Goal: Task Accomplishment & Management: Use online tool/utility

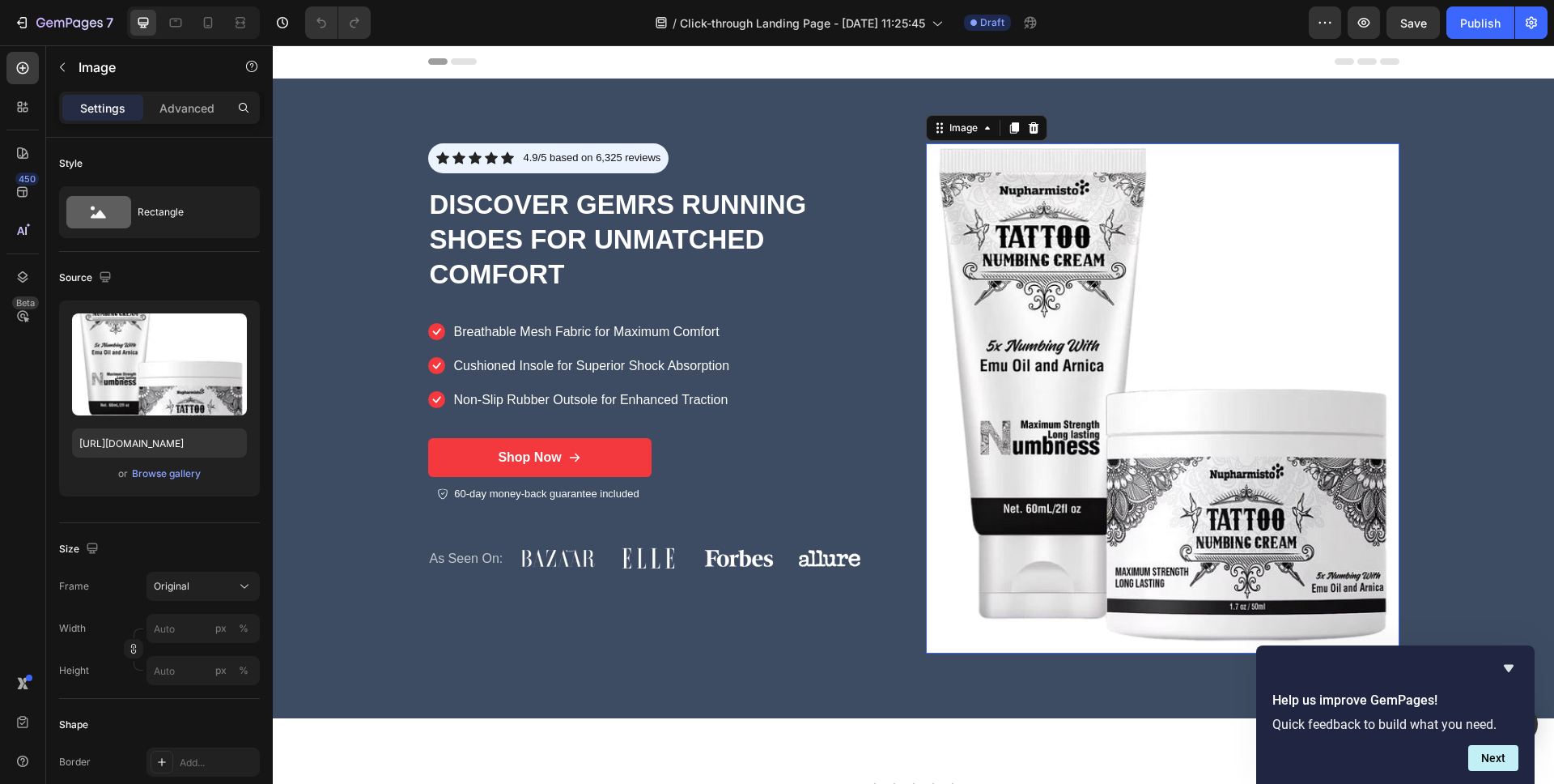
click at [1197, 446] on img at bounding box center [1162, 397] width 474 height 510
click at [1506, 667] on icon "Hide survey" at bounding box center [1509, 669] width 9 height 8
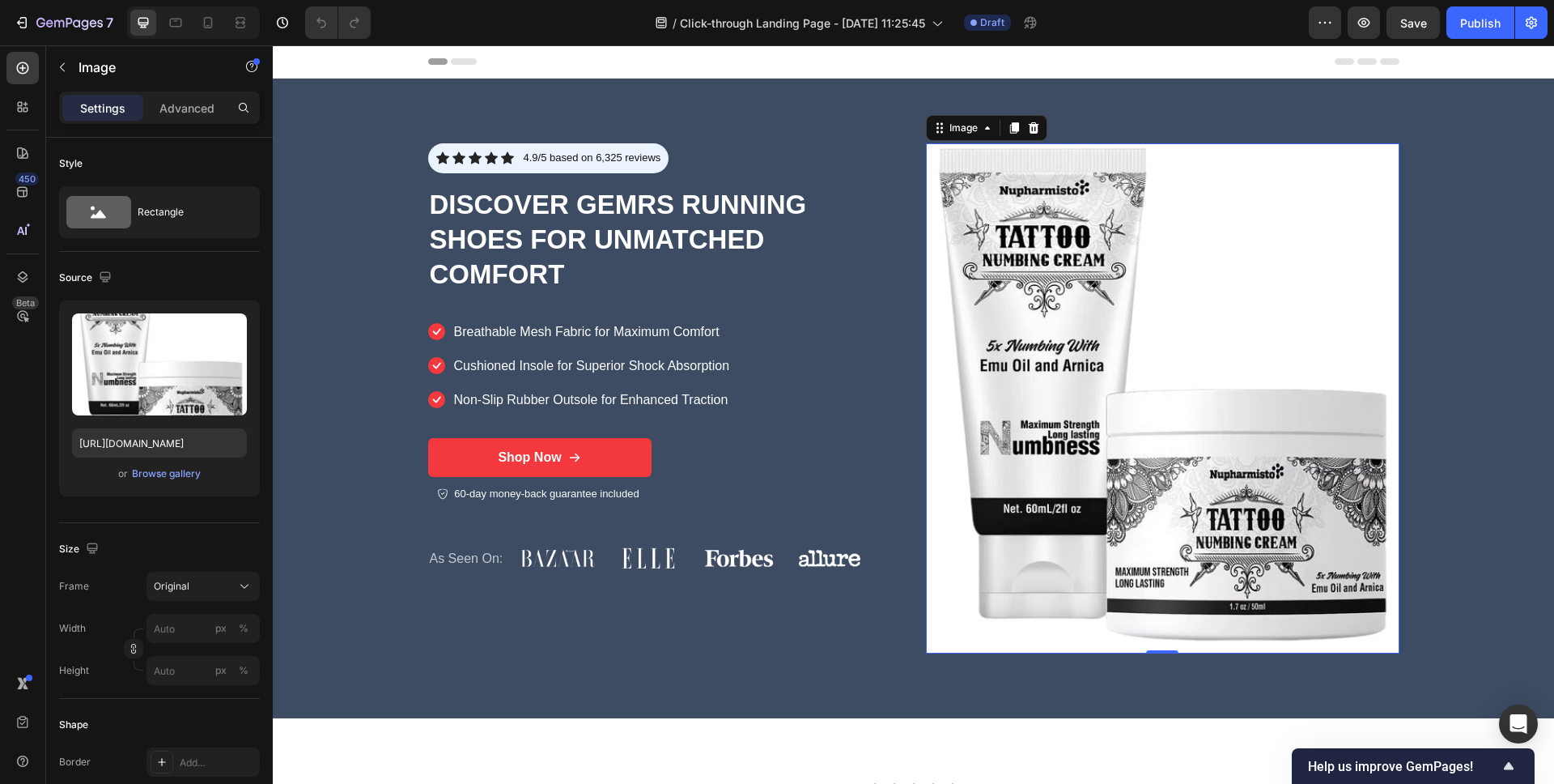
click at [1185, 537] on img at bounding box center [1162, 397] width 474 height 510
drag, startPoint x: 1155, startPoint y: 650, endPoint x: 1174, endPoint y: 576, distance: 76.4
click at [1174, 569] on div "Image 0" at bounding box center [1162, 397] width 474 height 510
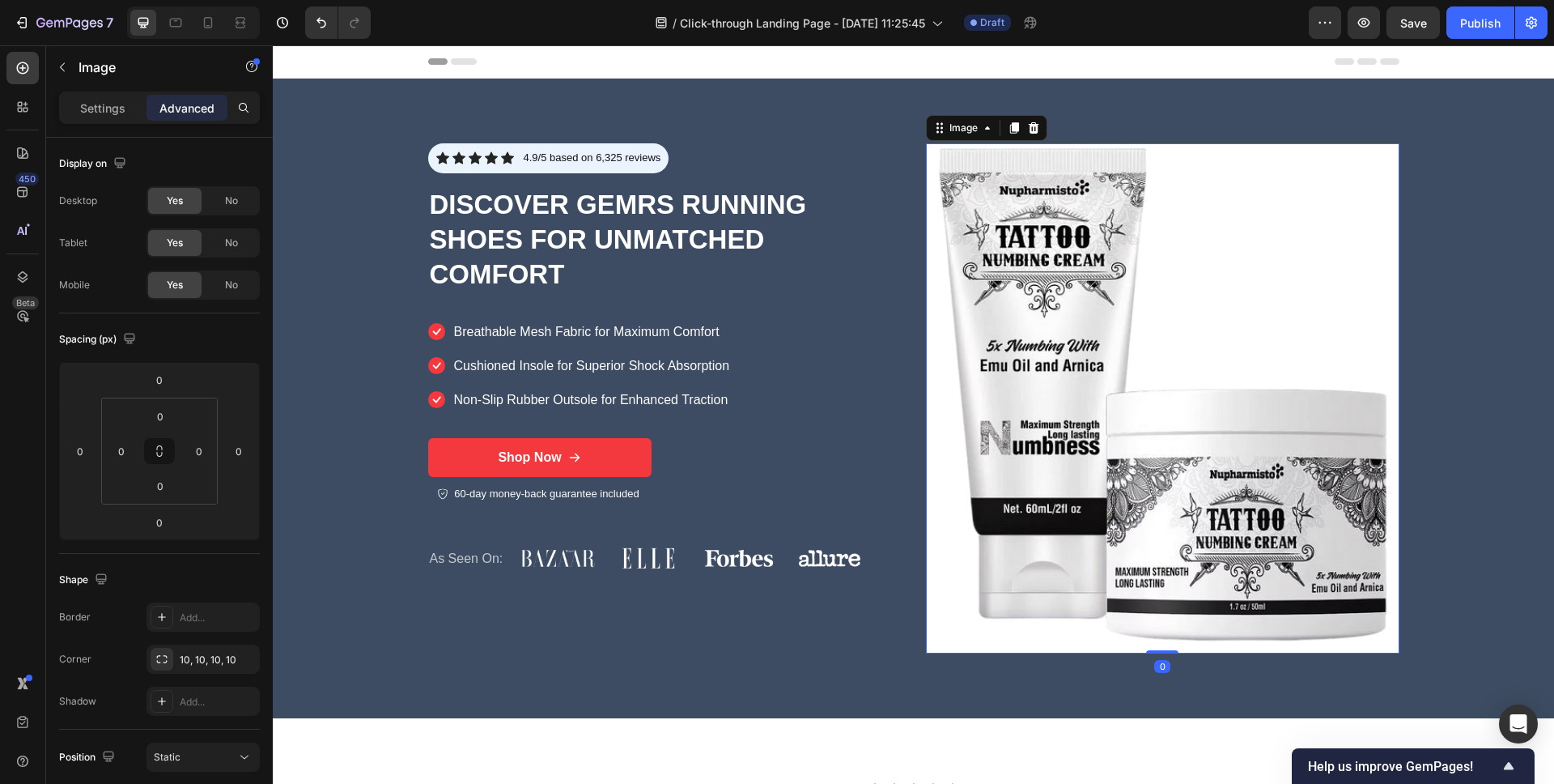
click at [1164, 593] on img at bounding box center [1162, 397] width 474 height 510
click at [1103, 405] on img at bounding box center [1162, 397] width 474 height 510
click at [1137, 358] on img at bounding box center [1162, 397] width 474 height 510
click at [1059, 438] on img at bounding box center [1162, 397] width 474 height 510
click at [106, 111] on p "Settings" at bounding box center [103, 108] width 45 height 17
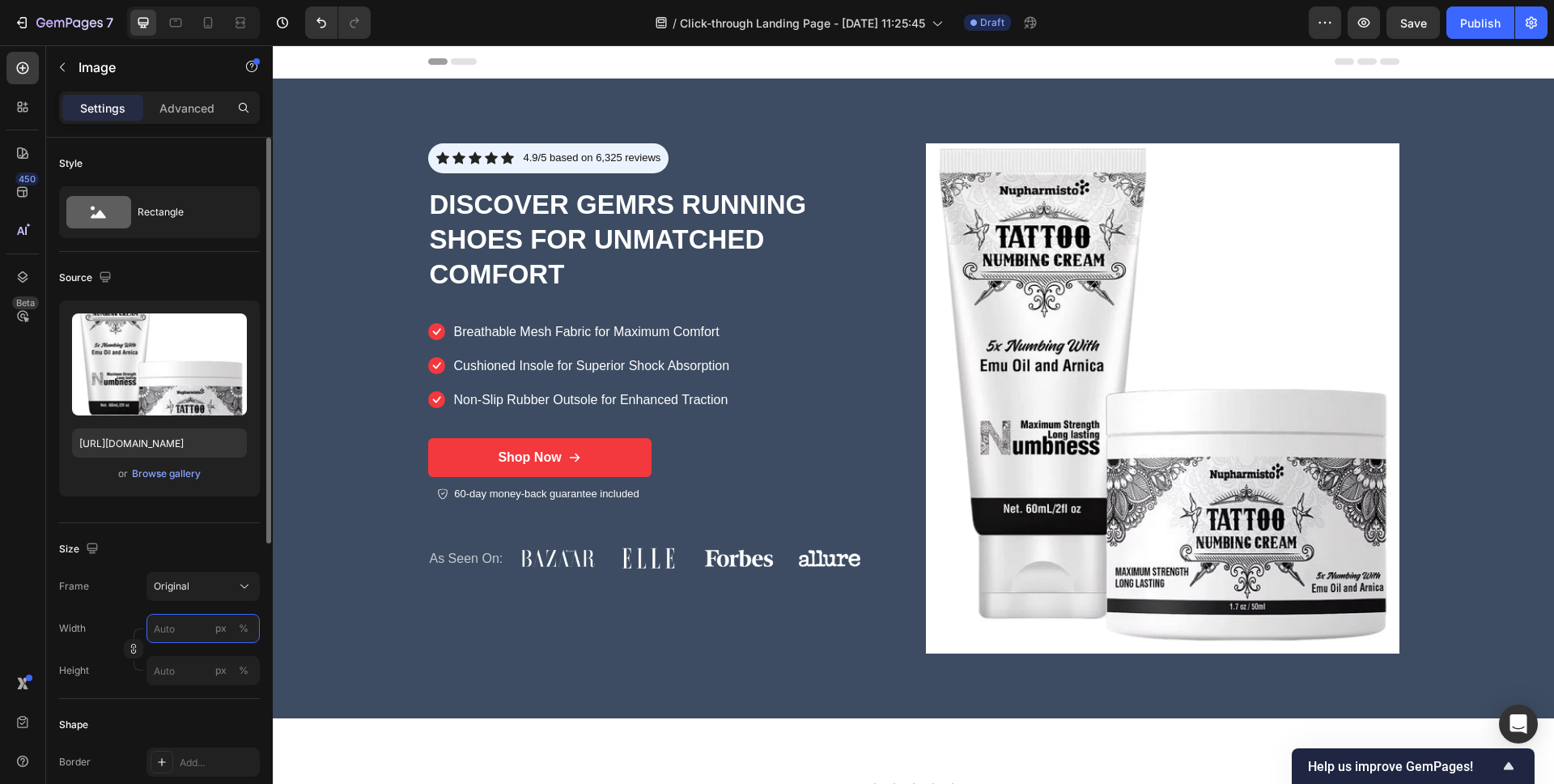
click at [197, 626] on input "px %" at bounding box center [203, 628] width 113 height 29
click at [182, 672] on p "Full 100%" at bounding box center [200, 667] width 94 height 14
type input "100"
click at [183, 671] on input "px %" at bounding box center [203, 670] width 113 height 29
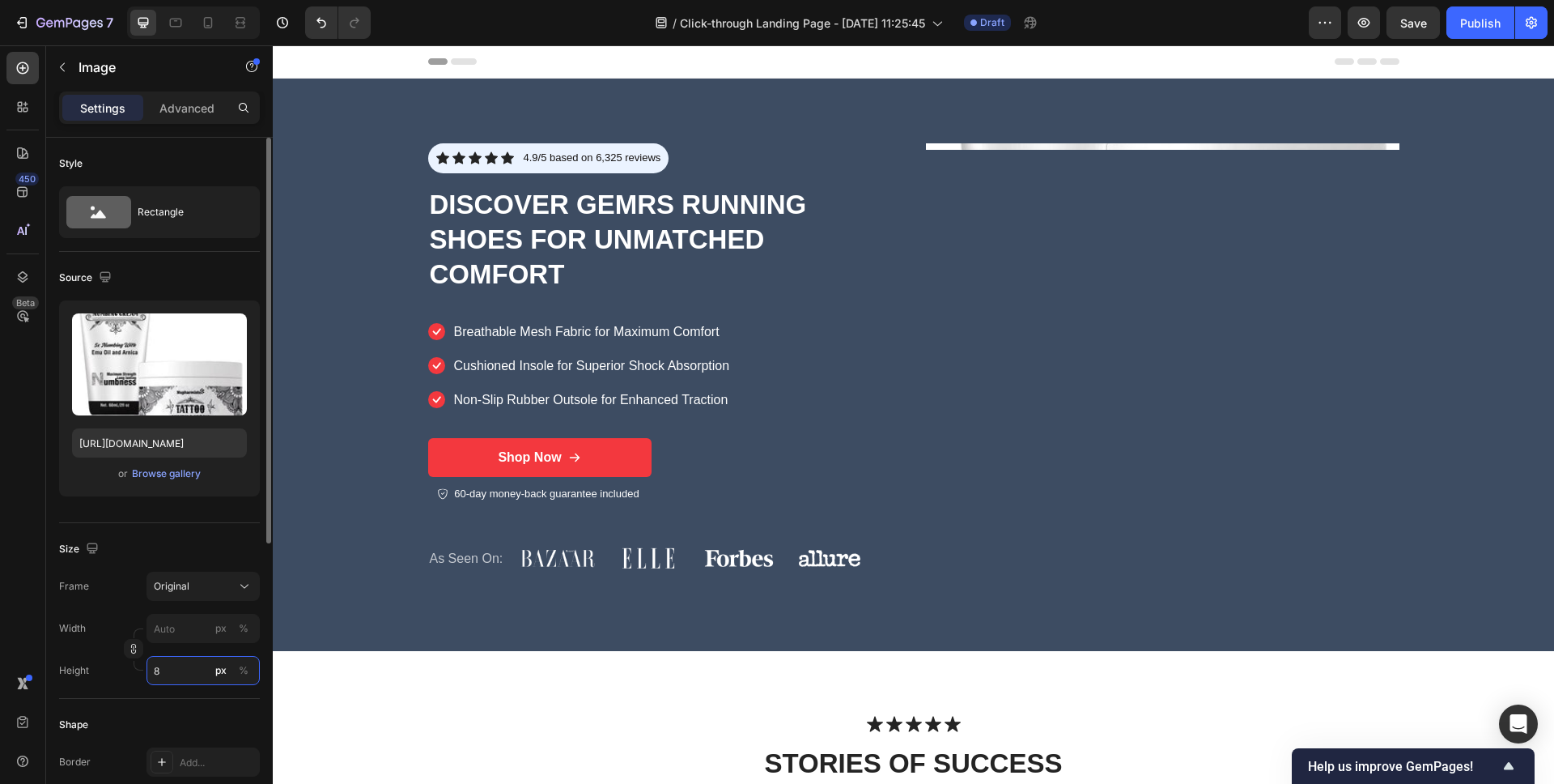
type input "80"
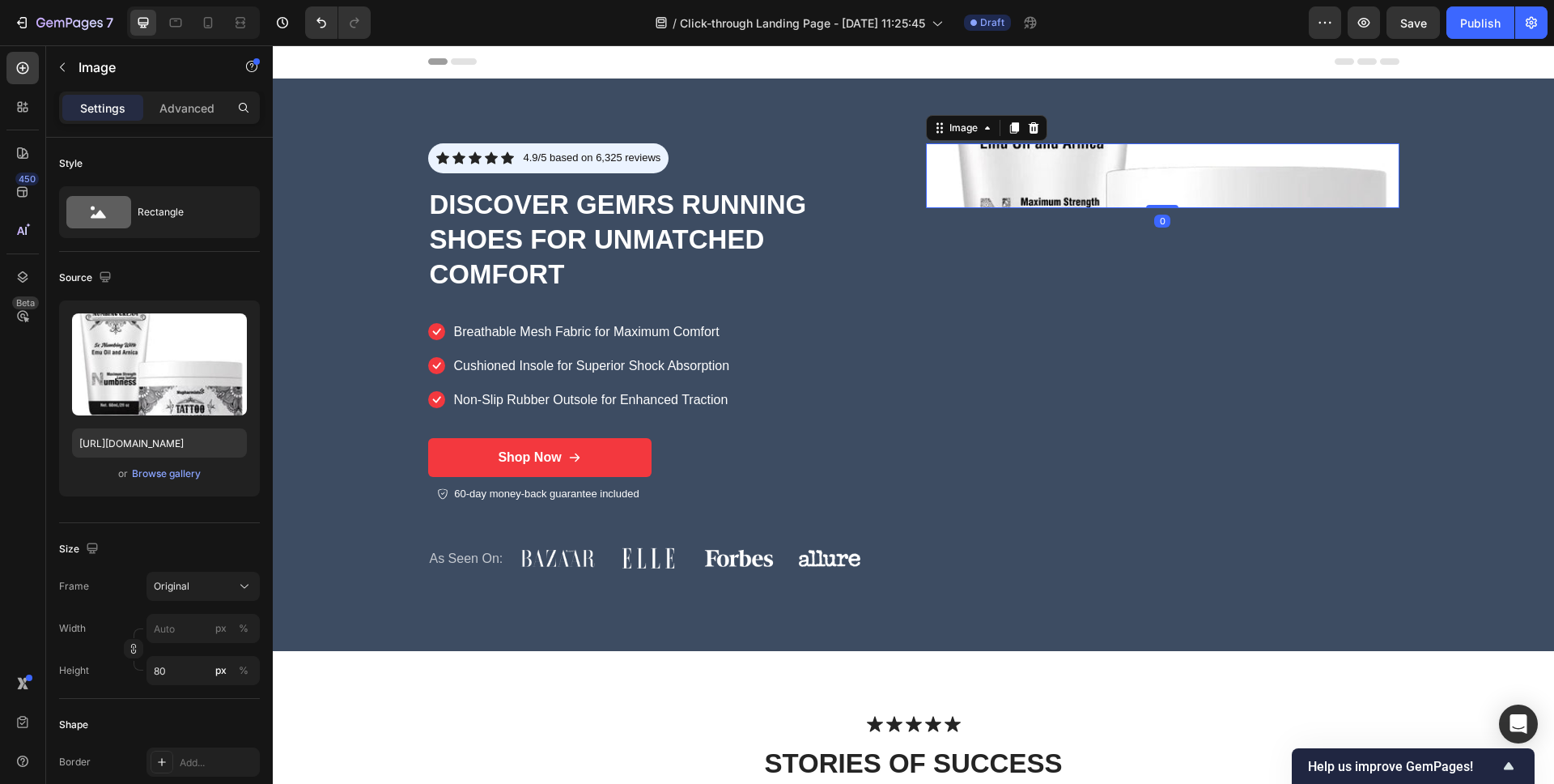
click at [1101, 179] on img at bounding box center [1162, 175] width 474 height 64
click at [189, 683] on input "80" at bounding box center [203, 670] width 113 height 29
click at [164, 717] on div "Full 100%" at bounding box center [187, 708] width 132 height 29
type input "100"
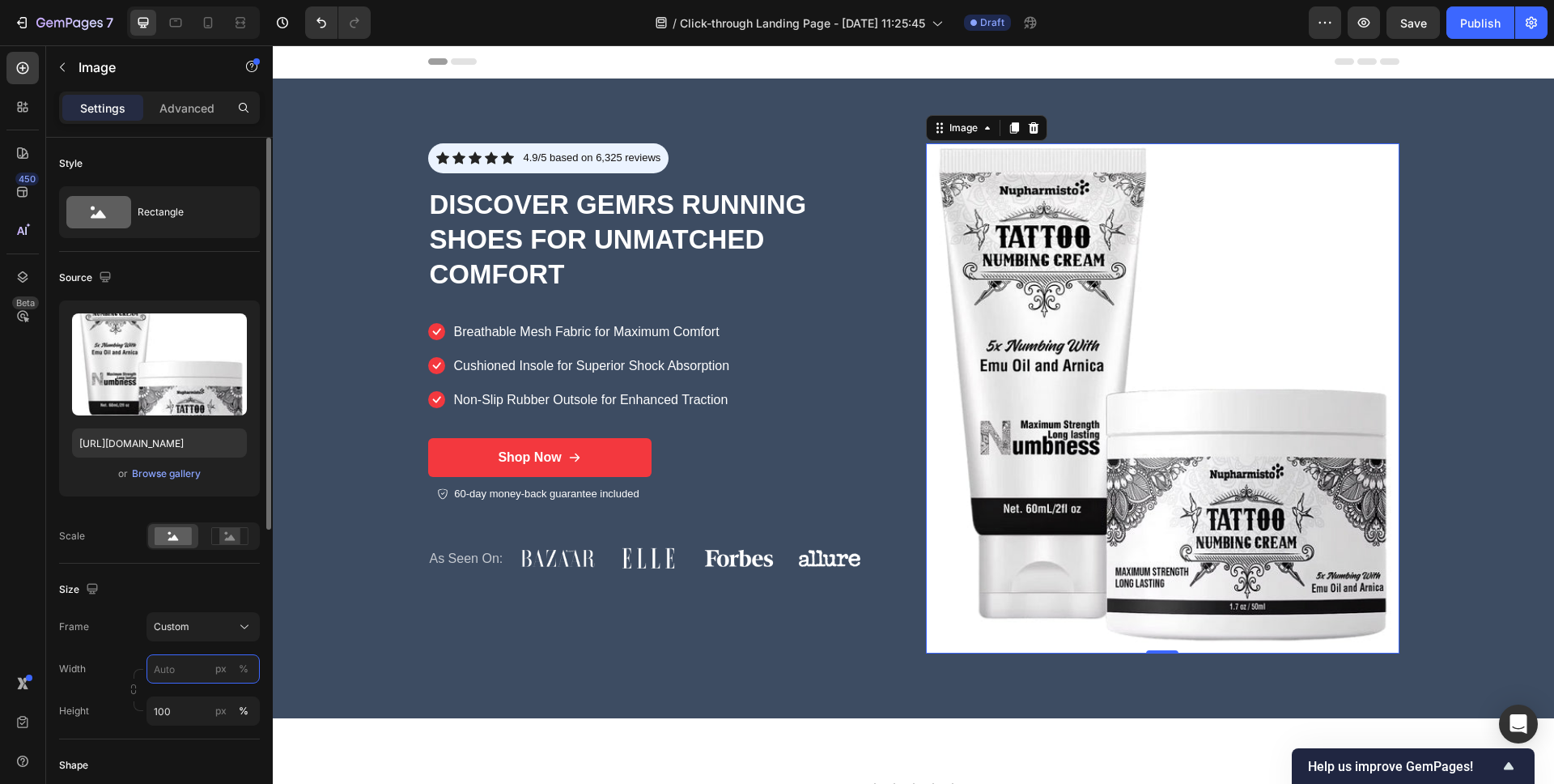
click at [183, 670] on input "px %" at bounding box center [203, 669] width 113 height 29
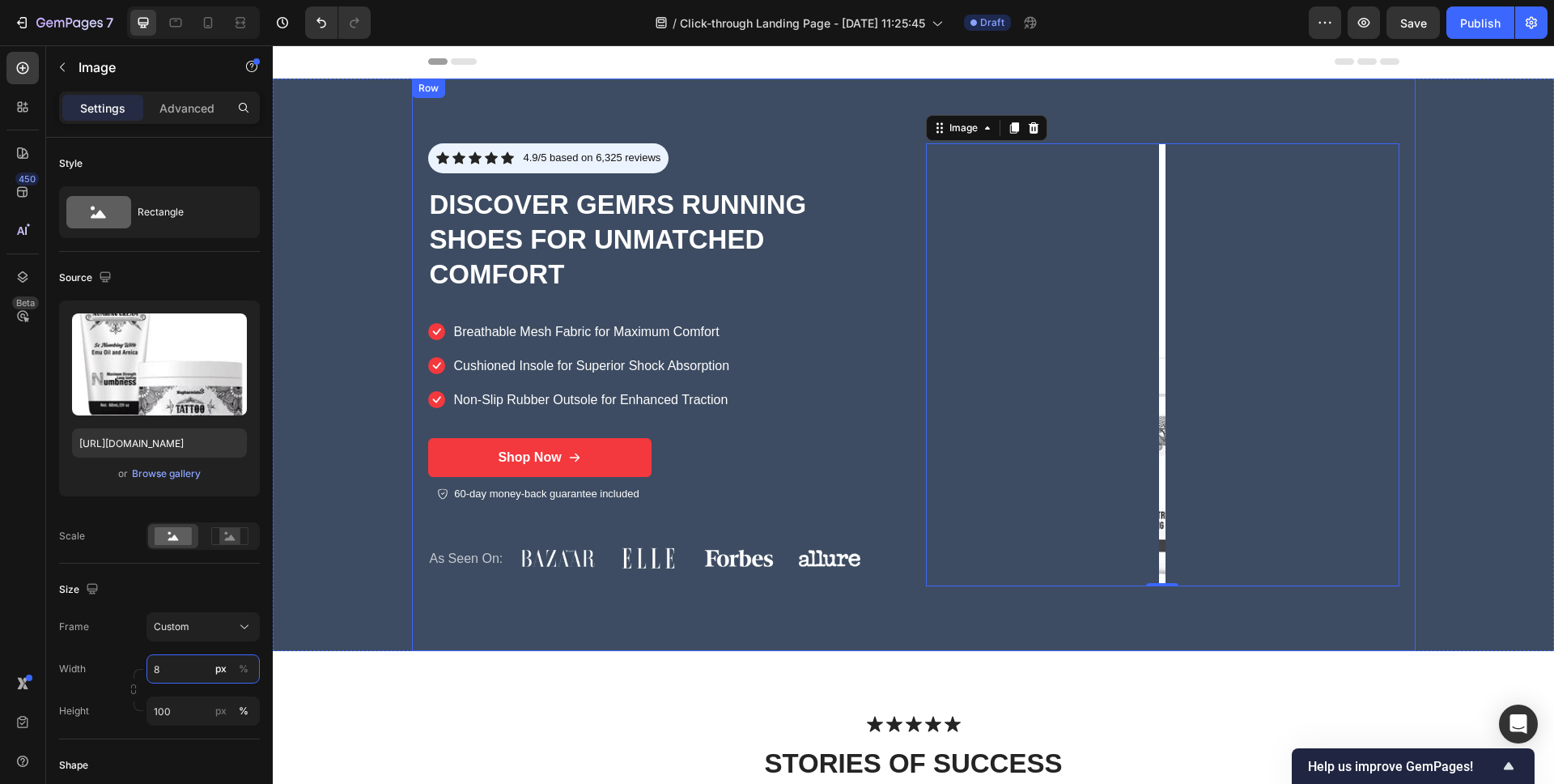
type input "80"
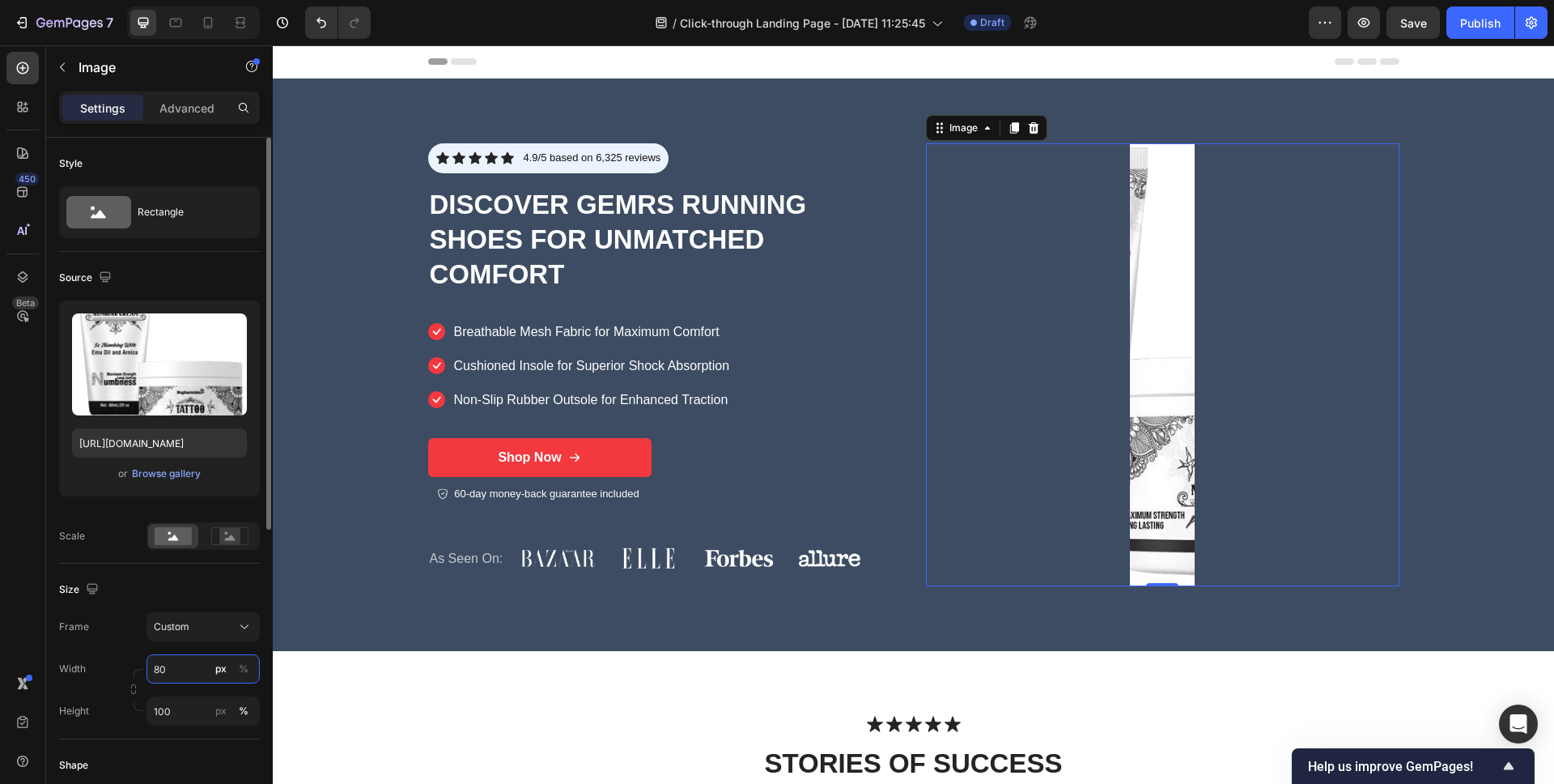
click at [181, 667] on input "80" at bounding box center [203, 669] width 113 height 29
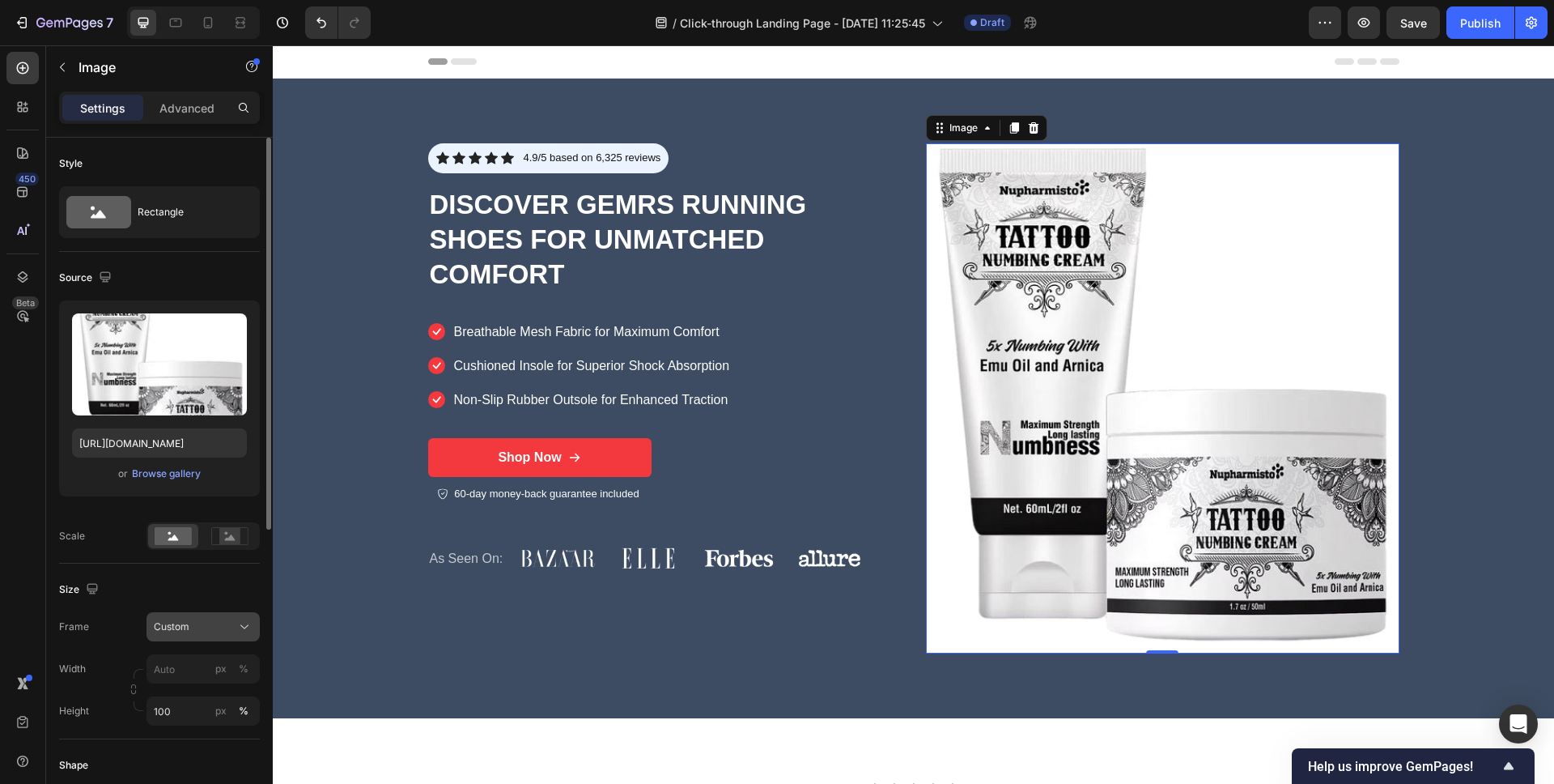
click at [223, 628] on div "Custom" at bounding box center [194, 626] width 79 height 14
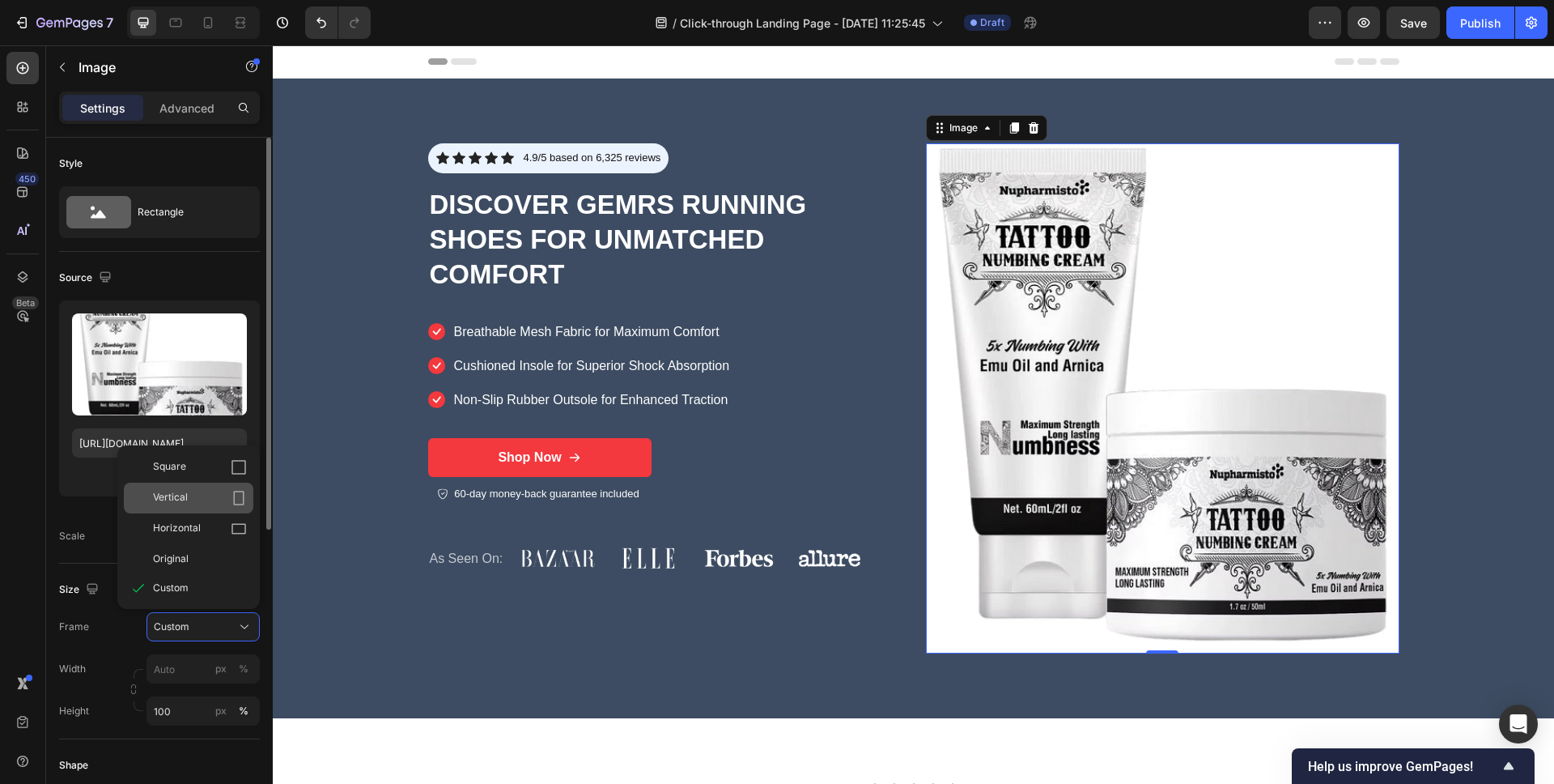
click at [223, 503] on div "Vertical" at bounding box center [200, 497] width 94 height 16
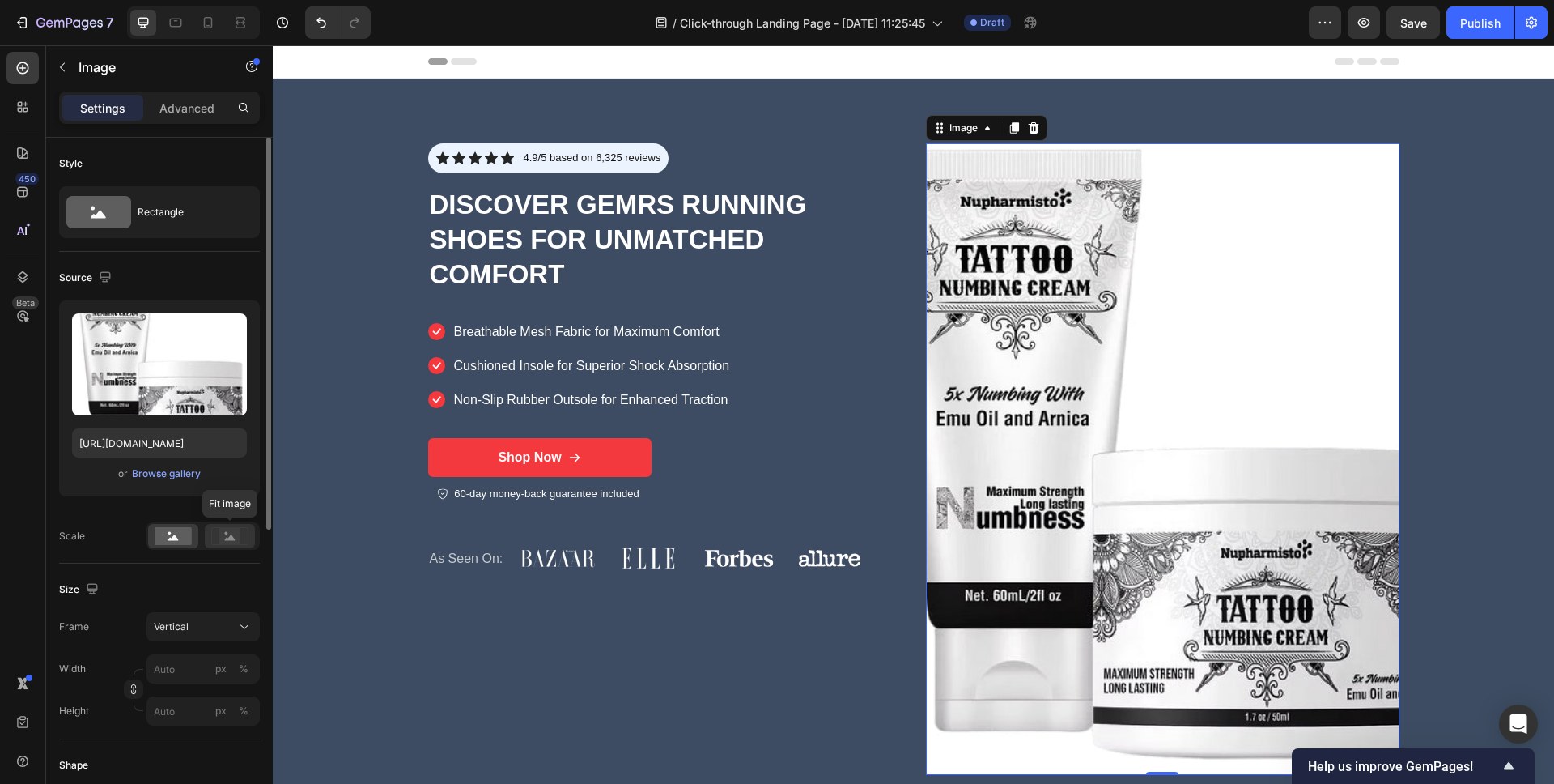
type input "100"
type input "80"
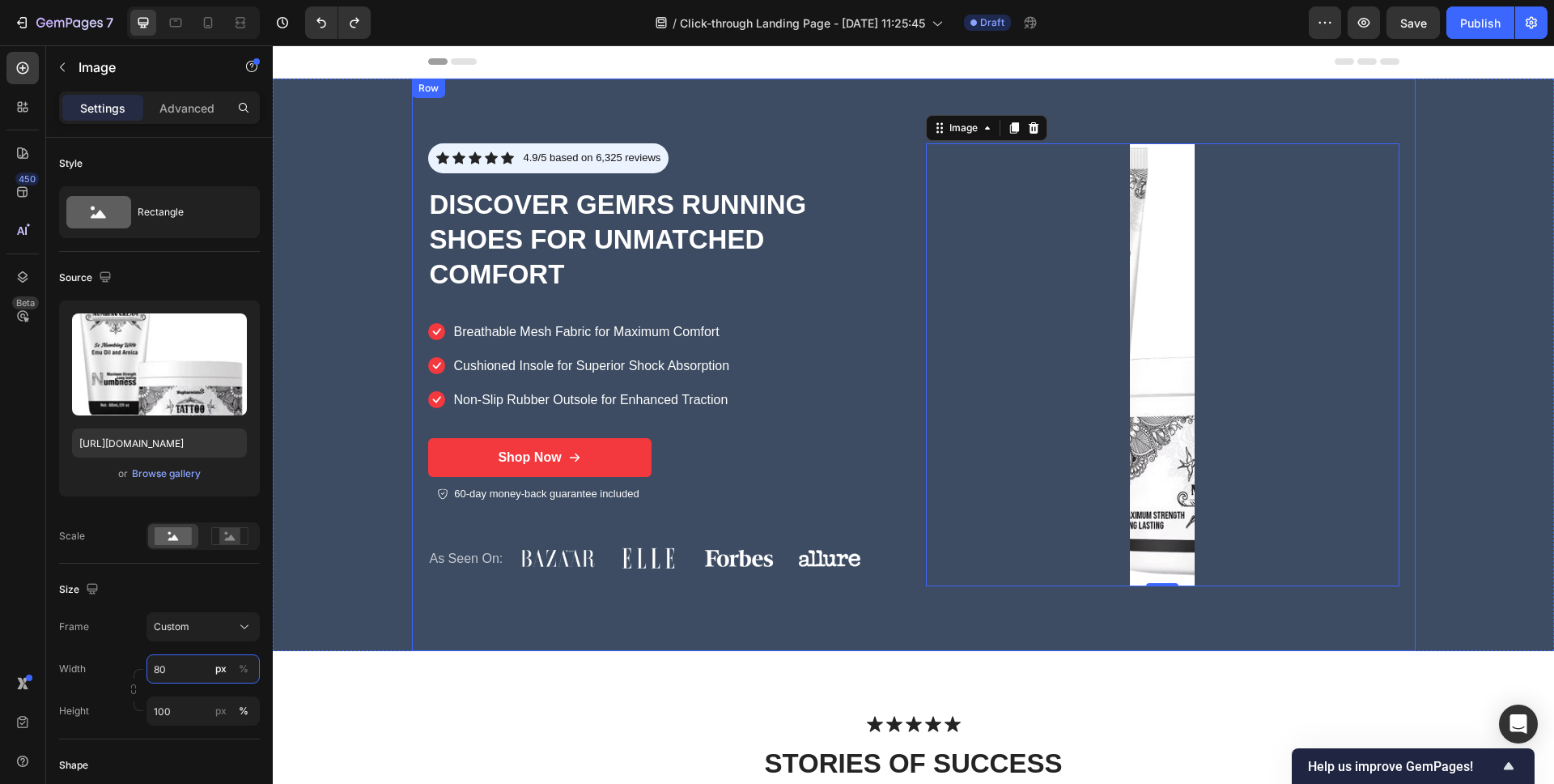
type input "80"
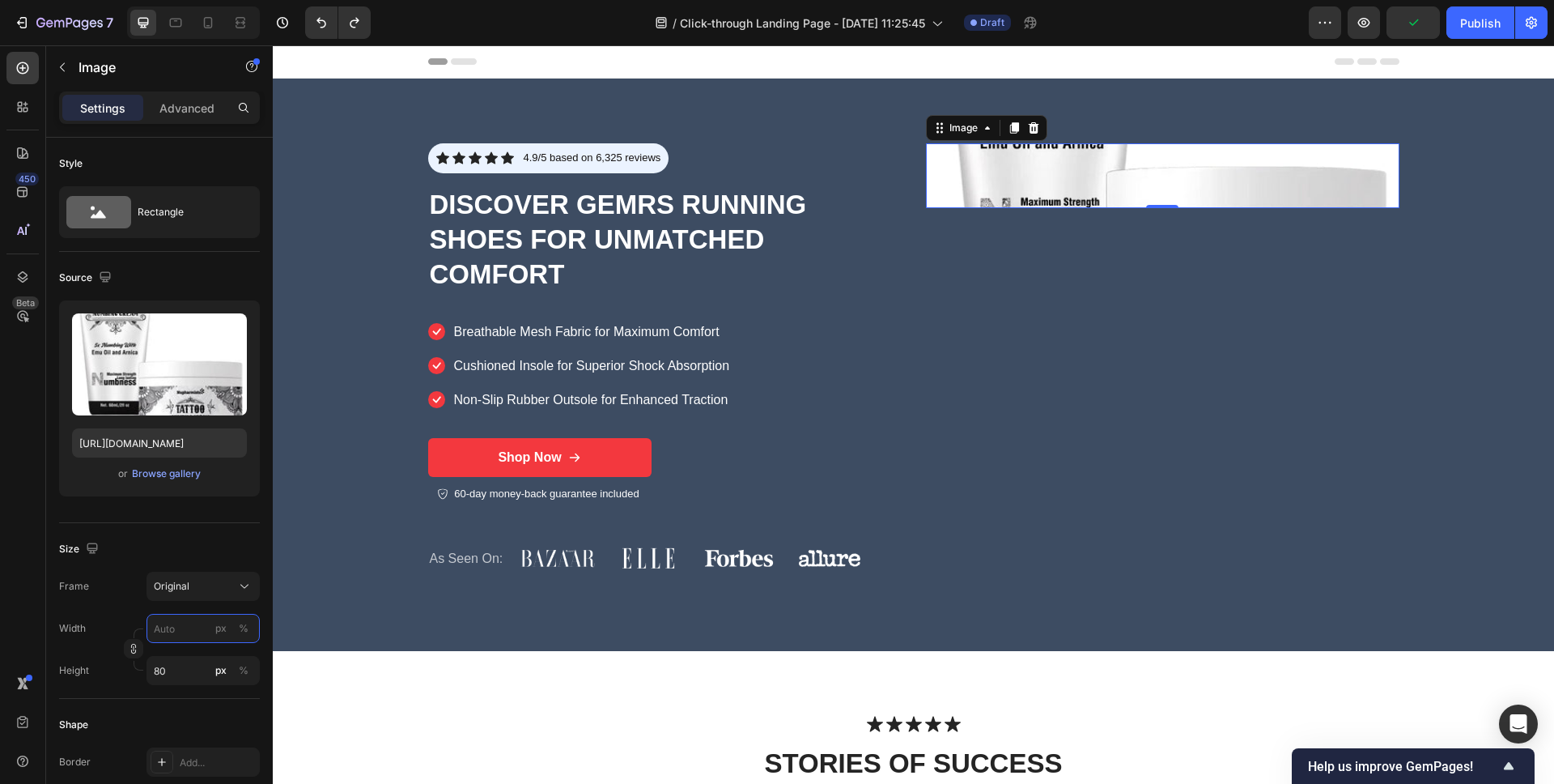
click at [183, 625] on input "px %" at bounding box center [203, 628] width 113 height 29
click at [183, 671] on p "Full 100%" at bounding box center [200, 667] width 94 height 14
type input "100"
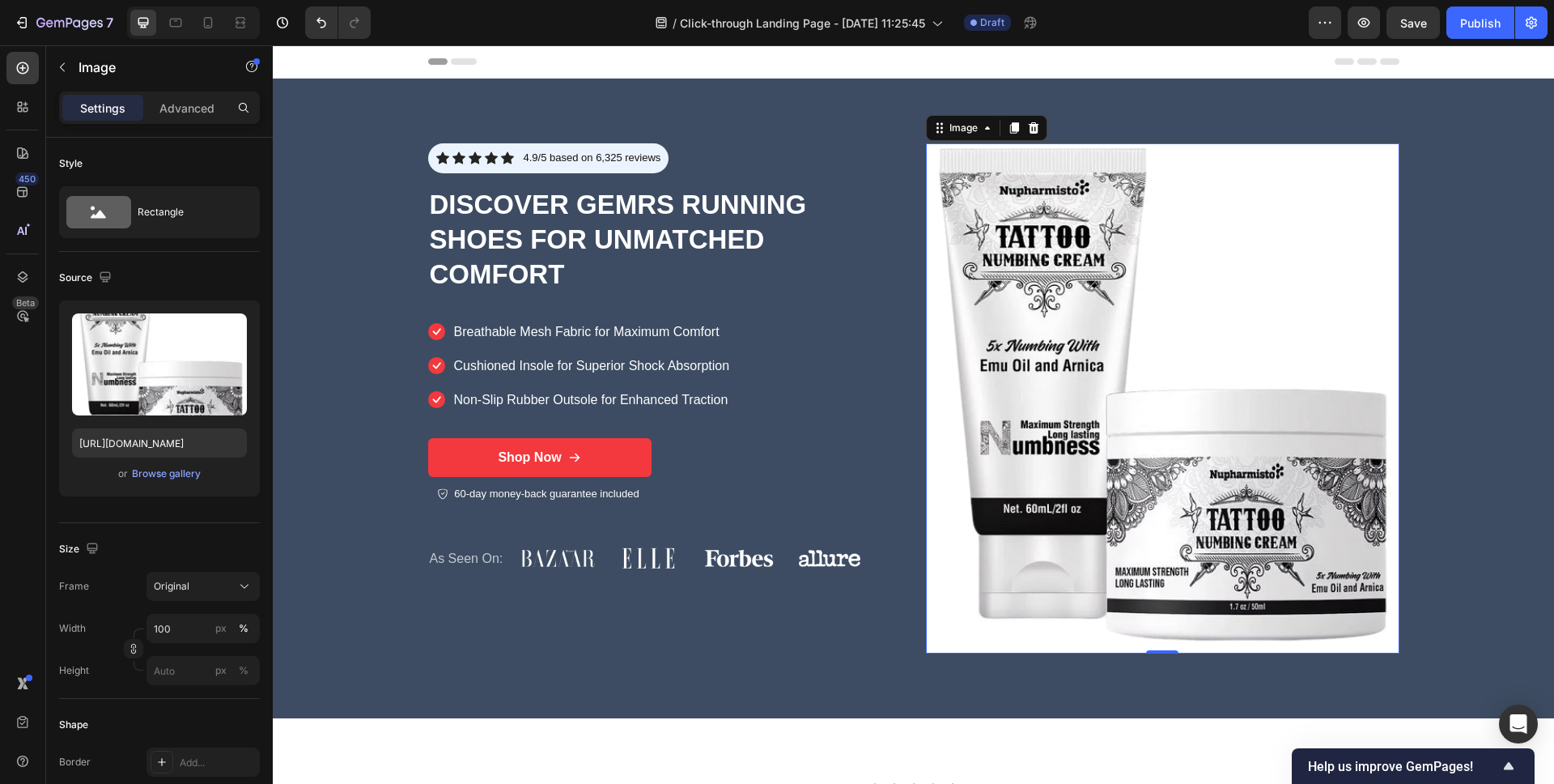
click at [1121, 373] on img at bounding box center [1162, 397] width 474 height 510
click at [188, 627] on input "100" at bounding box center [203, 628] width 113 height 29
click at [177, 662] on p "Full 100%" at bounding box center [200, 667] width 94 height 14
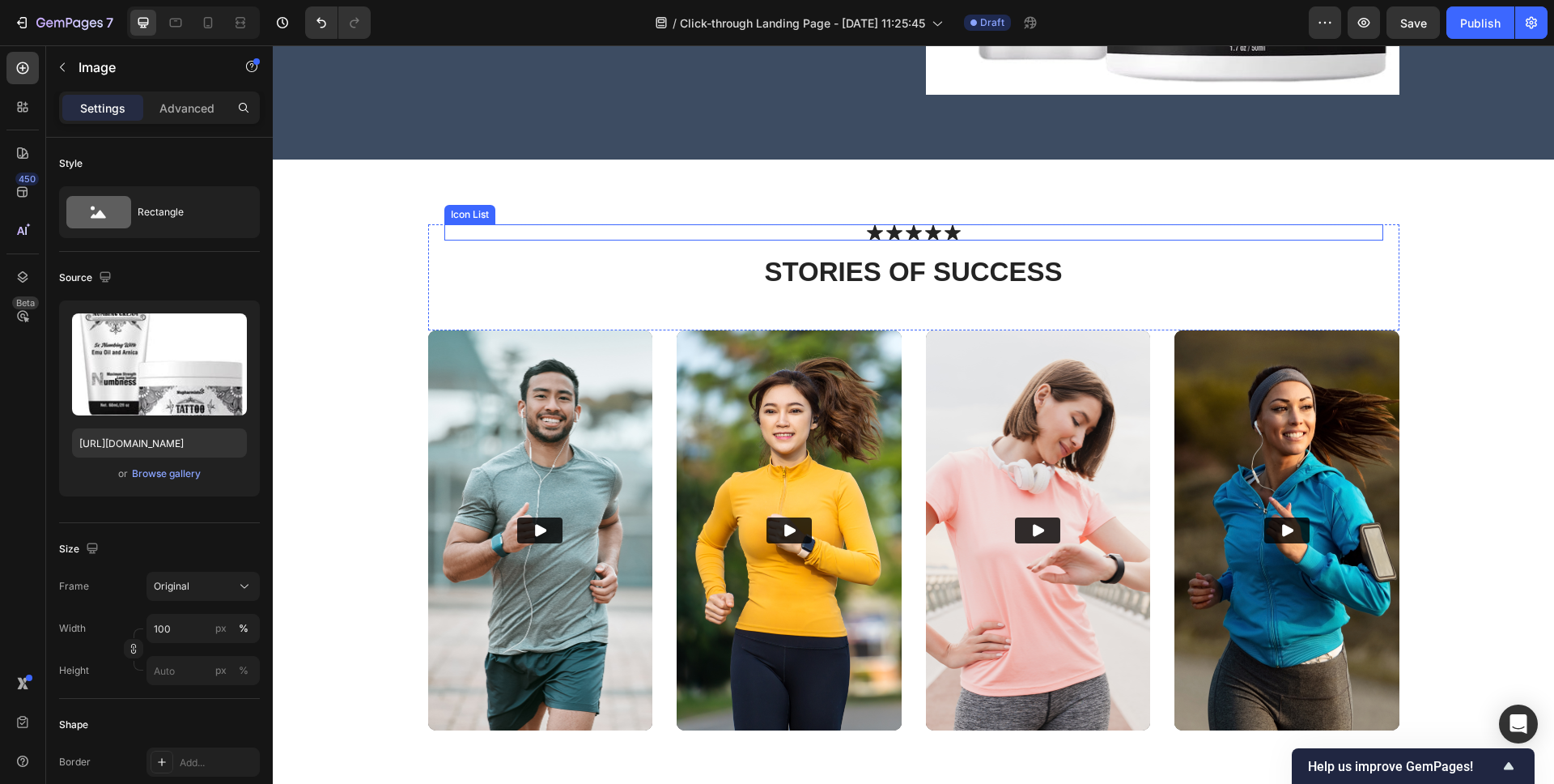
scroll to position [564, 0]
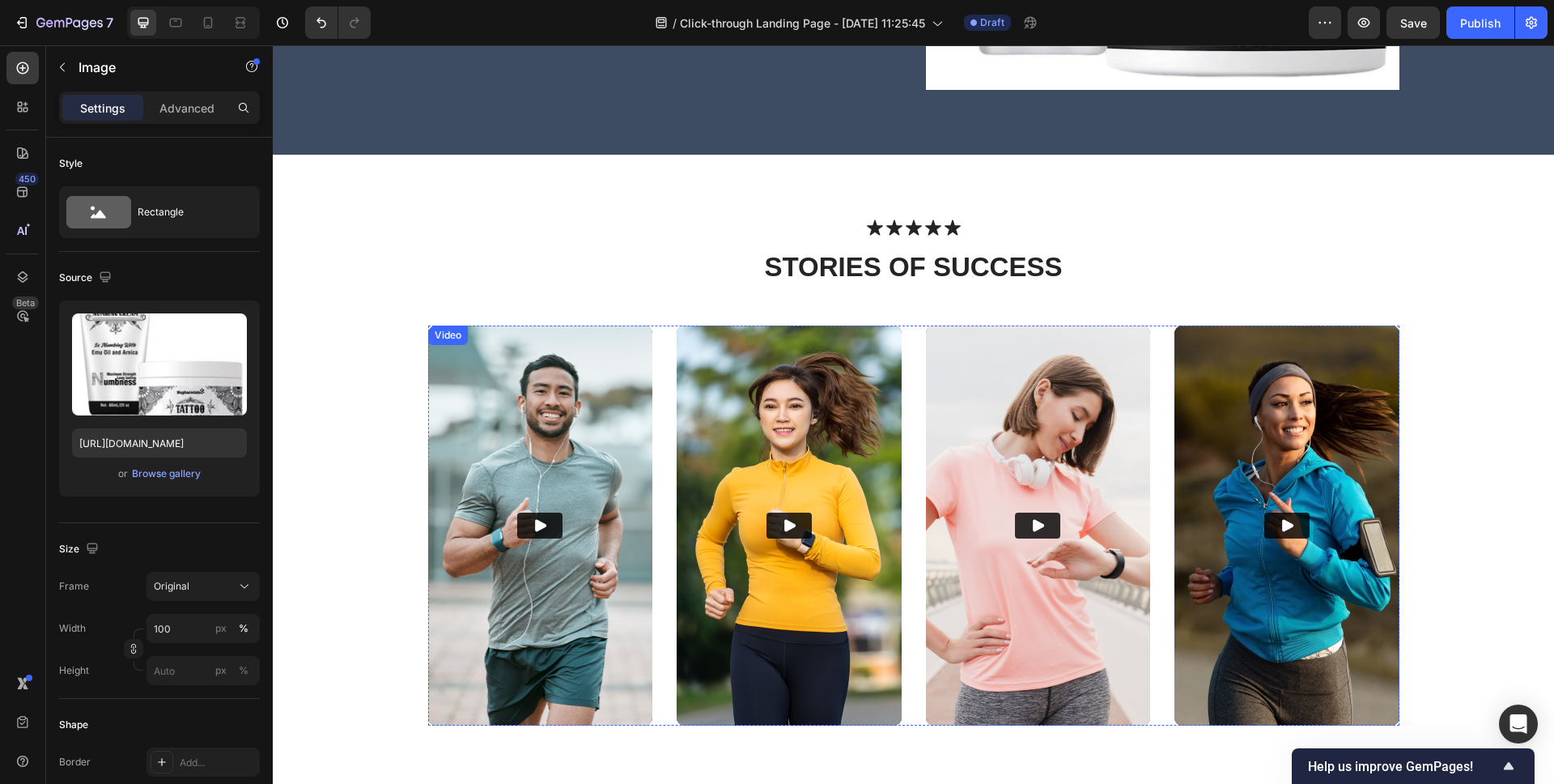
click at [578, 356] on img at bounding box center [541, 525] width 225 height 400
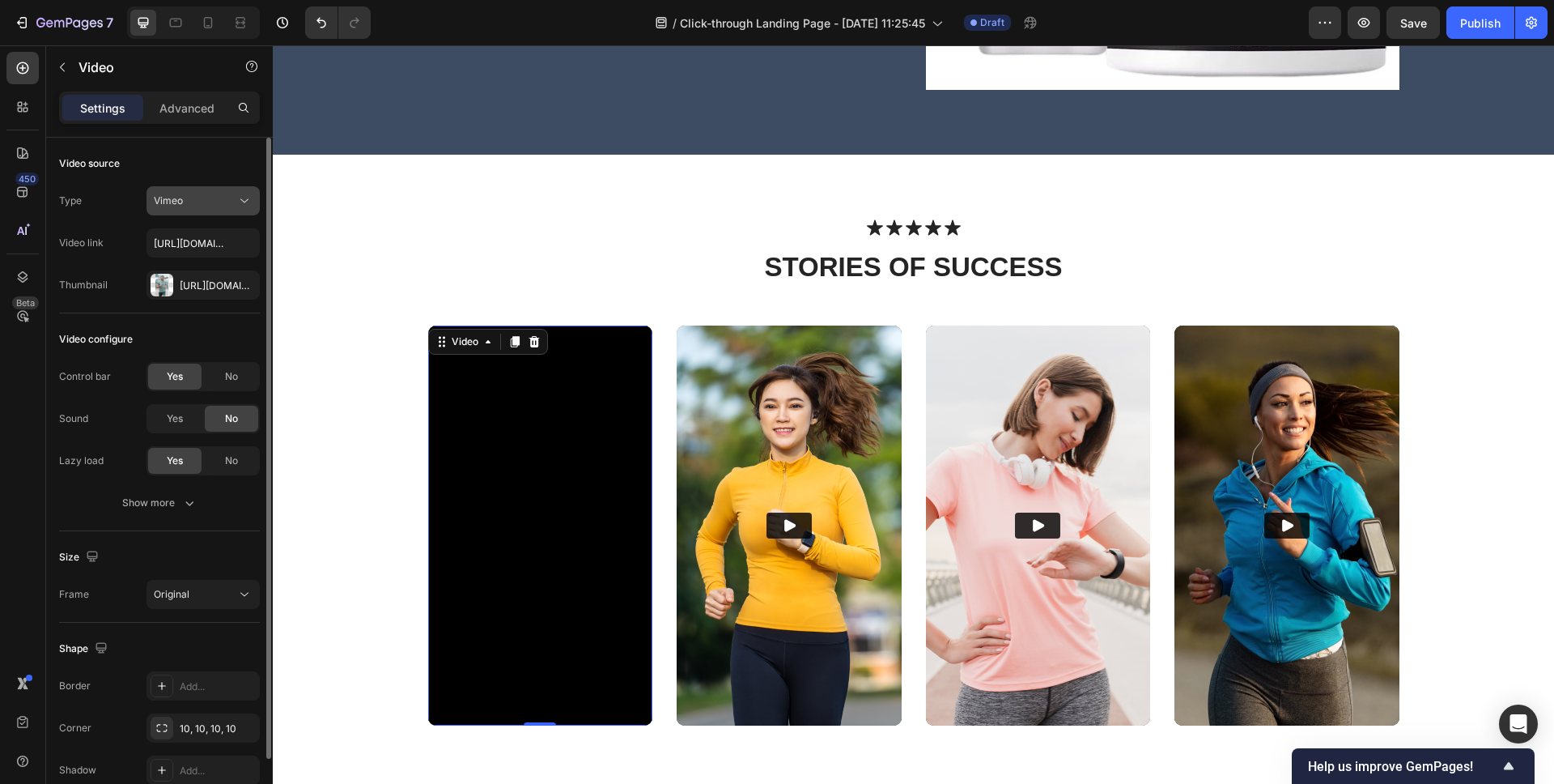
click at [199, 211] on button "Vimeo" at bounding box center [203, 200] width 113 height 29
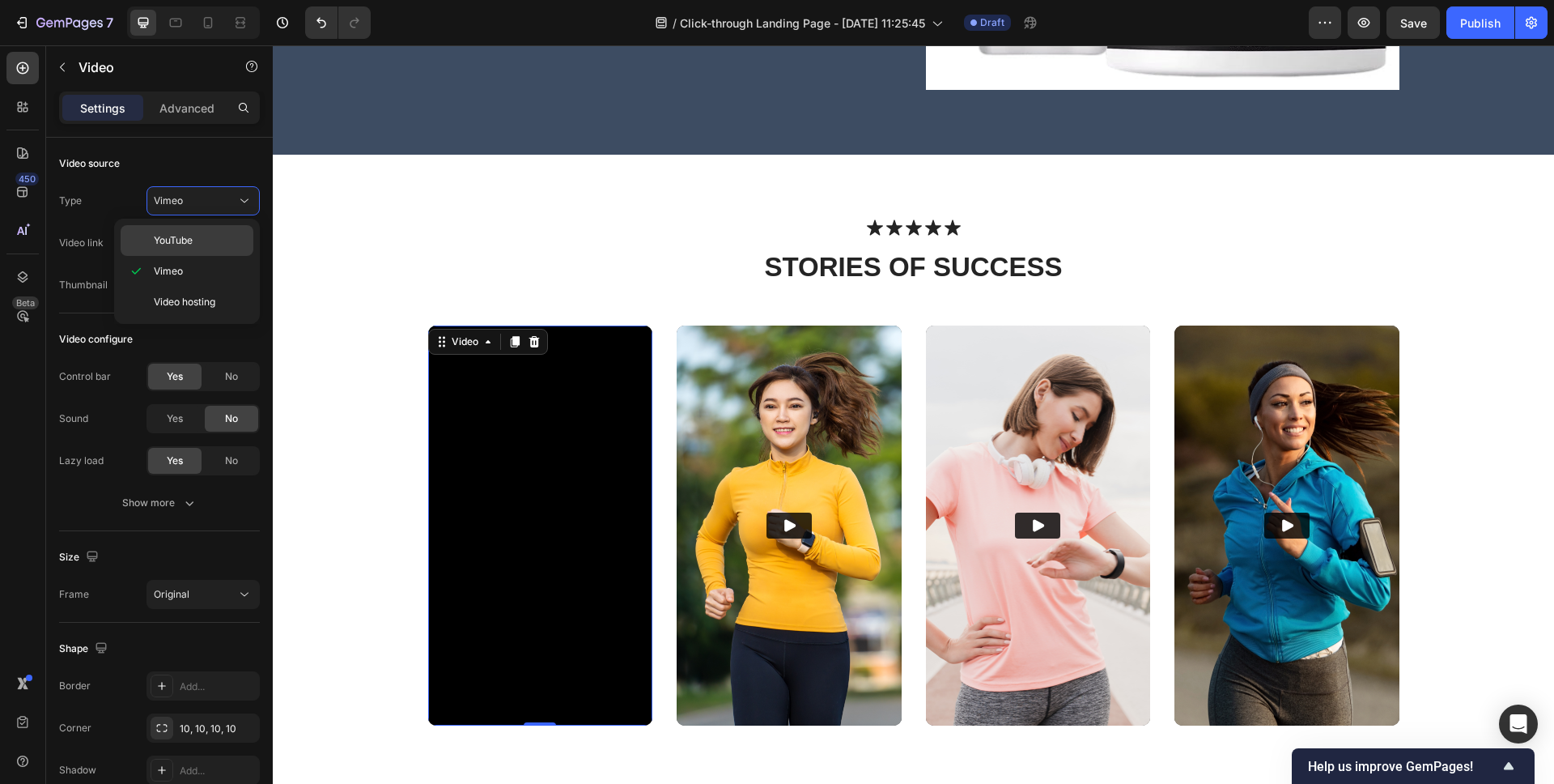
click at [193, 243] on span "YouTube" at bounding box center [173, 240] width 39 height 14
type input "[URL][DOMAIN_NAME]"
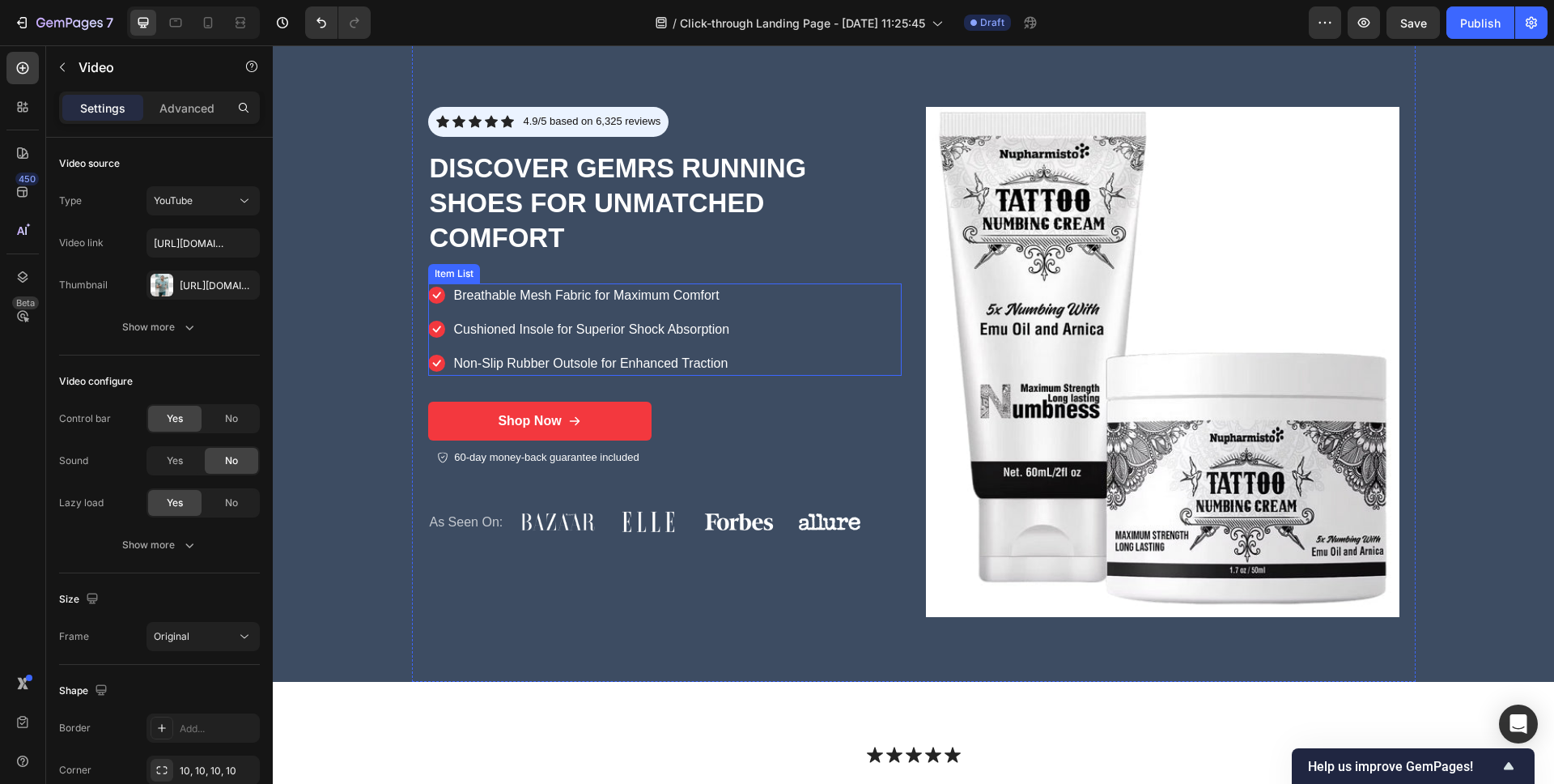
scroll to position [8, 0]
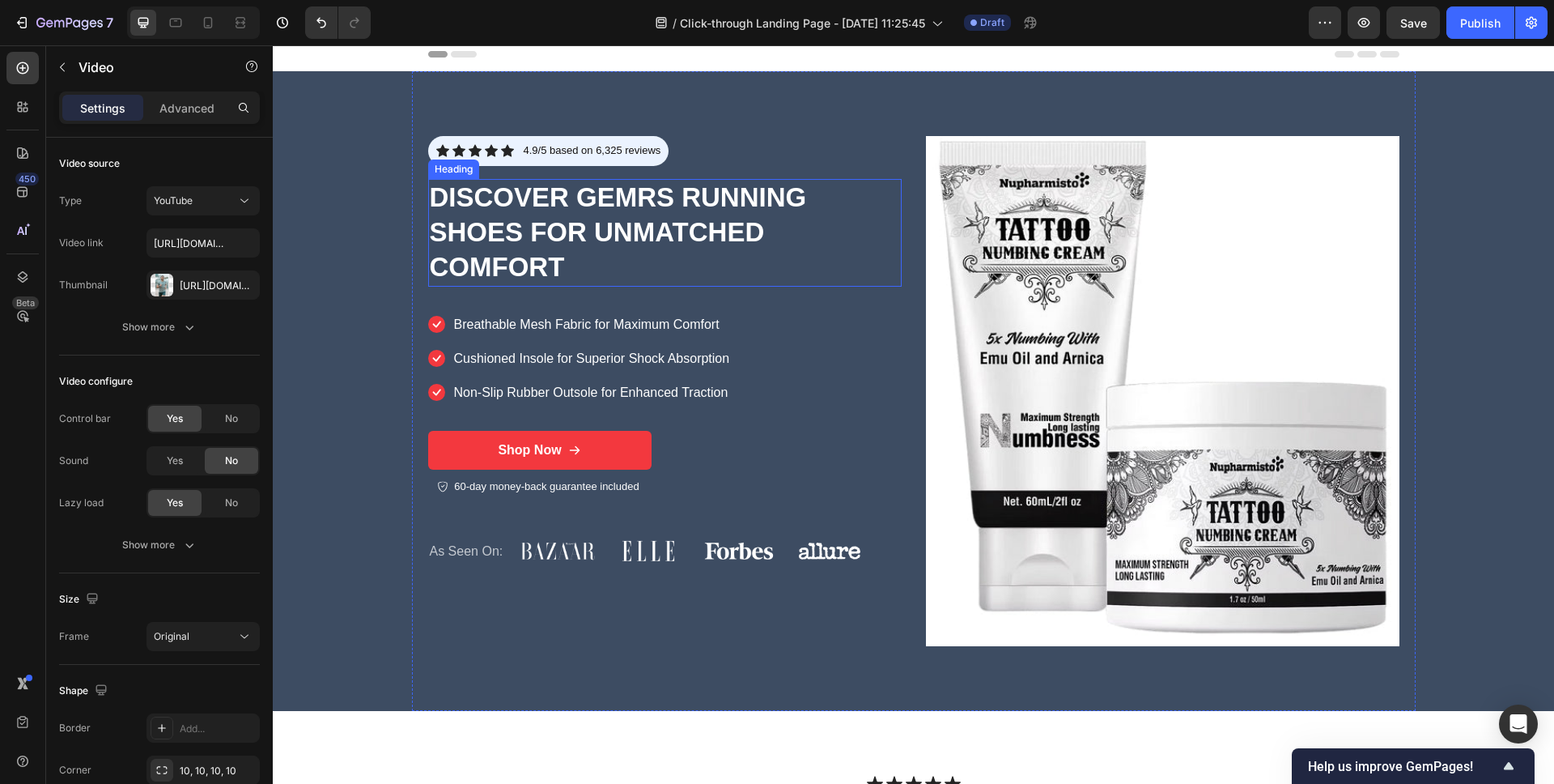
click at [565, 235] on h1 "Discover GEMRS Running Shoes for Unmatched Comfort" at bounding box center [665, 233] width 474 height 108
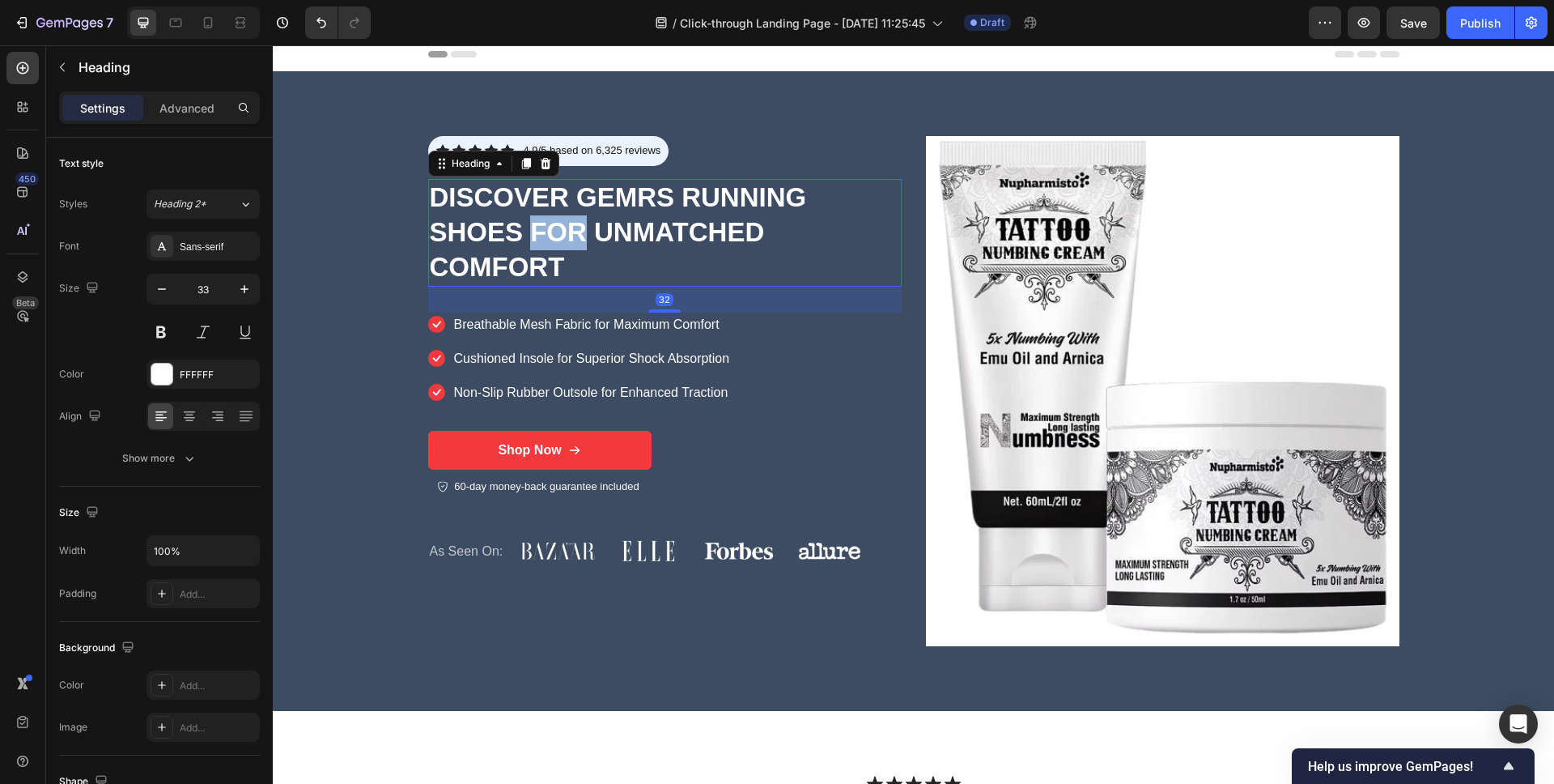
click at [565, 235] on h1 "Discover GEMRS Running Shoes for Unmatched Comfort" at bounding box center [665, 233] width 474 height 108
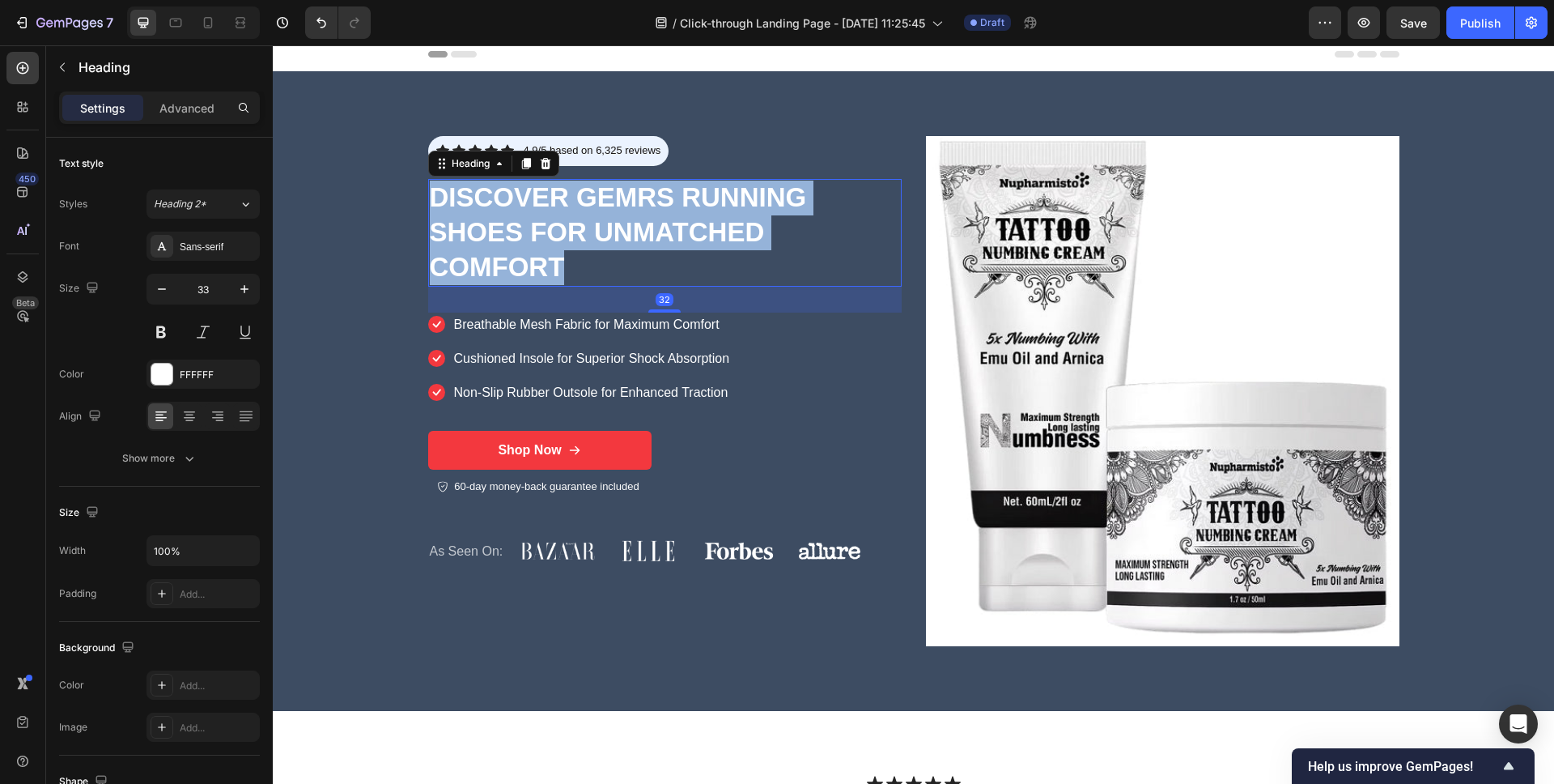
click at [565, 235] on p "Discover GEMRS Running Shoes for Unmatched Comfort" at bounding box center [664, 233] width 470 height 104
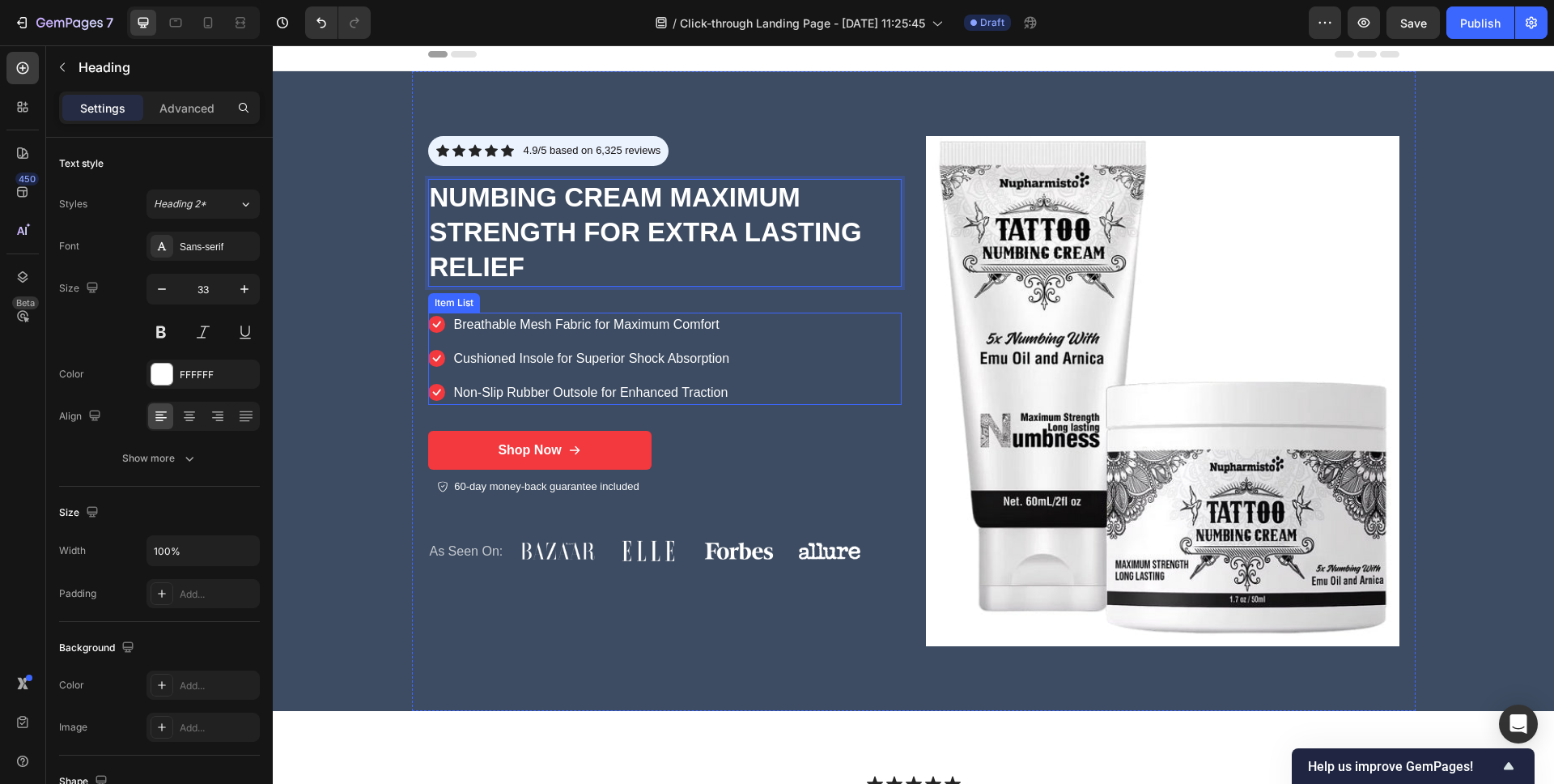
click at [668, 327] on p "Breathable Mesh Fabric for Maximum Comfort" at bounding box center [592, 324] width 276 height 20
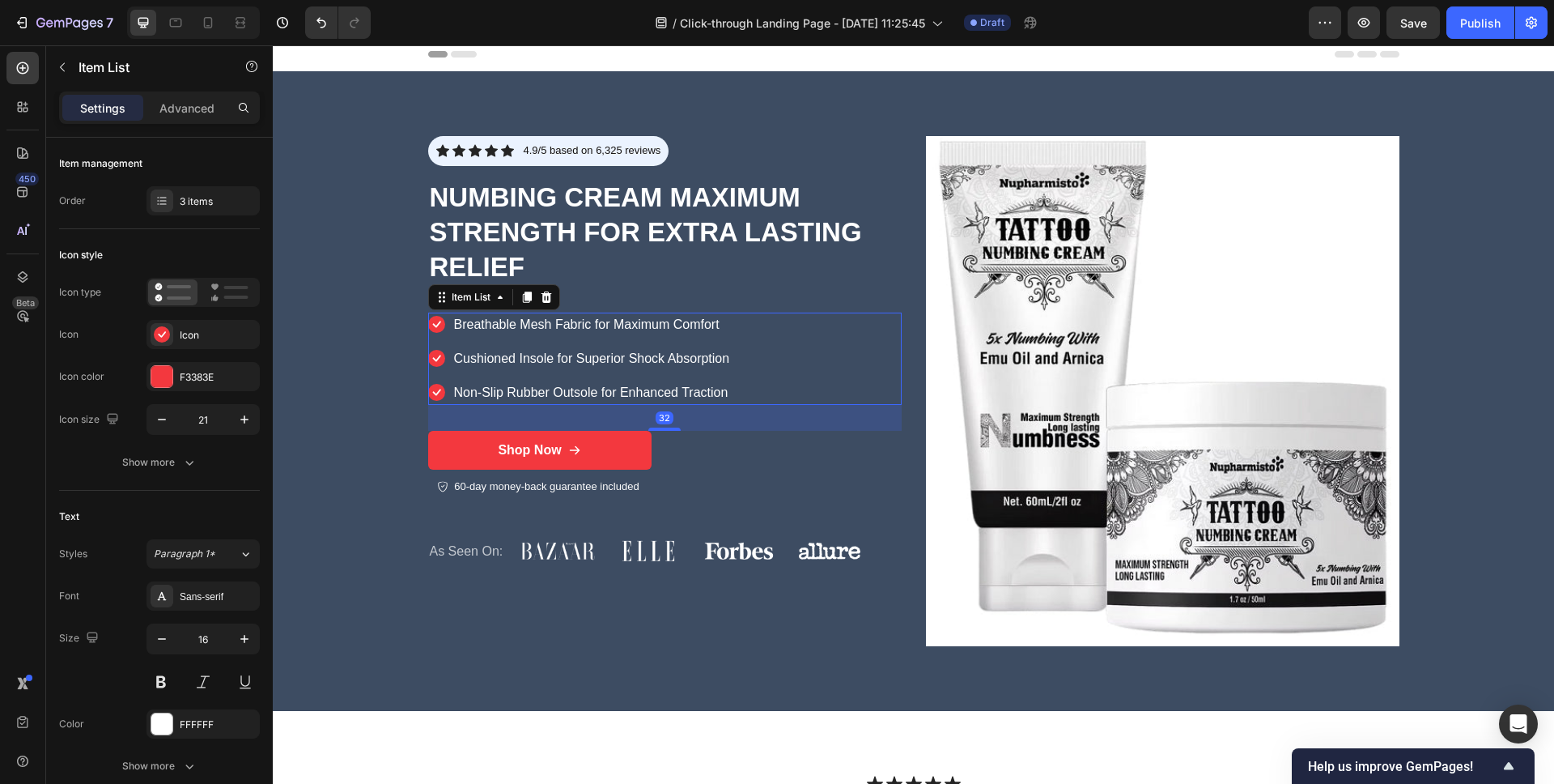
click at [668, 327] on p "Breathable Mesh Fabric for Maximum Comfort" at bounding box center [592, 324] width 276 height 20
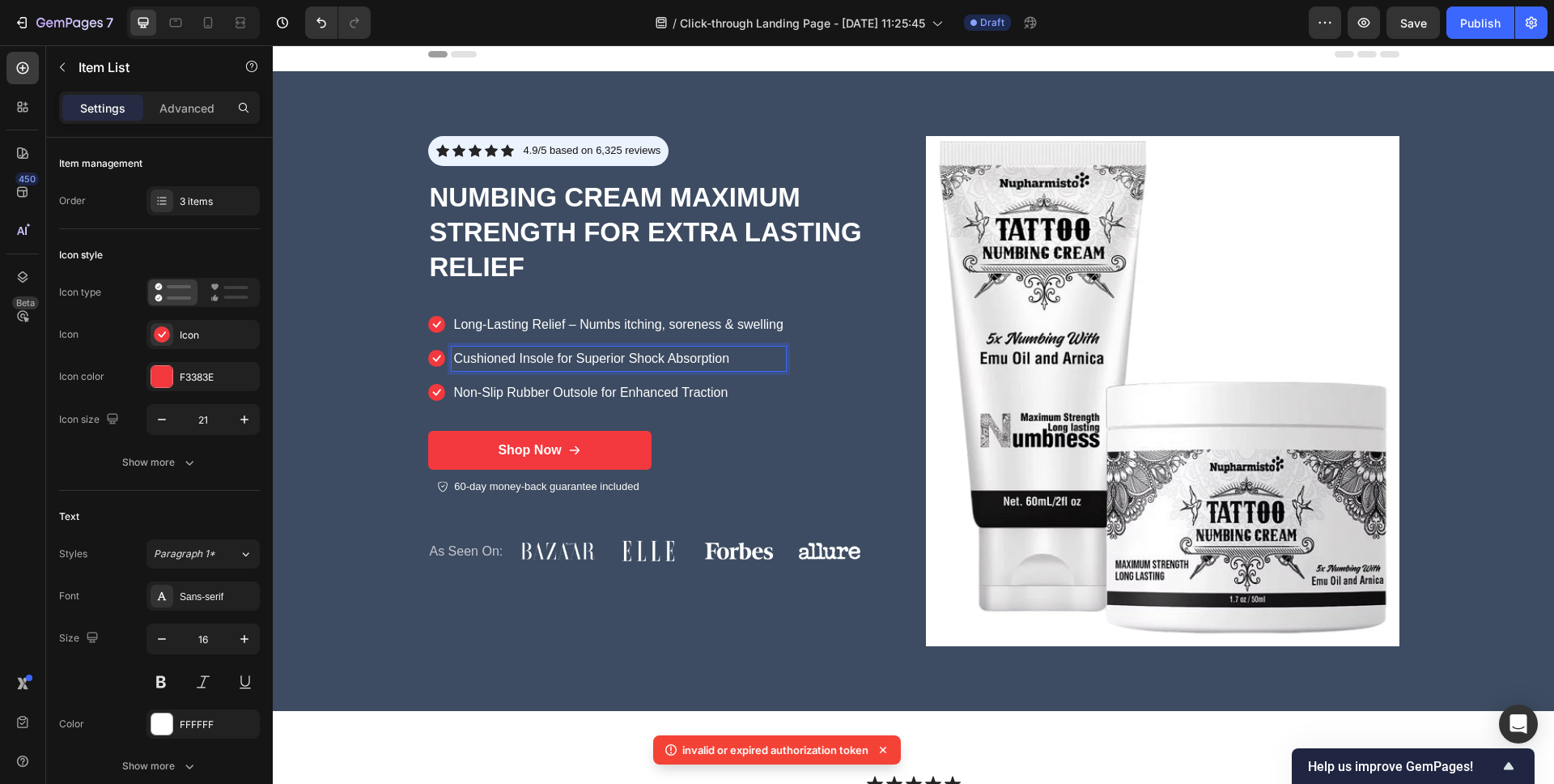
click at [670, 361] on p "Cushioned Insole for Superior Shock Absorption" at bounding box center [619, 358] width 329 height 20
click at [664, 392] on p "Non-Slip Rubber Outsole for Enhanced Traction" at bounding box center [619, 392] width 329 height 20
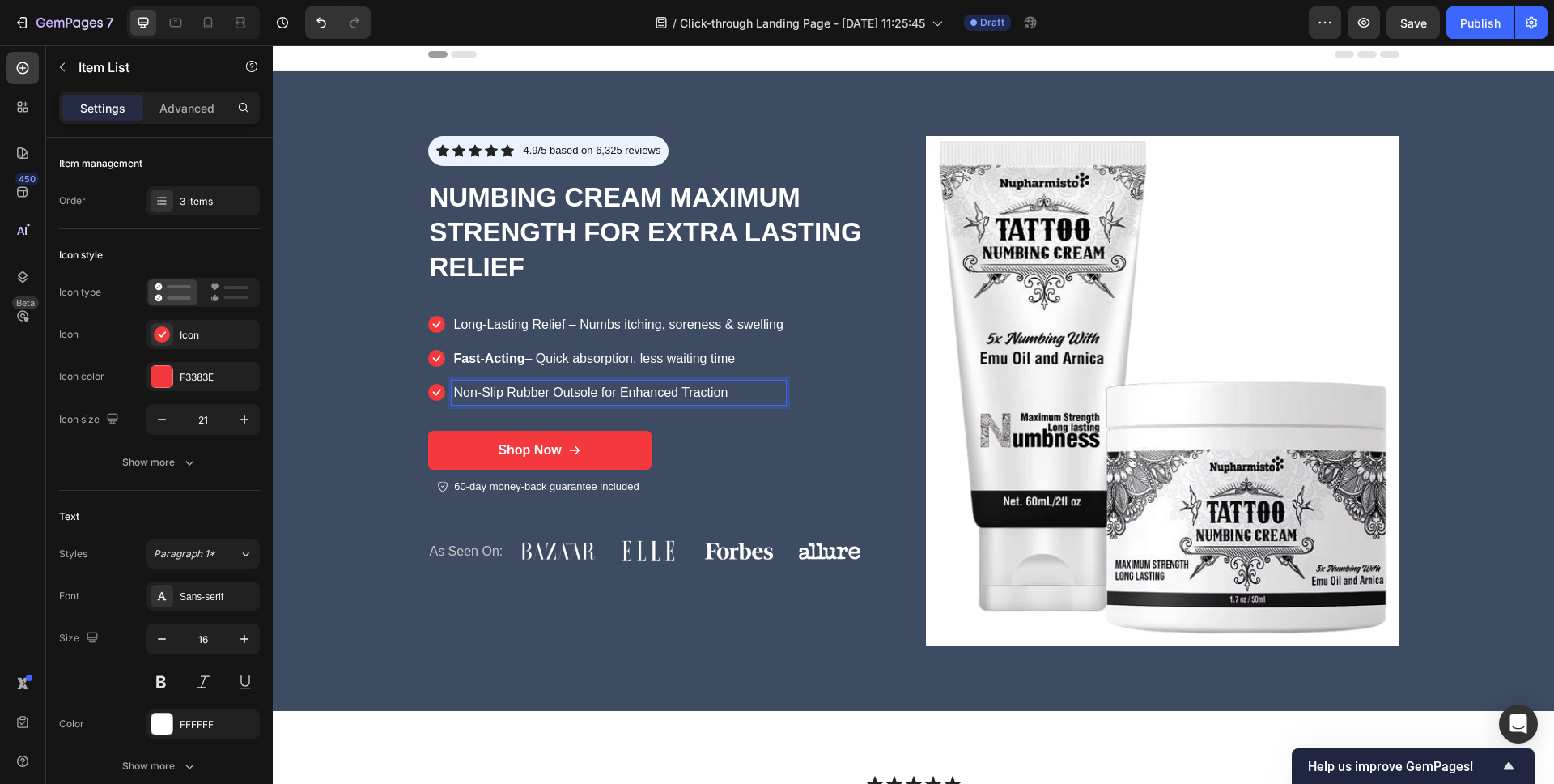
click at [683, 396] on p "Non-Slip Rubber Outsole for Enhanced Traction" at bounding box center [619, 392] width 329 height 20
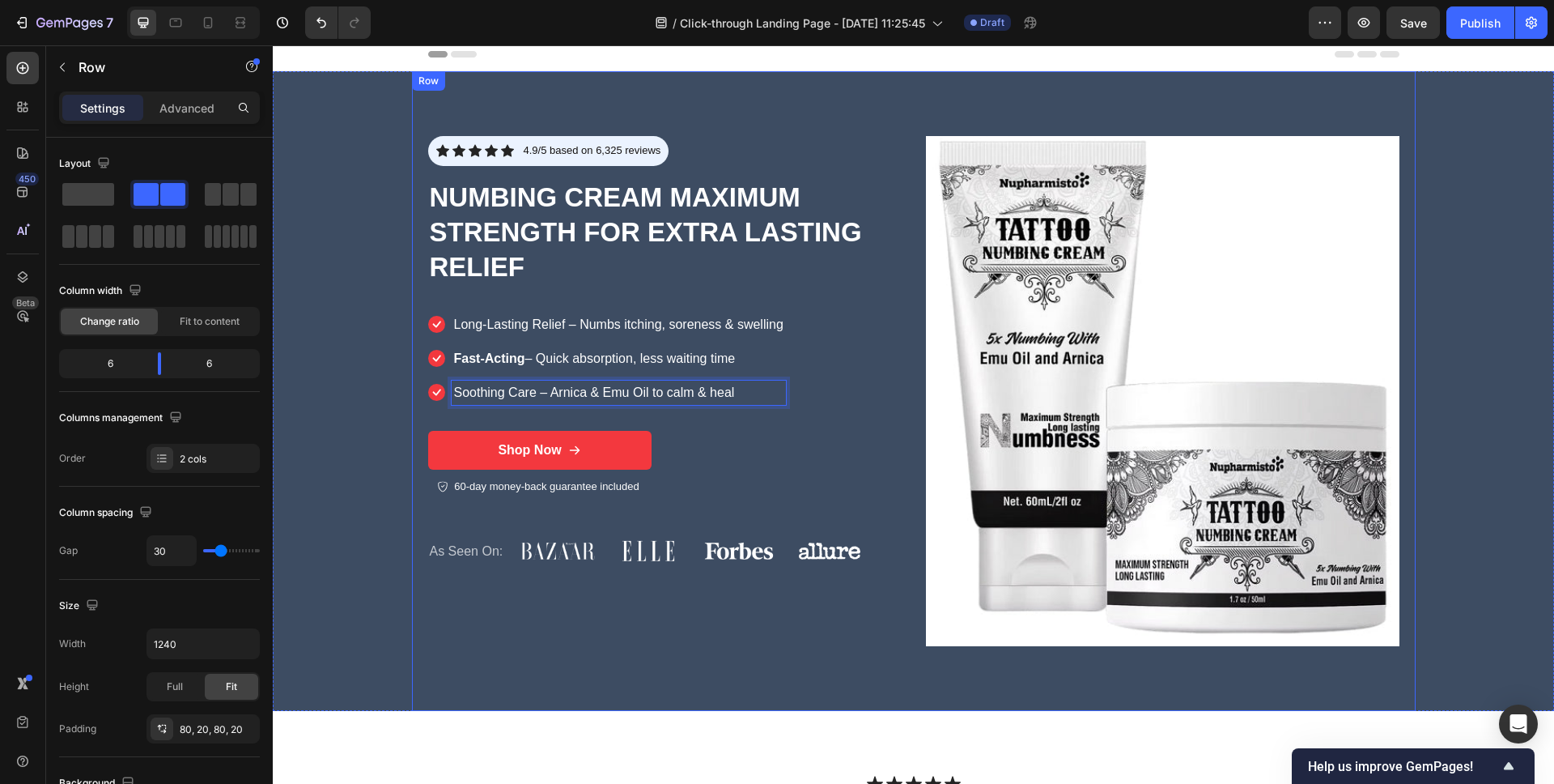
click at [771, 466] on div "Icon Icon Icon Icon Icon Icon List 4.9/5 based on 6,325 reviews Text Block Row …" at bounding box center [665, 391] width 474 height 510
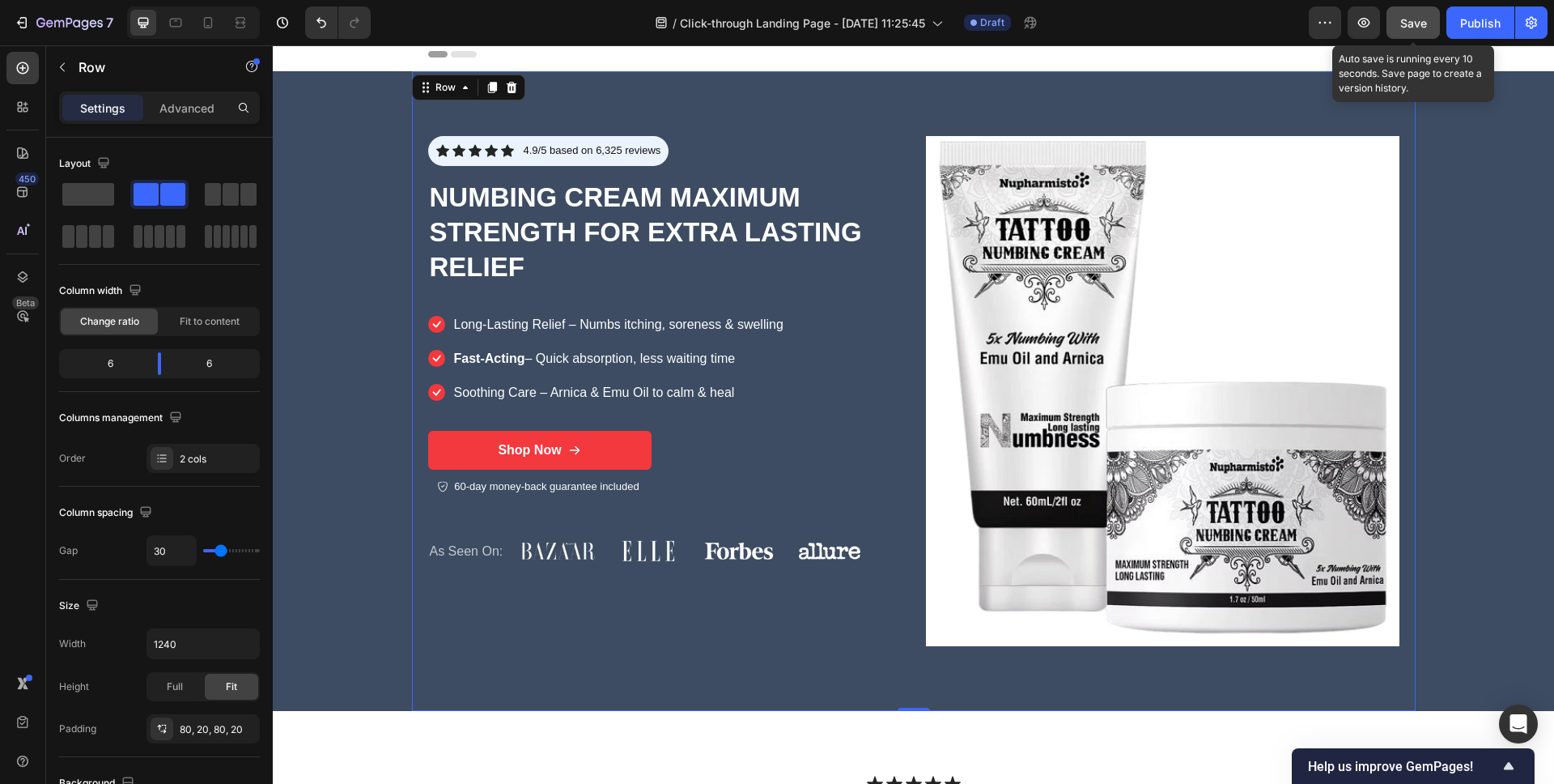
click at [1416, 21] on span "Save" at bounding box center [1414, 23] width 26 height 14
click at [1415, 21] on span "Save" at bounding box center [1414, 23] width 26 height 14
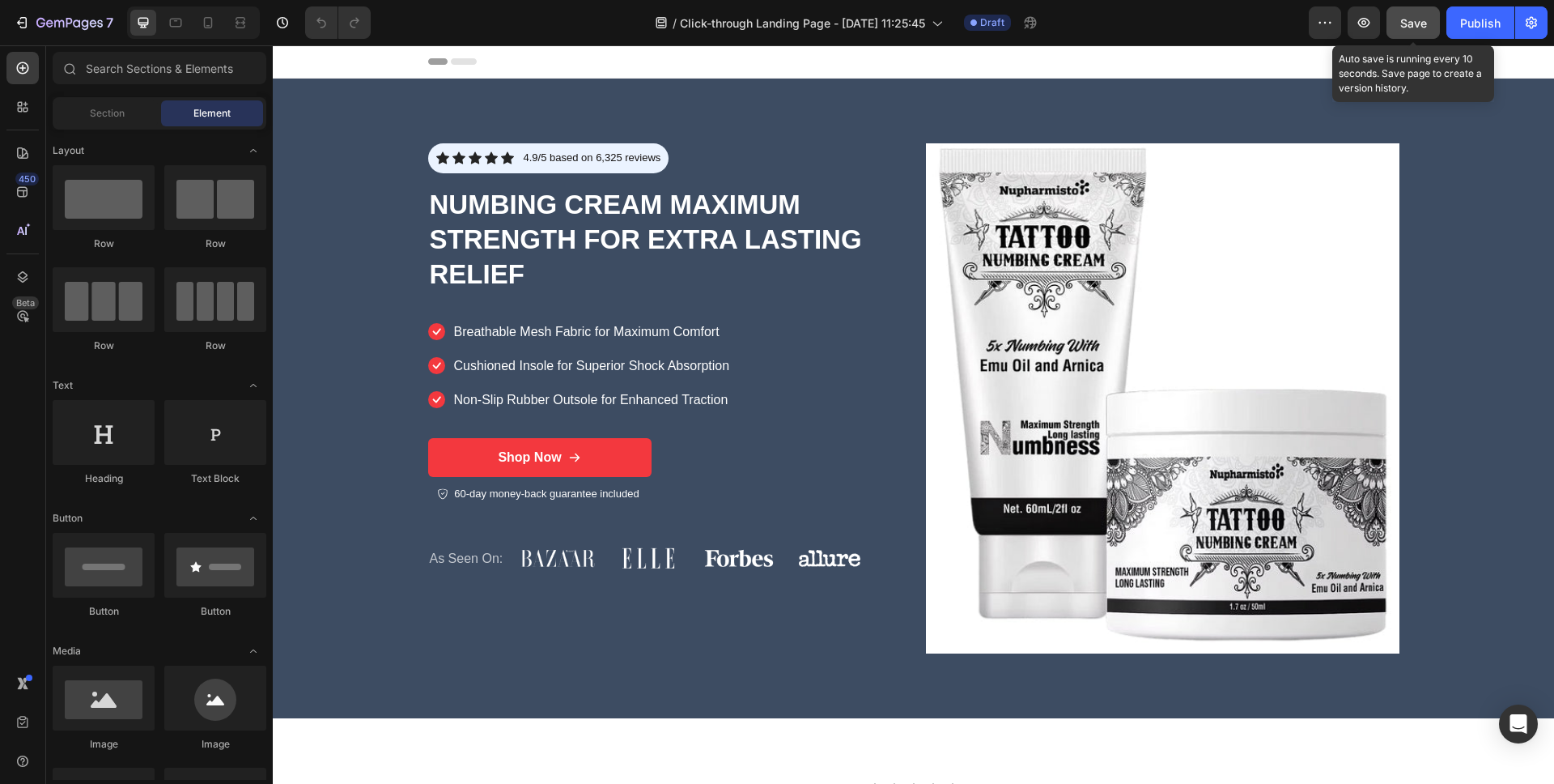
click at [1424, 30] on div "Save" at bounding box center [1414, 23] width 26 height 17
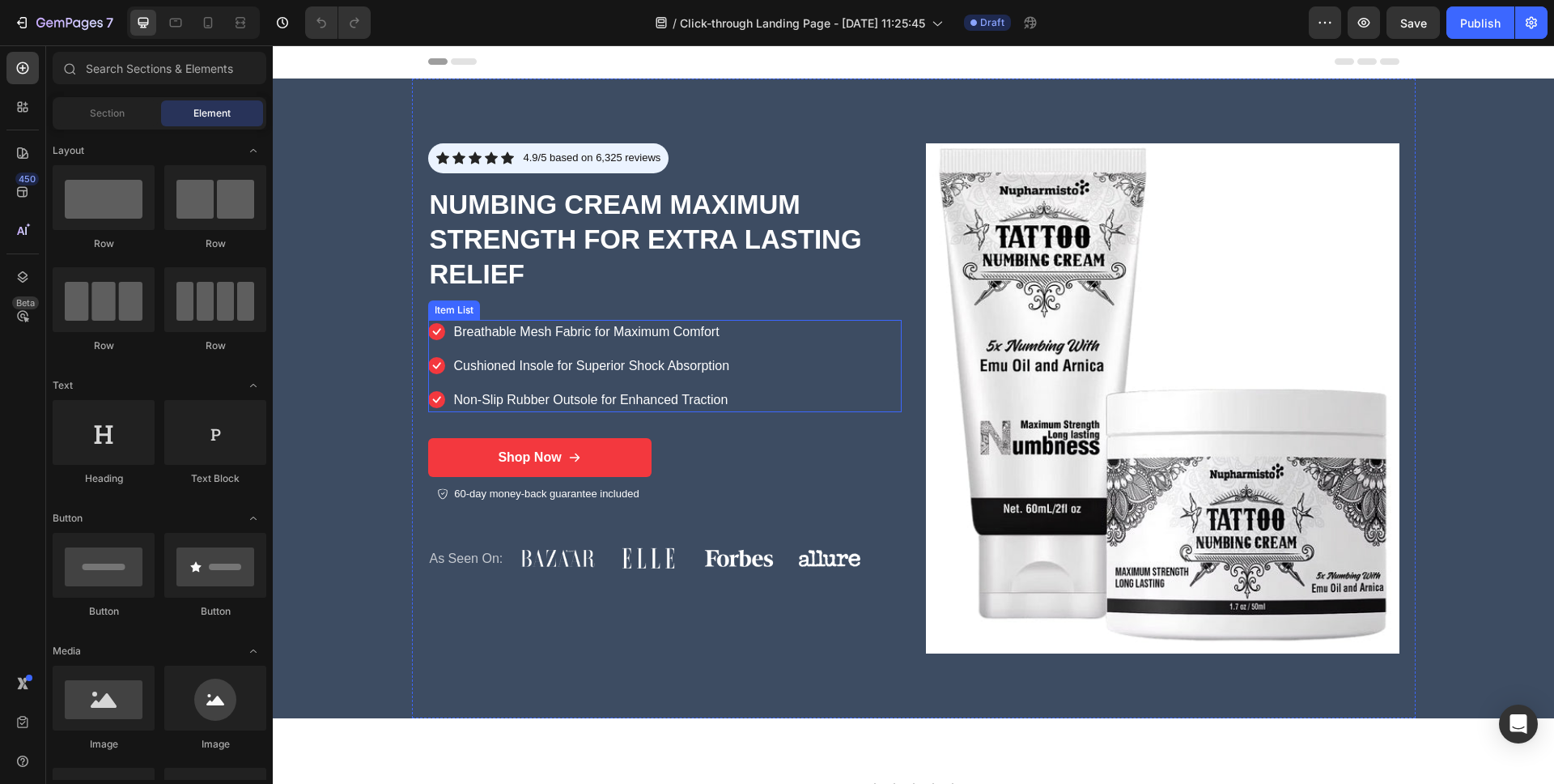
click at [664, 334] on p "Breathable Mesh Fabric for Maximum Comfort" at bounding box center [592, 332] width 276 height 20
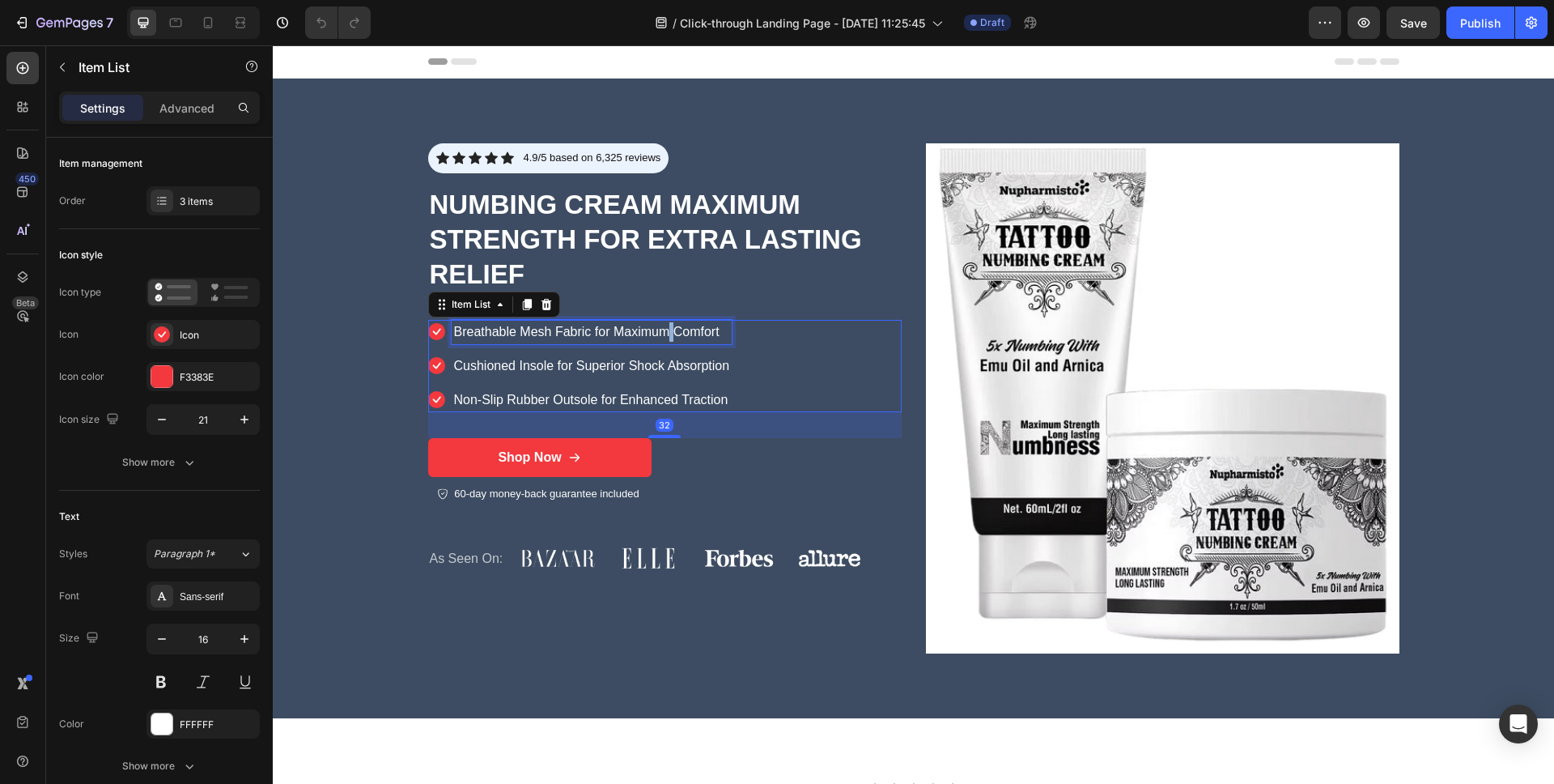
click at [664, 334] on p "Breathable Mesh Fabric for Maximum Comfort" at bounding box center [592, 332] width 276 height 20
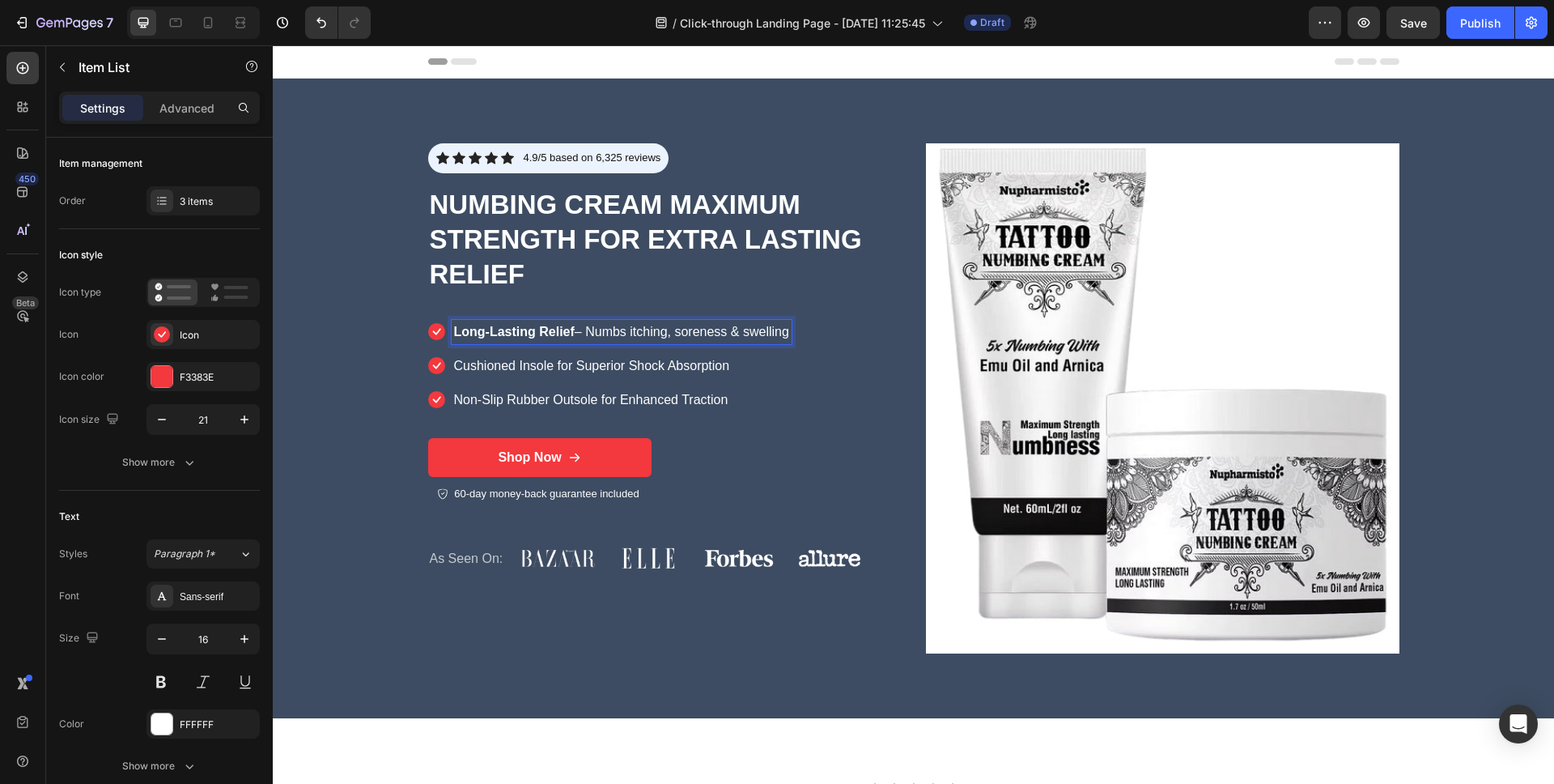
click at [603, 361] on p "Cushioned Insole for Superior Shock Absorption" at bounding box center [621, 366] width 335 height 20
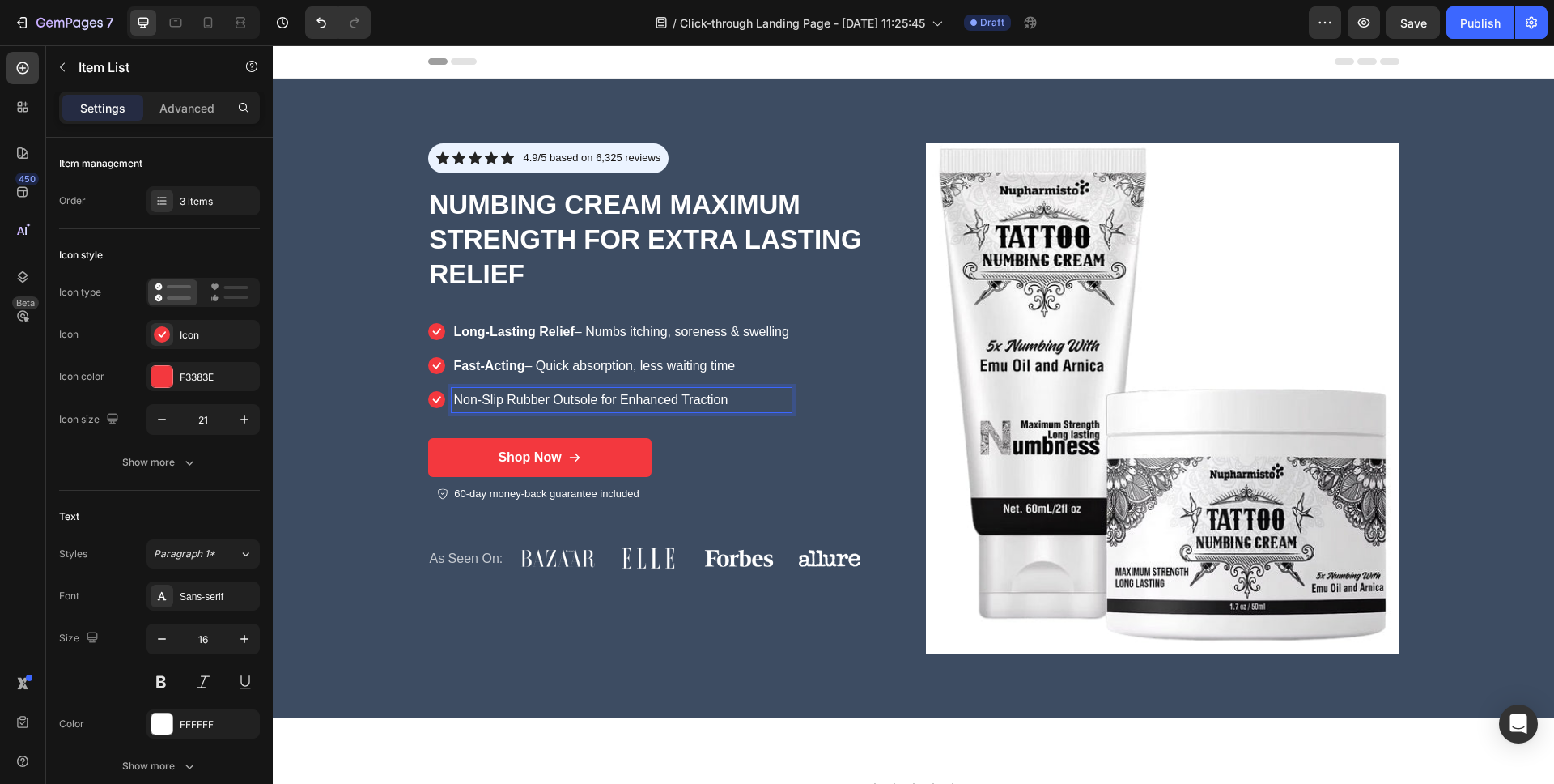
click at [628, 396] on p "Non-Slip Rubber Outsole for Enhanced Traction" at bounding box center [621, 400] width 335 height 20
click at [615, 407] on p "Non-Slip Rubber Outsole for Enhanced Traction" at bounding box center [621, 400] width 335 height 20
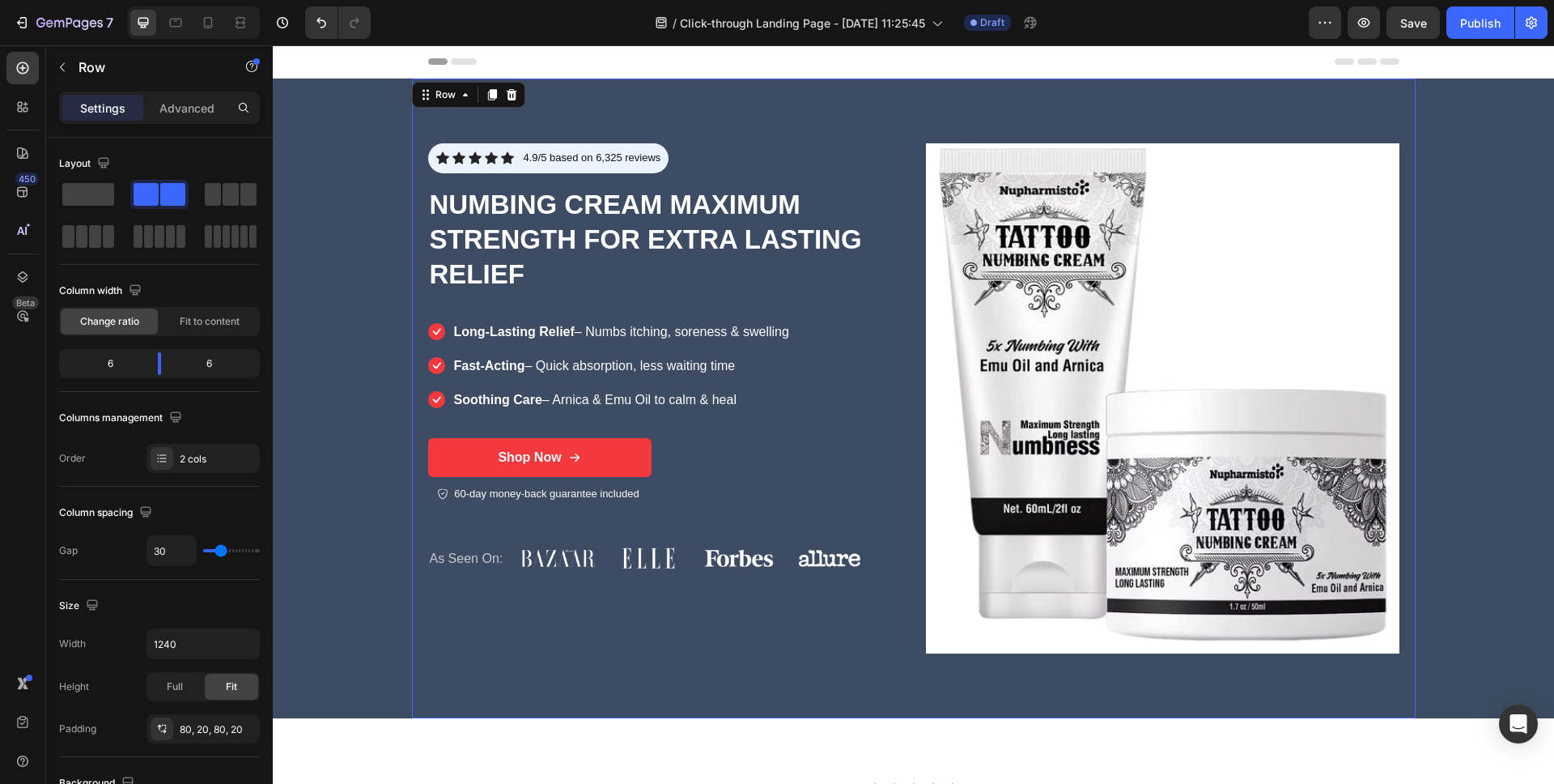
click at [783, 466] on div "Icon Icon Icon Icon Icon Icon List 4.9/5 based on 6,325 reviews Text Block Row …" at bounding box center [665, 397] width 474 height 510
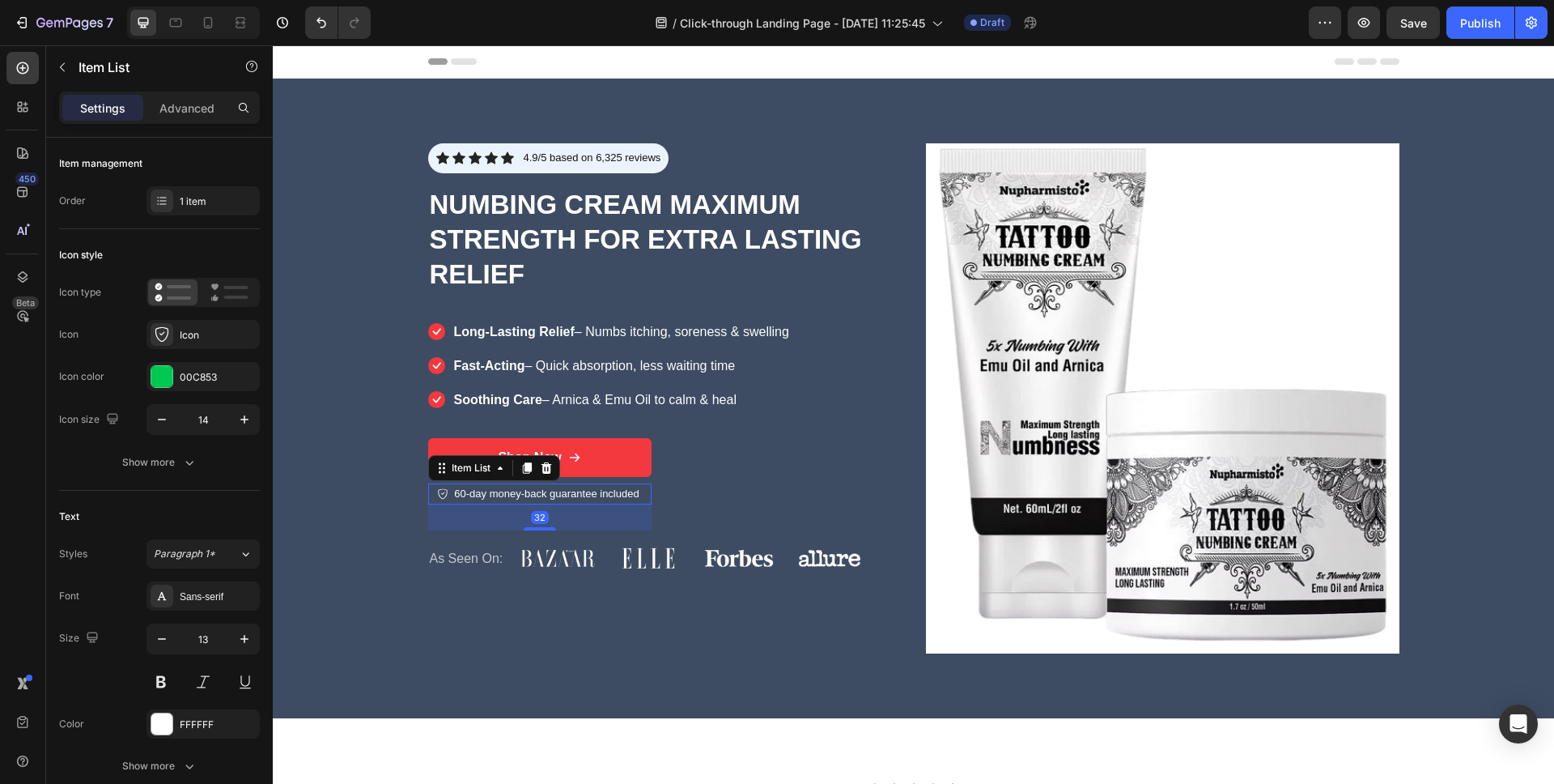
click at [479, 495] on p "60-day money-back guarantee included" at bounding box center [546, 494] width 184 height 16
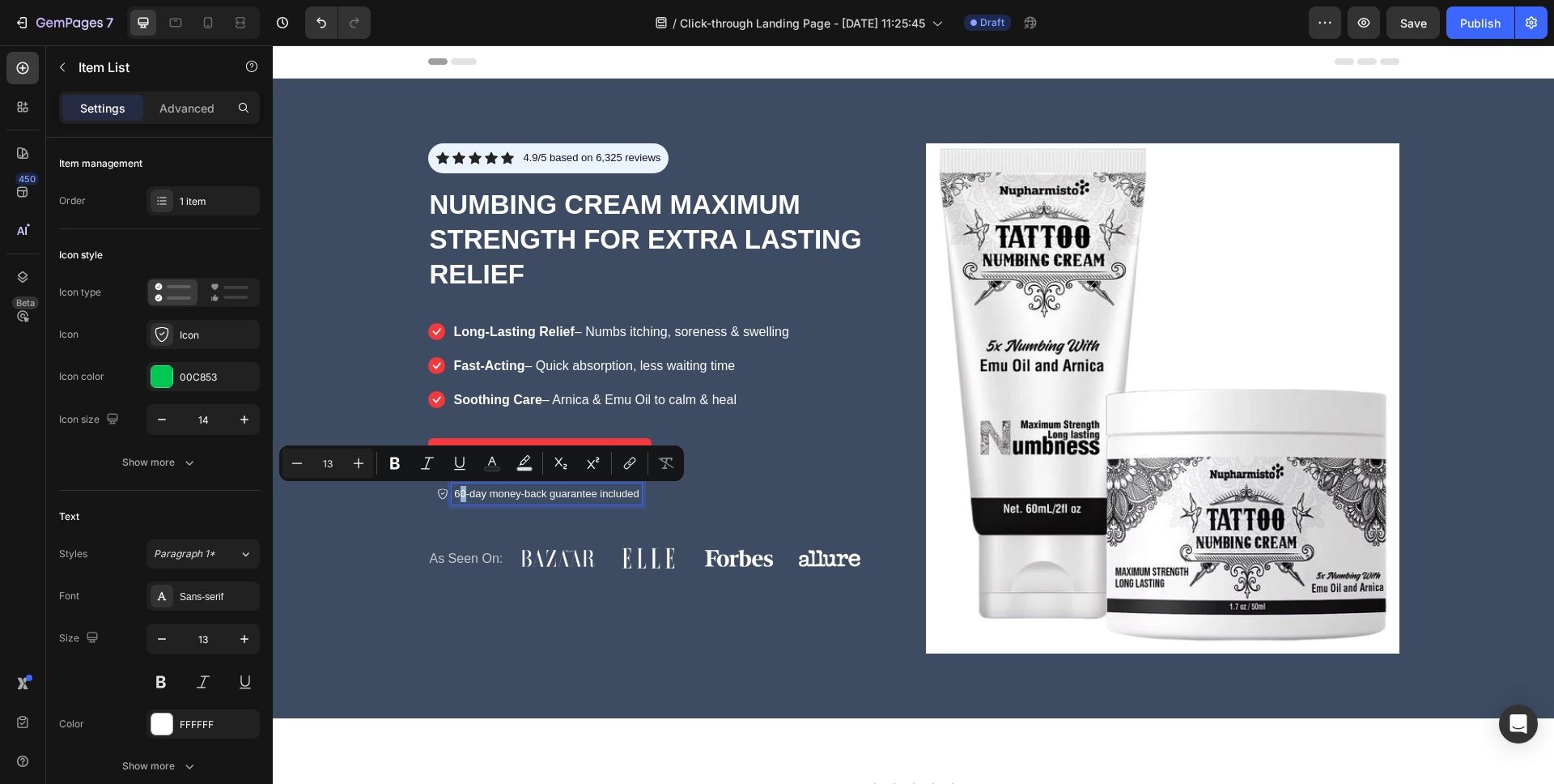
drag, startPoint x: 458, startPoint y: 494, endPoint x: 463, endPoint y: 500, distance: 7.8
click at [457, 495] on p "60-day money-back guarantee included" at bounding box center [546, 494] width 184 height 16
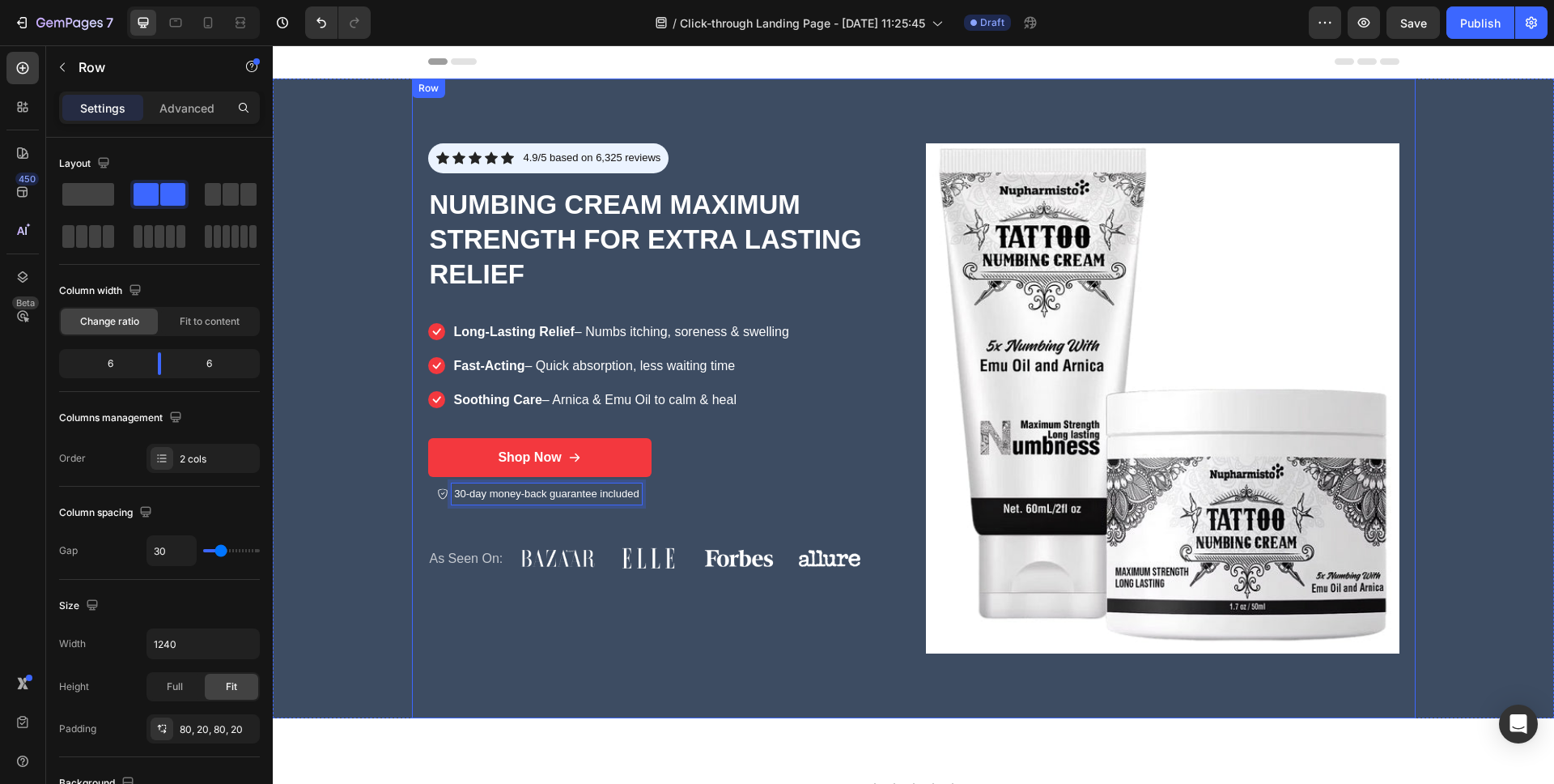
click at [754, 502] on div "Icon Icon Icon Icon Icon Icon List 4.9/5 based on 6,325 reviews Text Block Row …" at bounding box center [665, 397] width 474 height 510
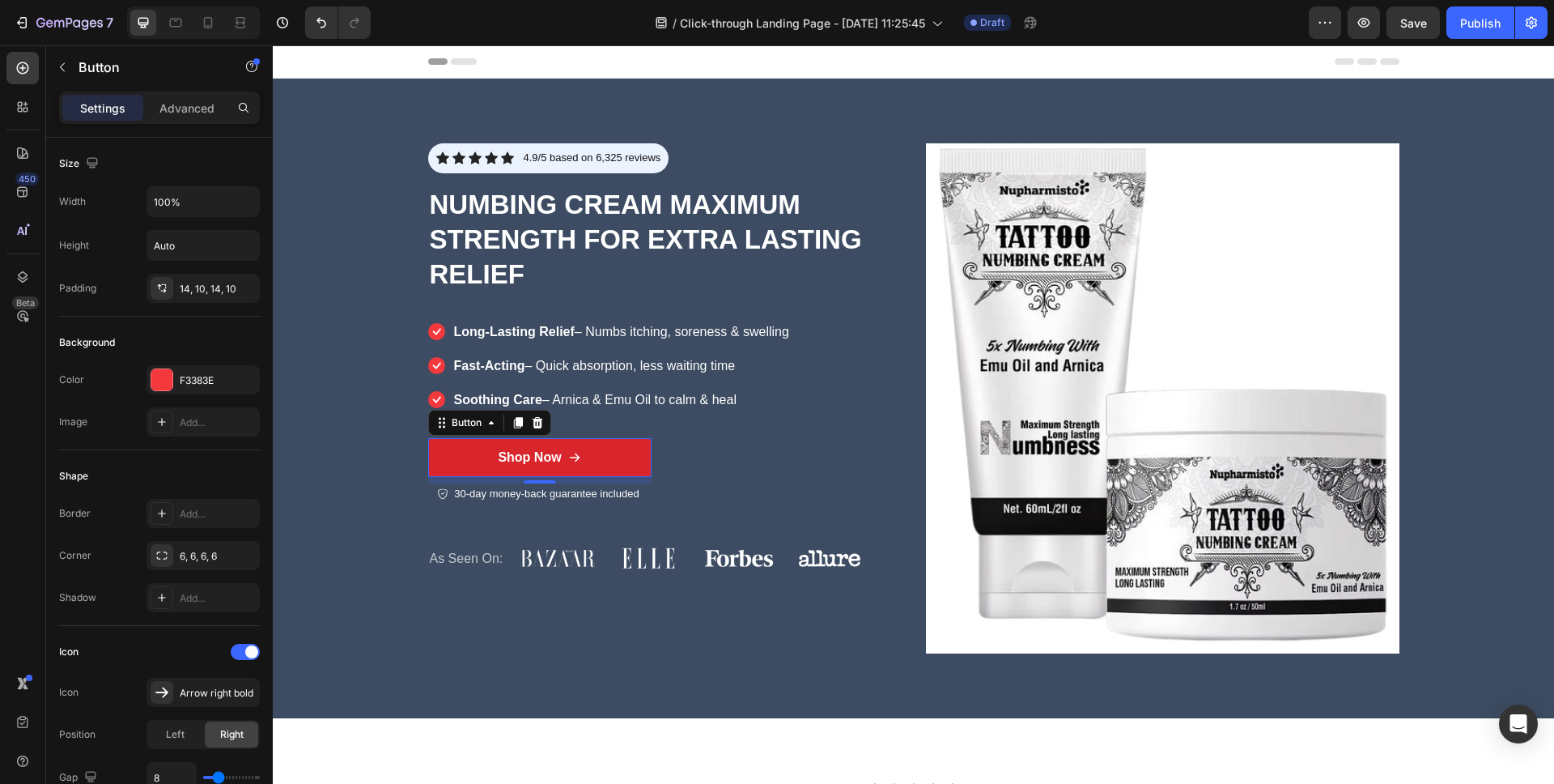
click at [451, 450] on link "Shop Now" at bounding box center [540, 458] width 223 height 40
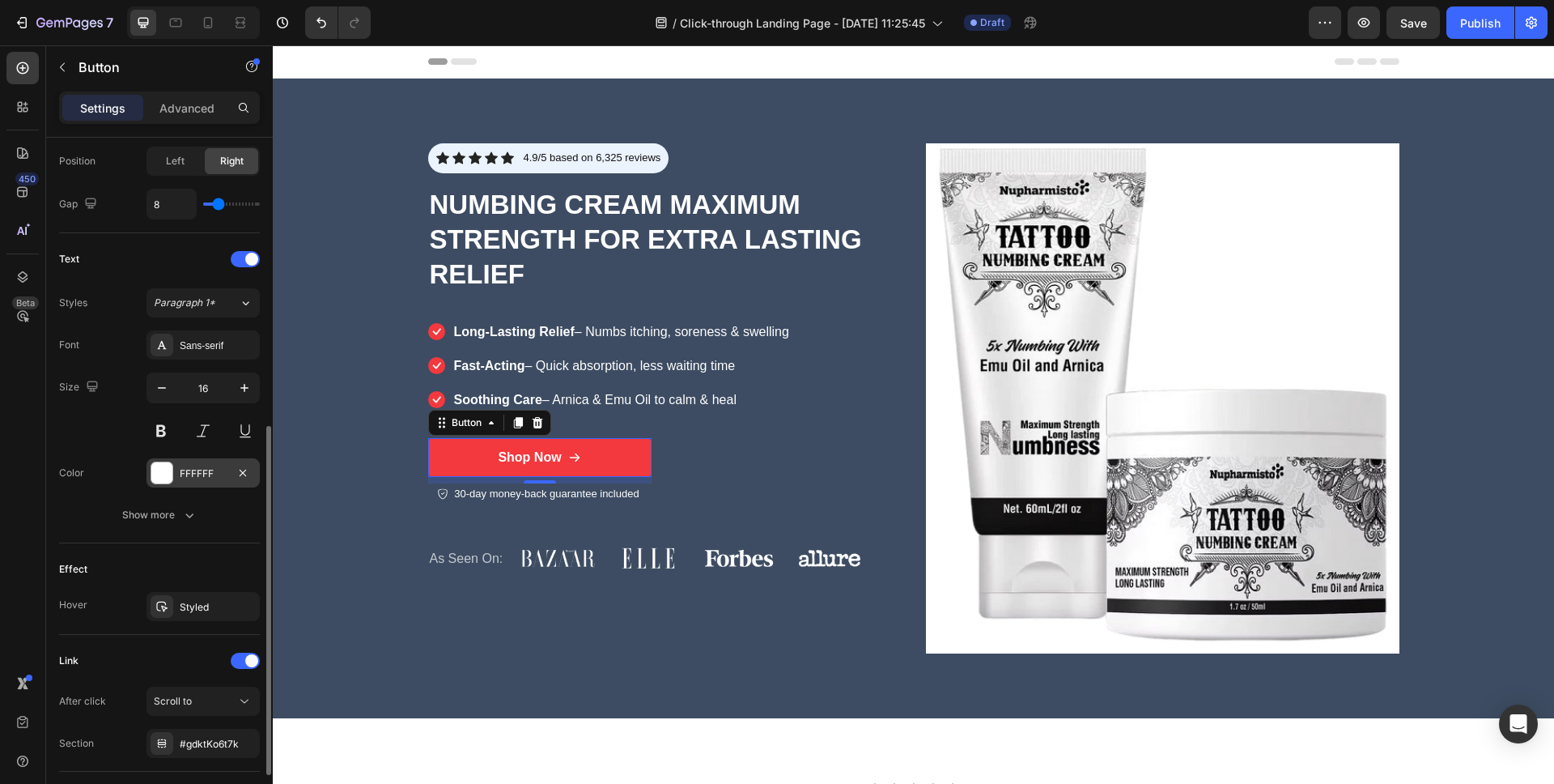
scroll to position [576, 0]
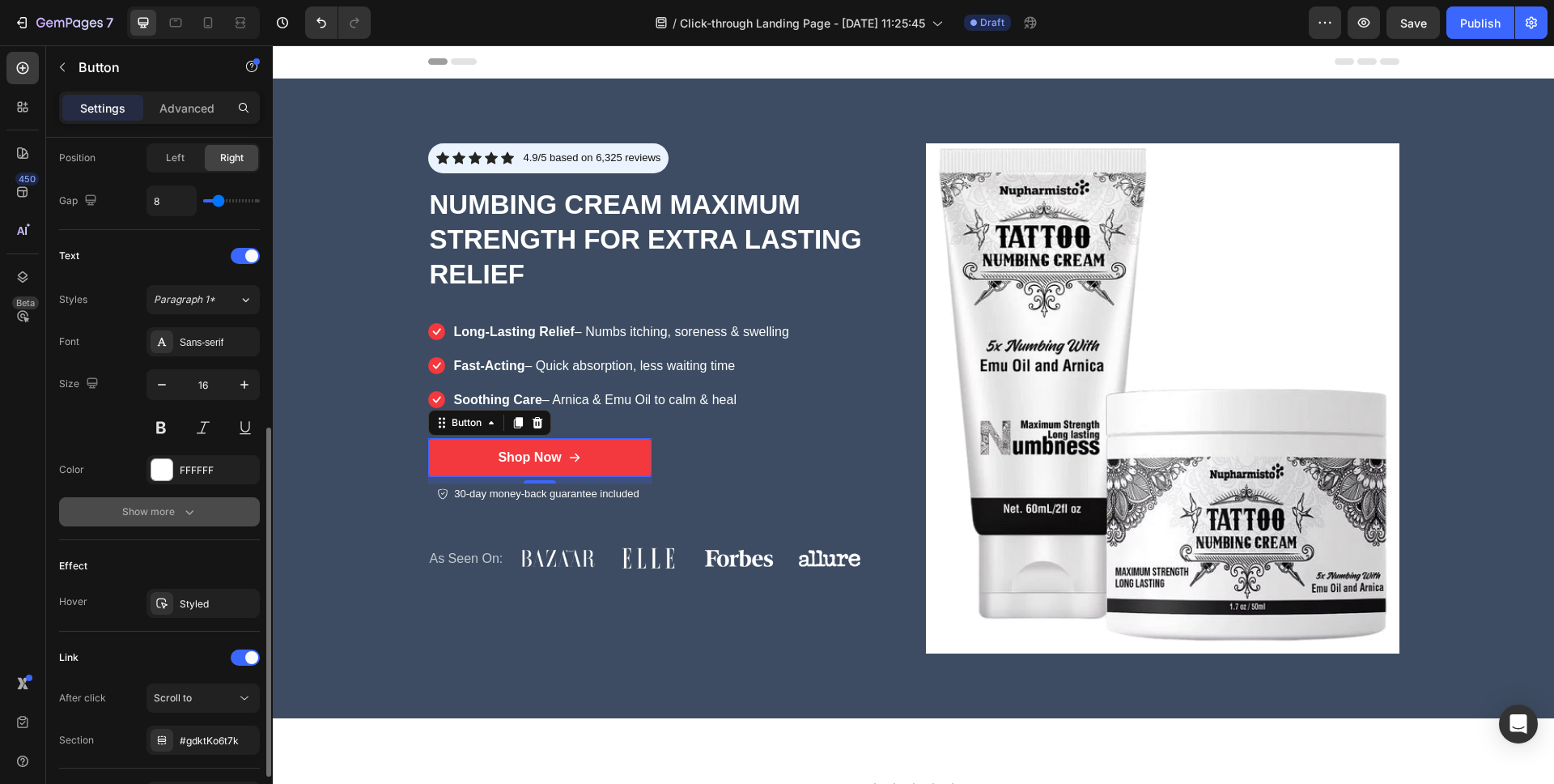
click at [192, 515] on icon "button" at bounding box center [189, 511] width 16 height 16
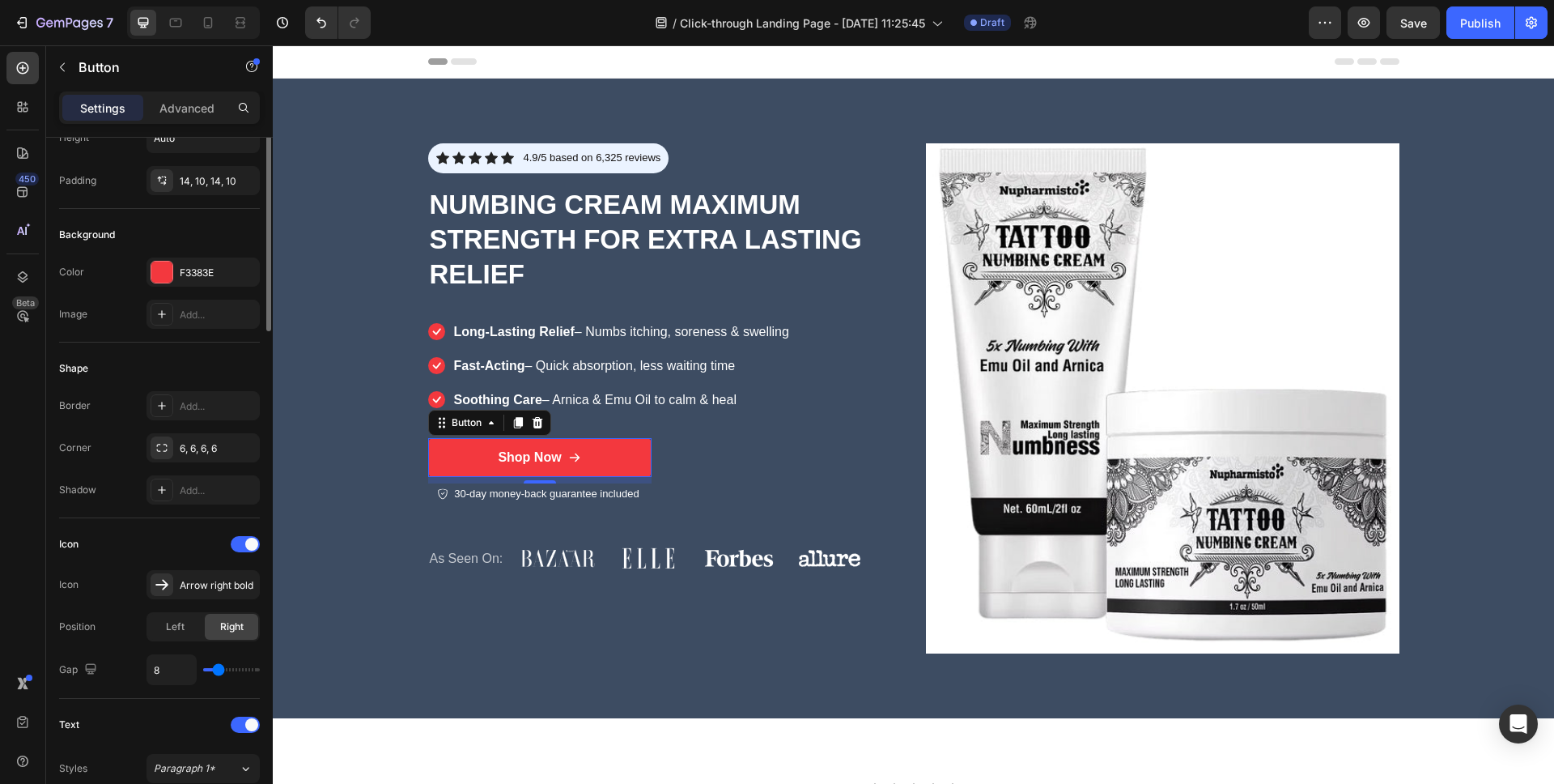
scroll to position [0, 0]
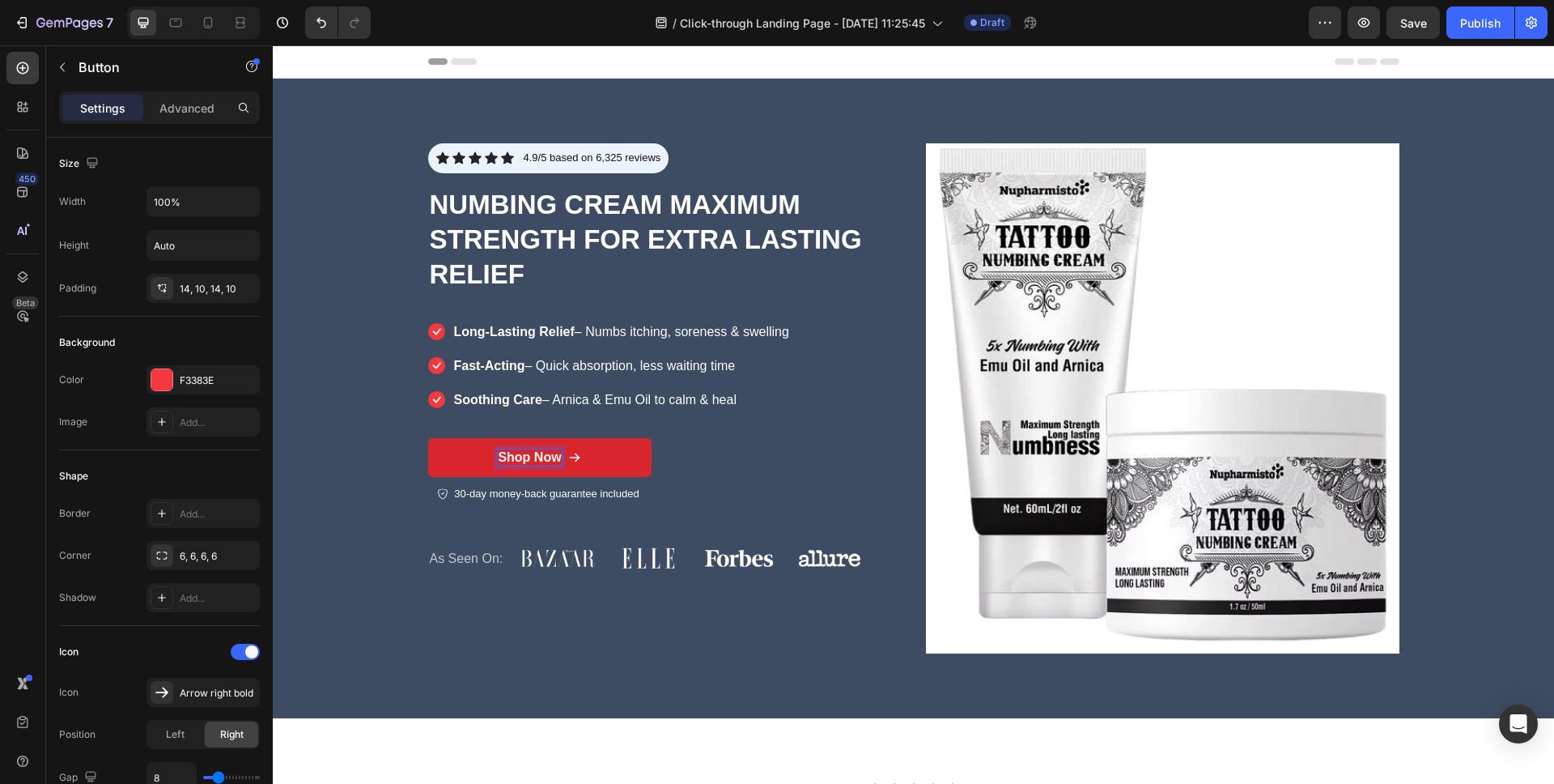
click at [528, 460] on div "Shop Now" at bounding box center [529, 458] width 63 height 17
click at [576, 459] on link "Shop Now" at bounding box center [540, 458] width 223 height 40
click at [212, 110] on p "Advanced" at bounding box center [187, 108] width 55 height 17
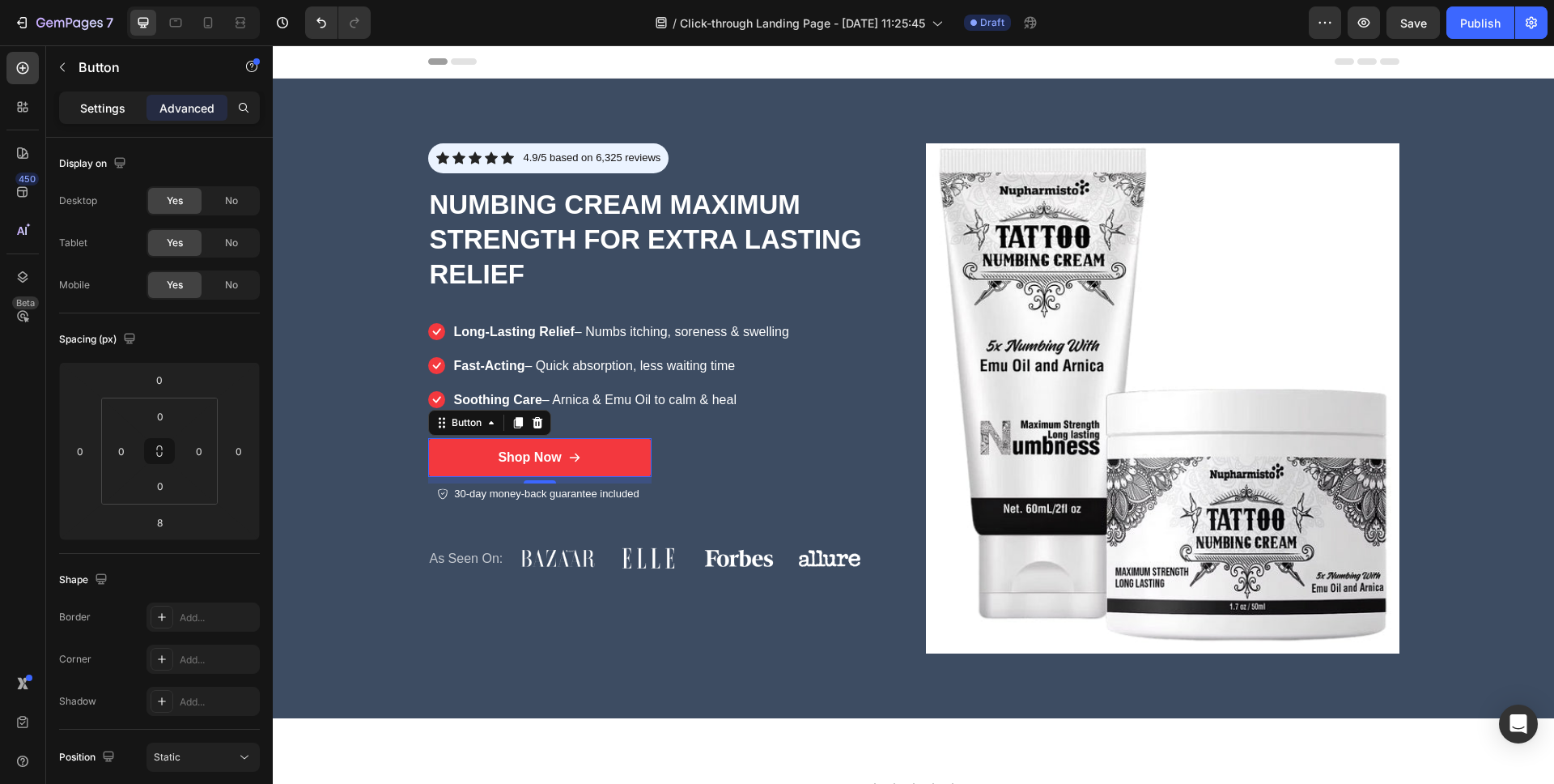
click at [113, 109] on p "Settings" at bounding box center [103, 108] width 45 height 17
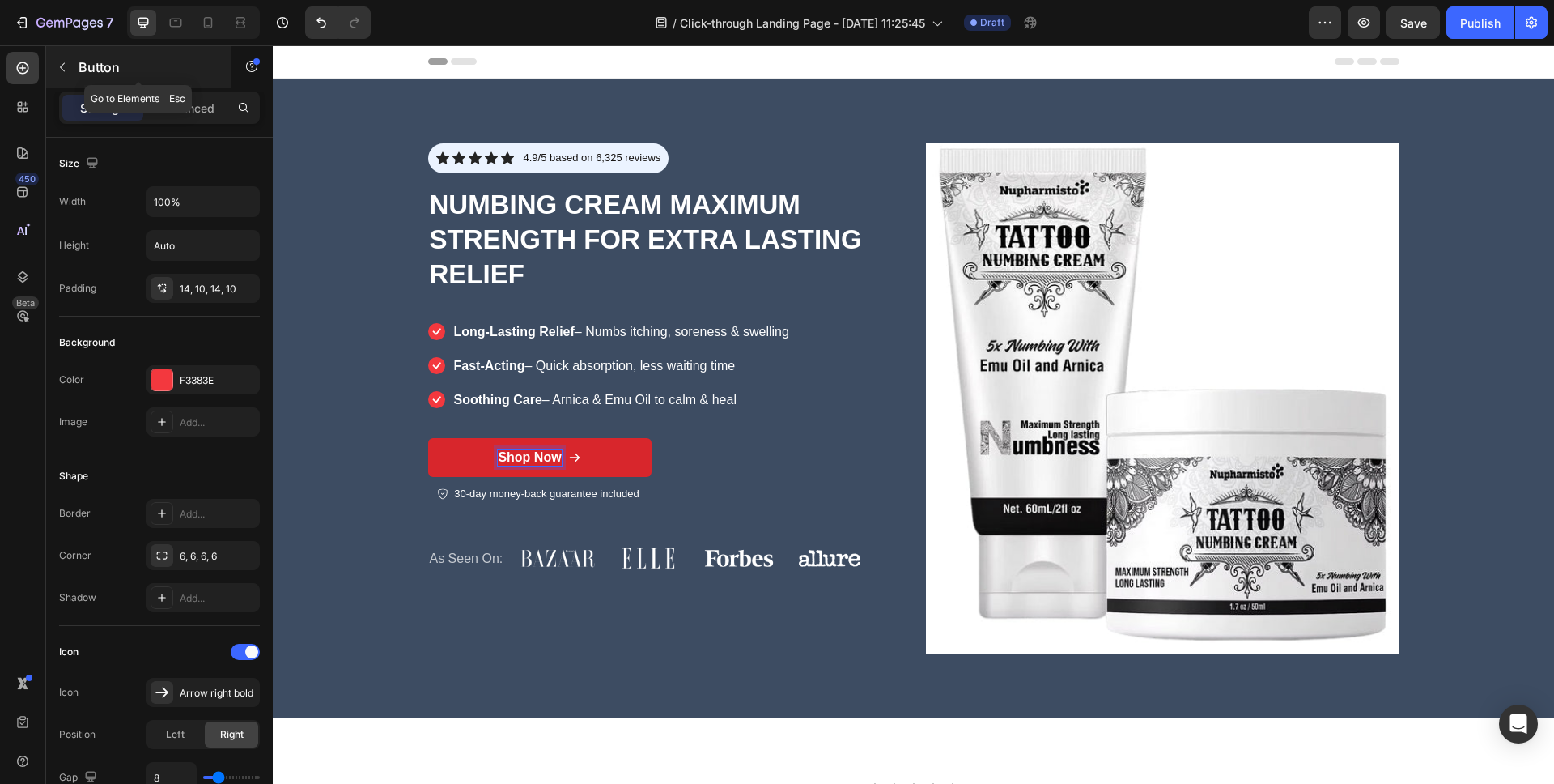
click at [64, 67] on icon "button" at bounding box center [62, 67] width 13 height 13
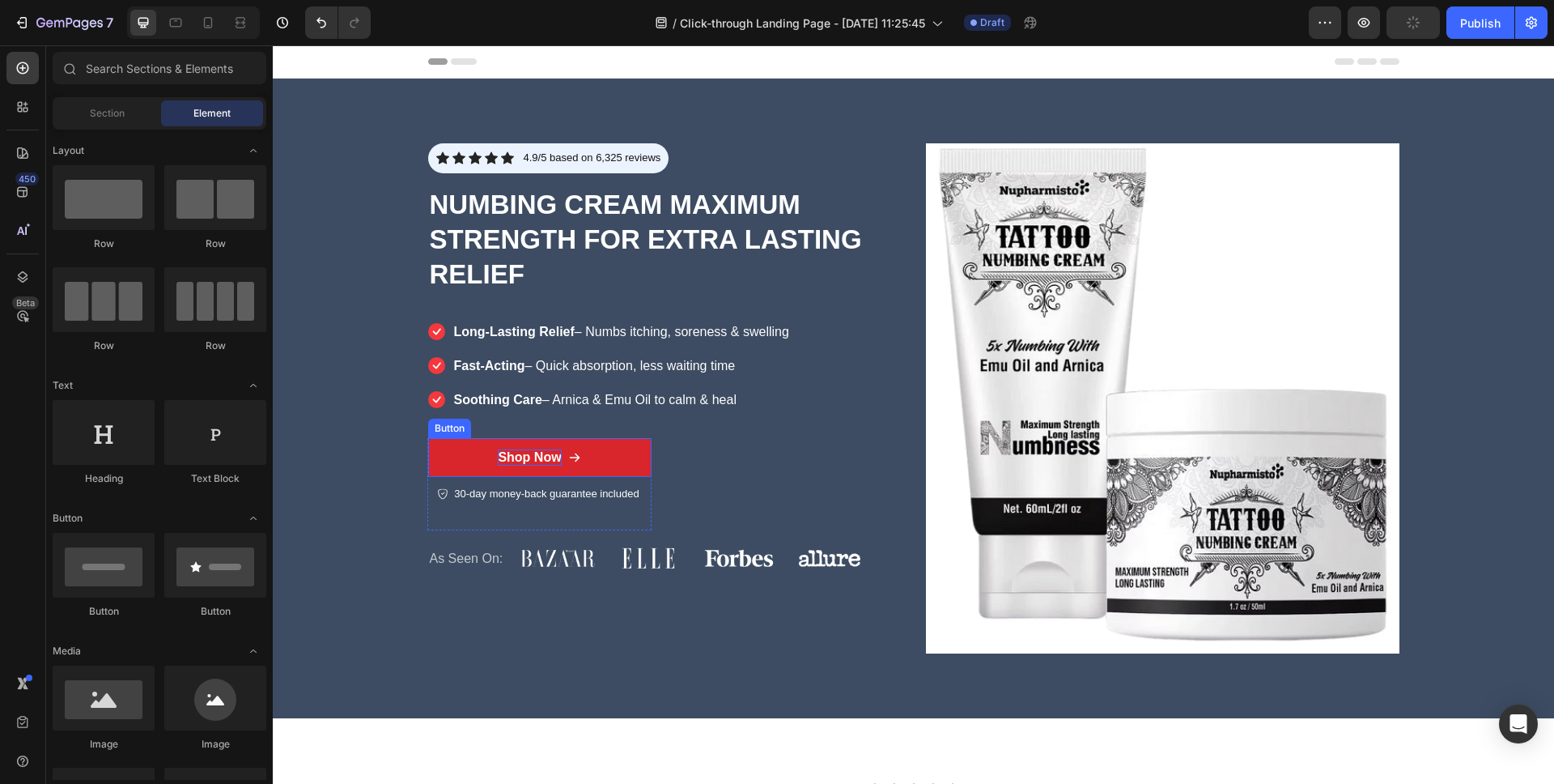
click at [505, 444] on link "Shop Now" at bounding box center [540, 458] width 223 height 40
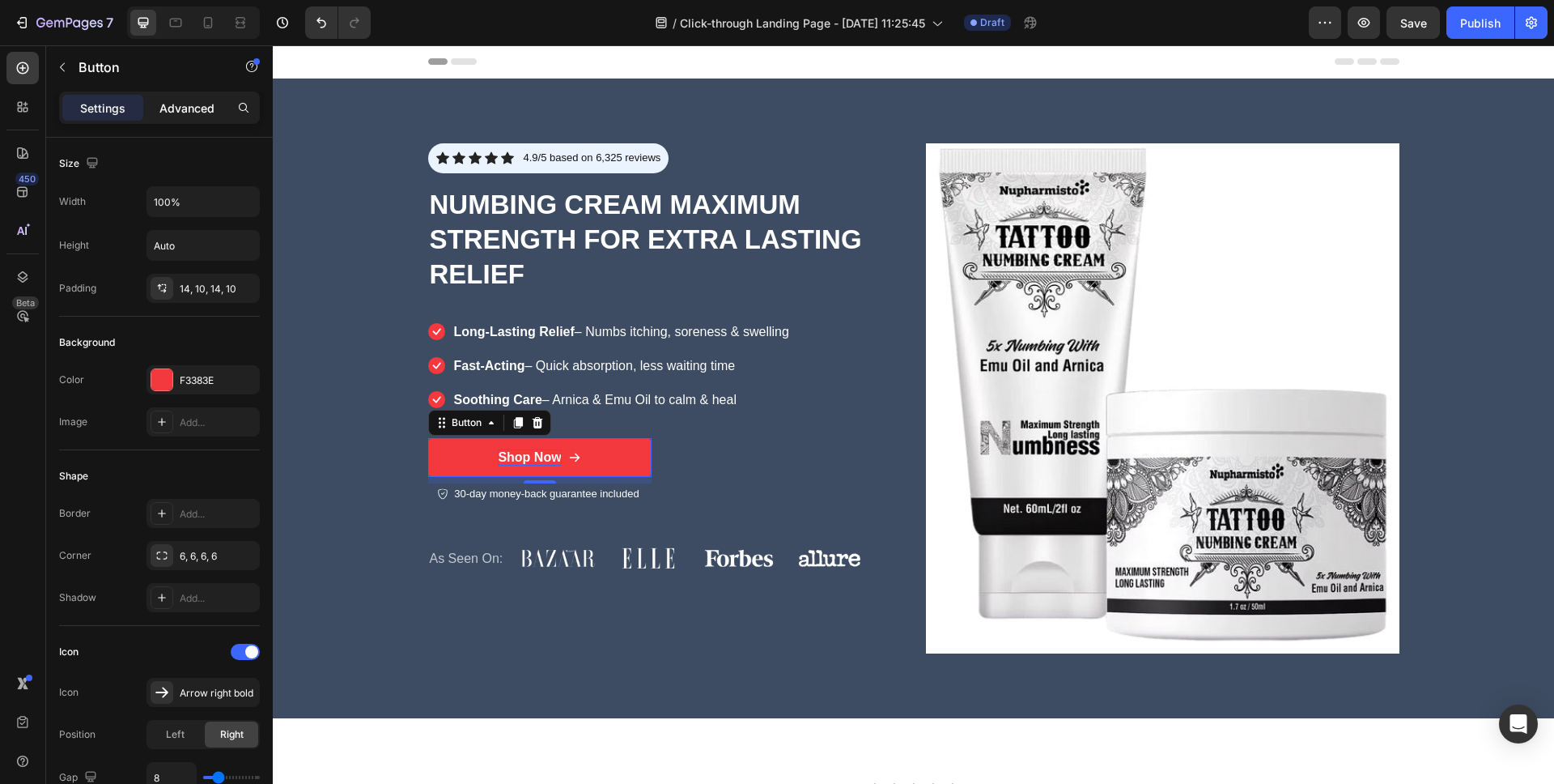
click at [183, 112] on p "Advanced" at bounding box center [187, 108] width 55 height 17
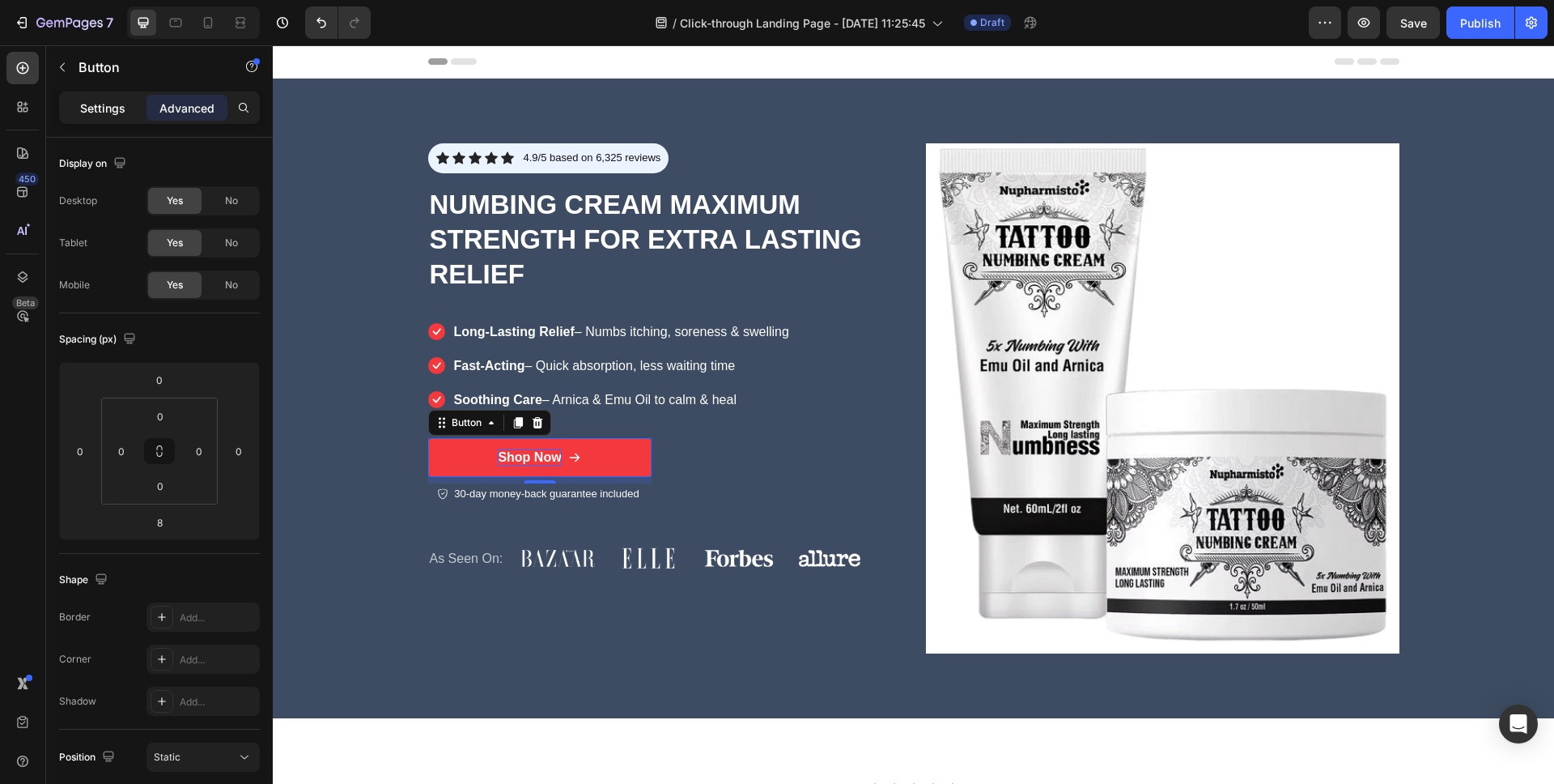
click at [120, 111] on p "Settings" at bounding box center [103, 108] width 45 height 17
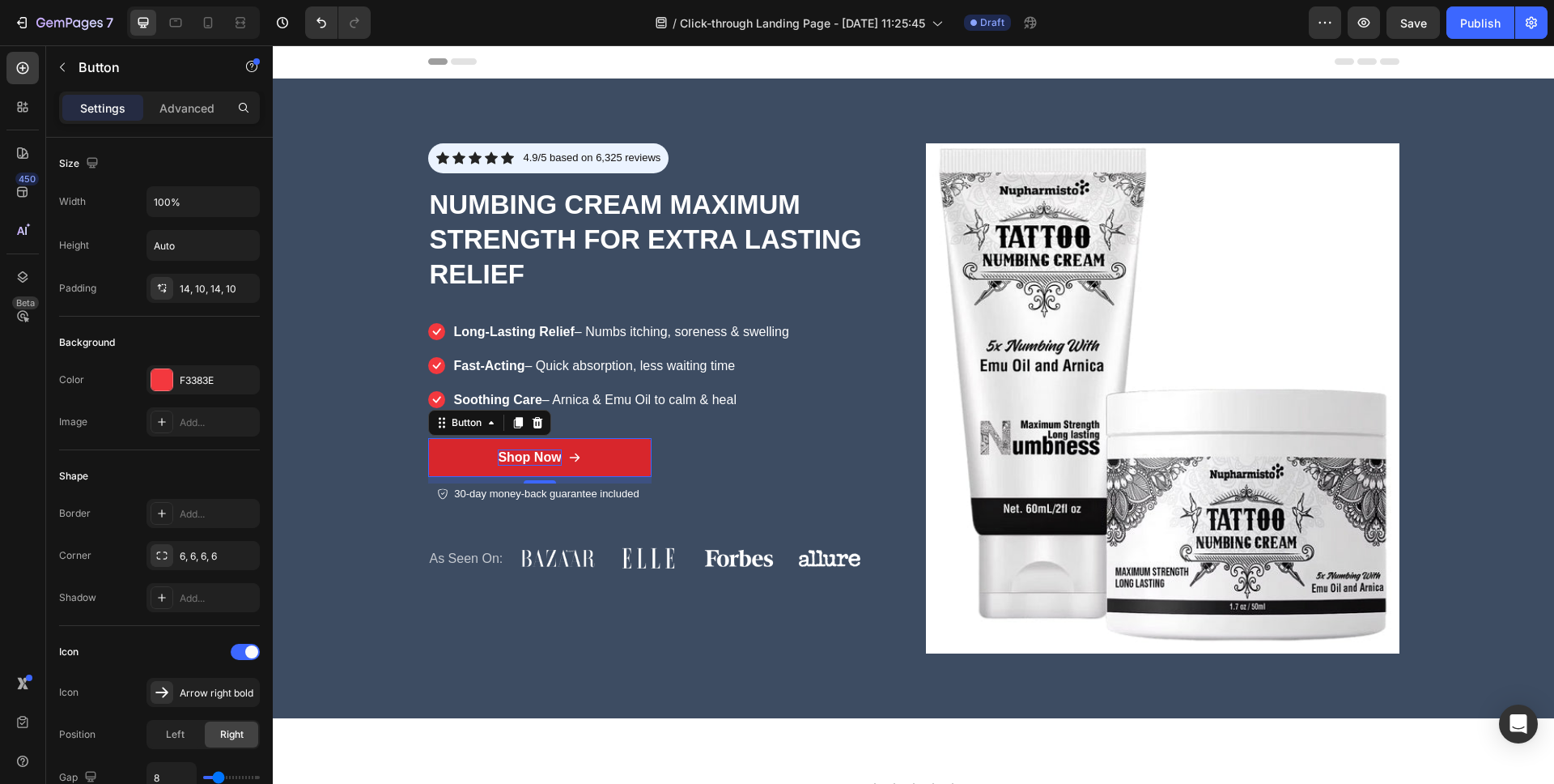
click at [590, 458] on link "Shop Now" at bounding box center [540, 458] width 223 height 40
click at [467, 453] on link "Shop Now" at bounding box center [540, 458] width 223 height 40
click at [204, 113] on p "Advanced" at bounding box center [187, 108] width 55 height 17
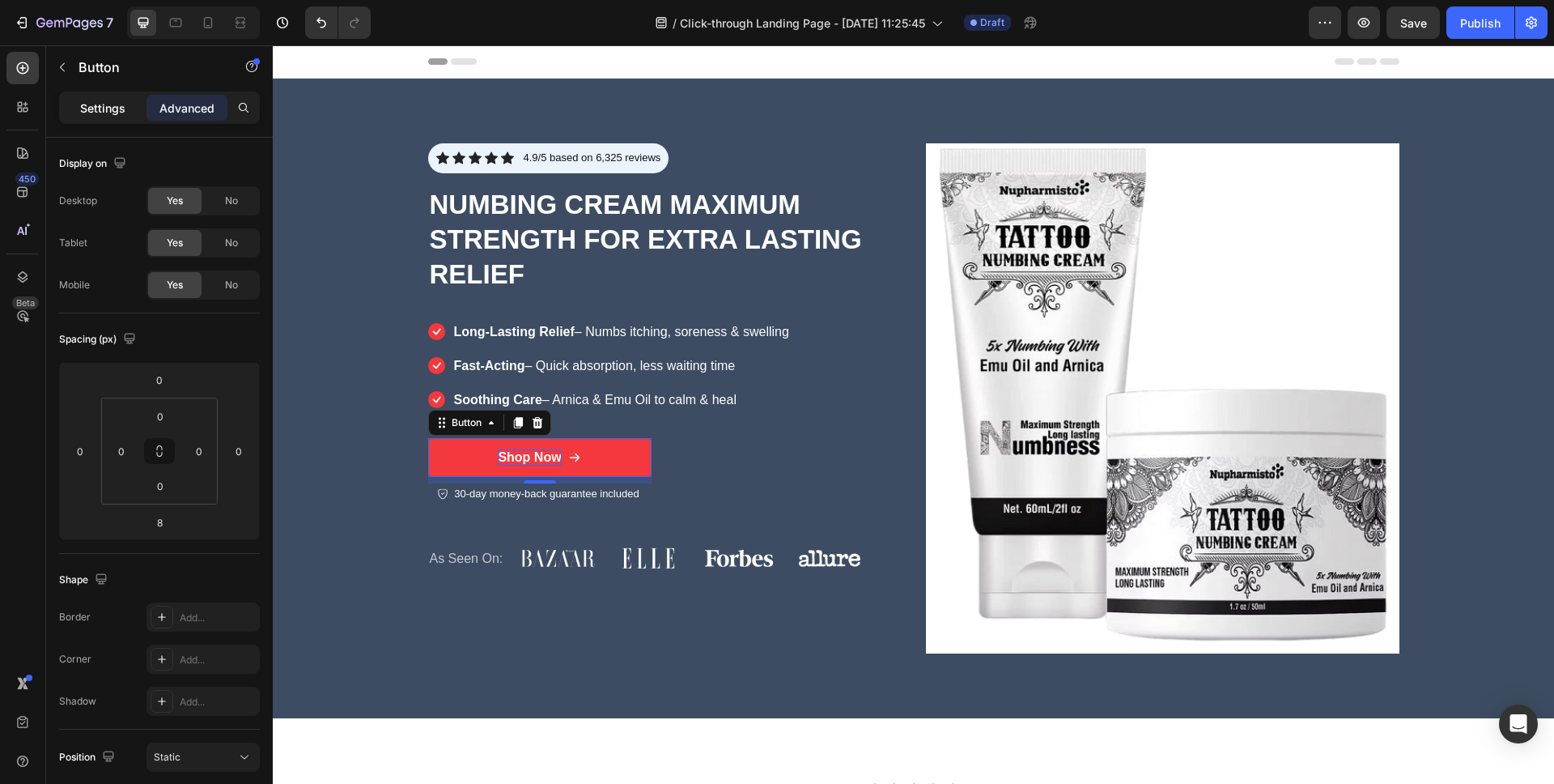
click at [99, 109] on p "Settings" at bounding box center [103, 108] width 45 height 17
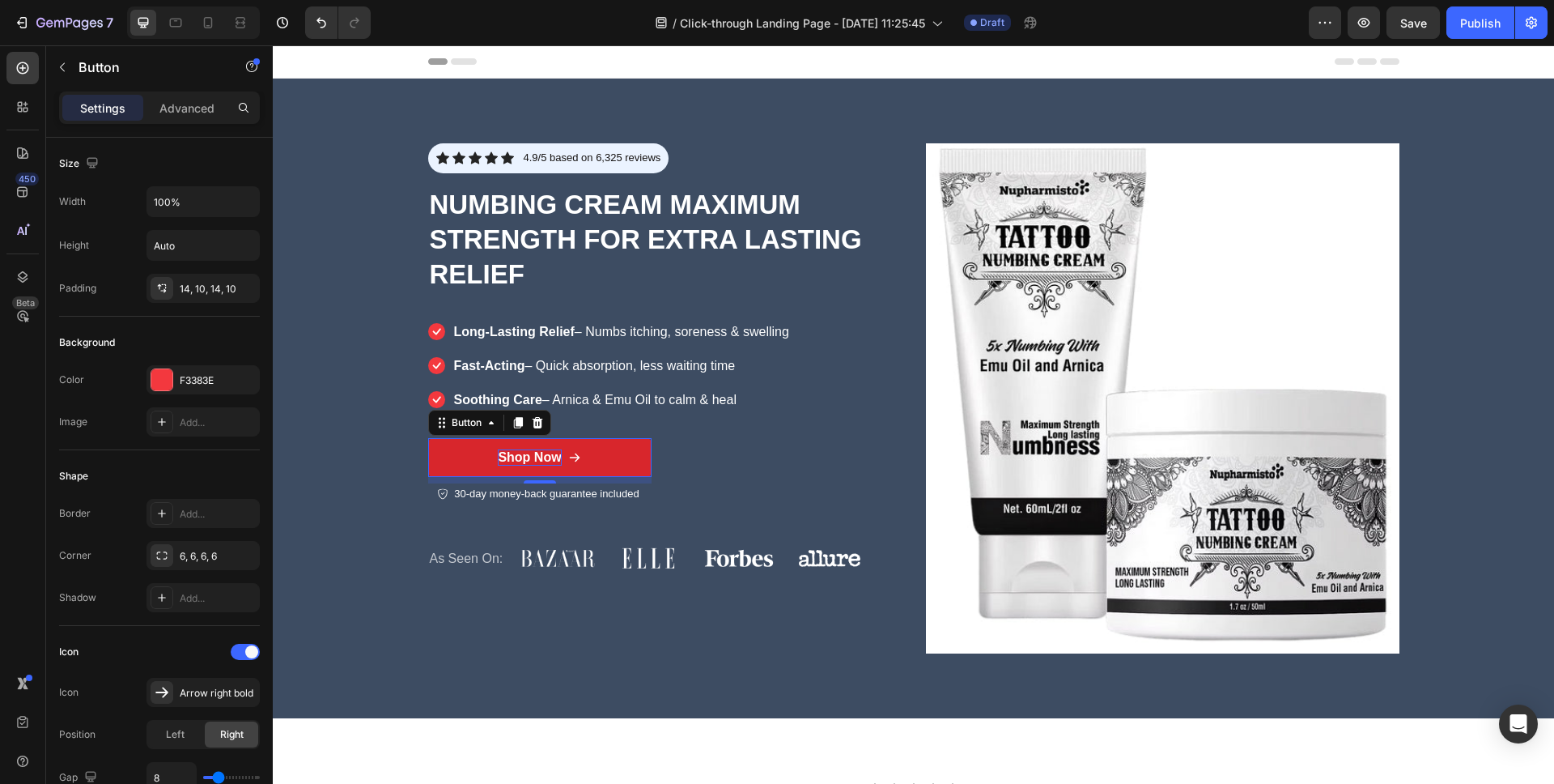
click at [609, 453] on link "Shop Now" at bounding box center [540, 458] width 223 height 40
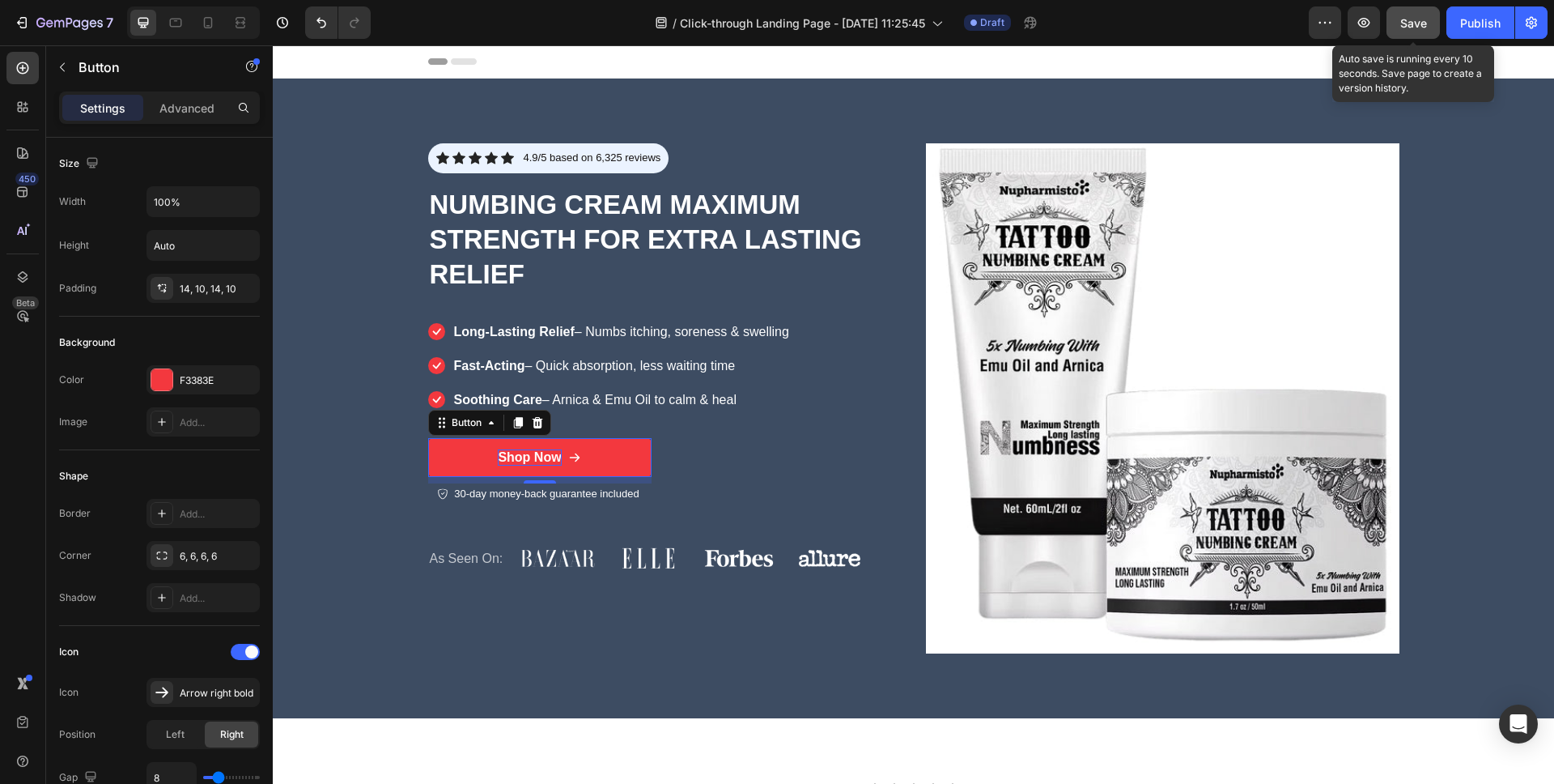
click at [1419, 24] on span "Save" at bounding box center [1414, 23] width 26 height 14
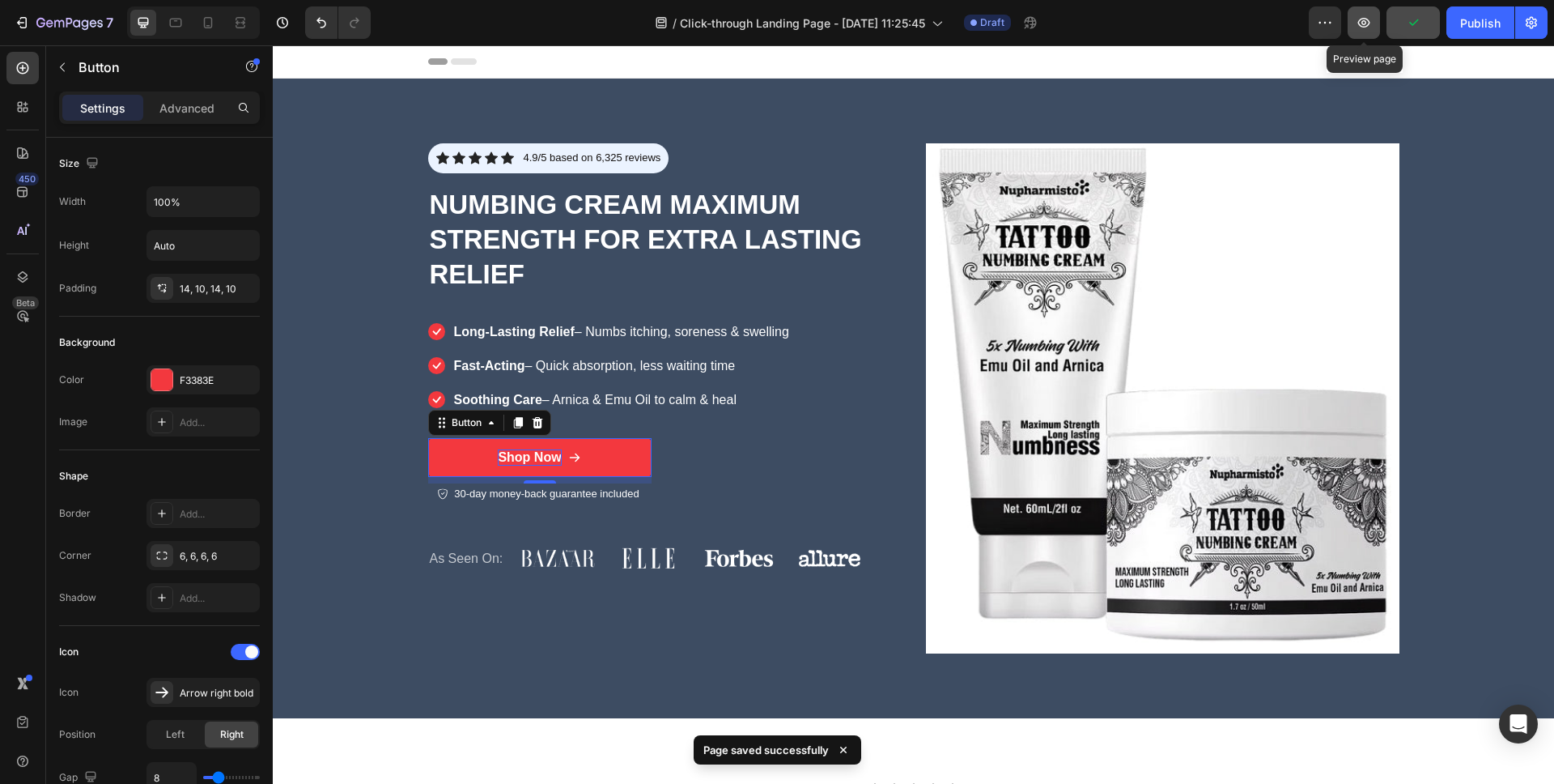
click at [1368, 26] on icon "button" at bounding box center [1364, 22] width 16 height 16
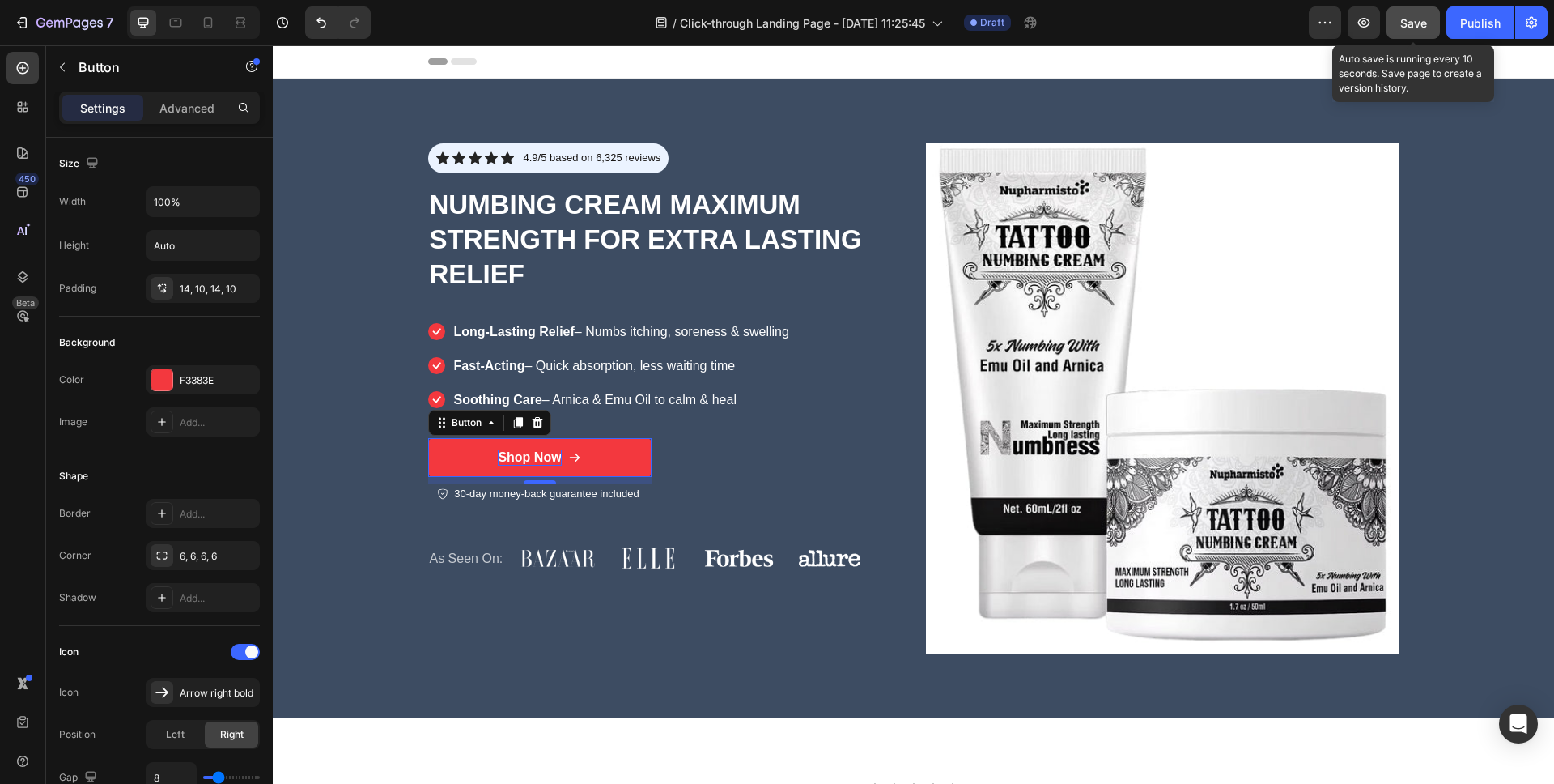
click at [1416, 26] on span "Save" at bounding box center [1414, 23] width 26 height 14
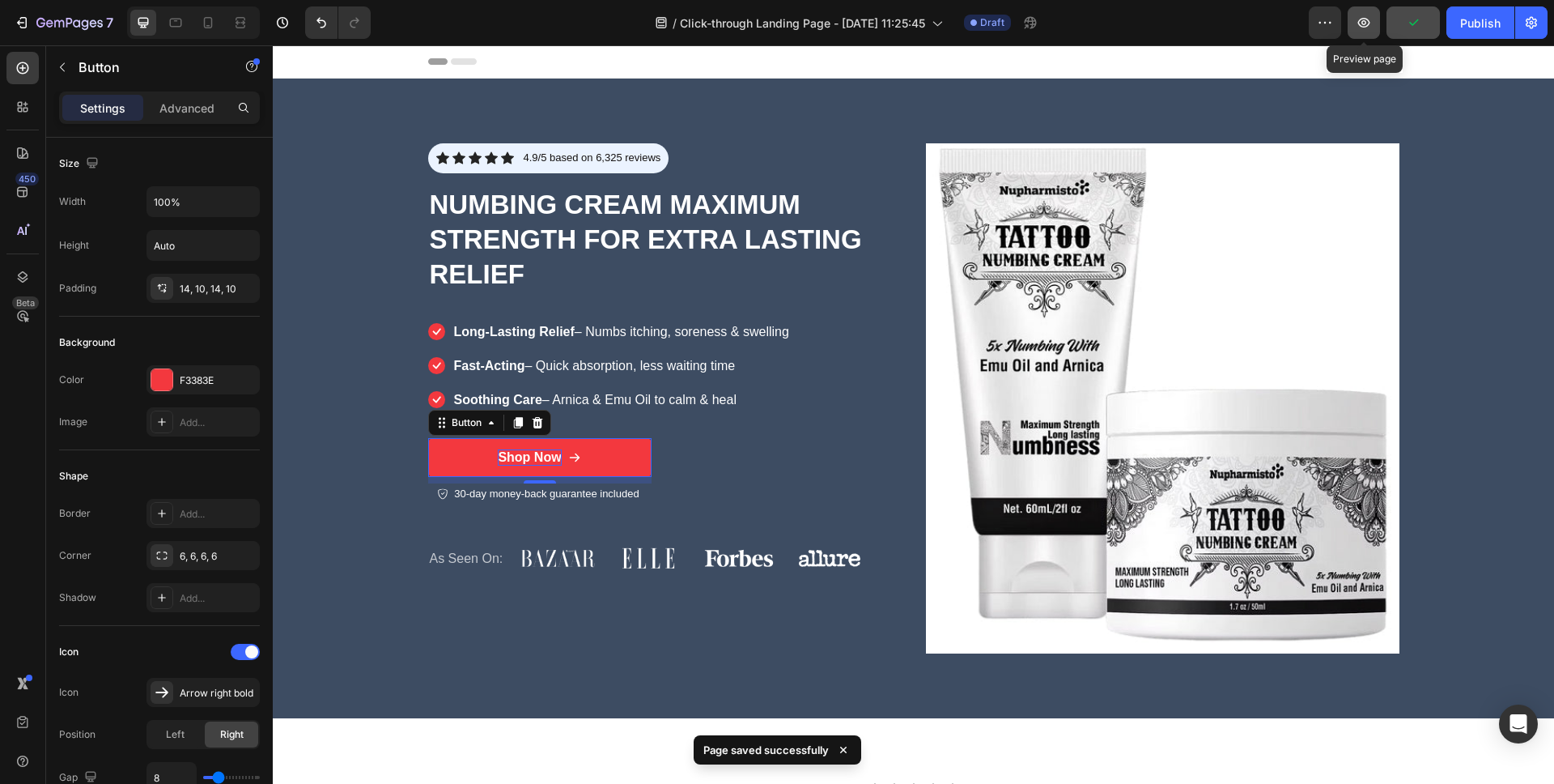
click at [1368, 24] on icon "button" at bounding box center [1364, 22] width 16 height 16
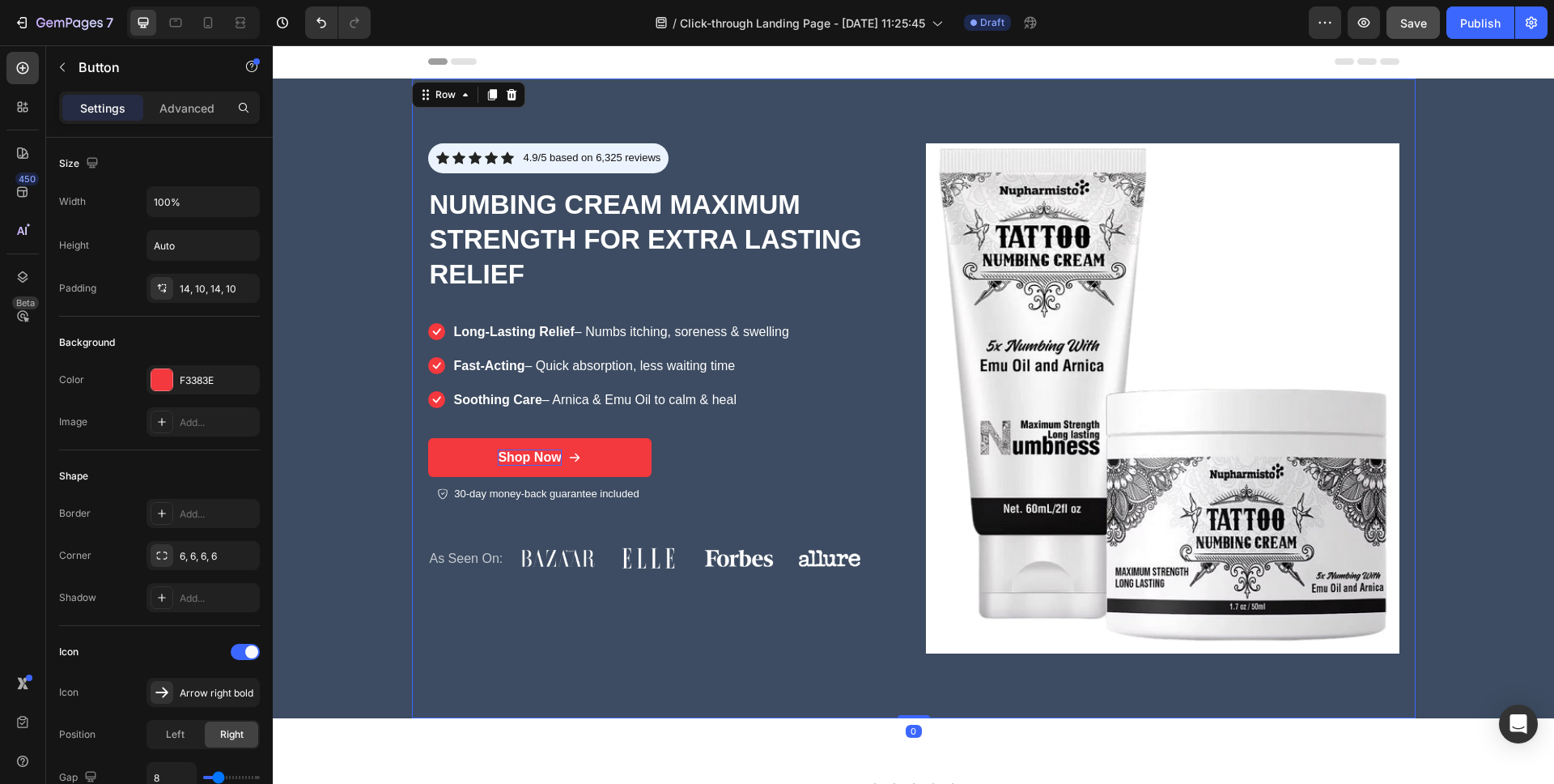
click at [764, 461] on div "Icon Icon Icon Icon Icon Icon List 4.9/5 based on 6,325 reviews Text Block Row …" at bounding box center [665, 397] width 474 height 510
click at [593, 452] on link "Shop Now" at bounding box center [540, 458] width 223 height 40
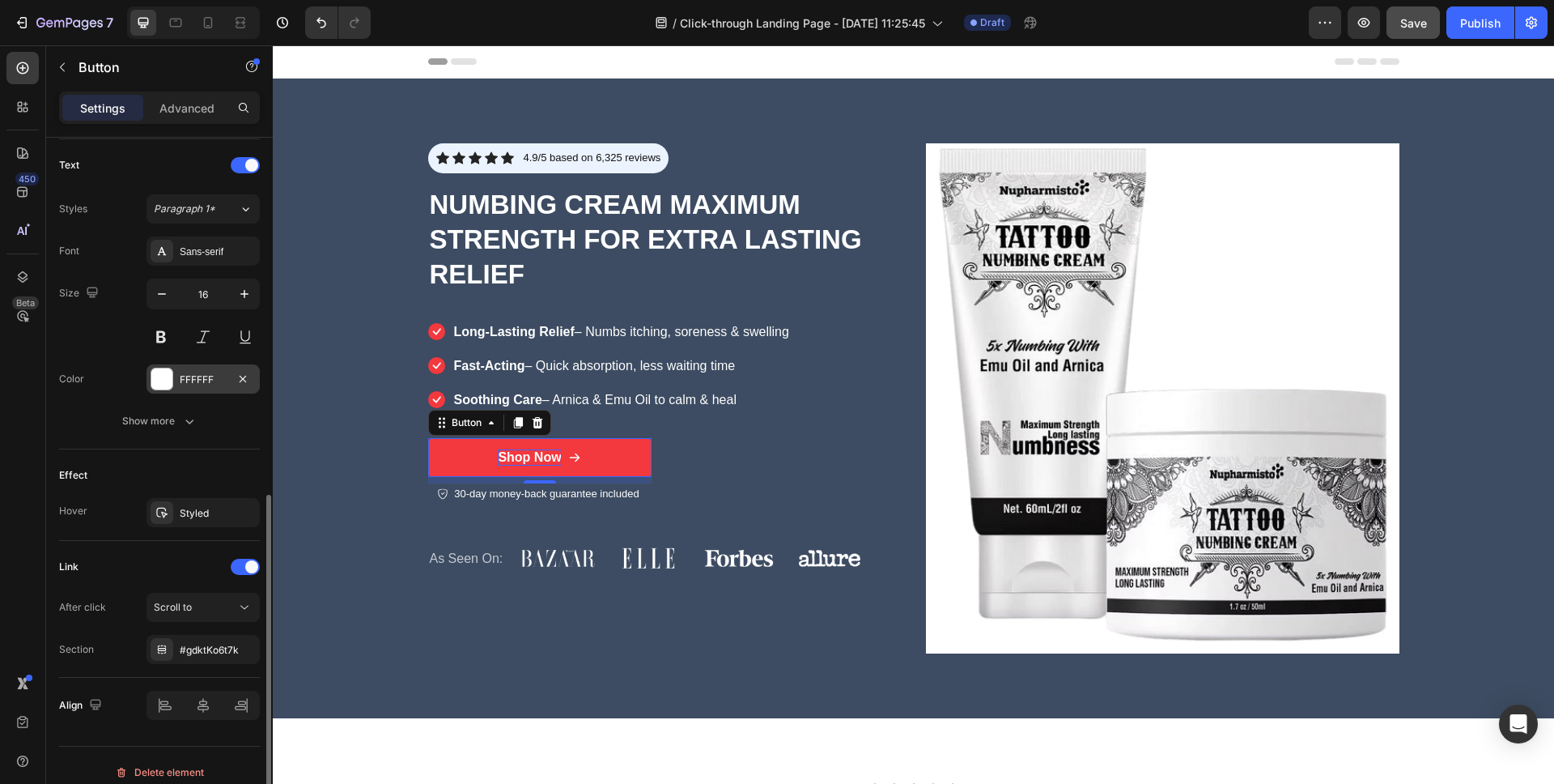
scroll to position [681, 0]
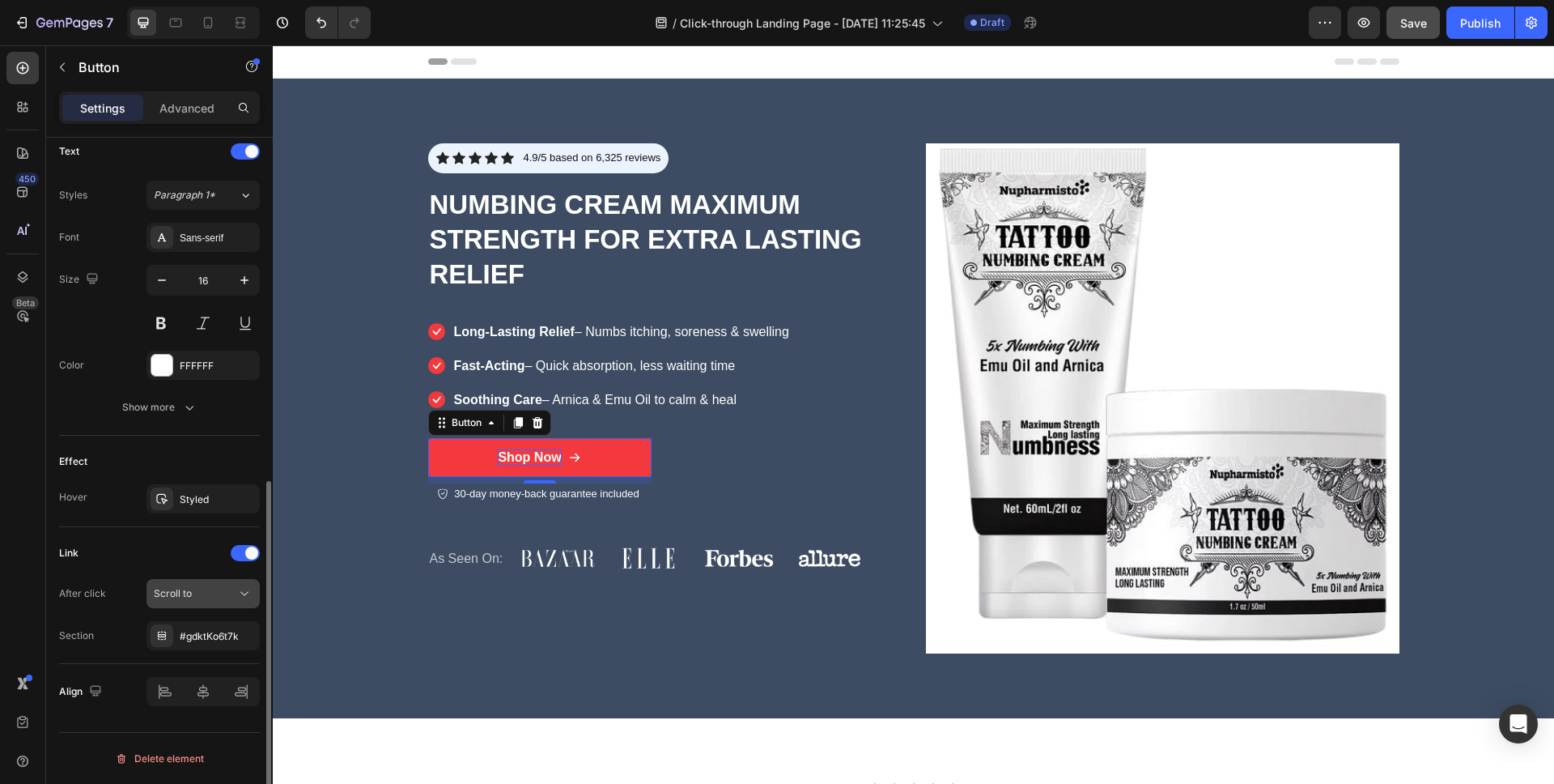
click at [212, 590] on div "Scroll to" at bounding box center [195, 593] width 82 height 14
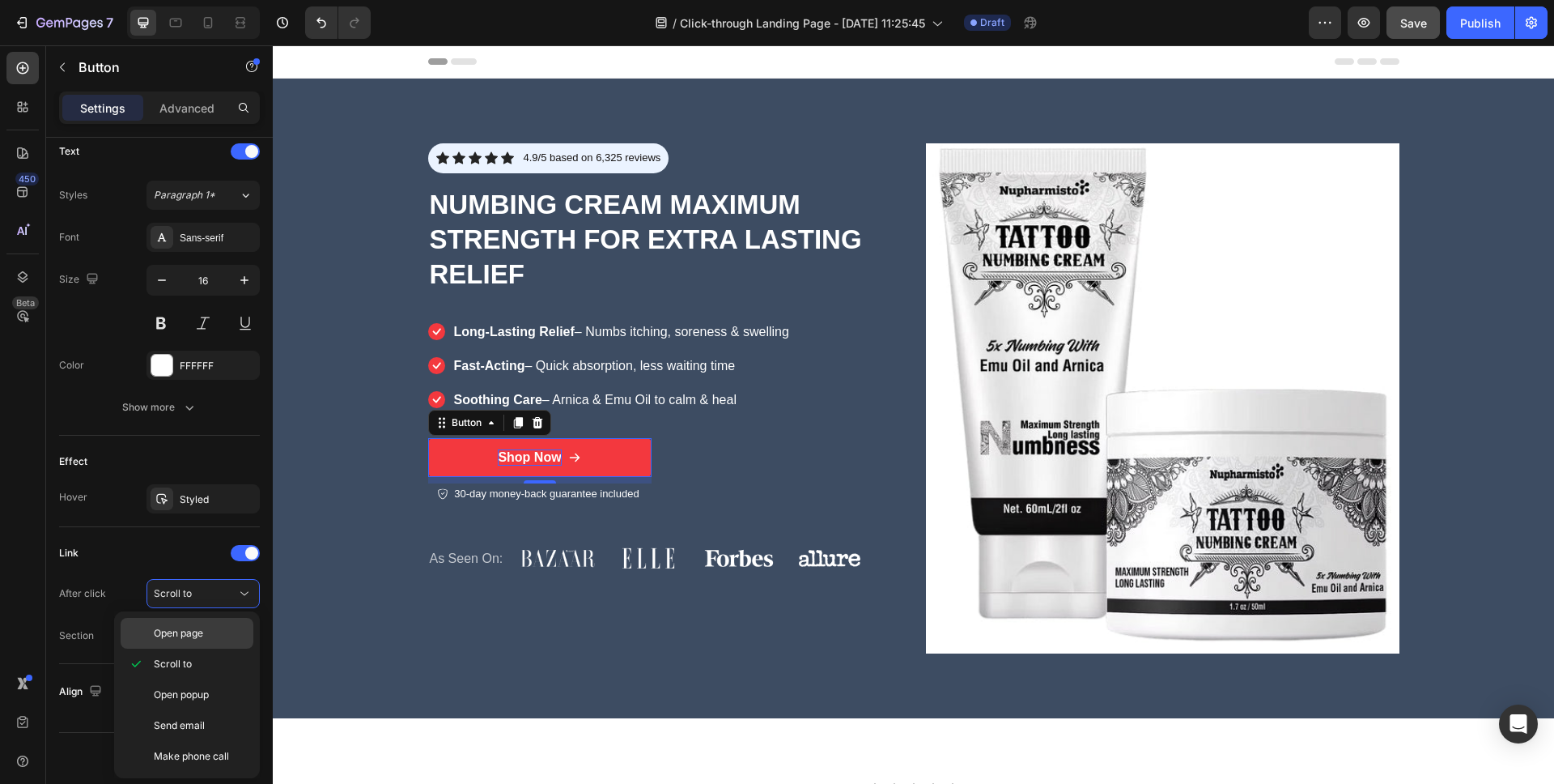
click at [209, 637] on p "Open page" at bounding box center [201, 633] width 93 height 14
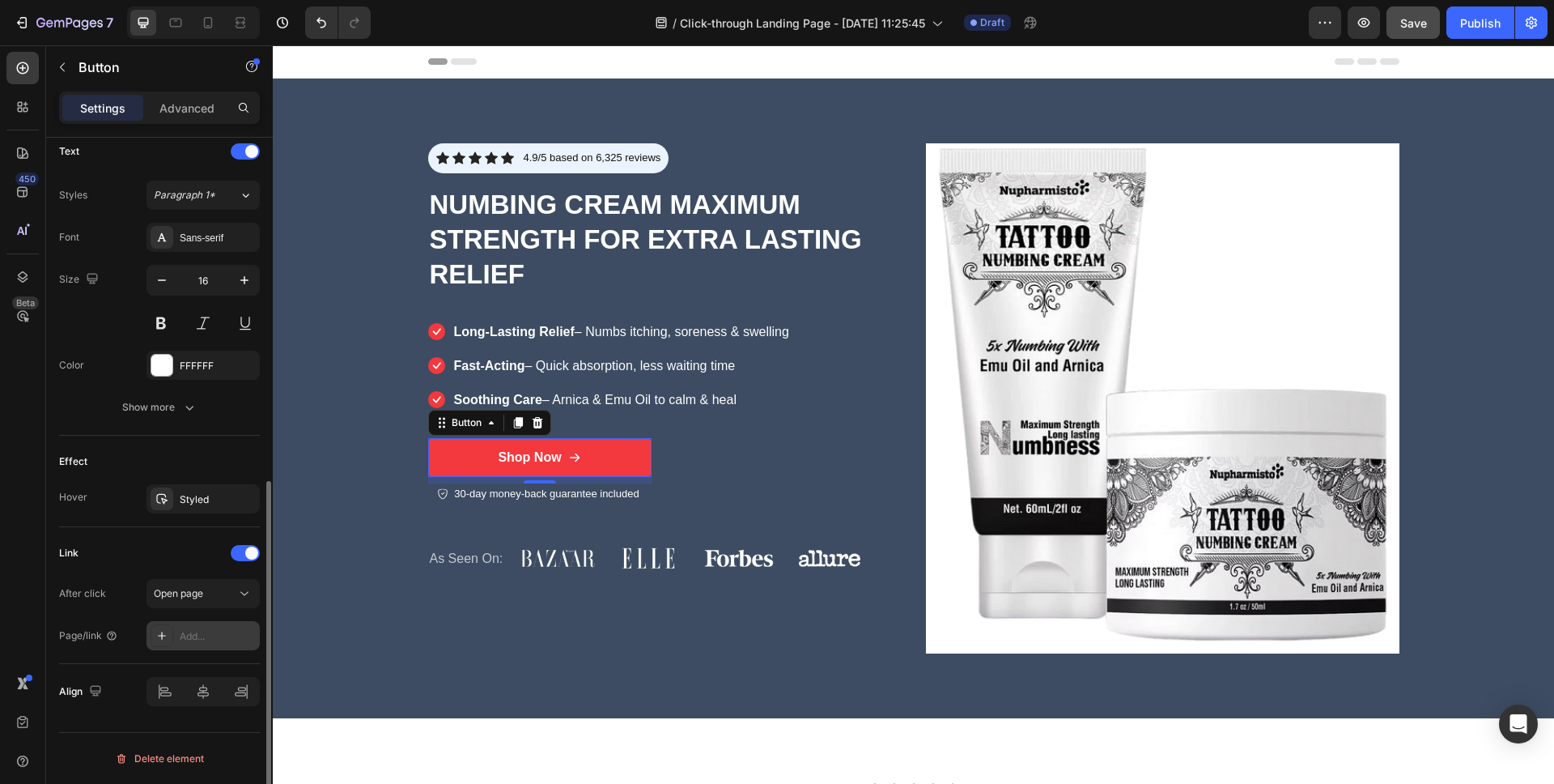
click at [216, 635] on div "Add..." at bounding box center [218, 636] width 76 height 14
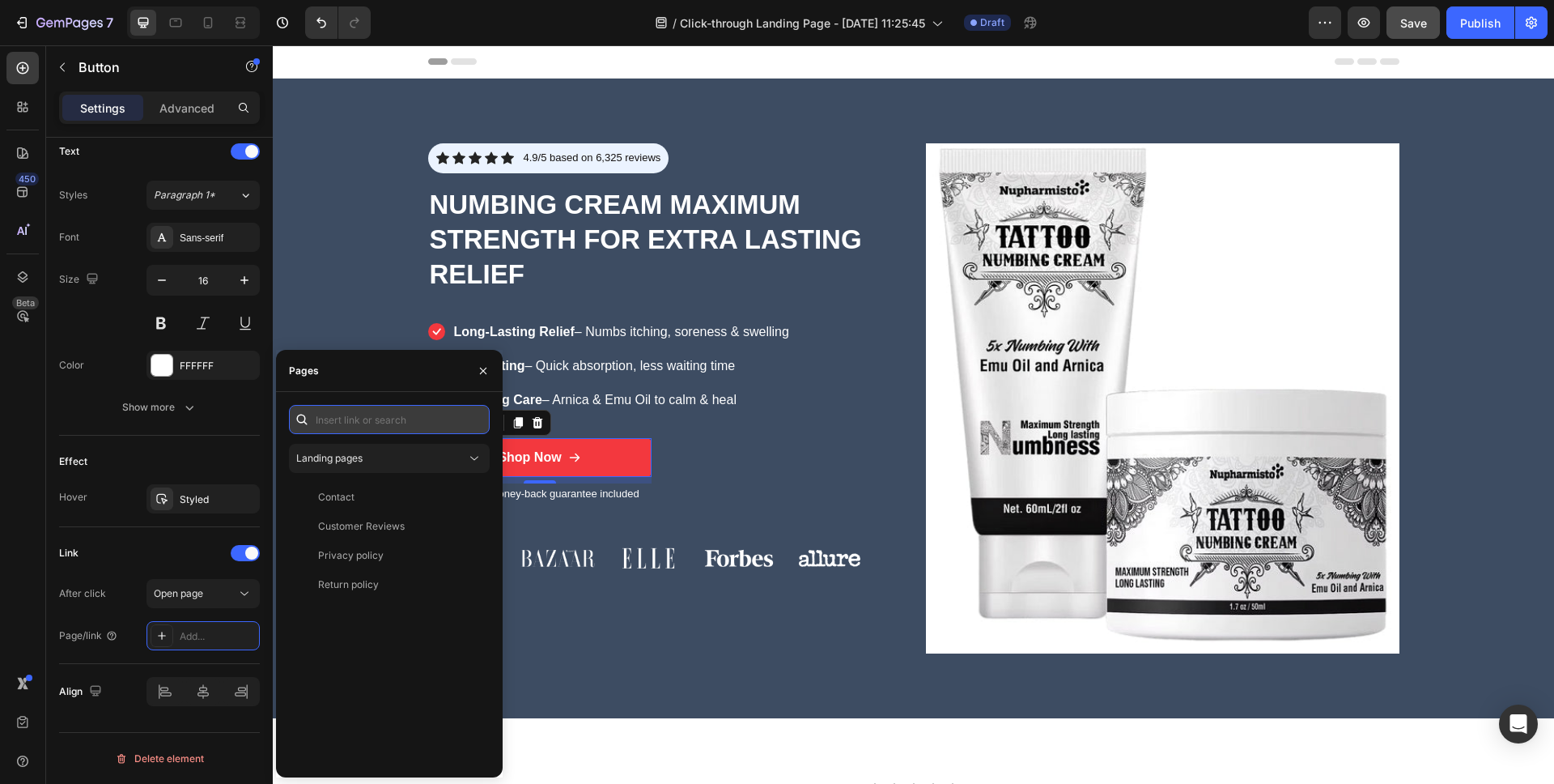
click at [396, 414] on input "text" at bounding box center [390, 419] width 201 height 29
type input "numb"
click at [410, 452] on div "Landing pages" at bounding box center [381, 458] width 170 height 14
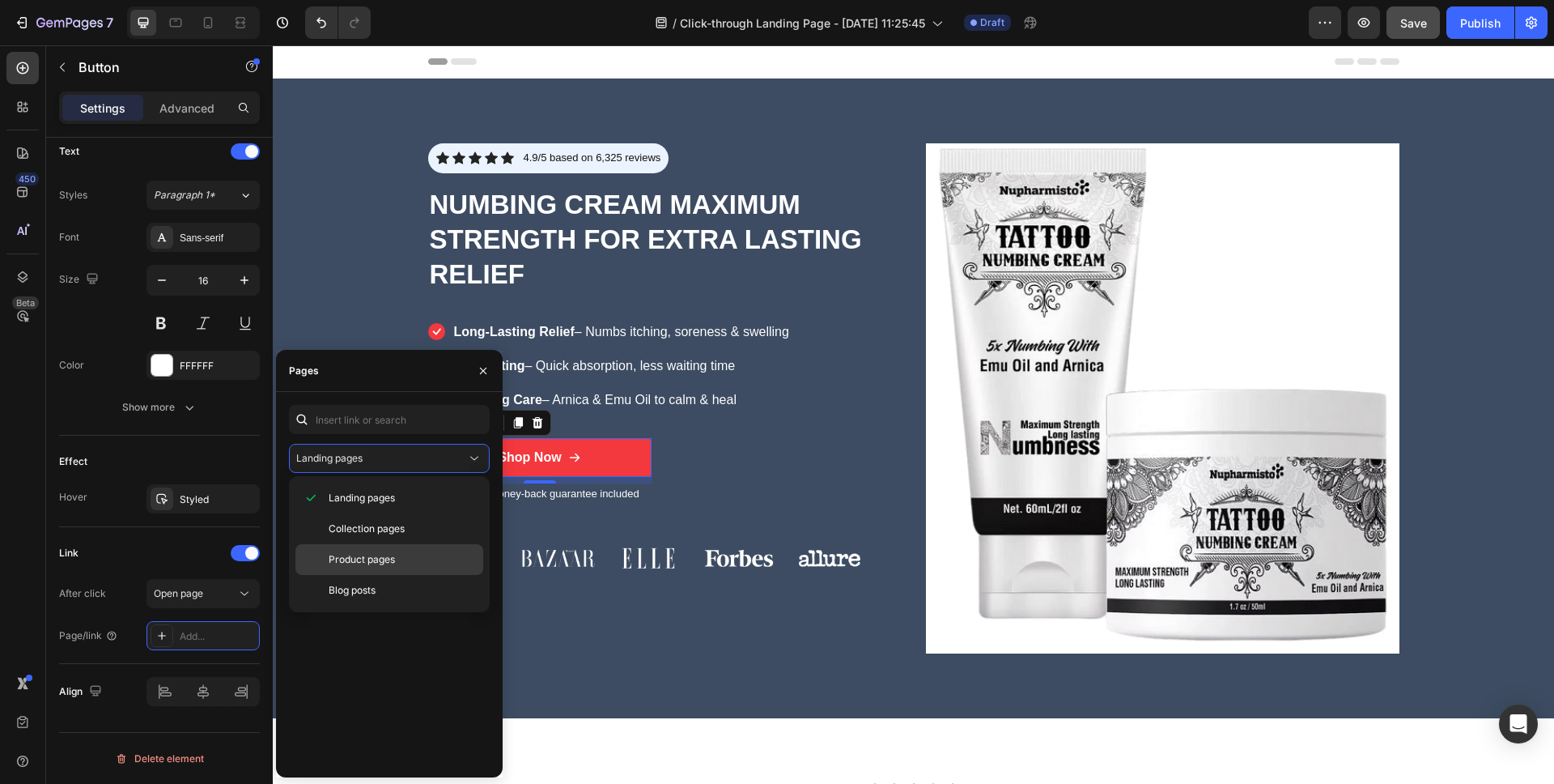
click at [379, 549] on div "Product pages" at bounding box center [389, 559] width 188 height 31
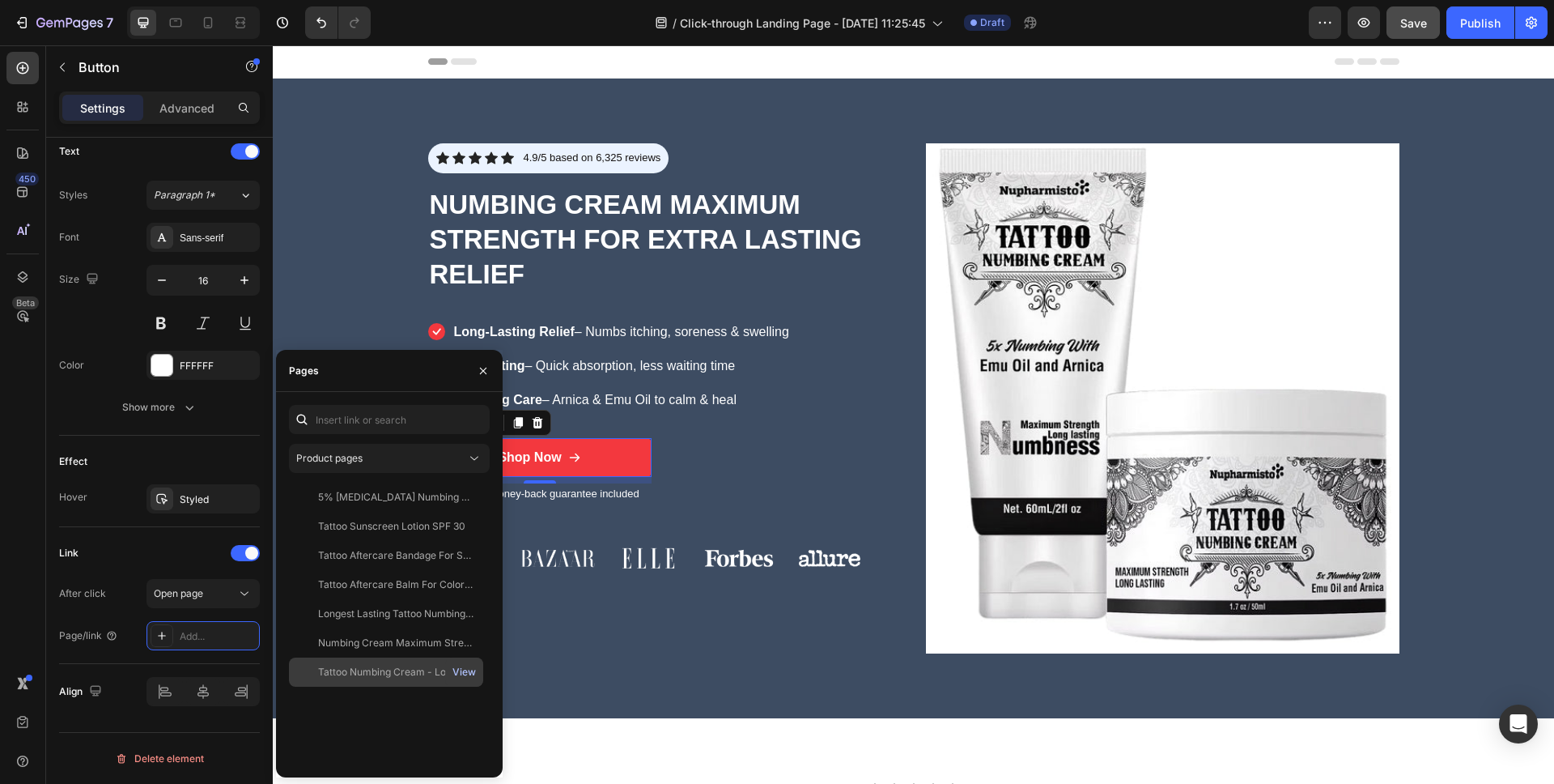
click at [460, 671] on div "View" at bounding box center [463, 671] width 24 height 14
click at [397, 671] on div "Tattoo Numbing Cream - Long-Lasting Relief for Tattoos & Cosmetic Procedures" at bounding box center [395, 671] width 155 height 14
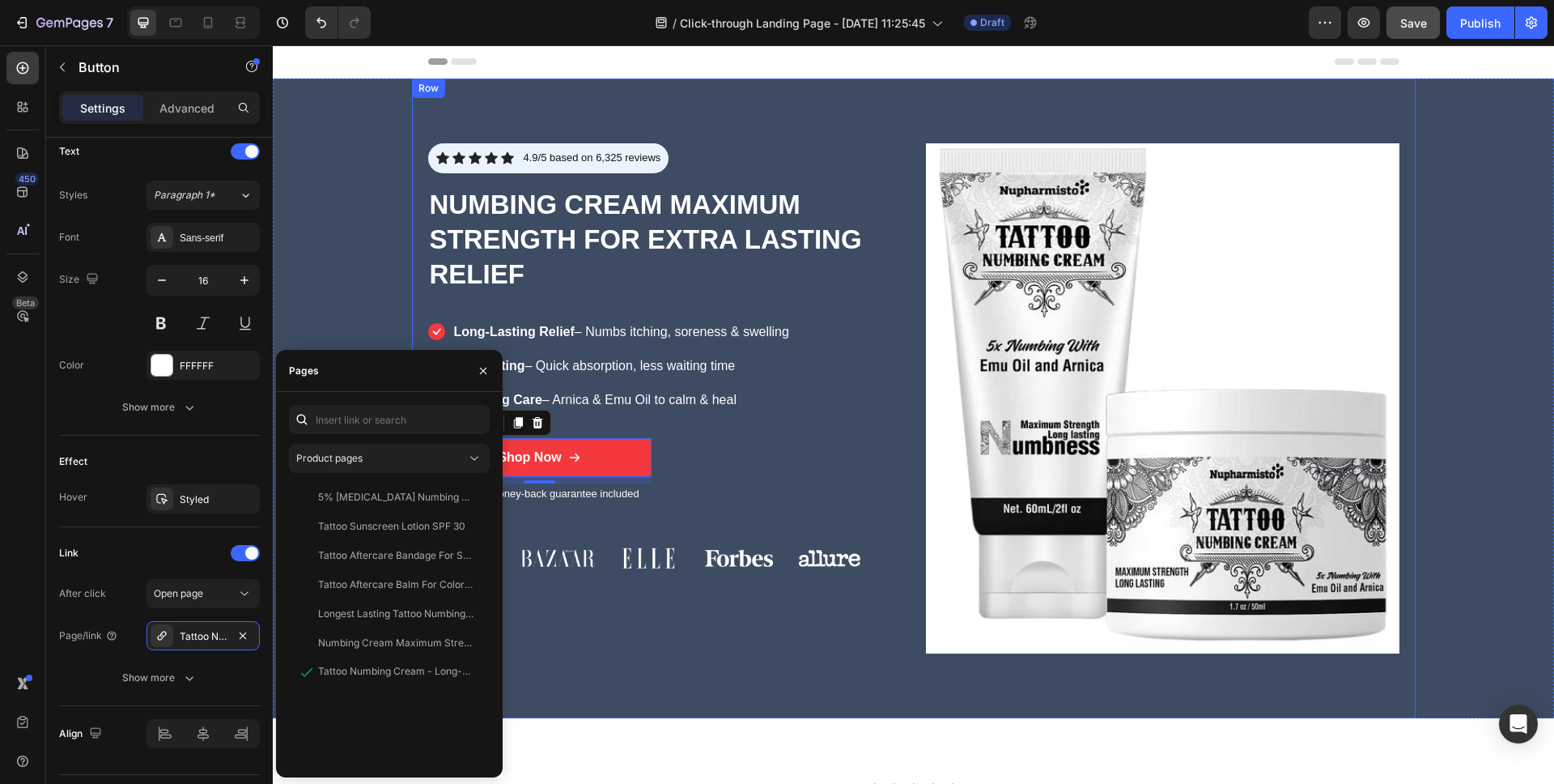
scroll to position [0, 0]
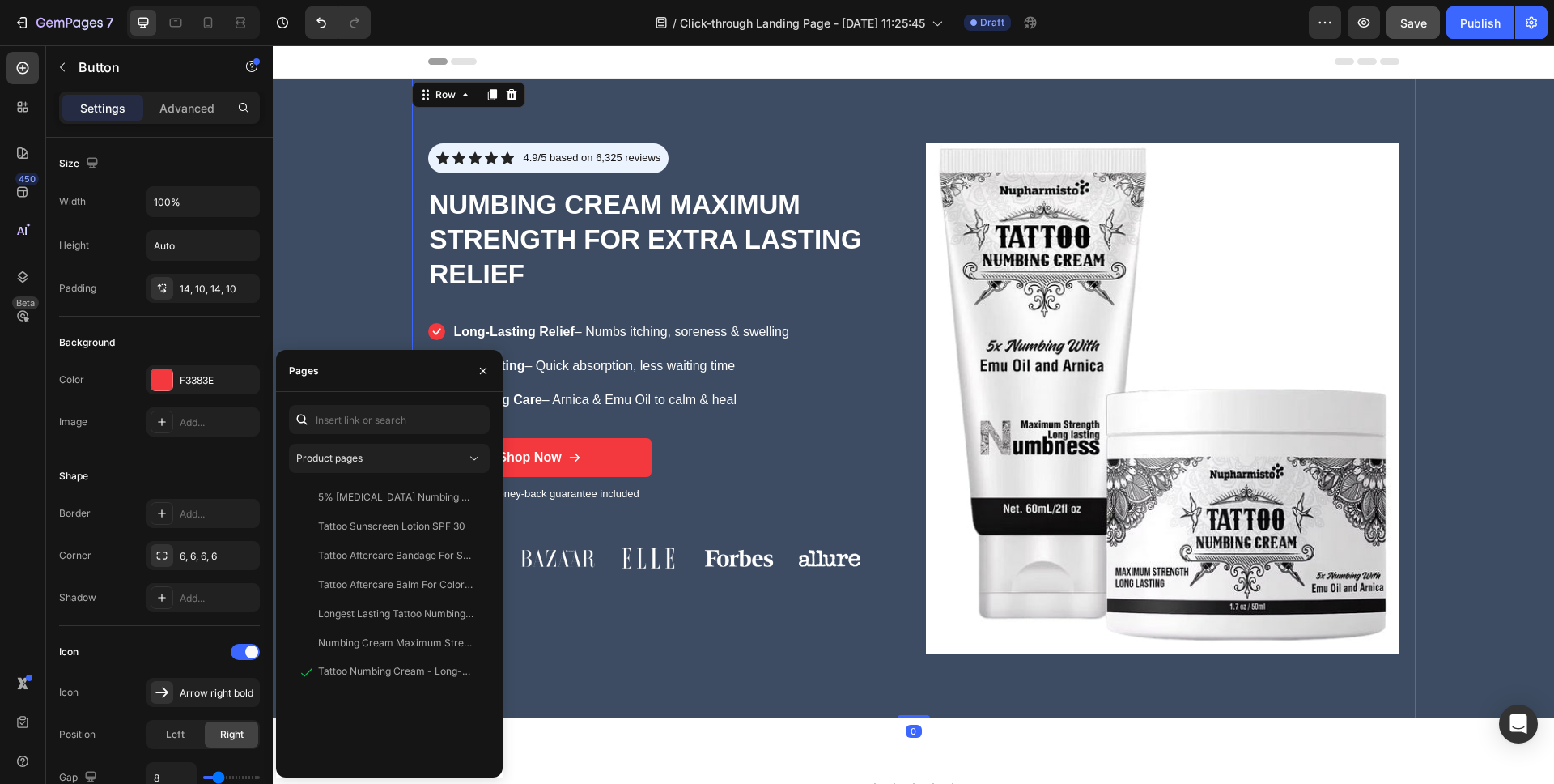
click at [672, 663] on div "Icon Icon Icon Icon Icon Icon List 4.9/5 based on 6,325 reviews Text Block Row …" at bounding box center [914, 398] width 1004 height 639
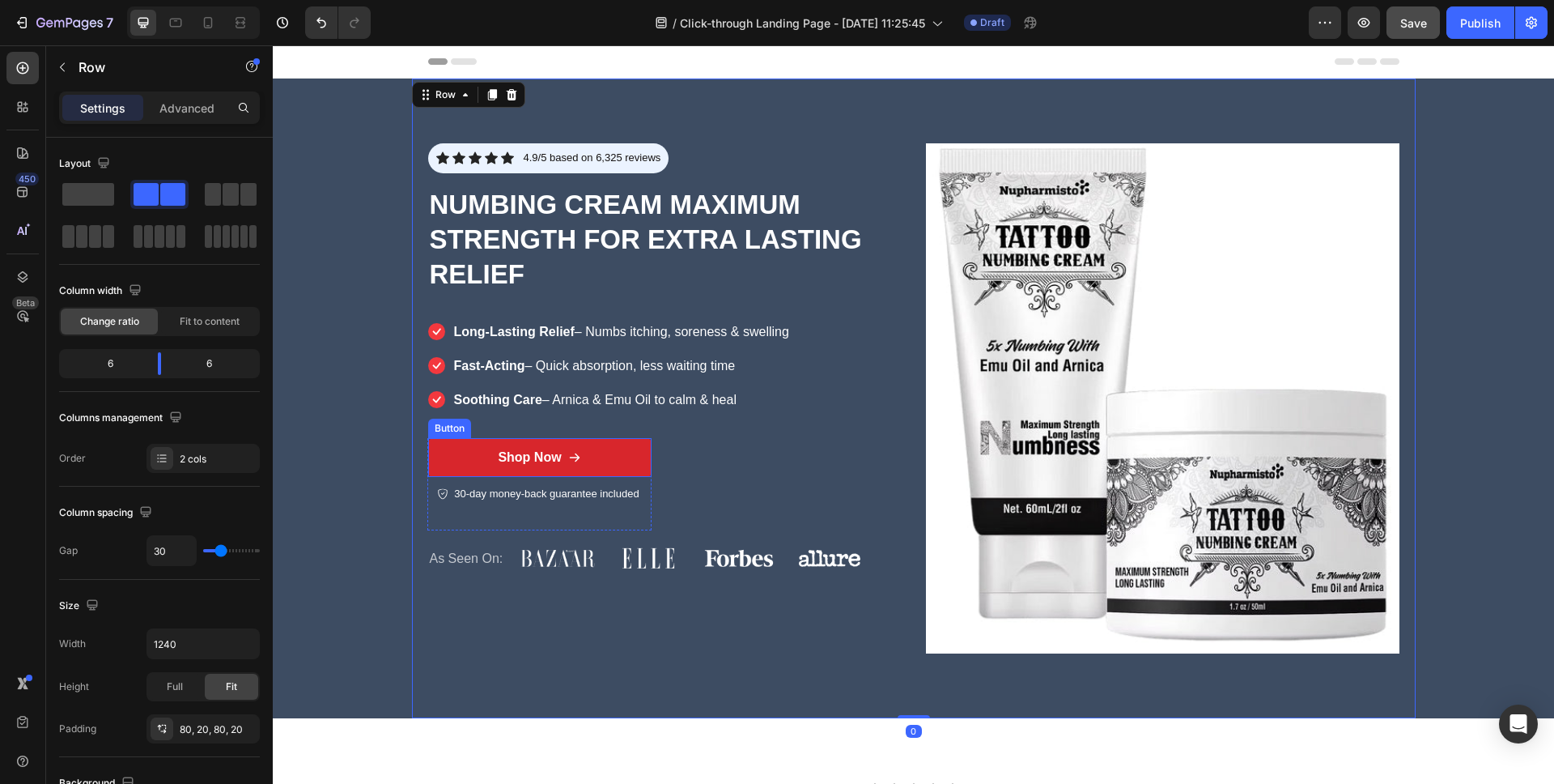
click at [609, 456] on link "Shop Now" at bounding box center [540, 458] width 223 height 40
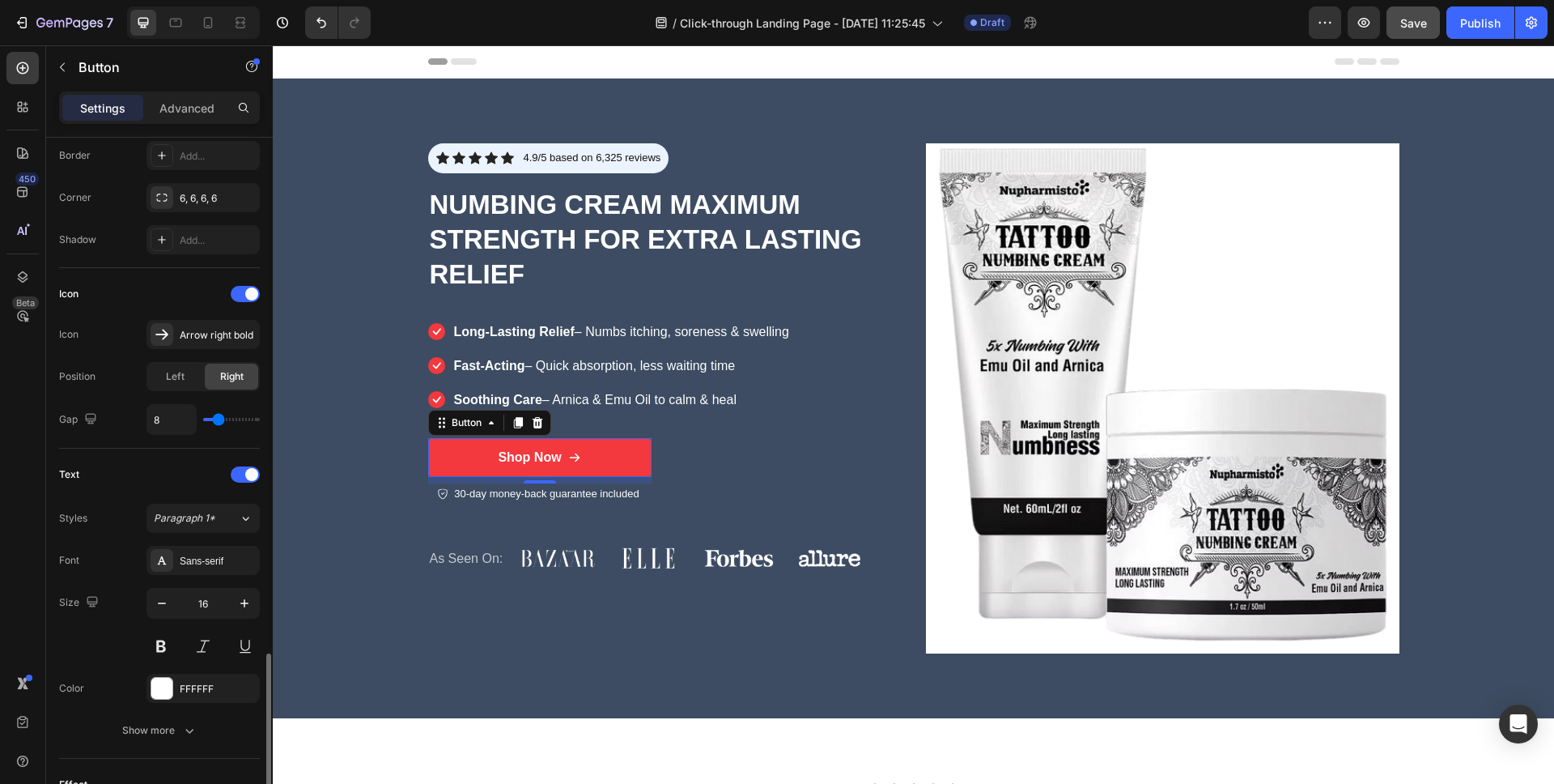
scroll to position [587, 0]
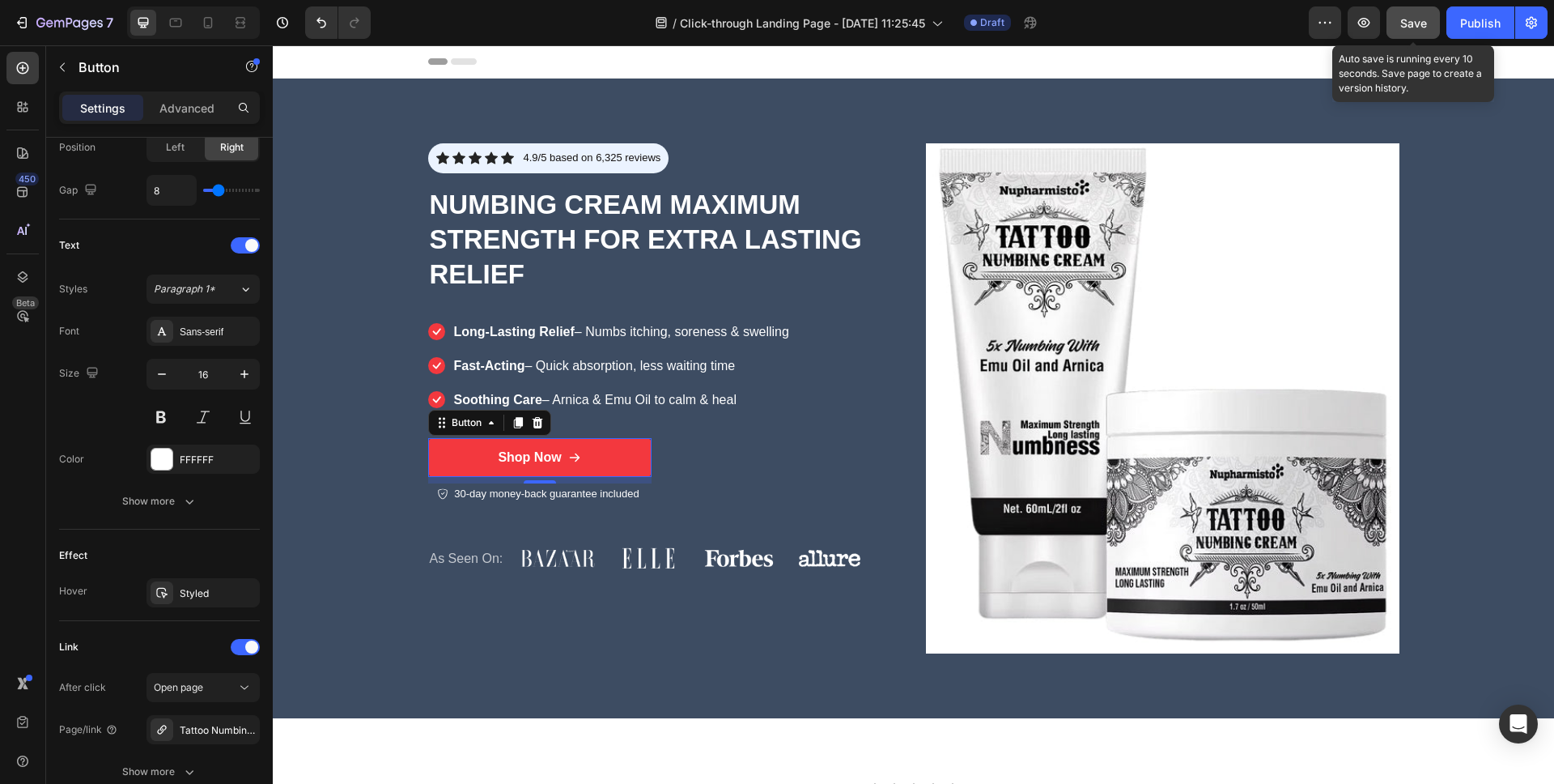
click at [1403, 29] on span "Save" at bounding box center [1414, 23] width 26 height 14
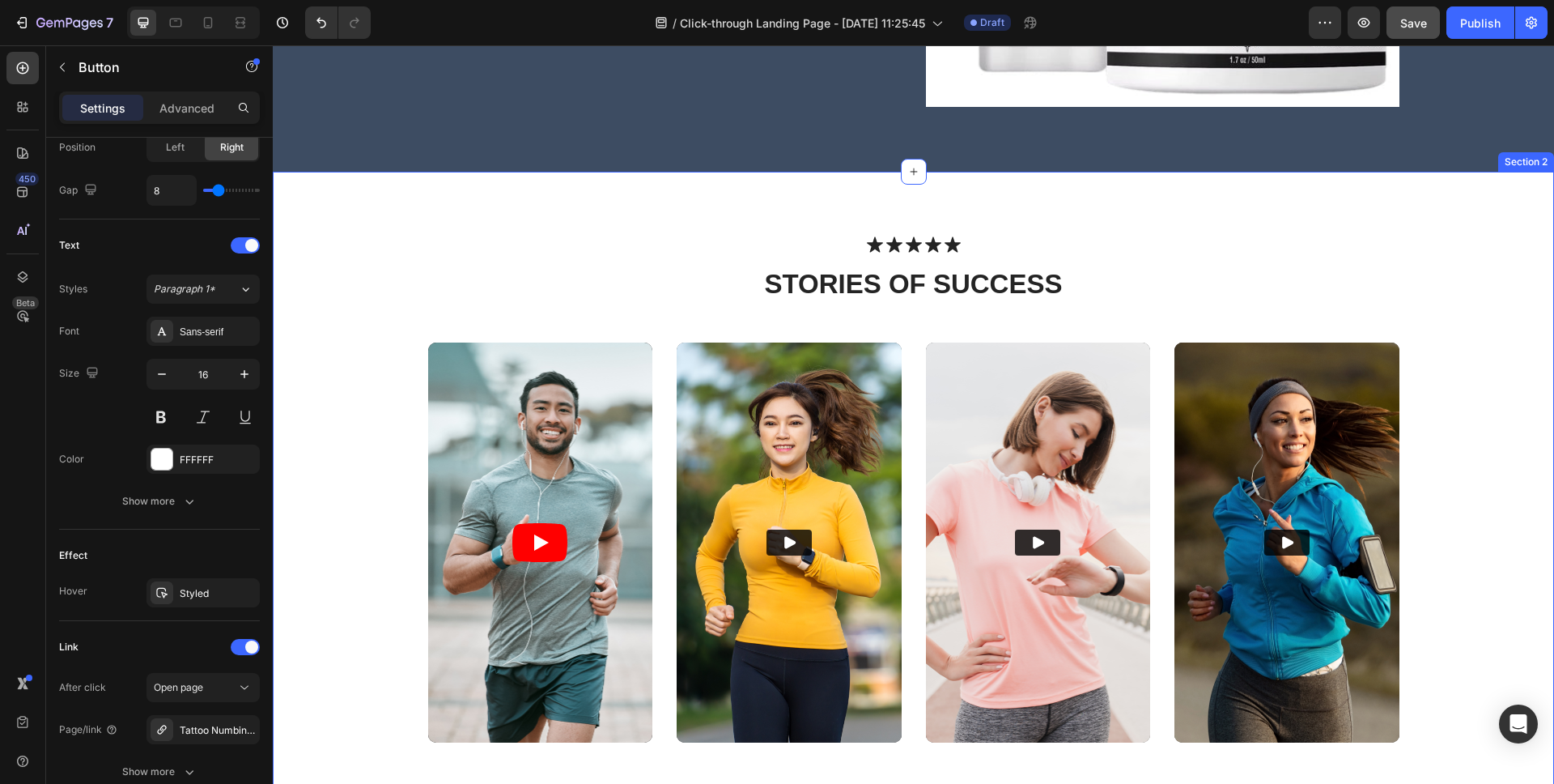
scroll to position [563, 0]
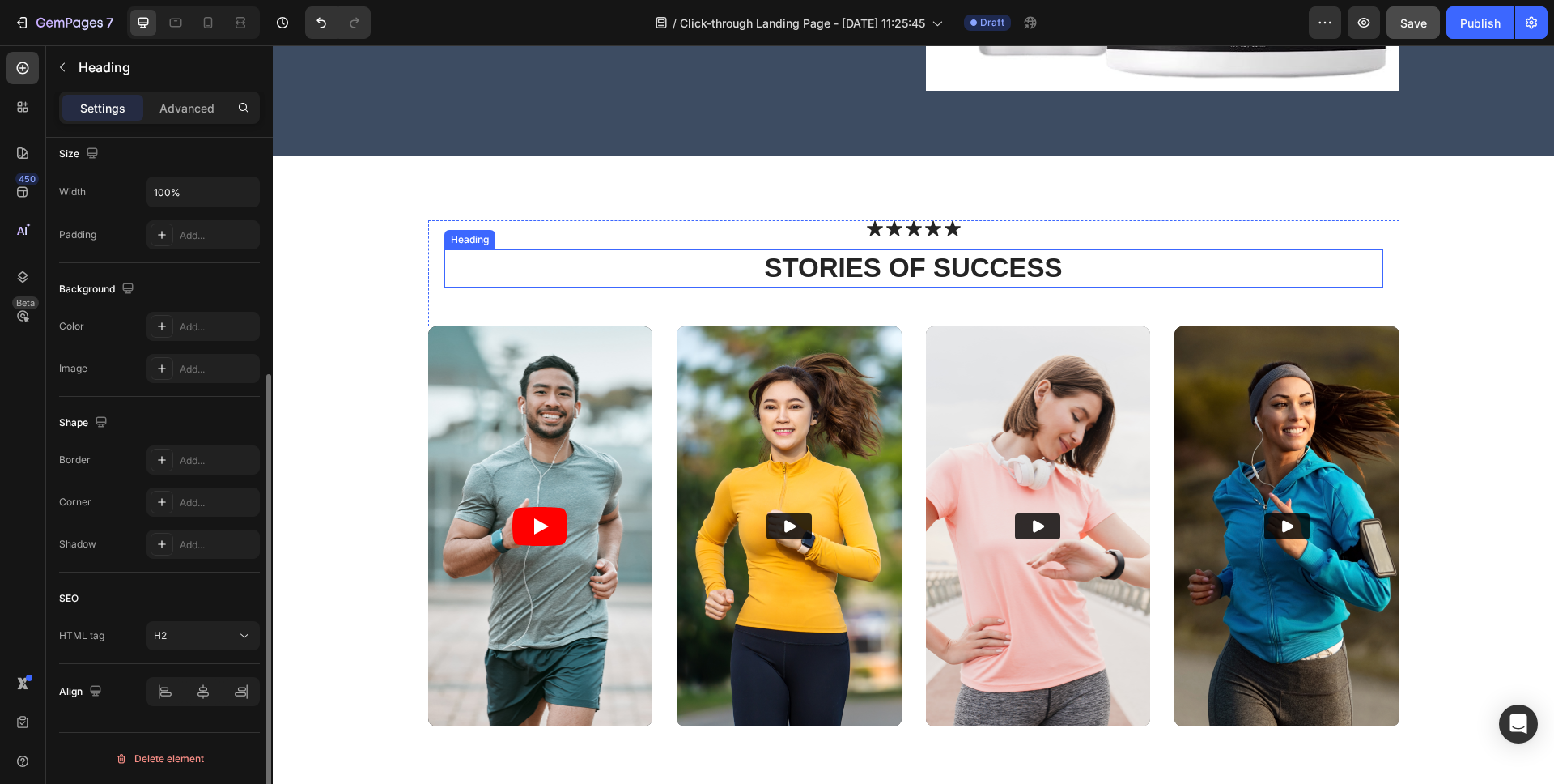
click at [960, 274] on h2 "stories of Success" at bounding box center [914, 269] width 939 height 38
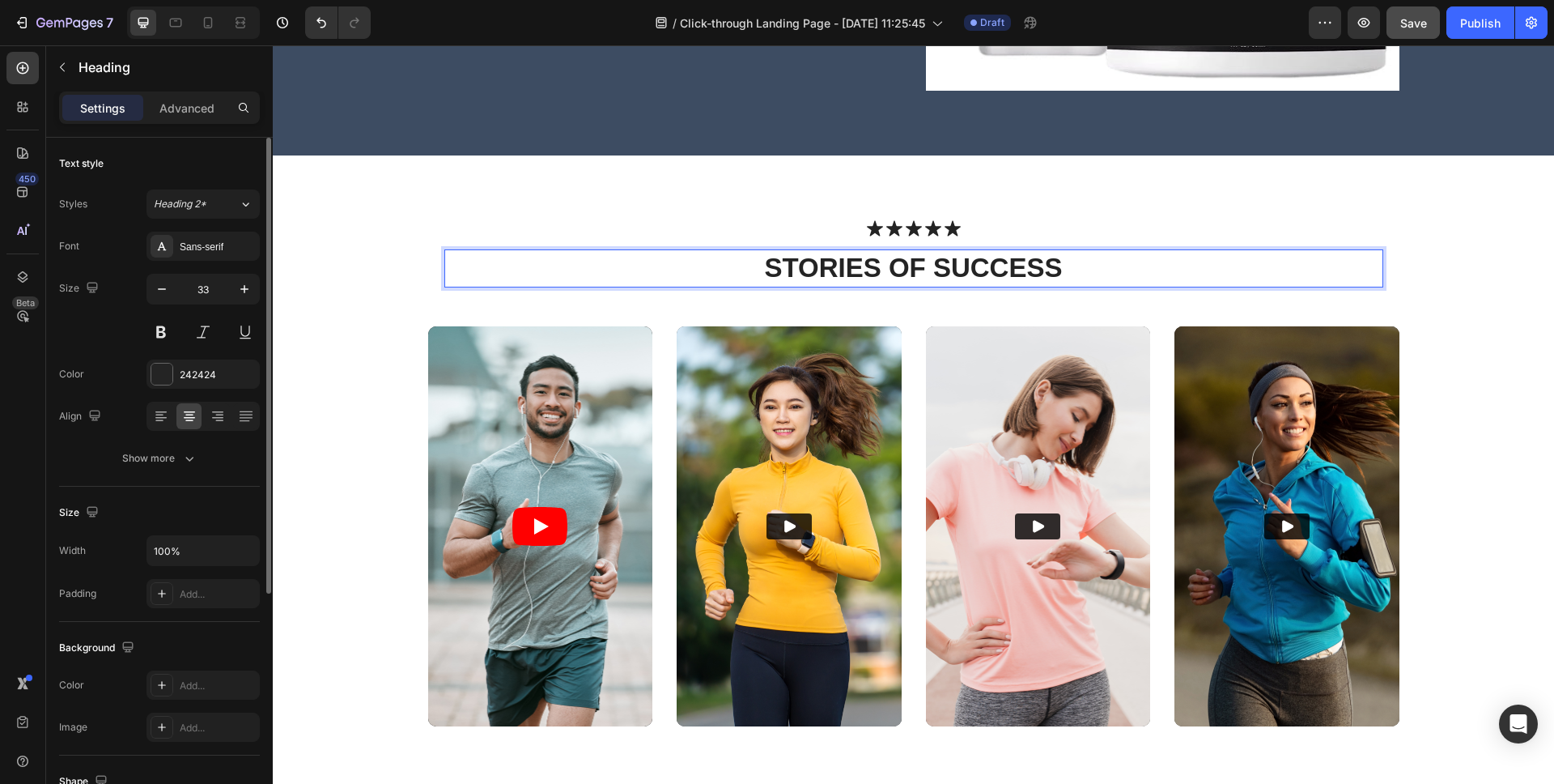
click at [960, 274] on h2 "stories of Success" at bounding box center [914, 269] width 939 height 38
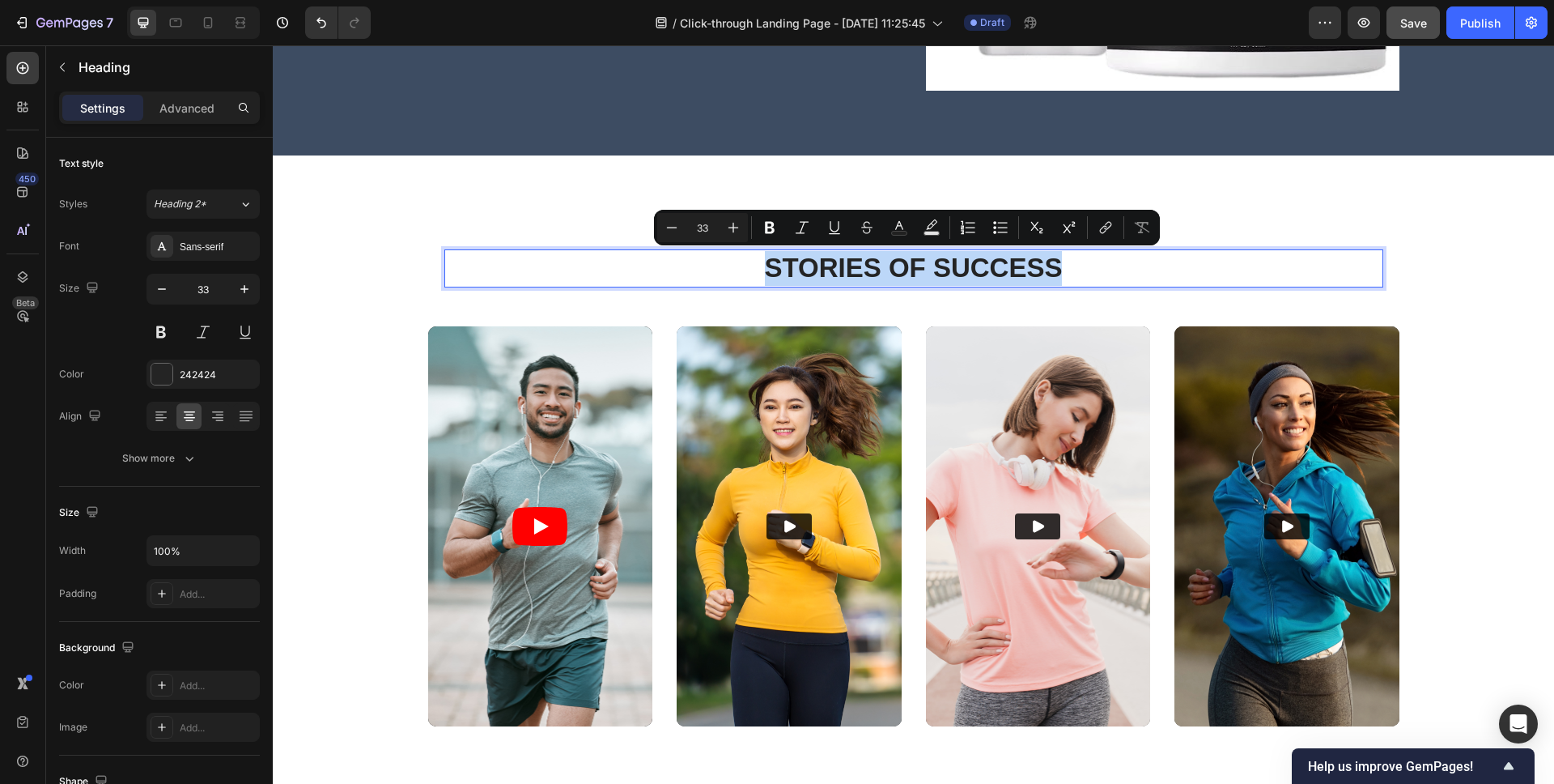
click at [912, 250] on h2 "stories of Success" at bounding box center [914, 269] width 939 height 38
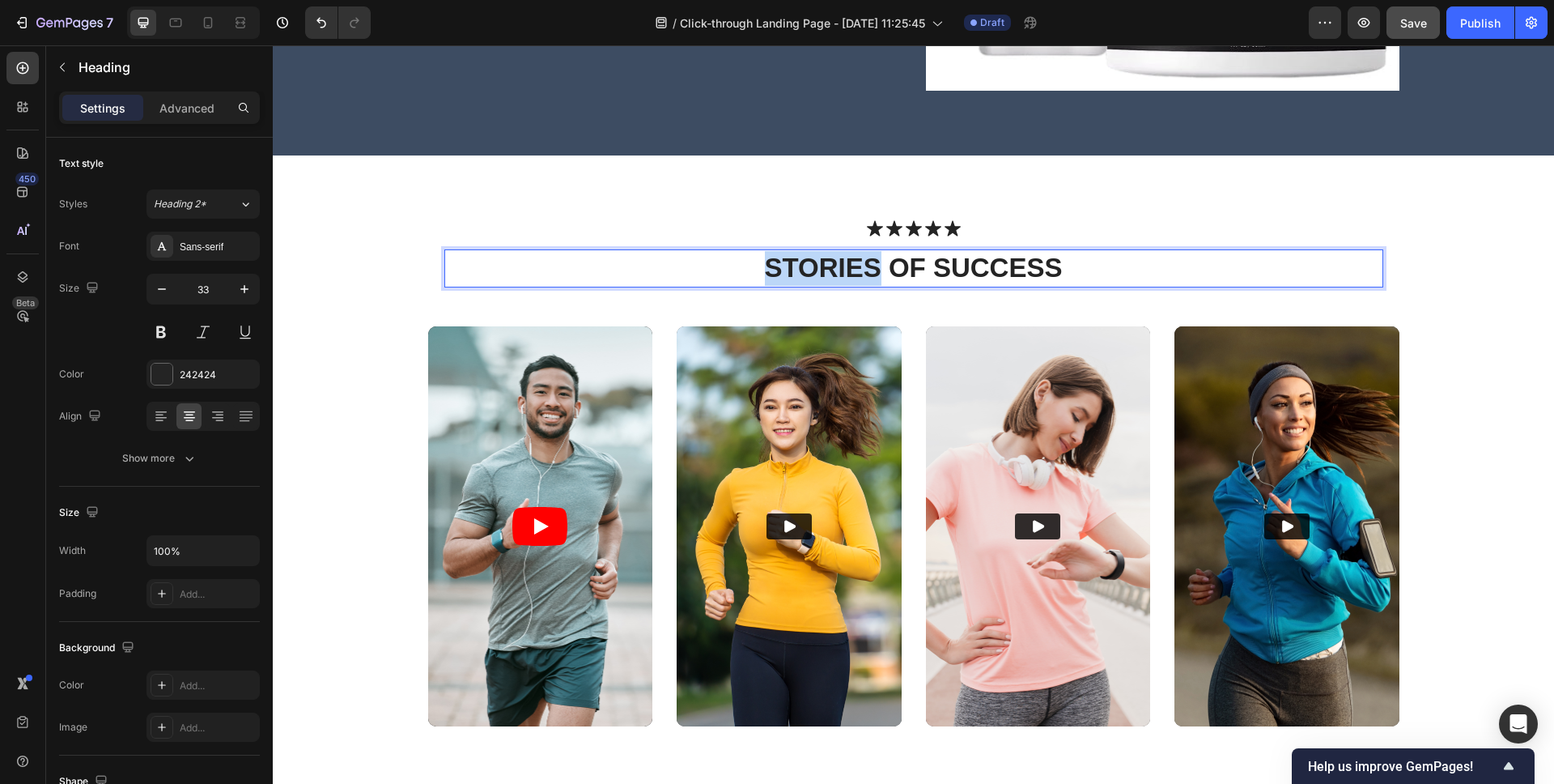
click at [912, 250] on h2 "stories of Success" at bounding box center [914, 269] width 939 height 38
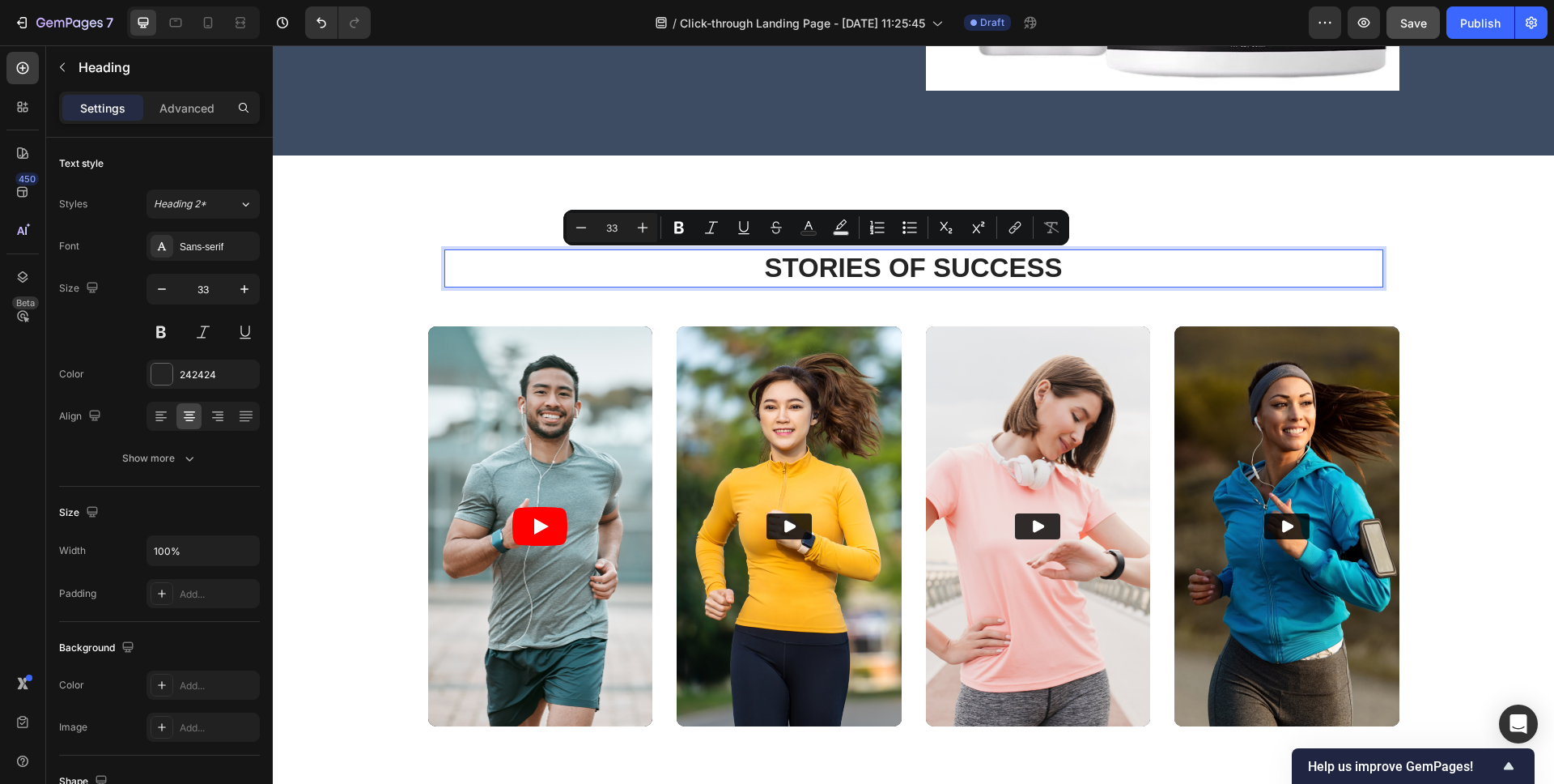
click at [920, 259] on p "stories of Success" at bounding box center [914, 268] width 935 height 35
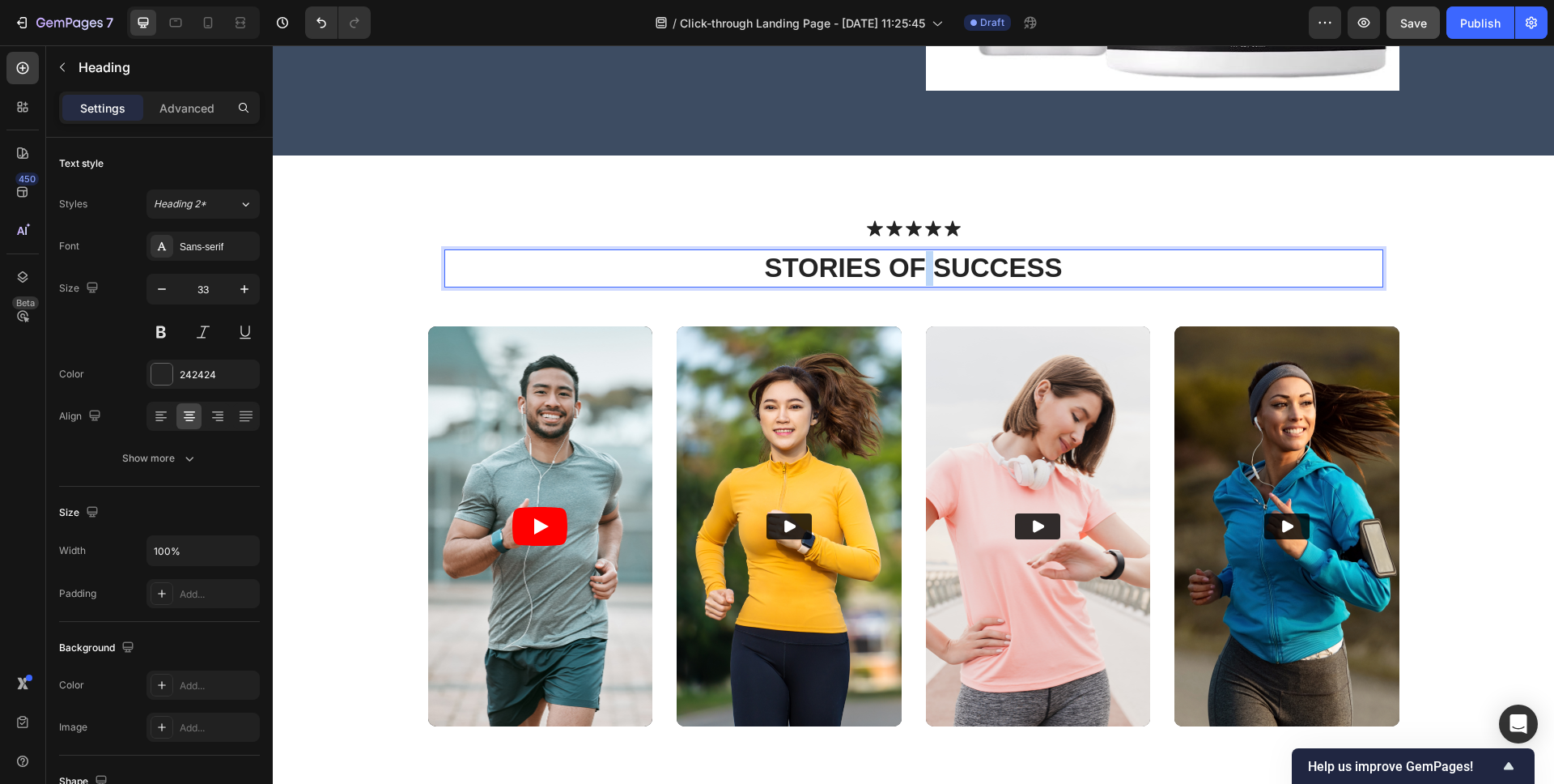
click at [920, 259] on p "stories of Success" at bounding box center [914, 268] width 935 height 35
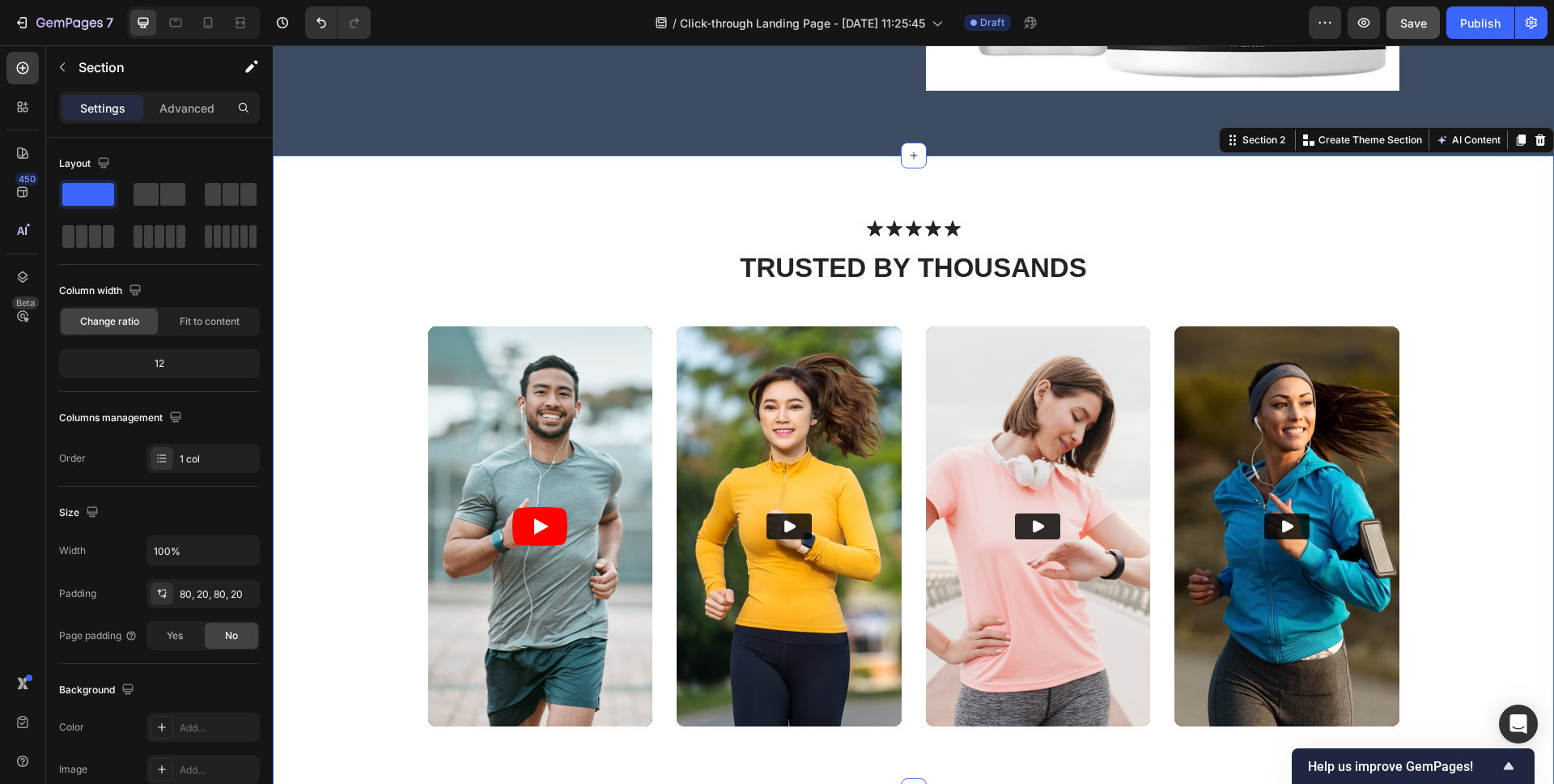
click at [1192, 182] on div "Icon Icon Icon Icon Icon Icon List Trusted by Thousands Heading Row Video Video…" at bounding box center [913, 473] width 1282 height 636
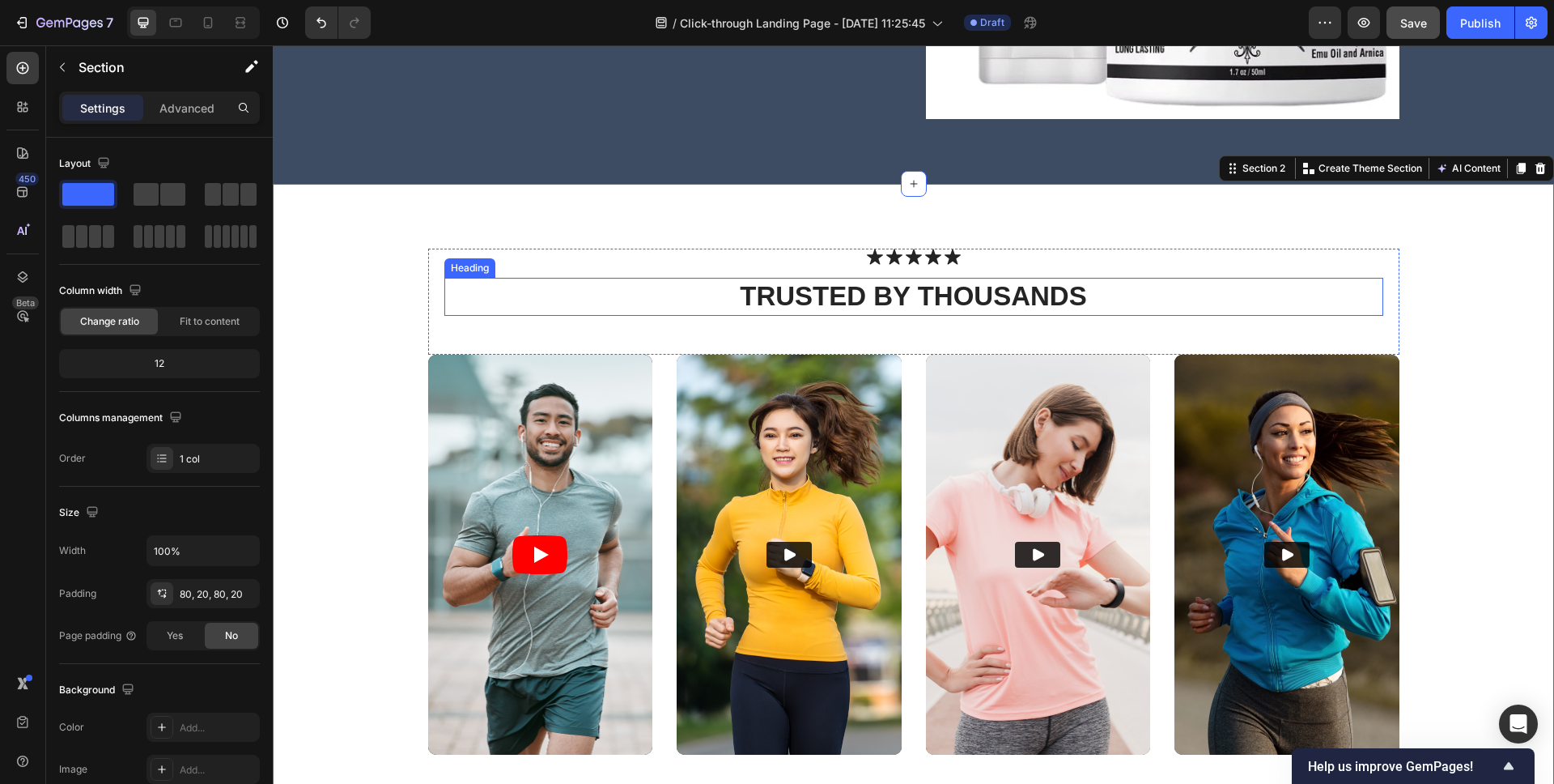
scroll to position [706, 0]
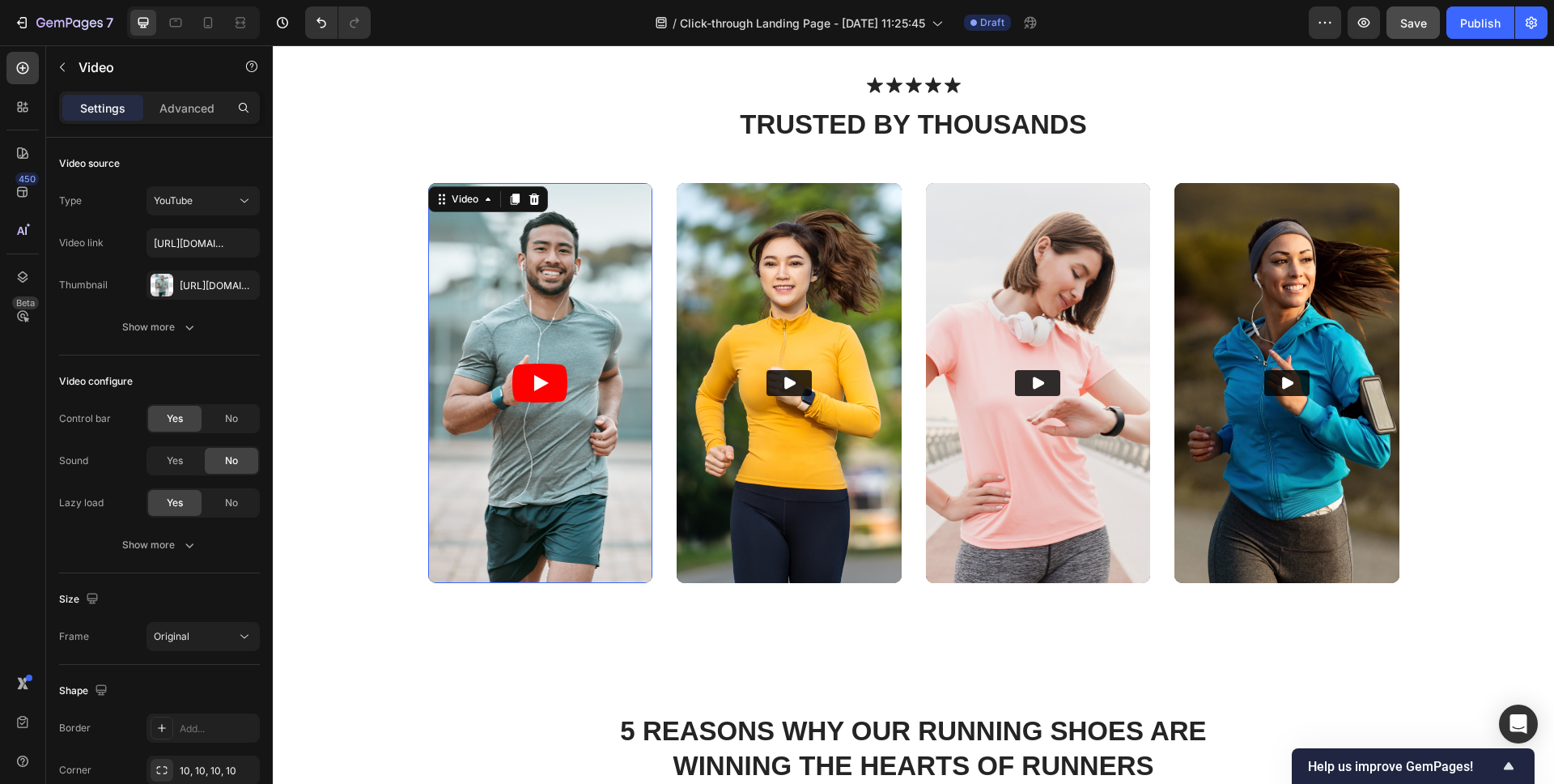
click at [549, 260] on article at bounding box center [541, 382] width 225 height 400
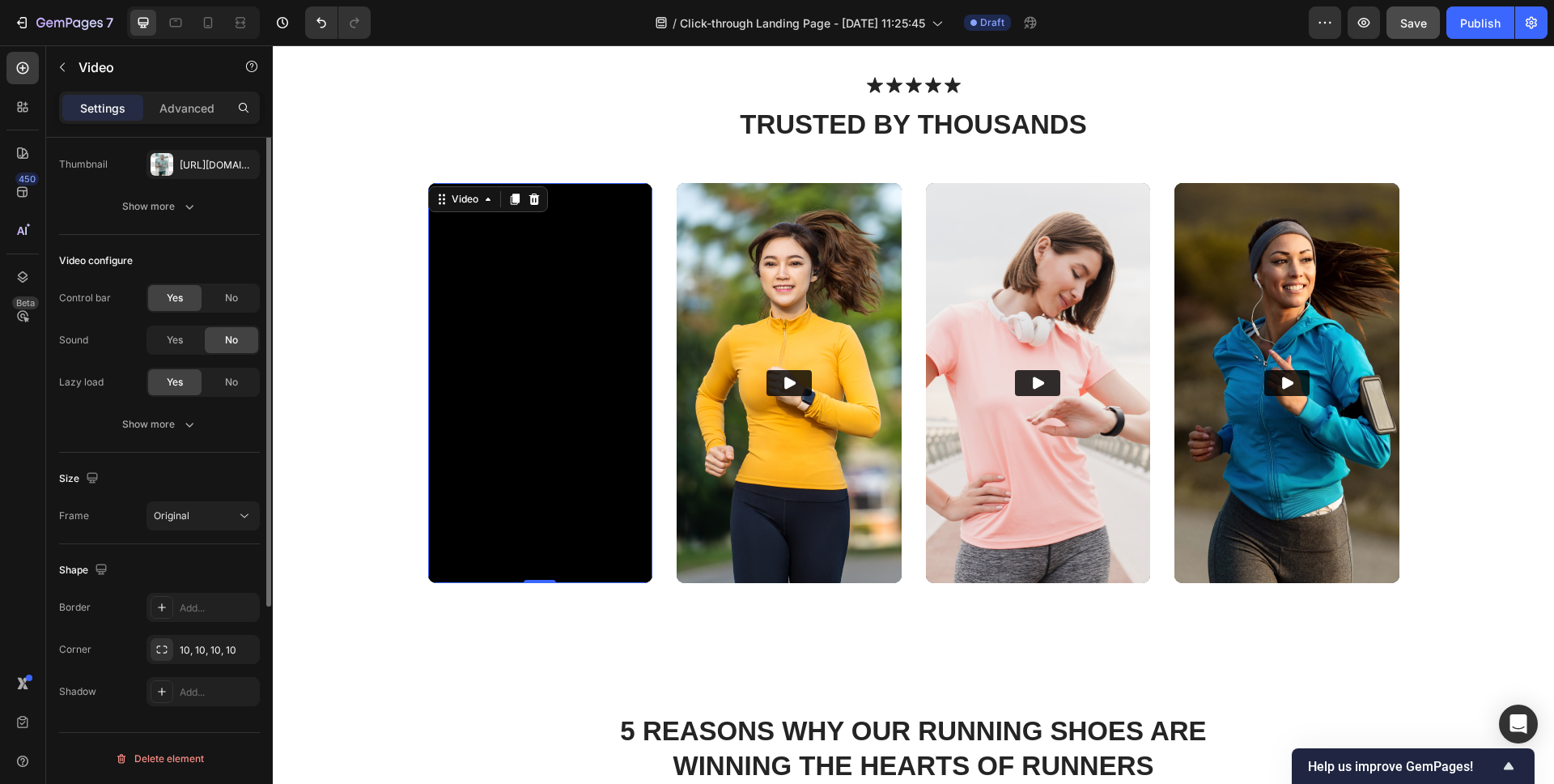
scroll to position [0, 0]
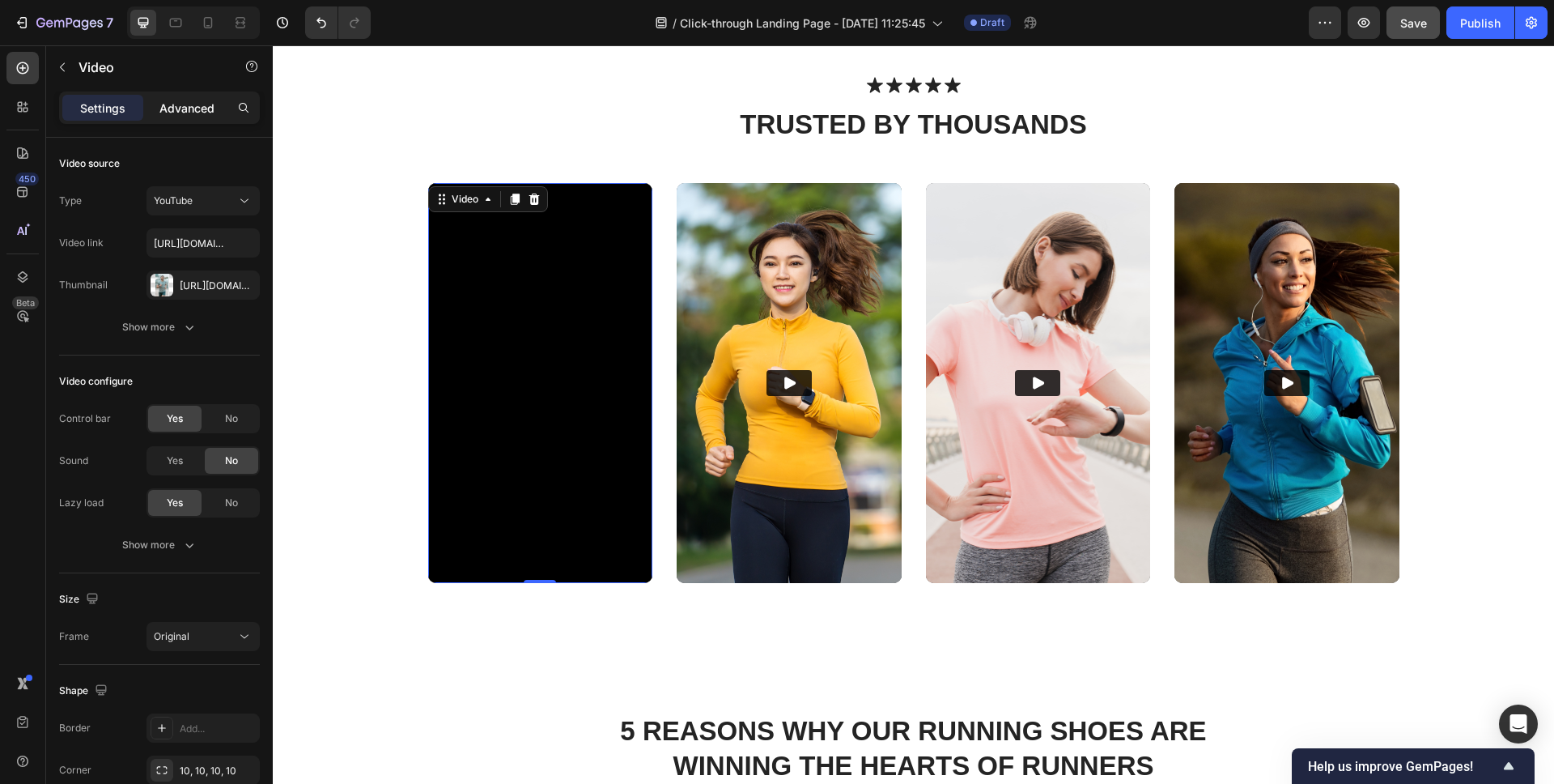
click at [197, 114] on p "Advanced" at bounding box center [187, 108] width 55 height 17
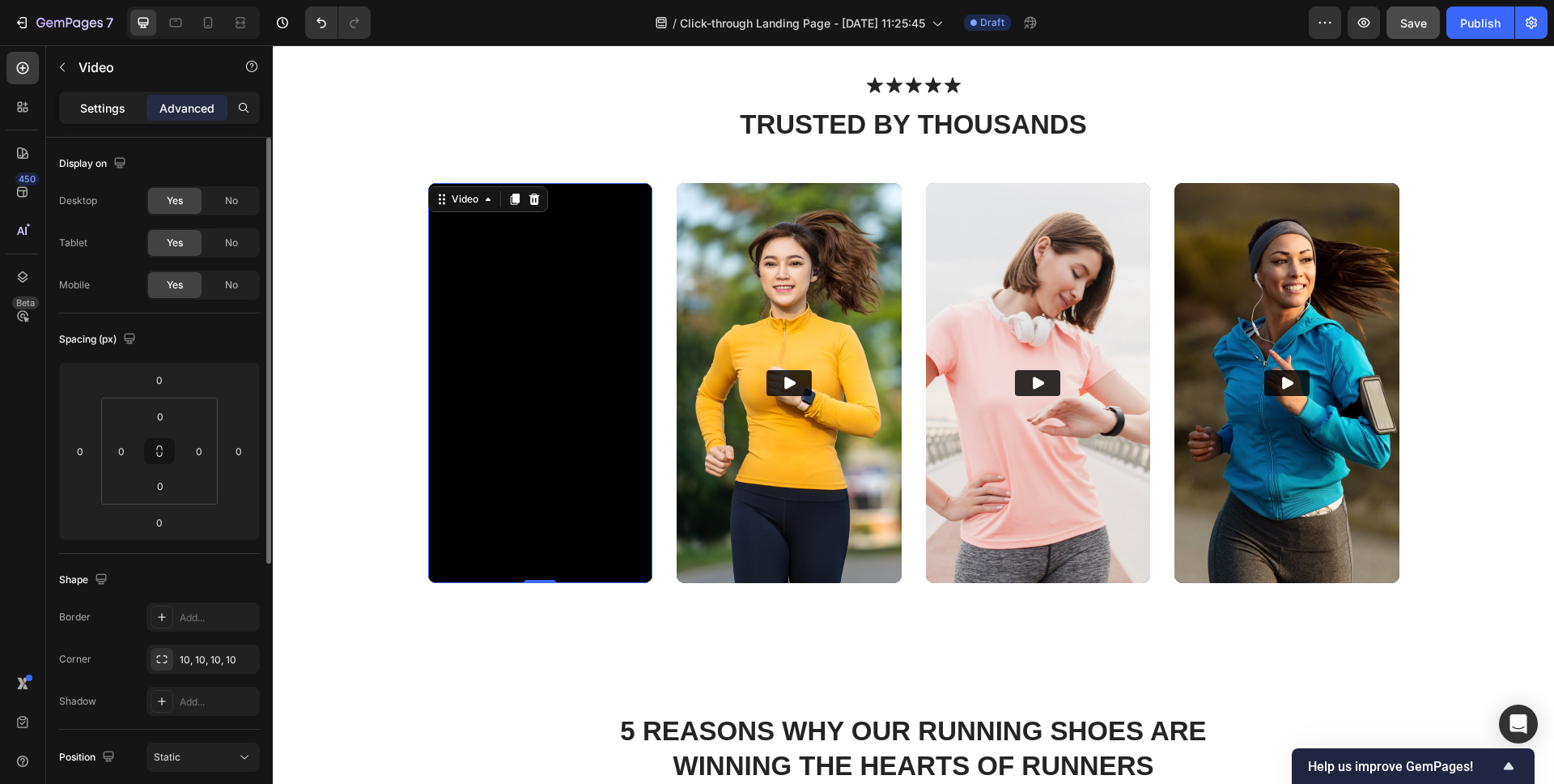
click at [100, 104] on p "Settings" at bounding box center [103, 108] width 45 height 17
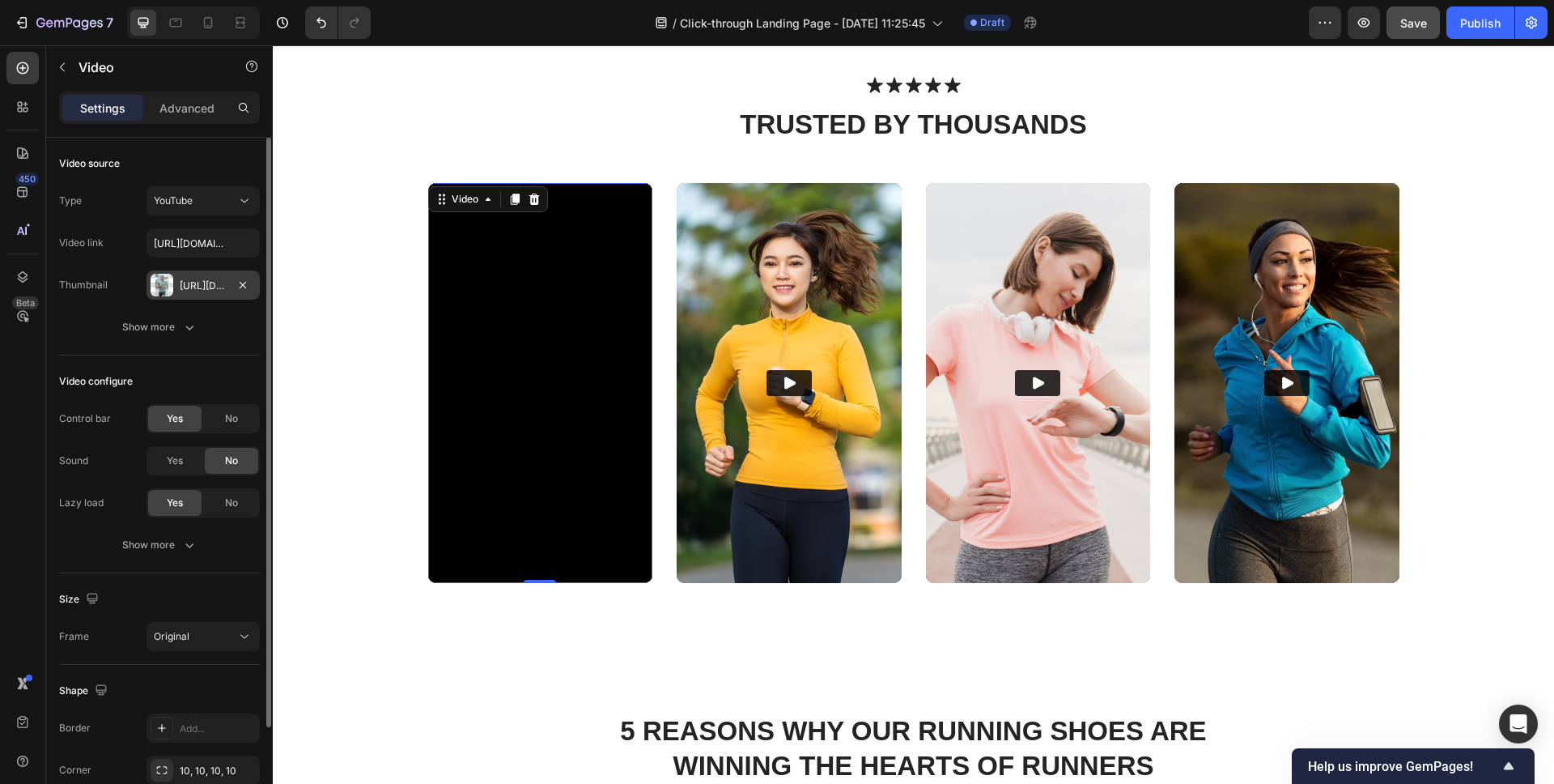
click at [200, 284] on div "Https://cdn.Shopify.Com/s/files/1/0649/0200/4909/files/gempages_585998800137487…" at bounding box center [203, 285] width 47 height 14
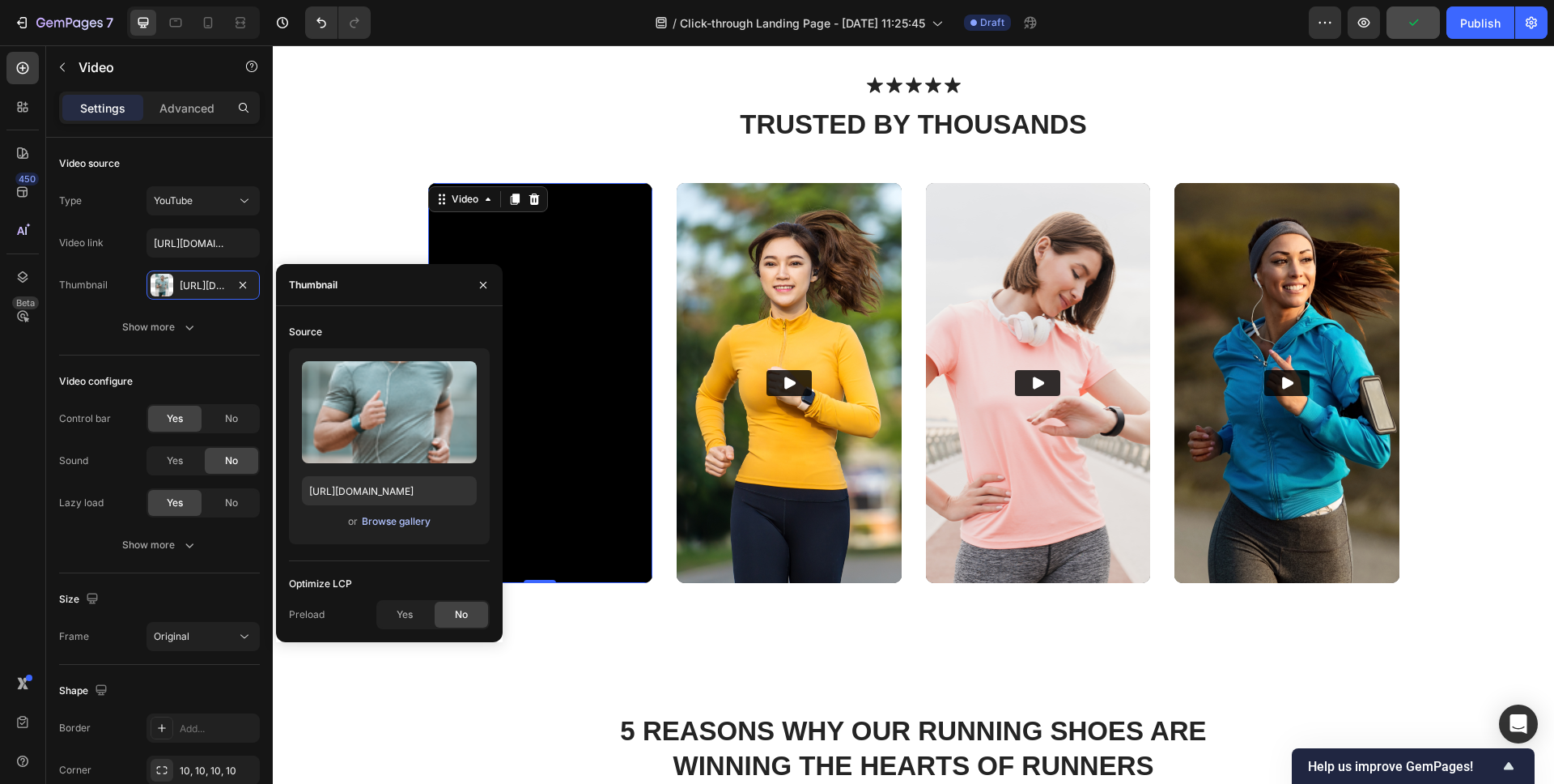
click at [415, 522] on div "Browse gallery" at bounding box center [396, 520] width 69 height 14
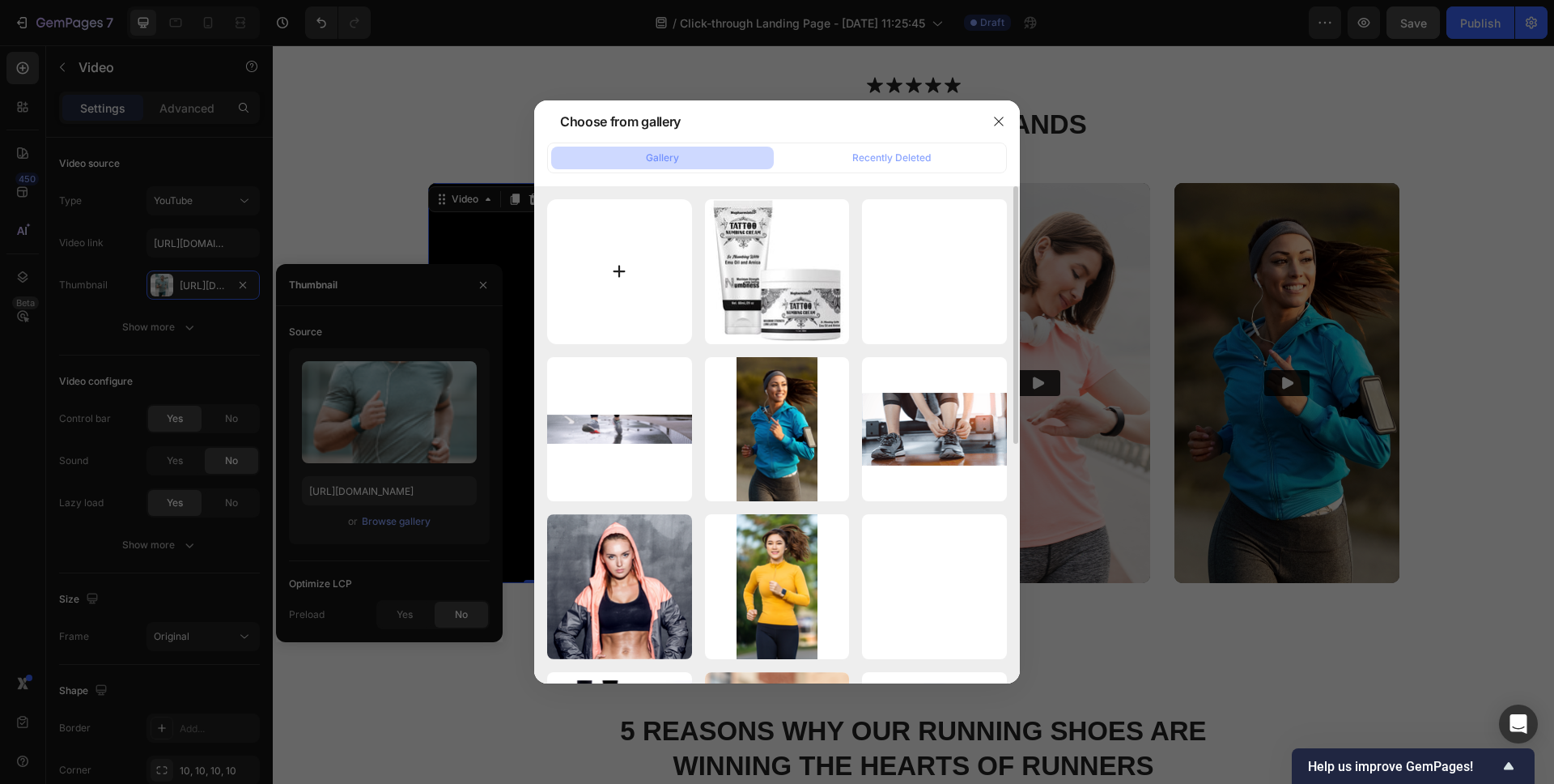
click at [627, 265] on input "file" at bounding box center [620, 271] width 145 height 145
type input "C:\fakepath\screenshot-20250926-113808.png"
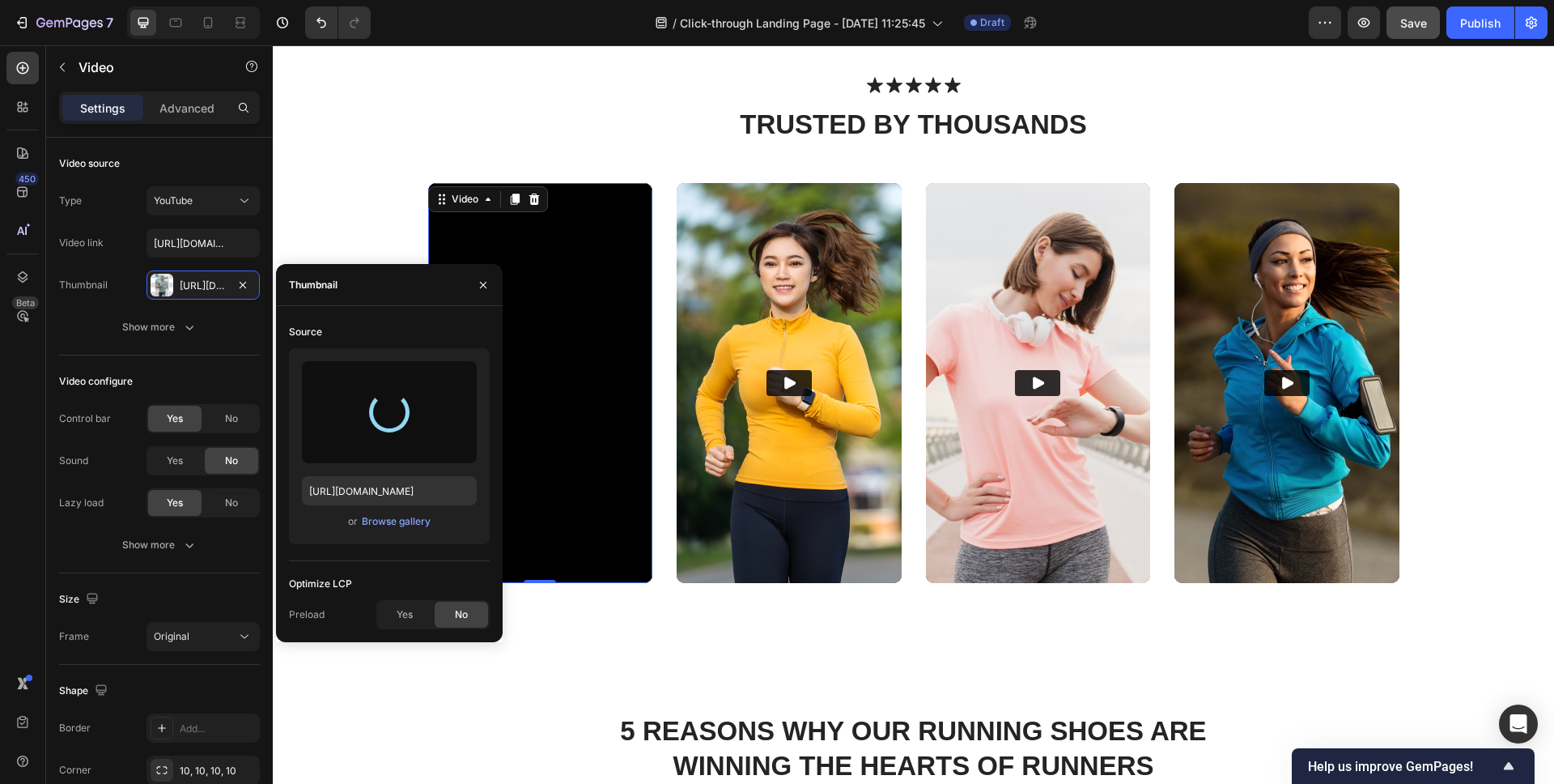
type input "https://cdn.shopify.com/s/files/1/0649/0200/4909/files/gempages_585998800137487…"
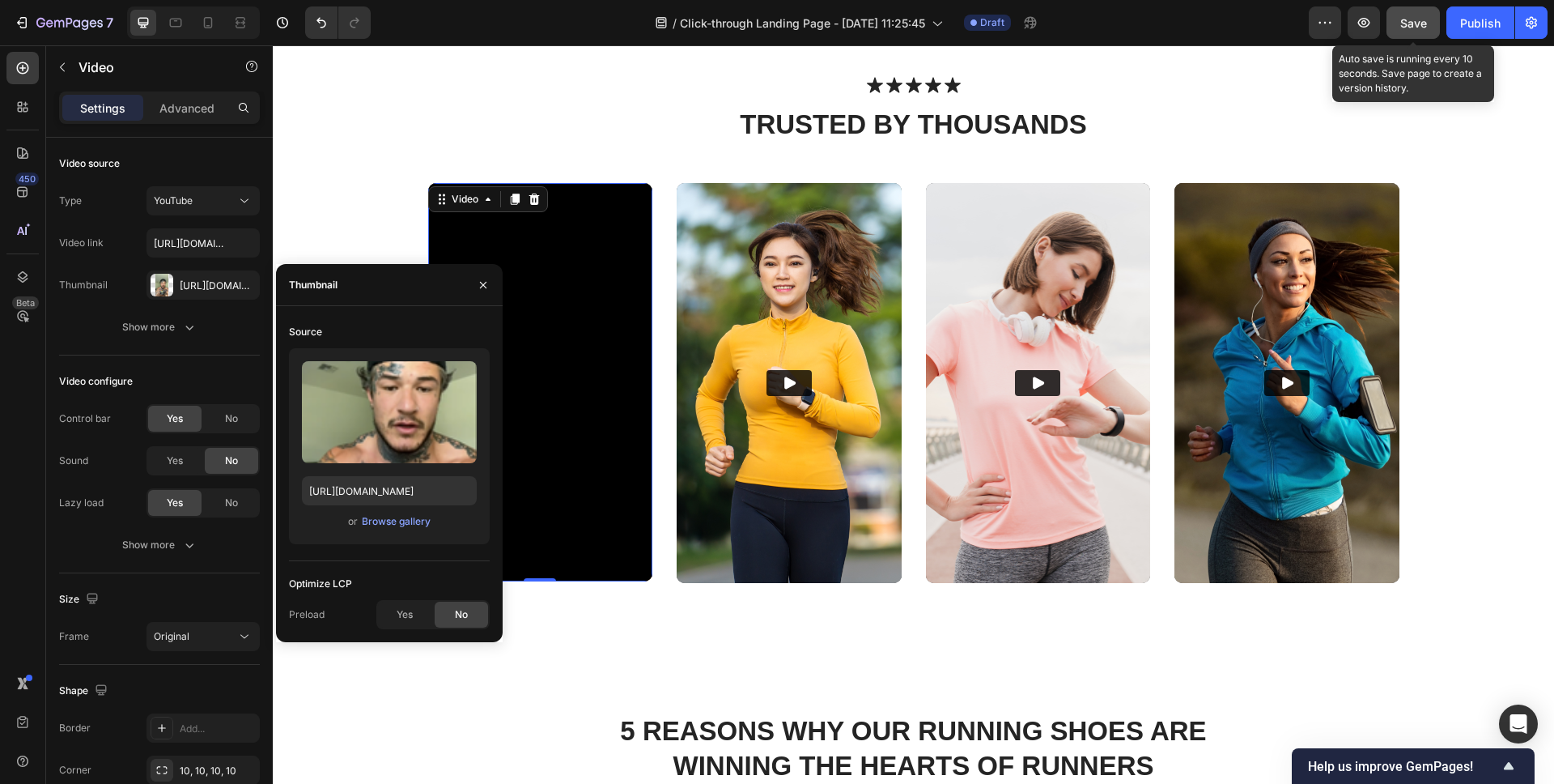
click at [1418, 35] on button "Save" at bounding box center [1413, 23] width 53 height 32
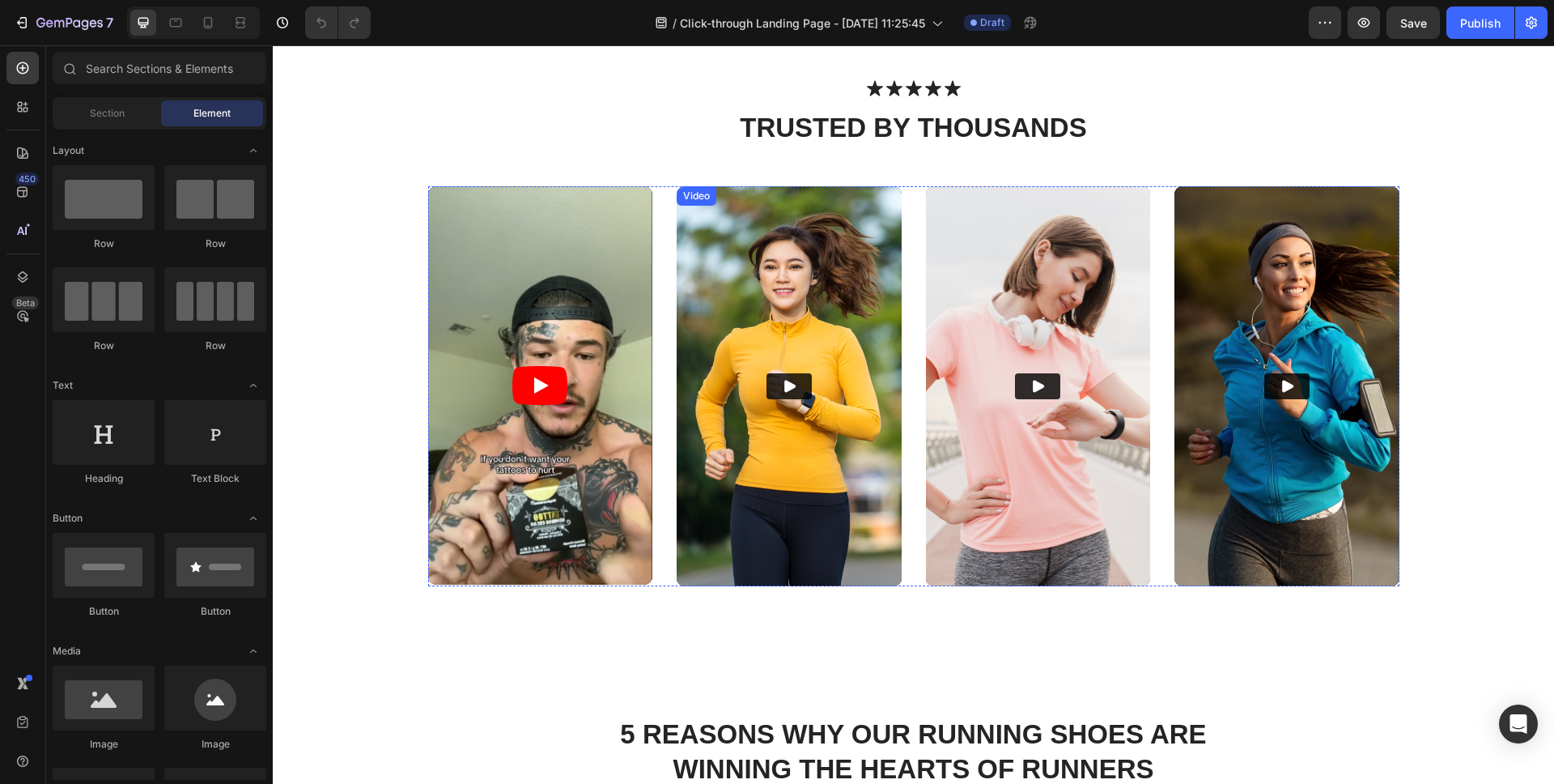
scroll to position [650, 0]
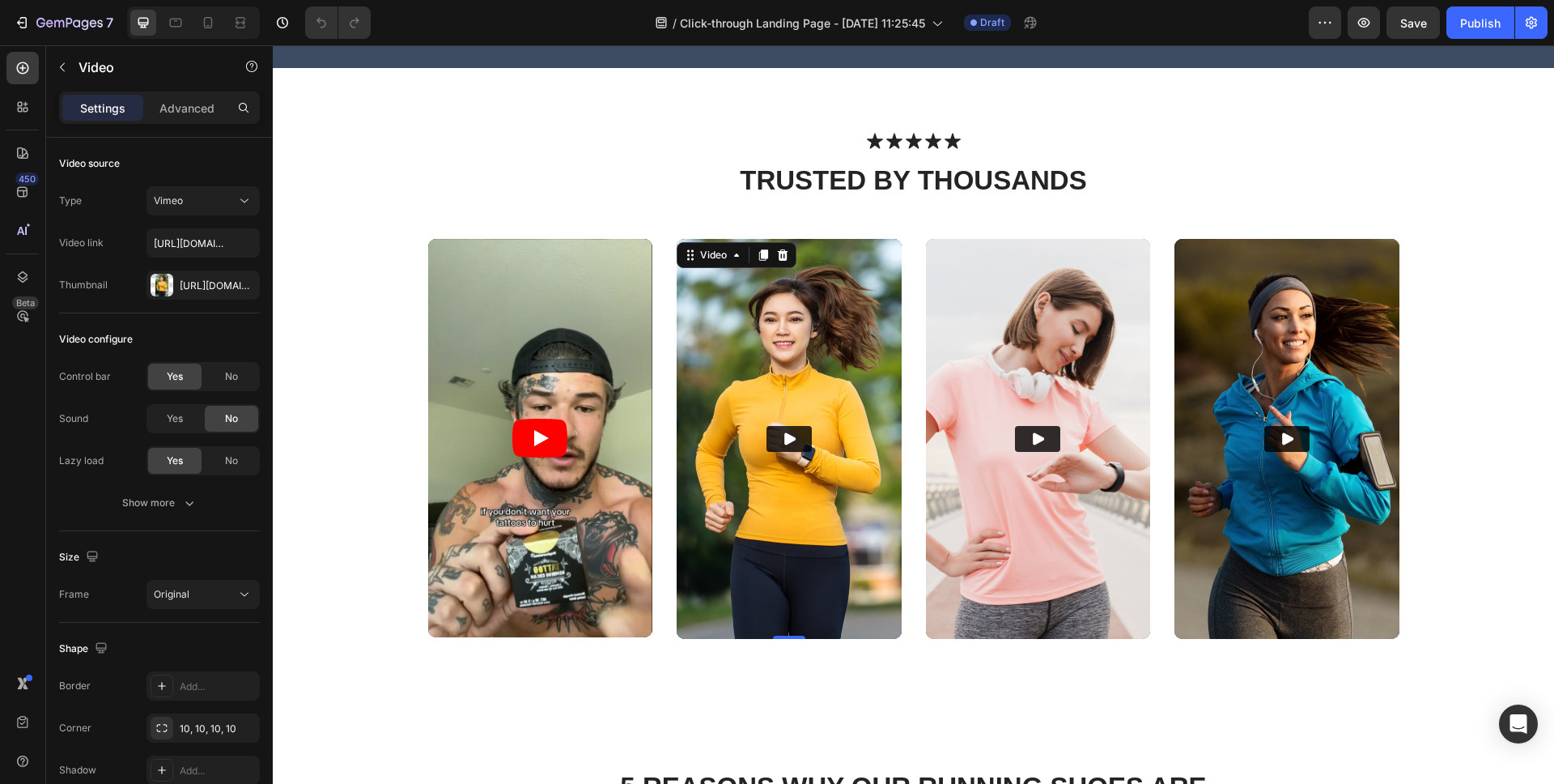
click at [826, 325] on img at bounding box center [790, 438] width 225 height 400
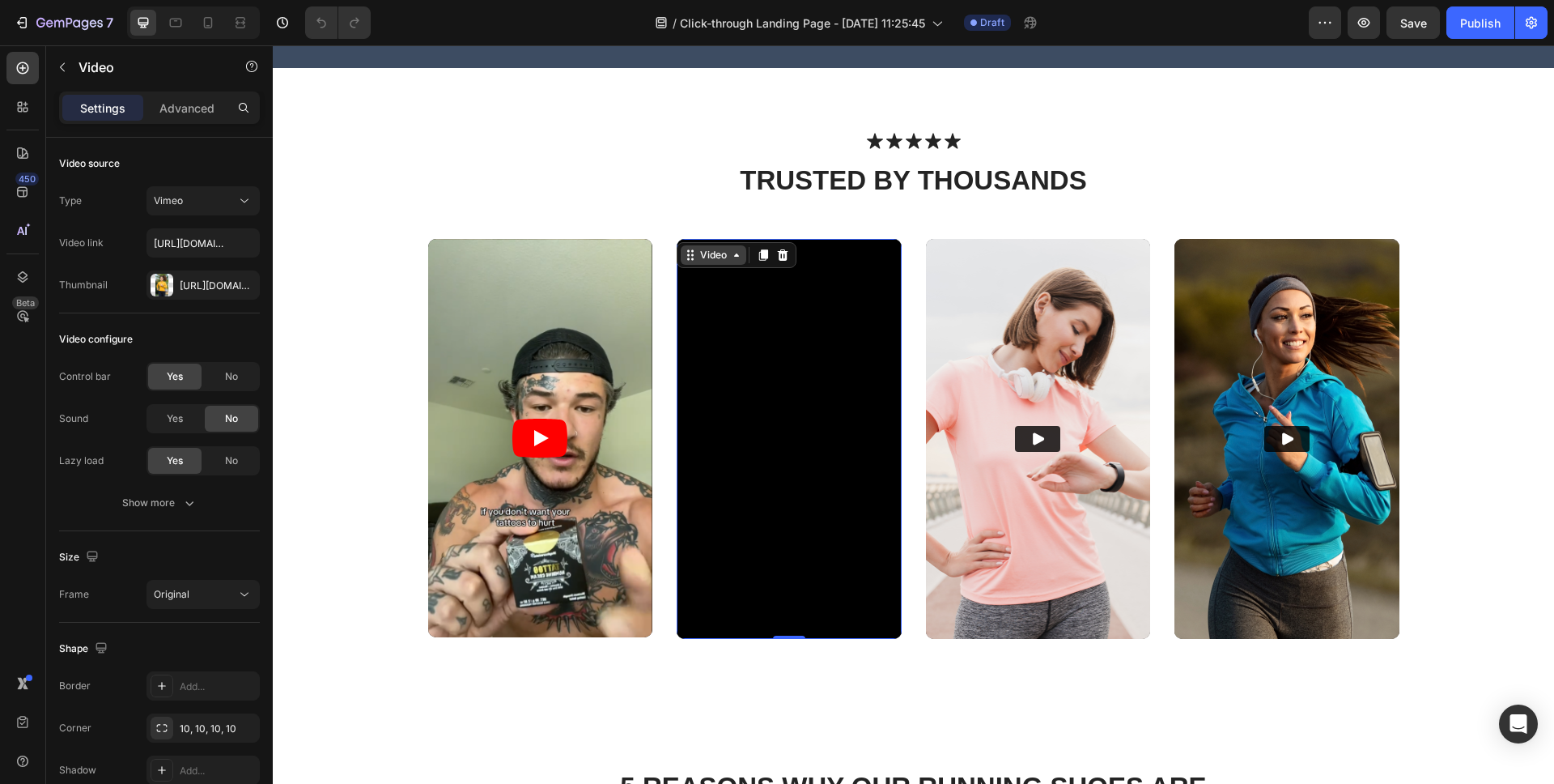
click at [690, 255] on icon at bounding box center [690, 255] width 13 height 13
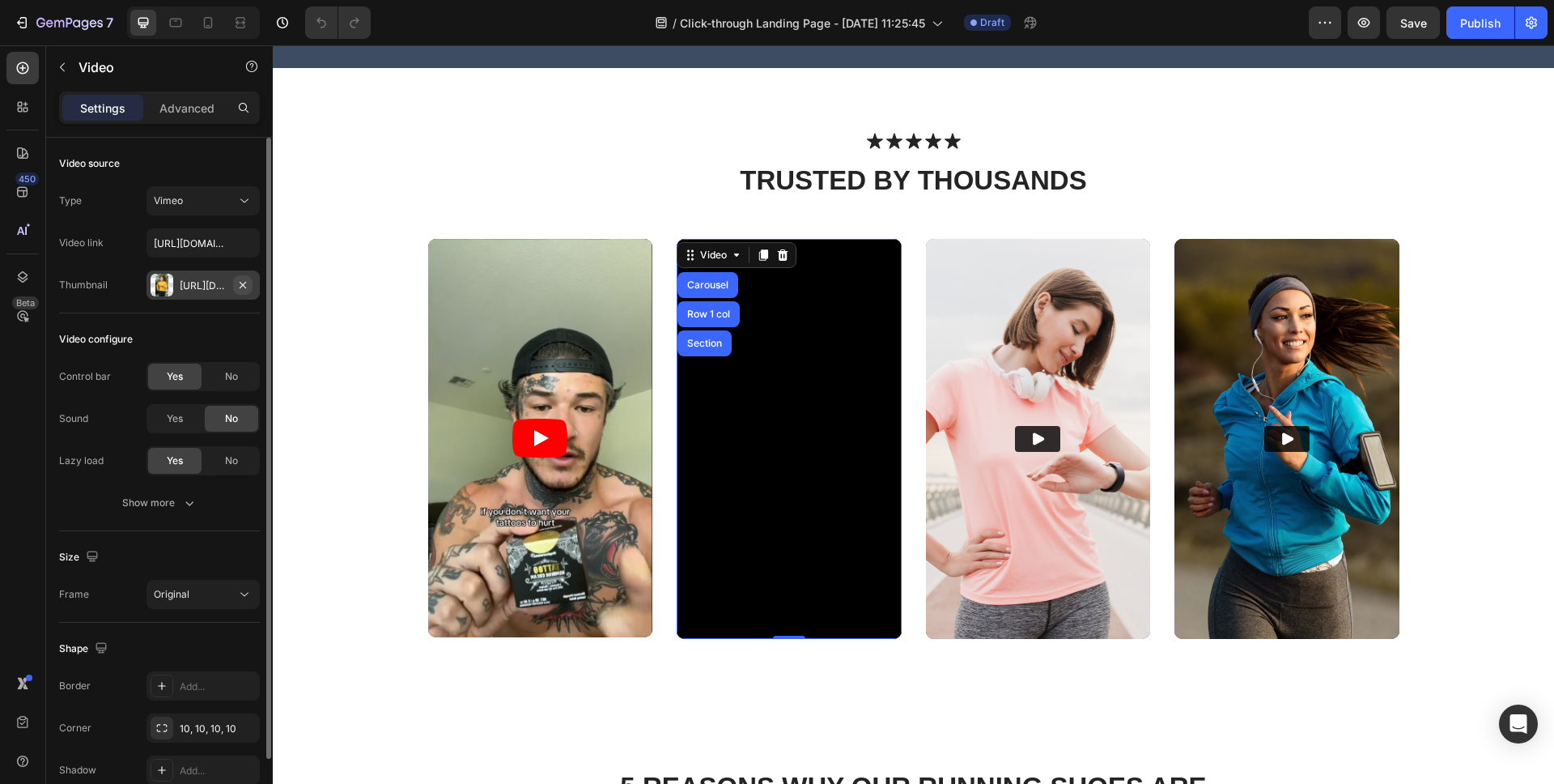
click at [243, 282] on icon "button" at bounding box center [243, 285] width 13 height 13
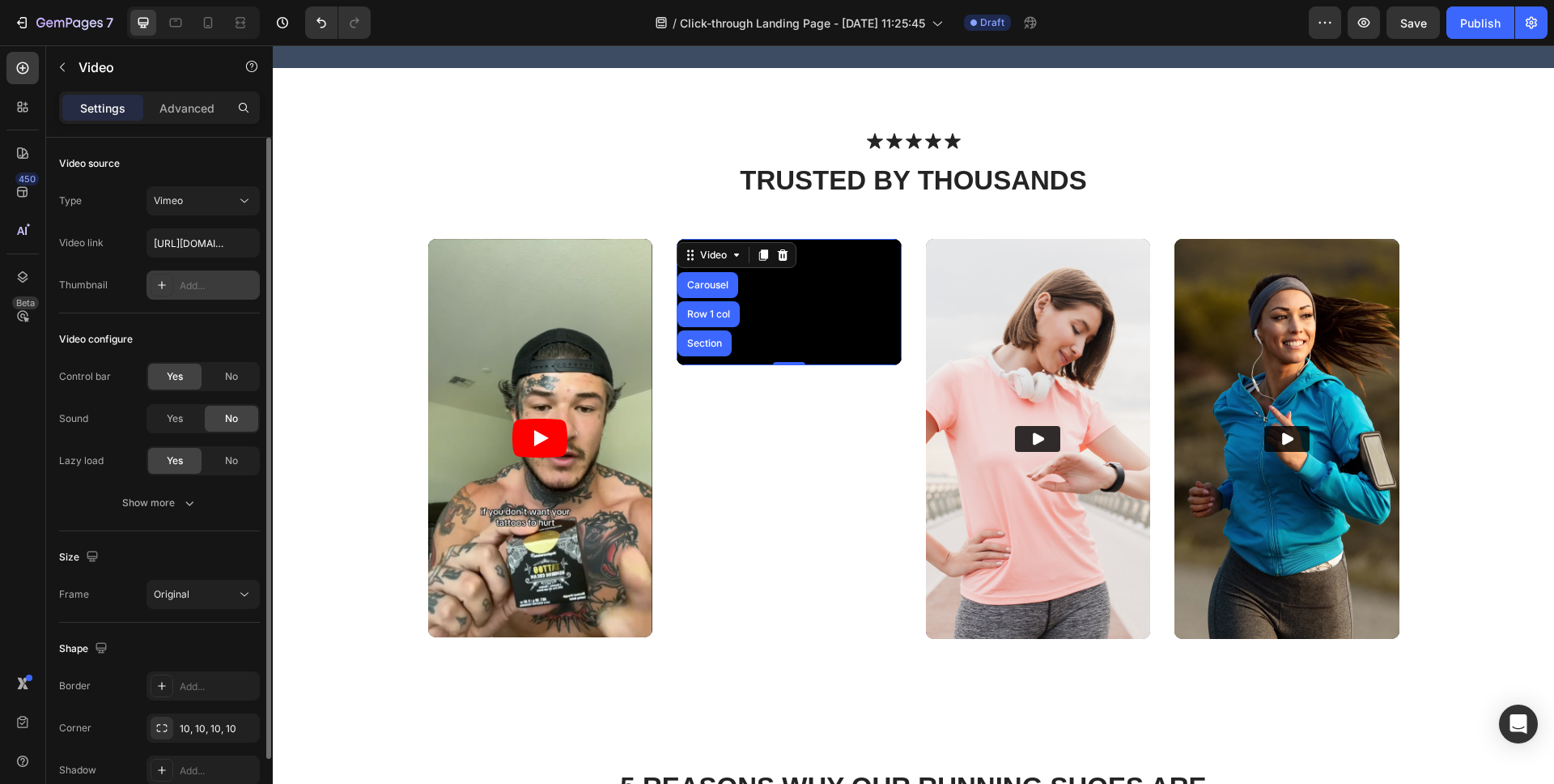
click at [197, 284] on div "Add..." at bounding box center [218, 285] width 76 height 14
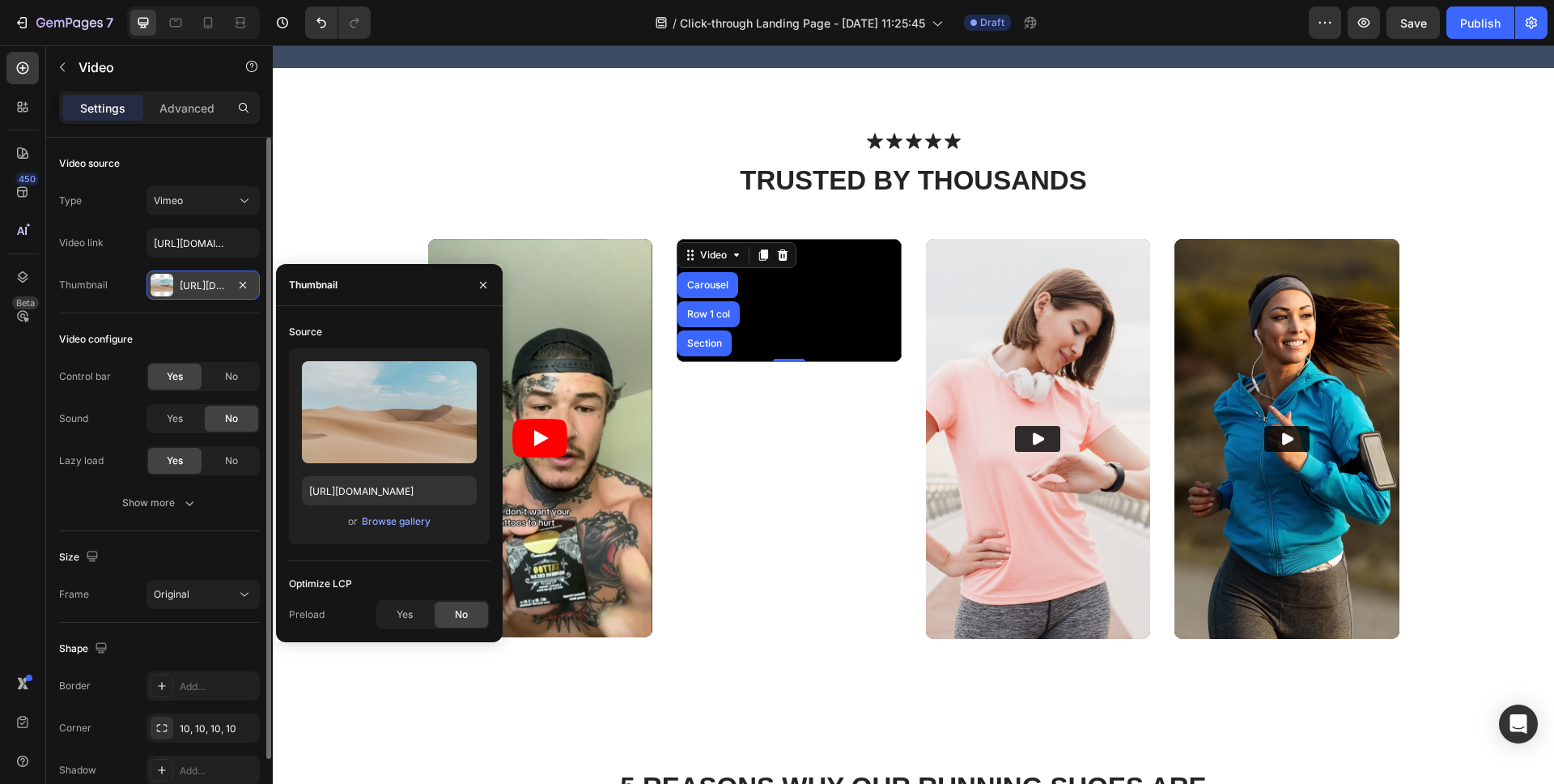
click at [411, 530] on div "or Browse gallery" at bounding box center [389, 521] width 175 height 20
click at [409, 524] on div "Browse gallery" at bounding box center [396, 520] width 69 height 14
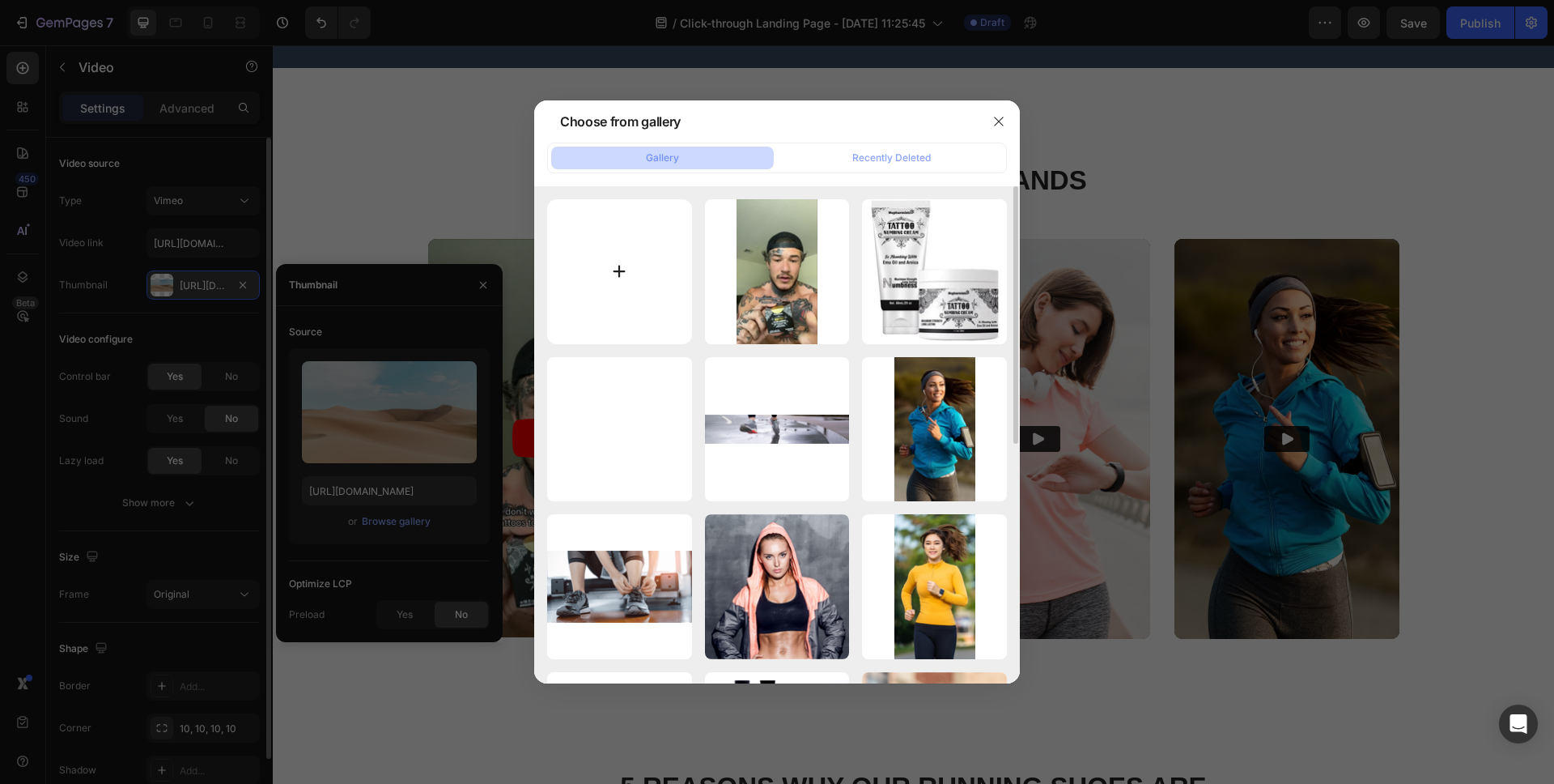
click at [626, 272] on input "file" at bounding box center [620, 271] width 145 height 145
type input "C:\fakepath\screenshot-20250926-114002.png"
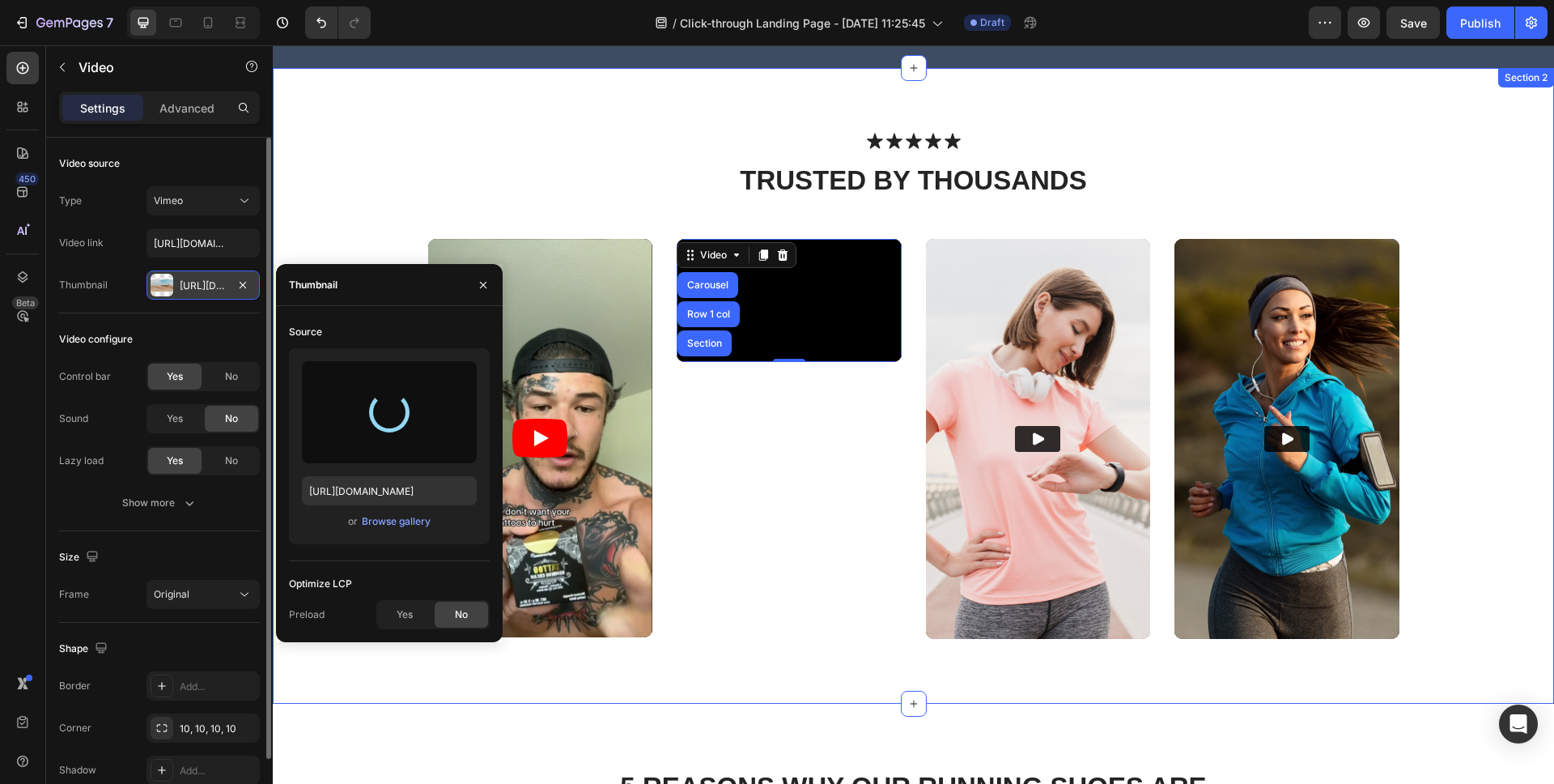
type input "https://cdn.shopify.com/s/files/1/0649/0200/4909/files/gempages_585998800137487…"
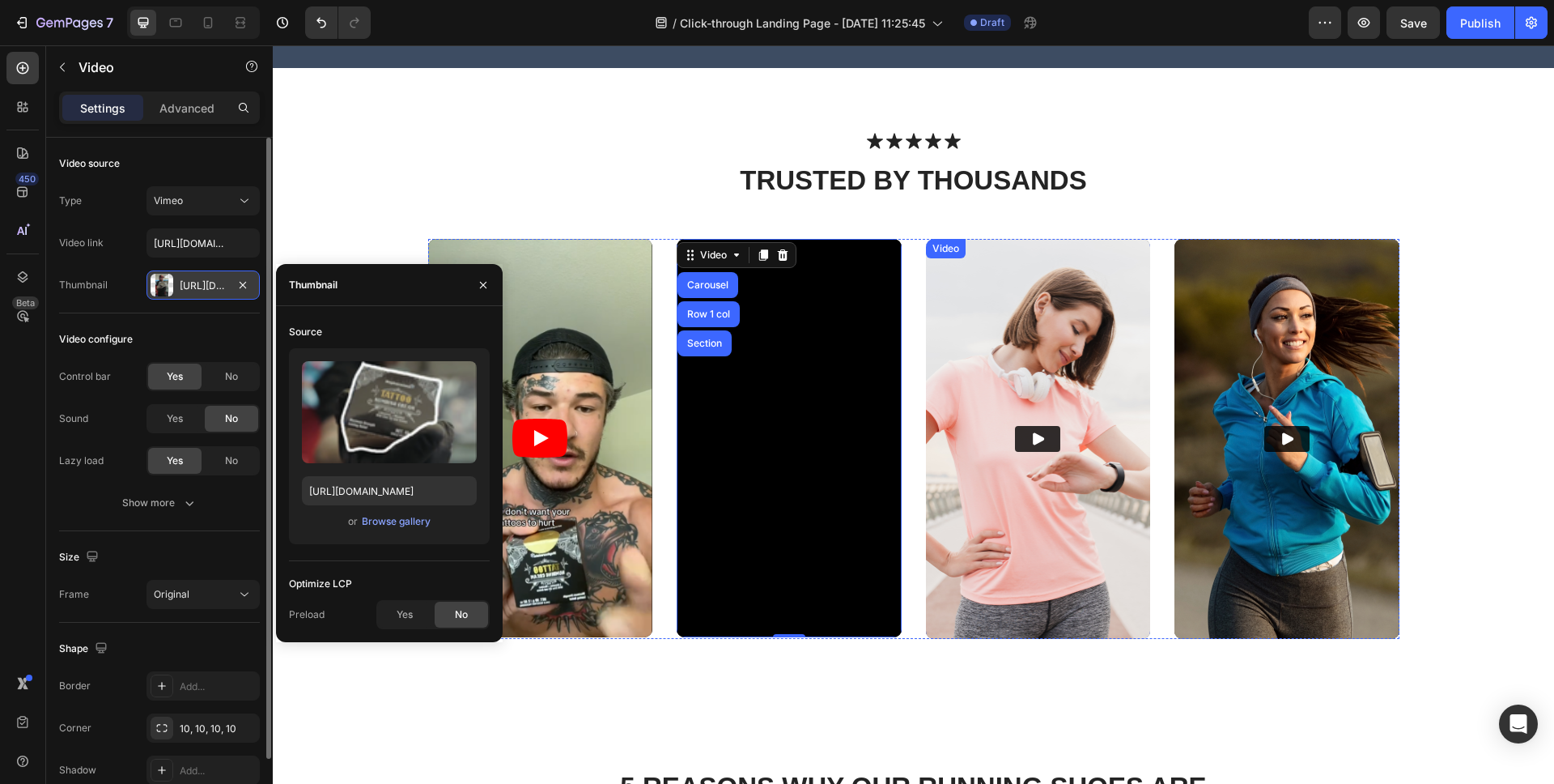
click at [947, 250] on div "Video" at bounding box center [946, 248] width 33 height 14
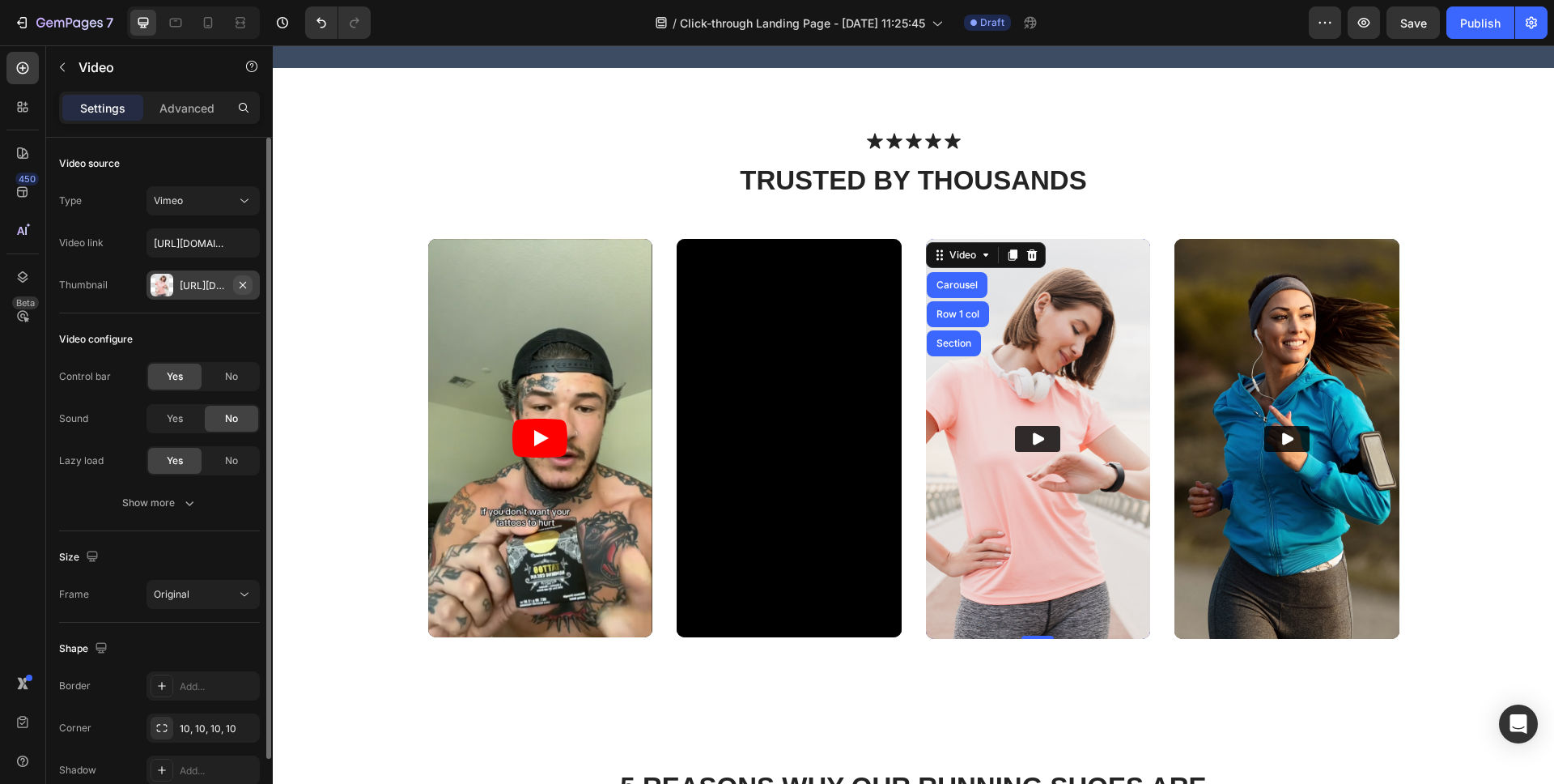
click at [240, 284] on icon "button" at bounding box center [243, 285] width 13 height 13
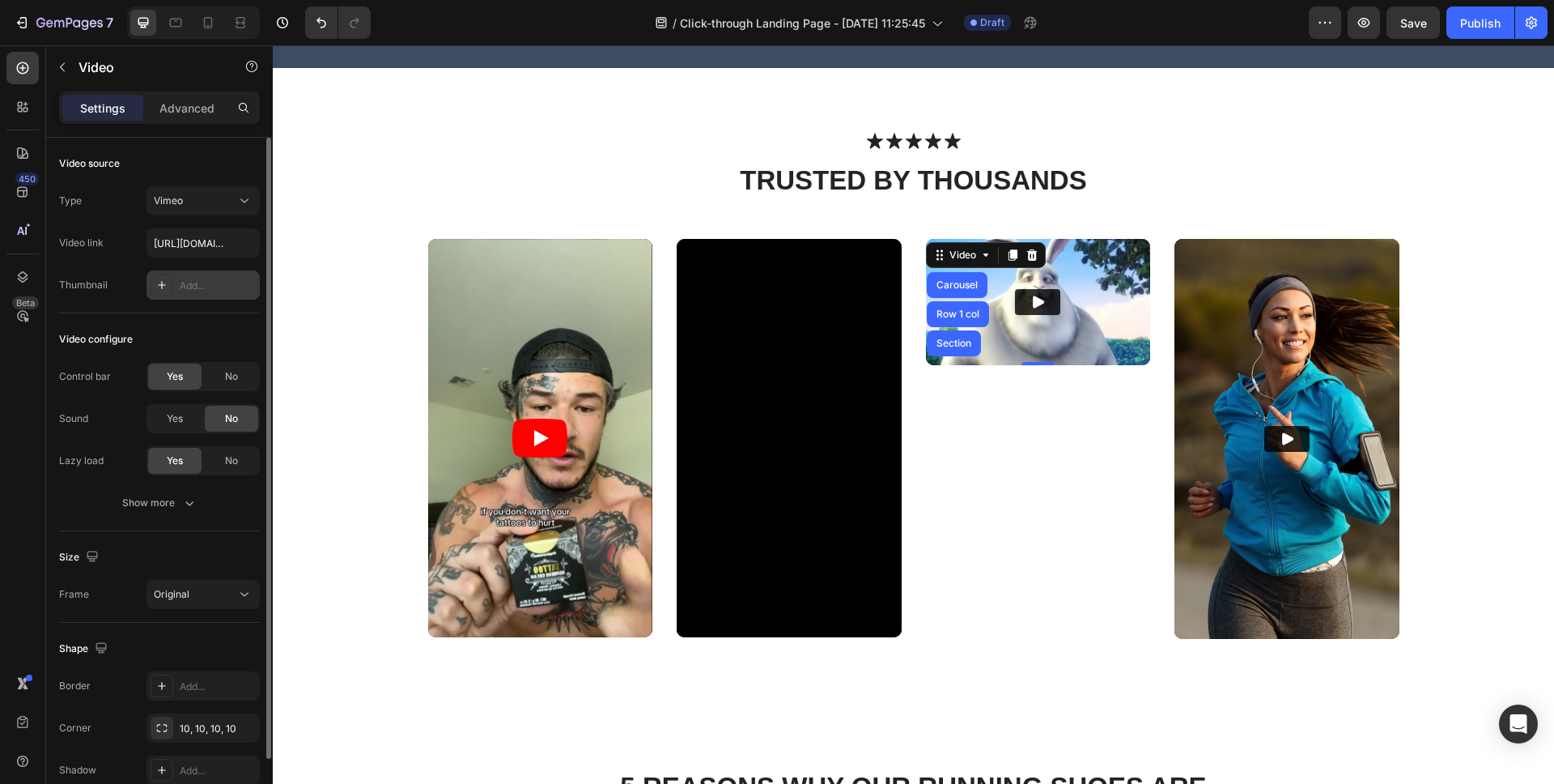
click at [183, 287] on div "Add..." at bounding box center [218, 285] width 76 height 14
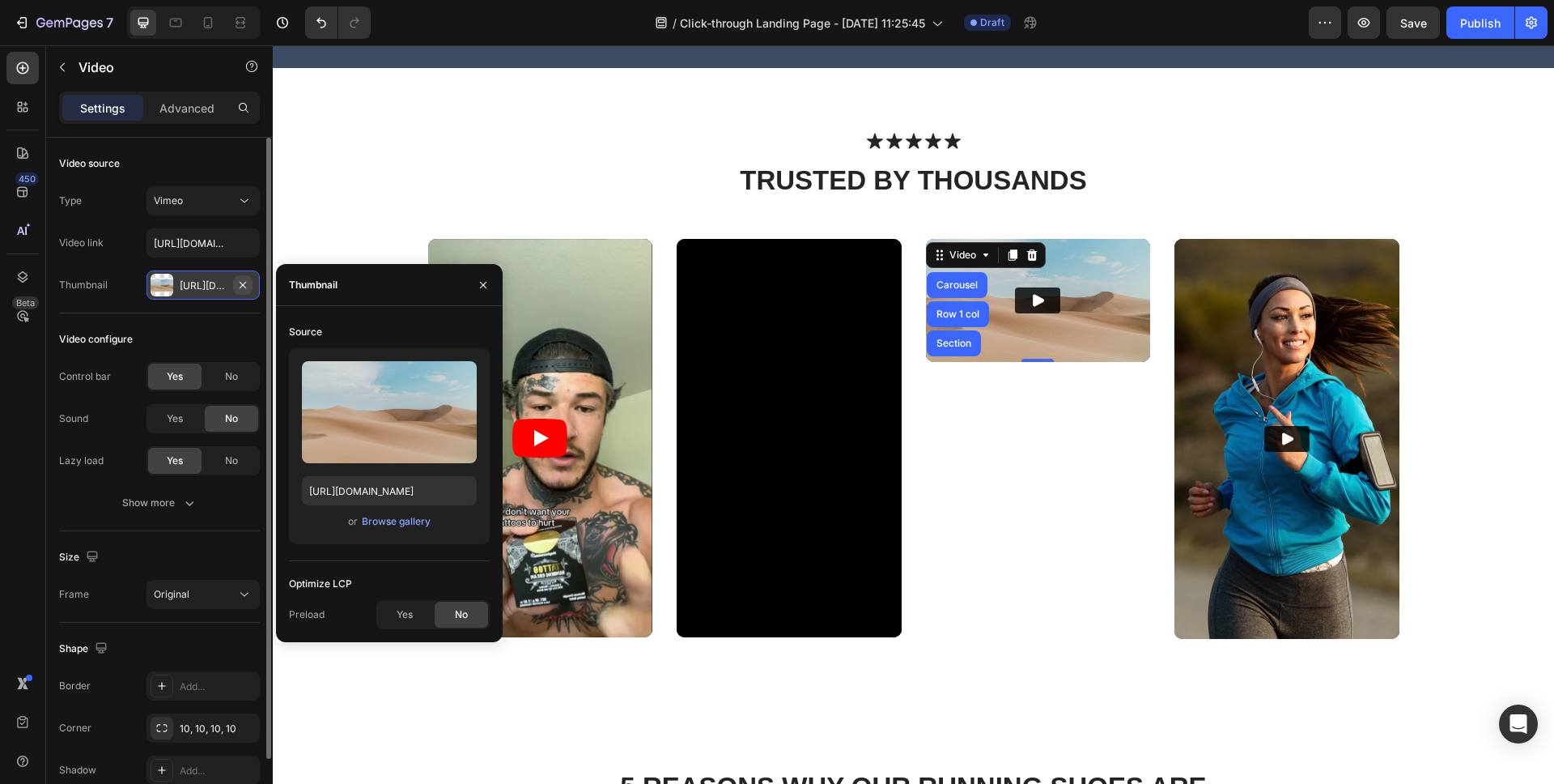
click at [244, 286] on icon "button" at bounding box center [242, 284] width 7 height 7
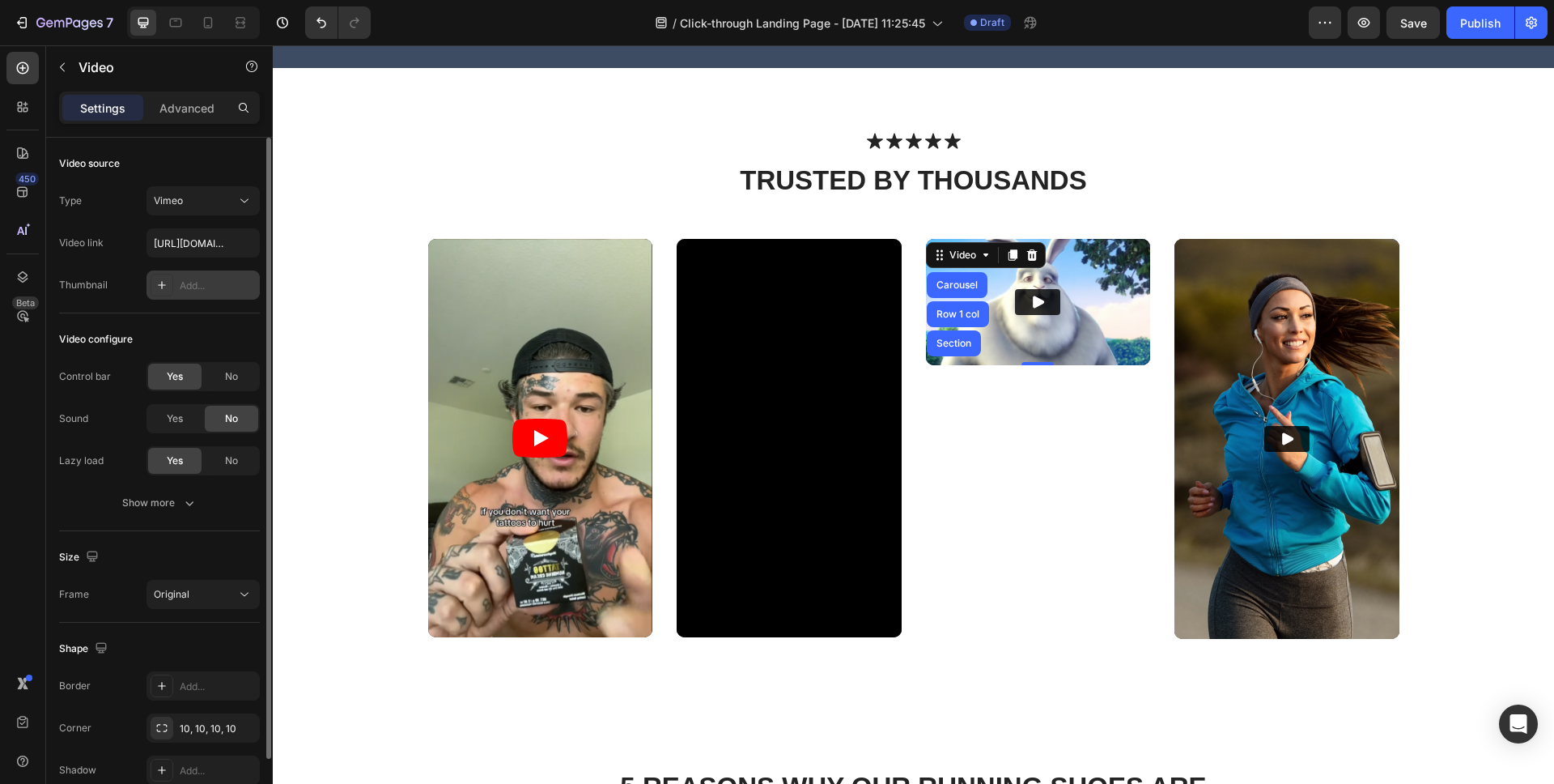
click at [214, 290] on div "Add..." at bounding box center [218, 285] width 76 height 14
type input "https://ucarecdn.com/06075225-af9e-460c-8e3c-6be63c0b773a/-/format/auto/"
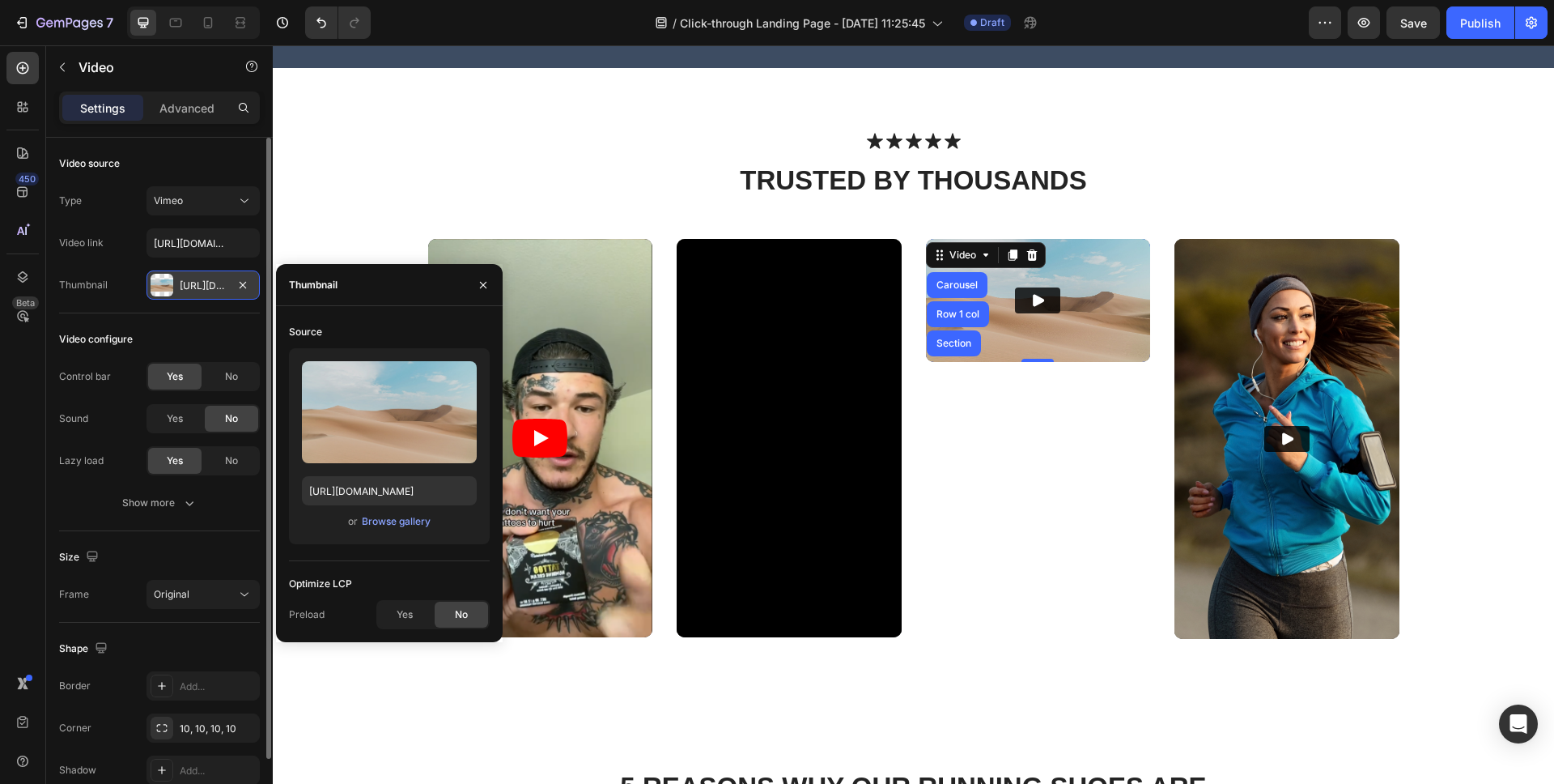
click at [411, 539] on div "Upload Image https://ucarecdn.com/06075225-af9e-460c-8e3c-6be63c0b773a/-/format…" at bounding box center [390, 445] width 201 height 196
click at [414, 526] on div "Browse gallery" at bounding box center [396, 520] width 69 height 14
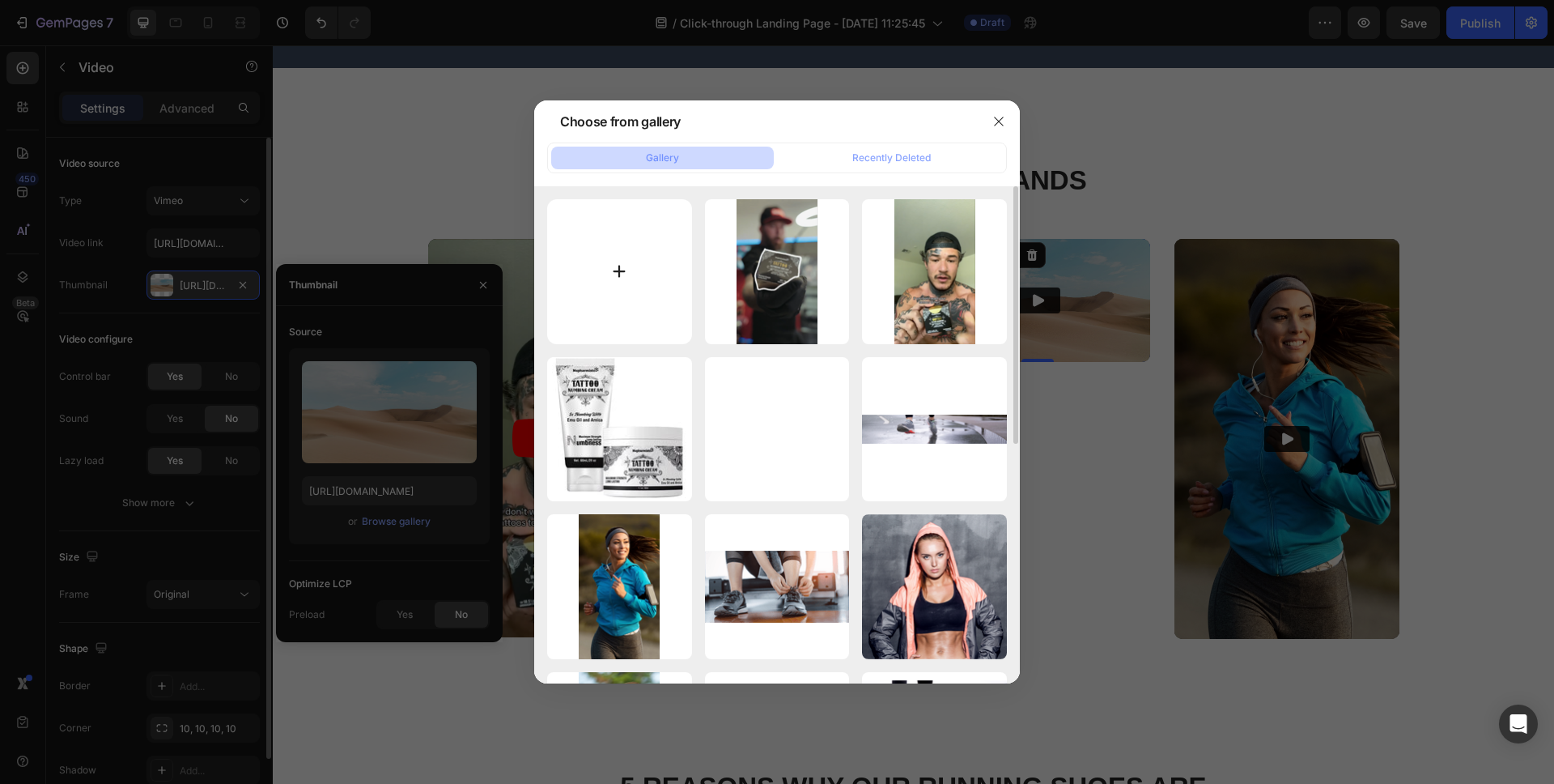
click at [612, 286] on input "file" at bounding box center [620, 271] width 145 height 145
type input "C:\fakepath\screenshot-20250926-113717.png"
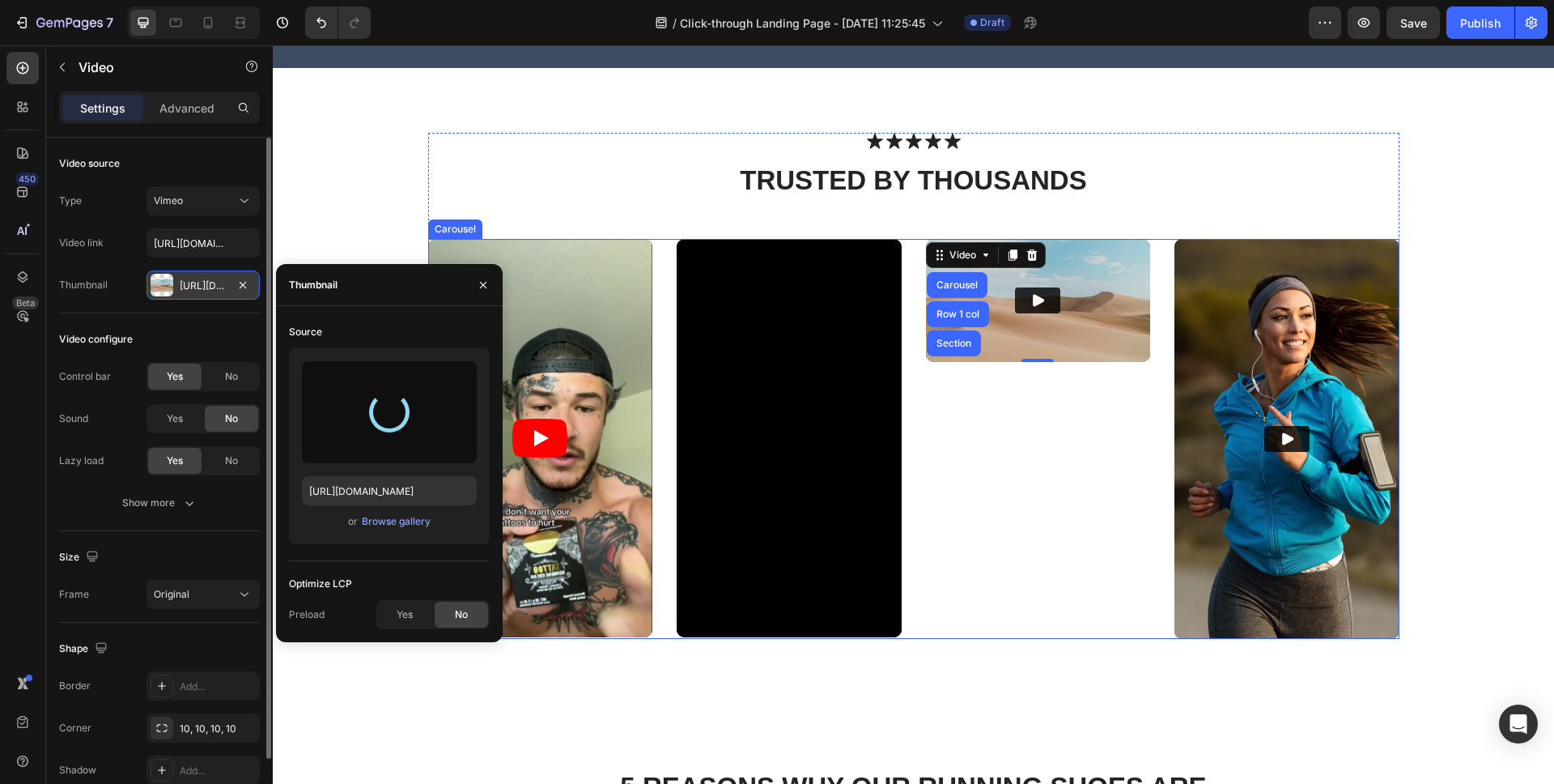
type input "https://cdn.shopify.com/s/files/1/0649/0200/4909/files/gempages_585998800137487…"
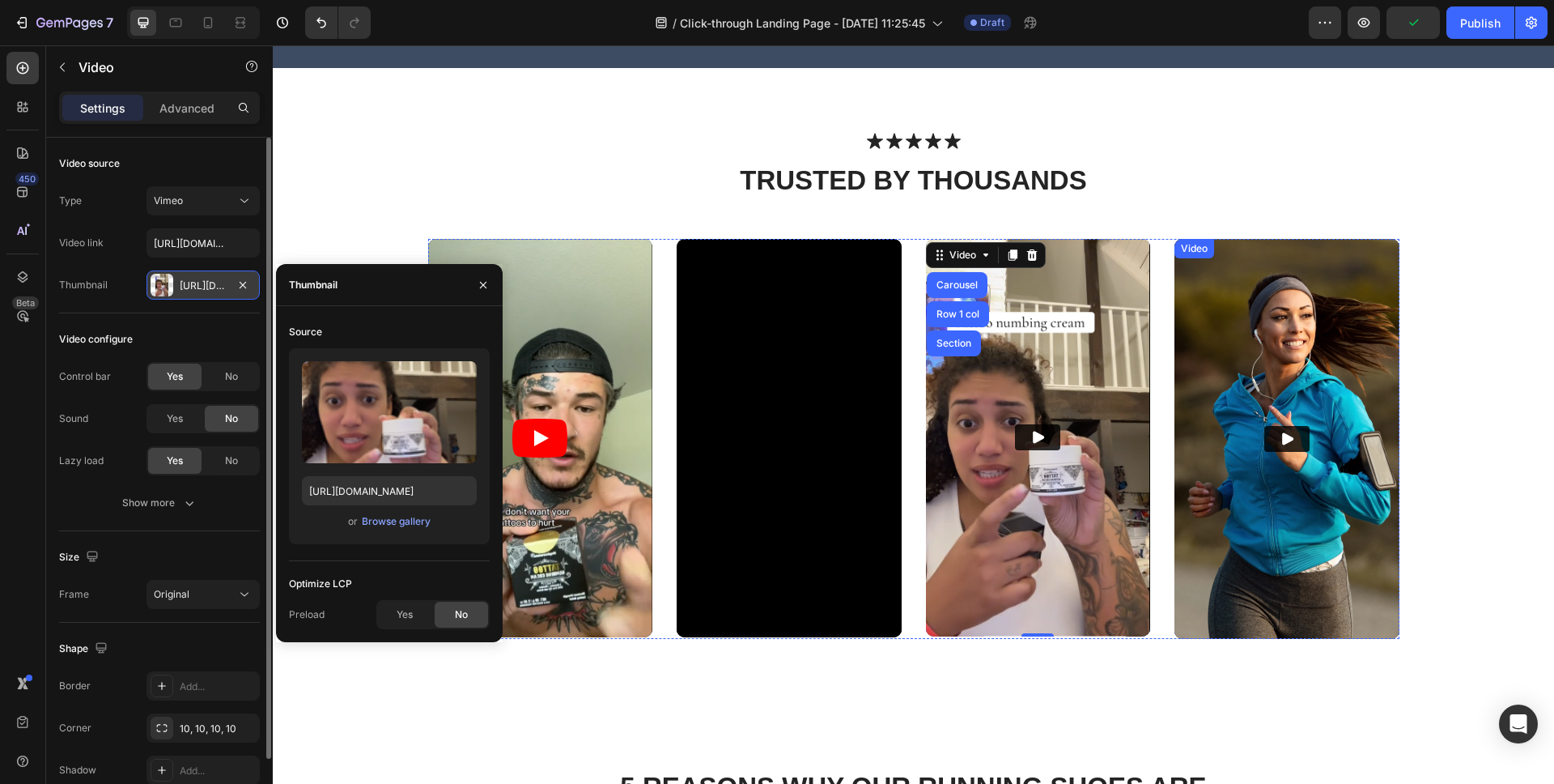
click at [1199, 254] on div "Video" at bounding box center [1194, 248] width 33 height 14
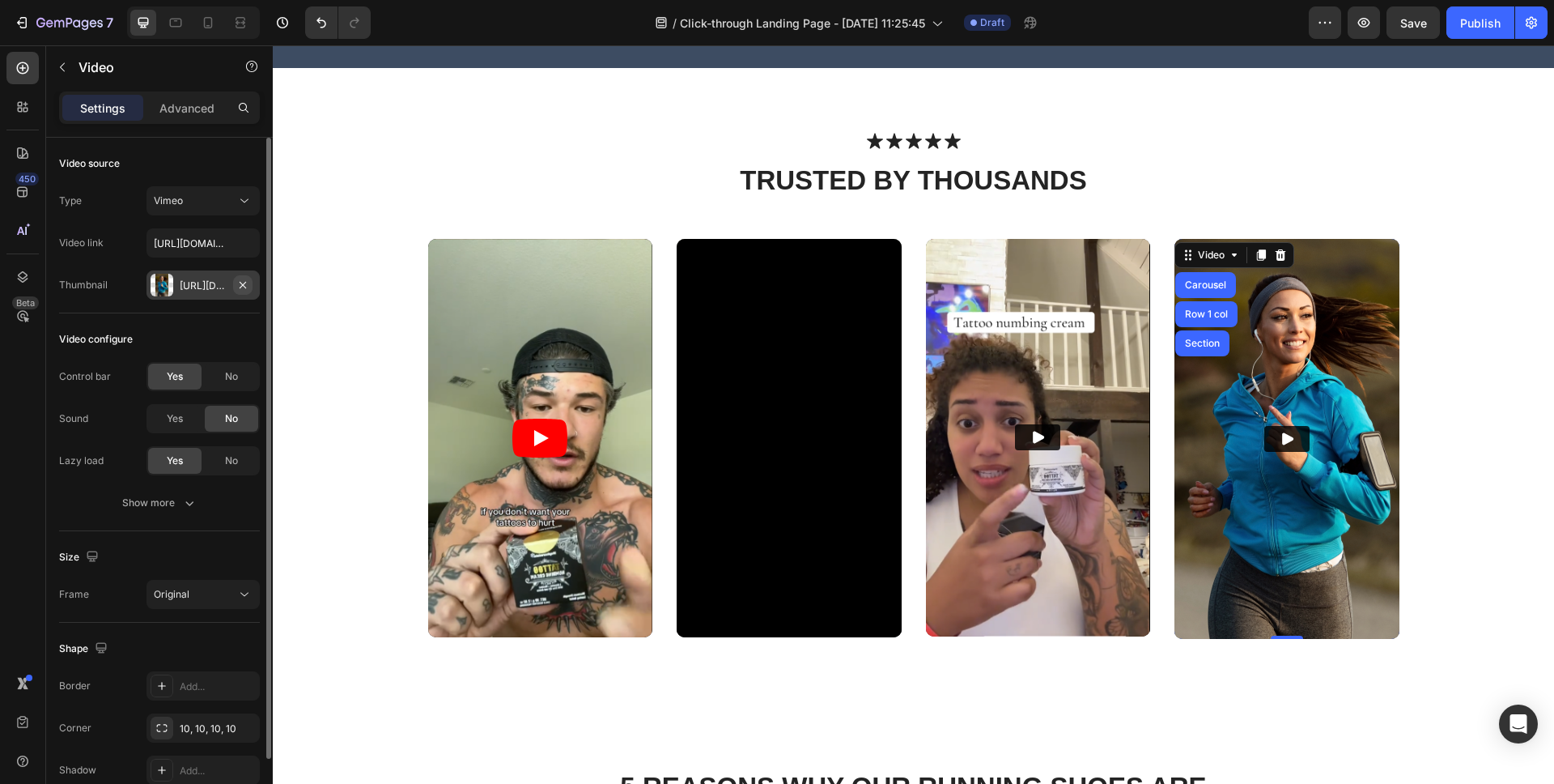
click at [243, 286] on icon "button" at bounding box center [242, 284] width 7 height 7
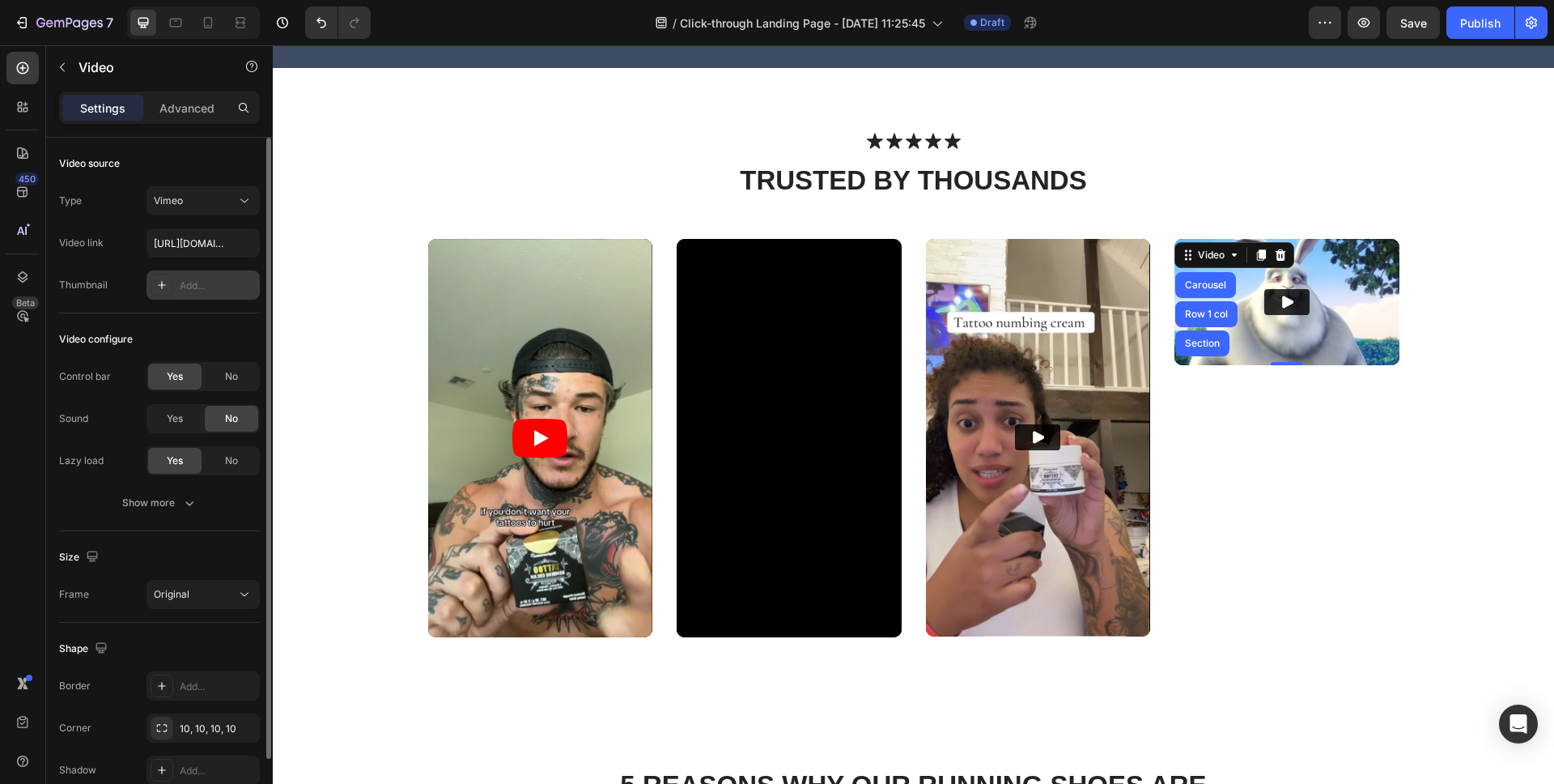
click at [192, 284] on div "Add..." at bounding box center [218, 285] width 76 height 14
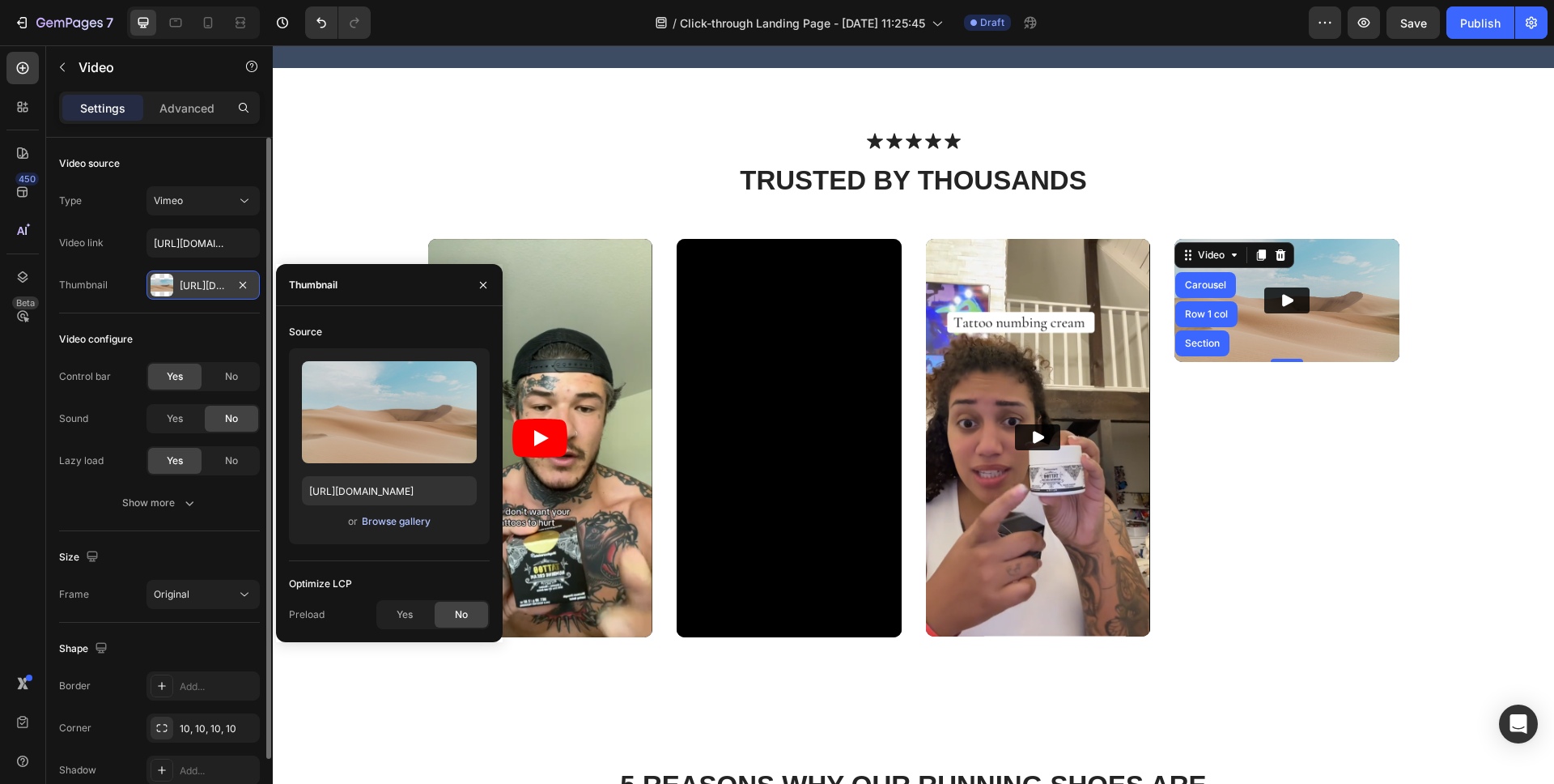
click at [410, 520] on div "Browse gallery" at bounding box center [396, 520] width 69 height 14
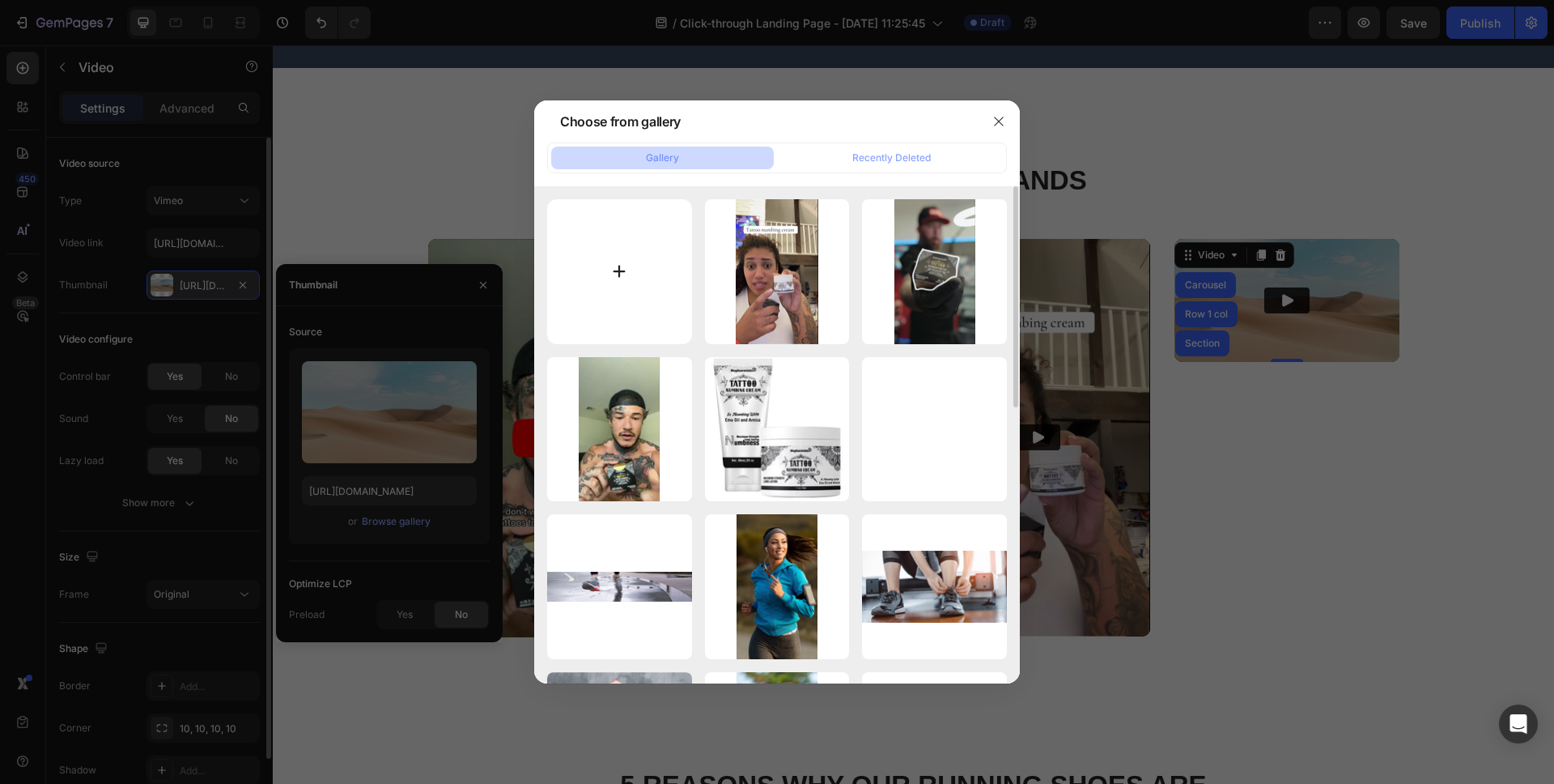
click at [626, 255] on input "file" at bounding box center [620, 271] width 145 height 145
type input "C:\fakepath\screenshot-20250926-114110.png"
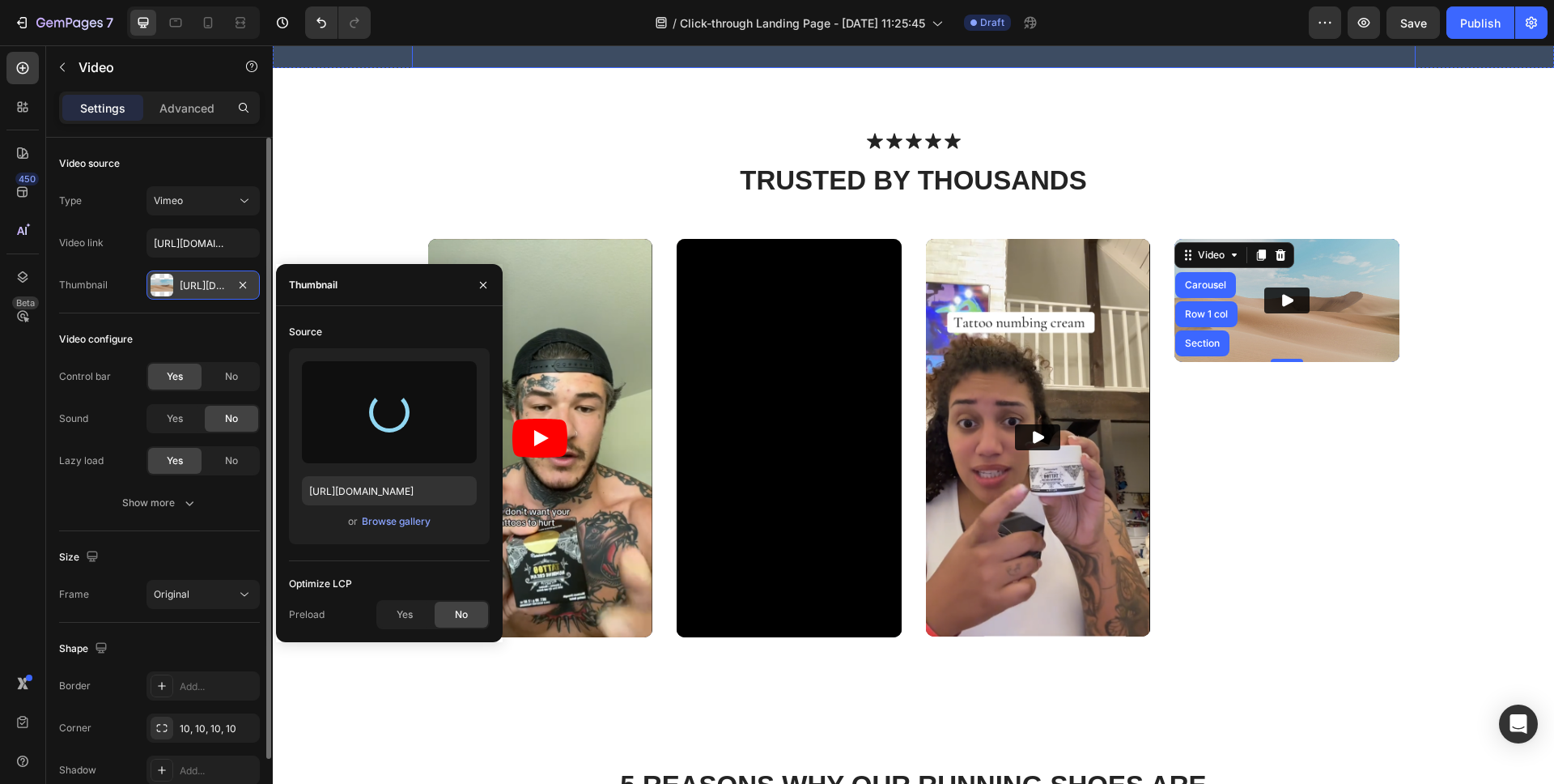
type input "https://cdn.shopify.com/s/files/1/0649/0200/4909/files/gempages_585998800137487…"
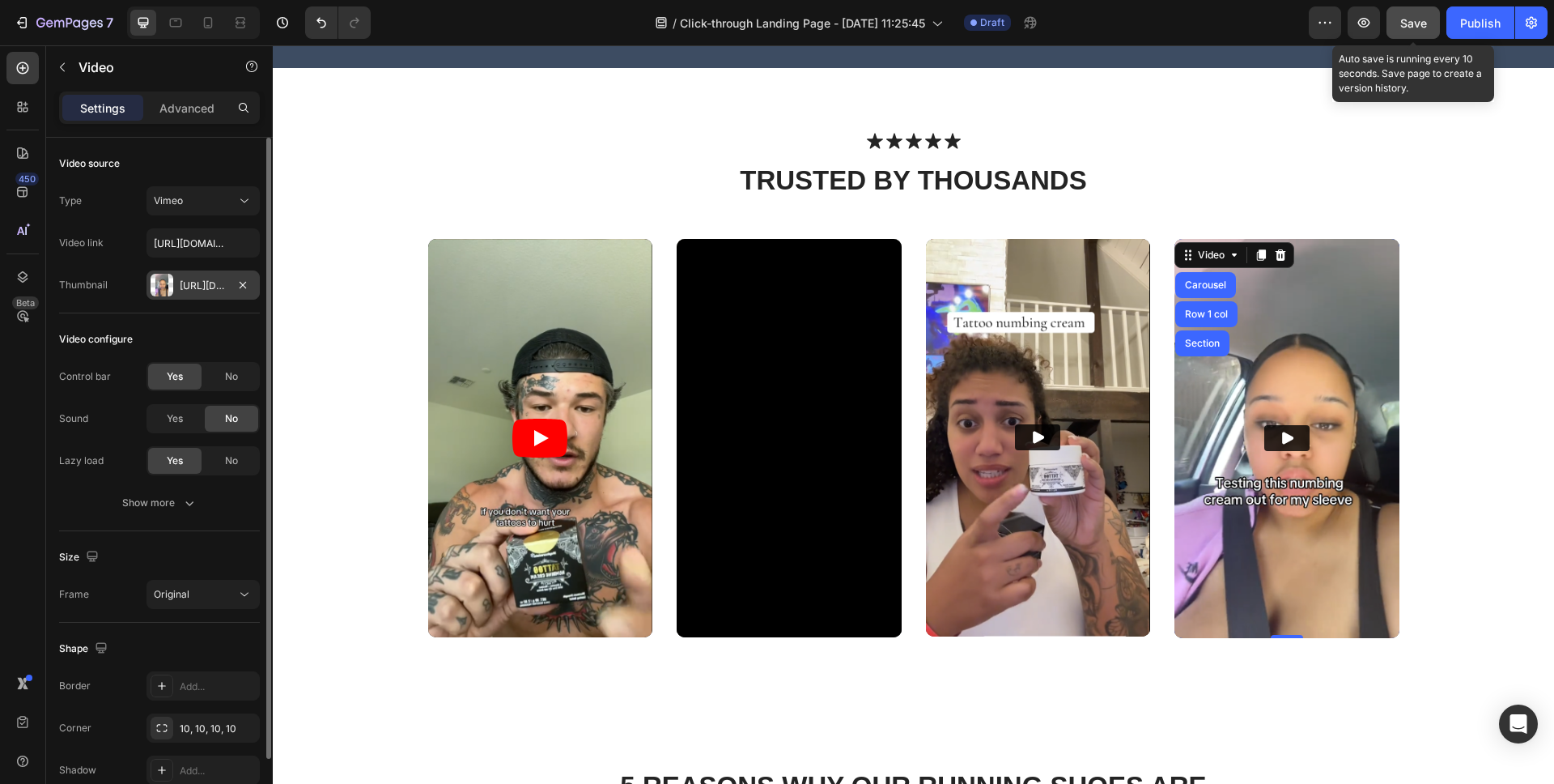
click at [1414, 22] on span "Save" at bounding box center [1414, 23] width 26 height 14
click at [1416, 26] on icon "button" at bounding box center [1413, 22] width 16 height 16
click at [1413, 23] on span "Save" at bounding box center [1414, 23] width 26 height 14
click at [1423, 31] on div "Save" at bounding box center [1414, 23] width 26 height 17
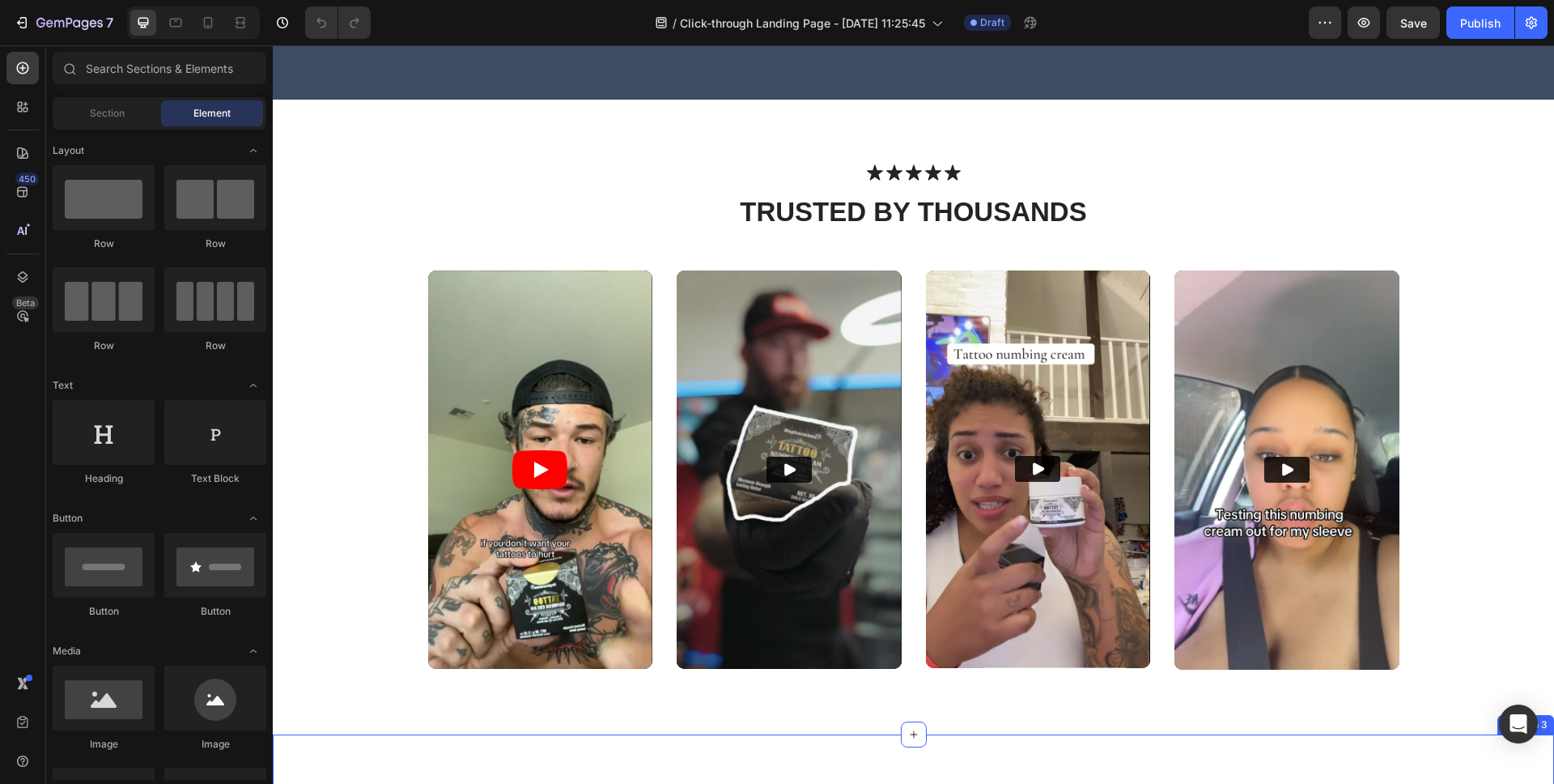
scroll to position [615, 0]
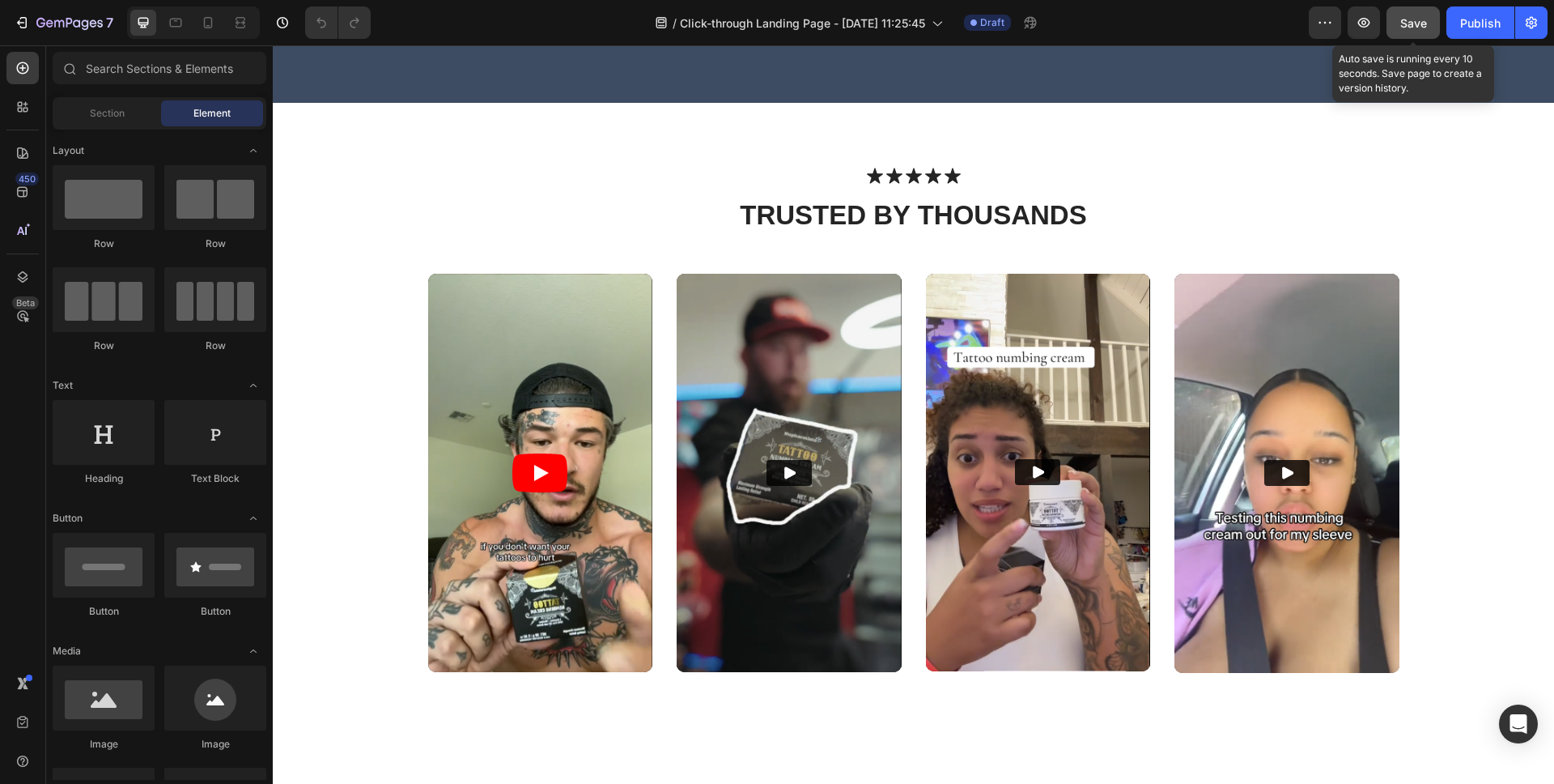
click at [1420, 21] on span "Save" at bounding box center [1414, 23] width 26 height 14
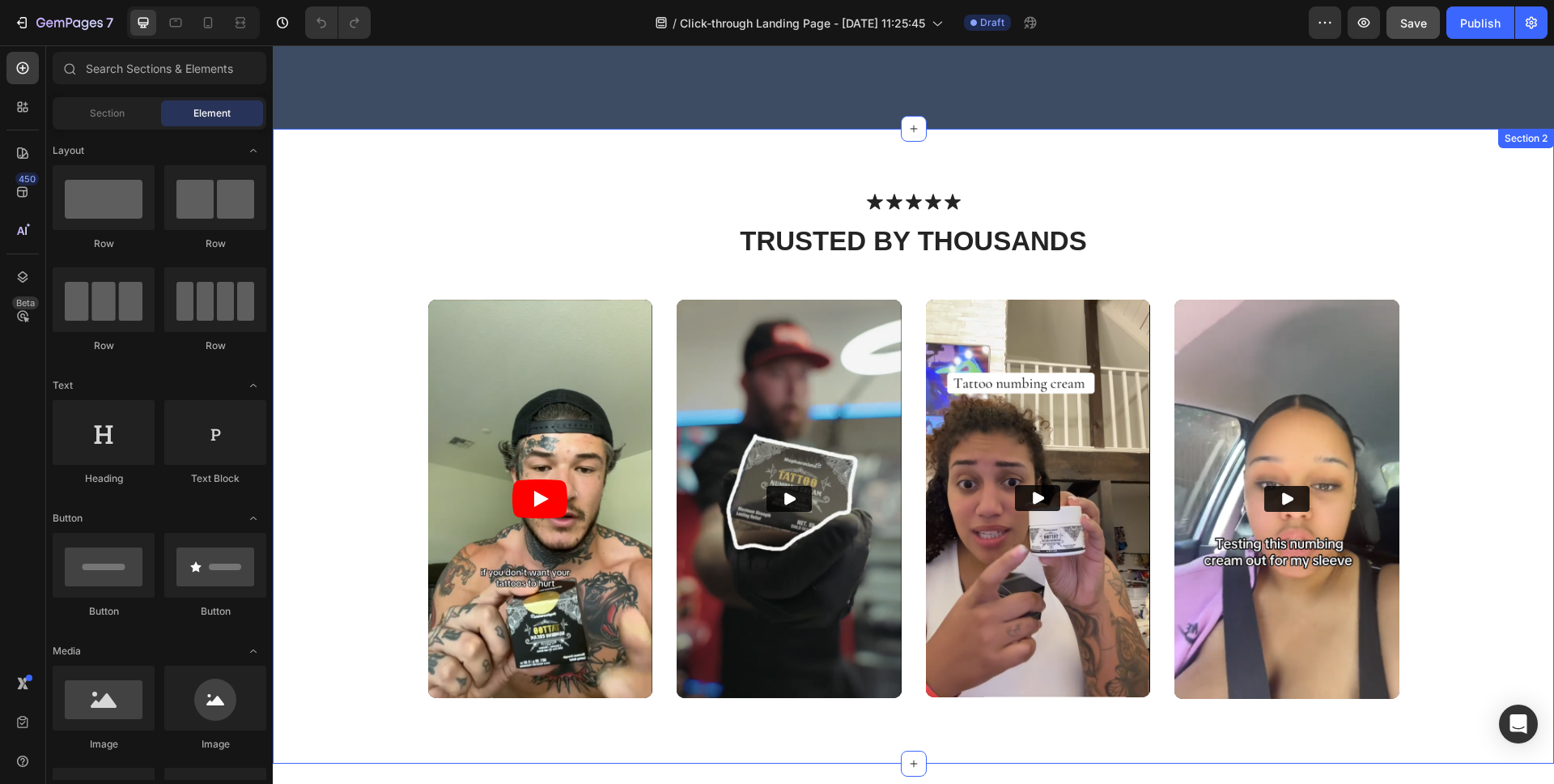
scroll to position [509, 0]
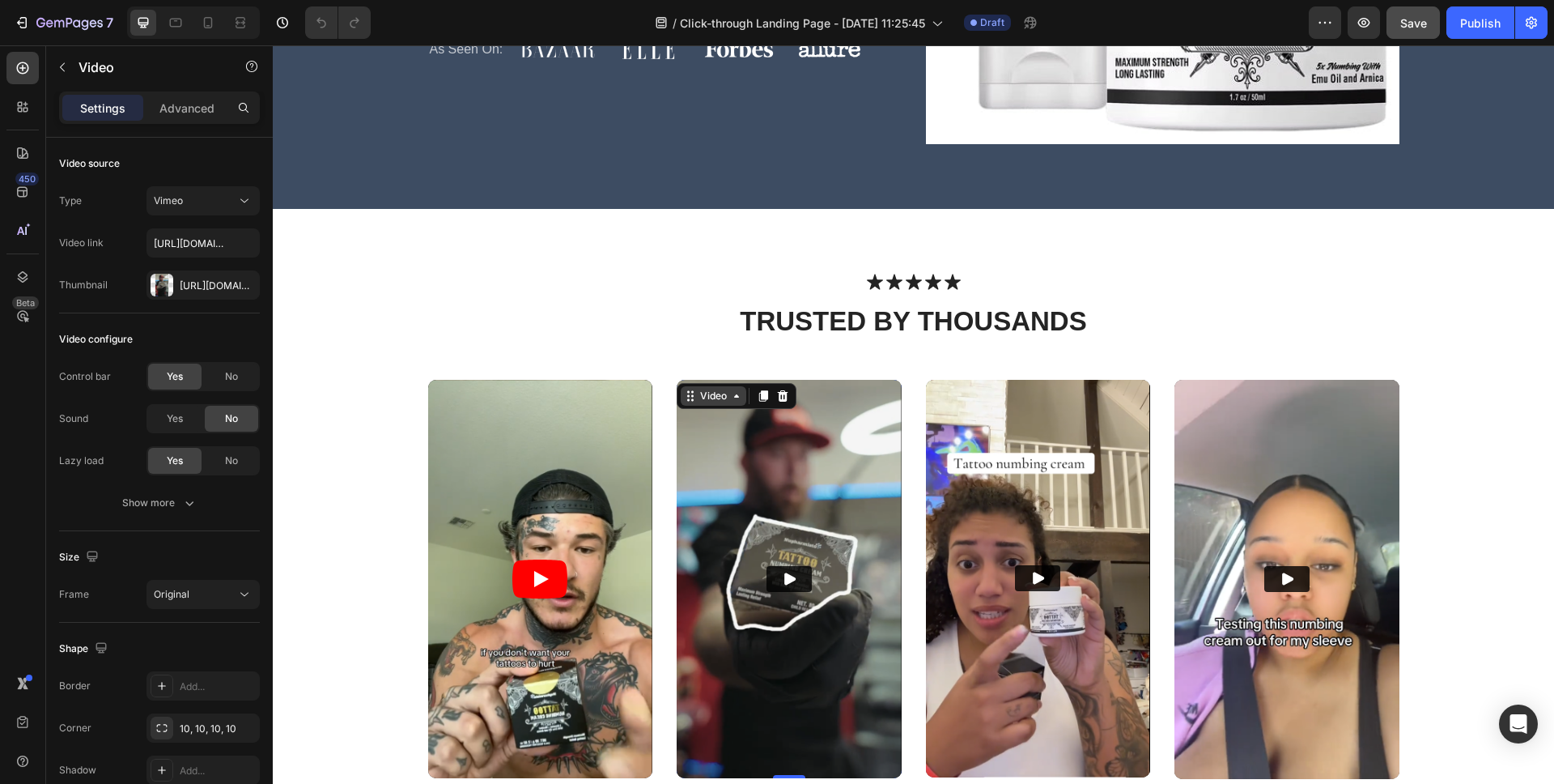
click at [697, 389] on div "Video" at bounding box center [713, 395] width 33 height 14
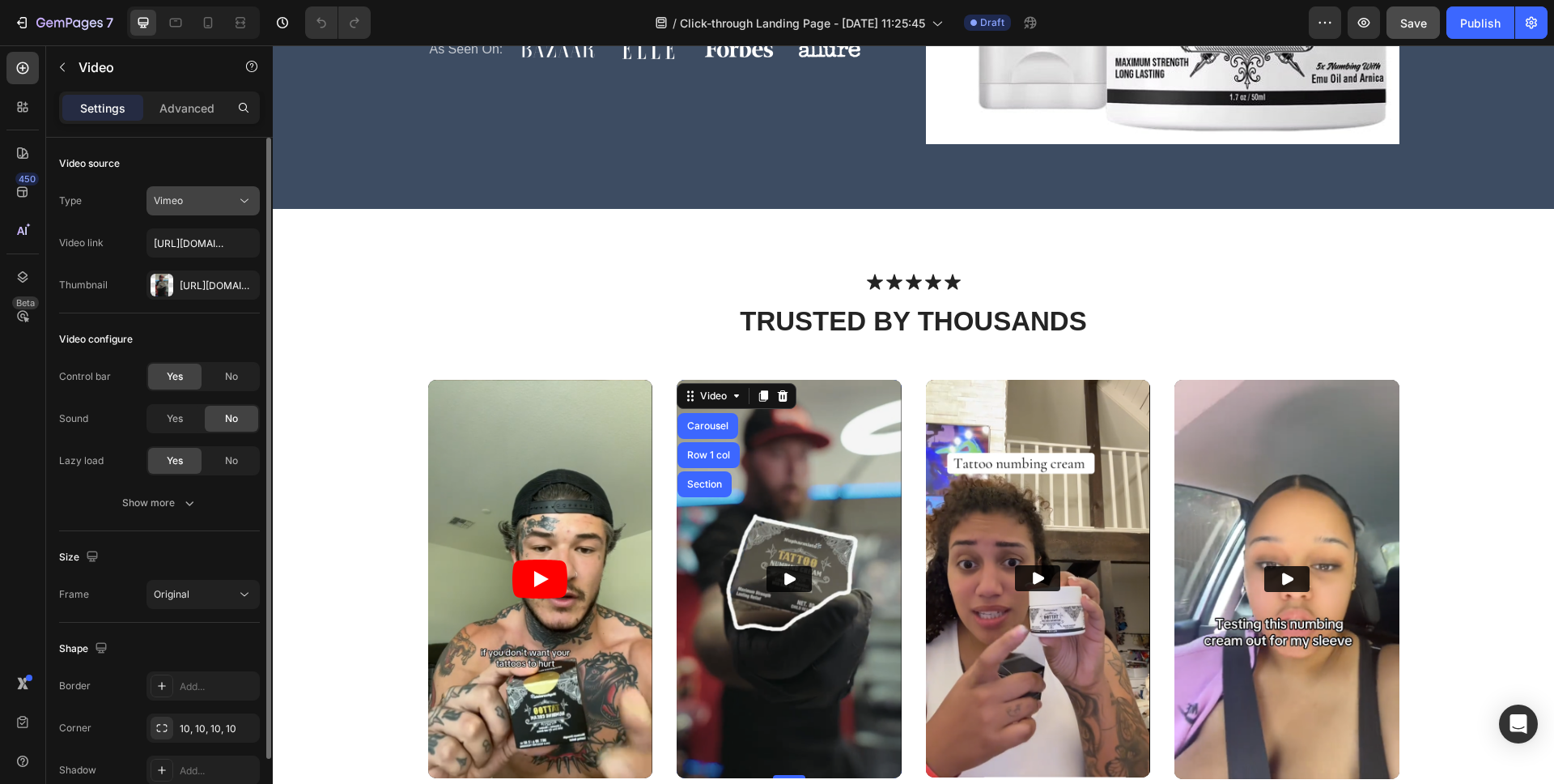
click at [218, 200] on div "Vimeo" at bounding box center [195, 200] width 82 height 14
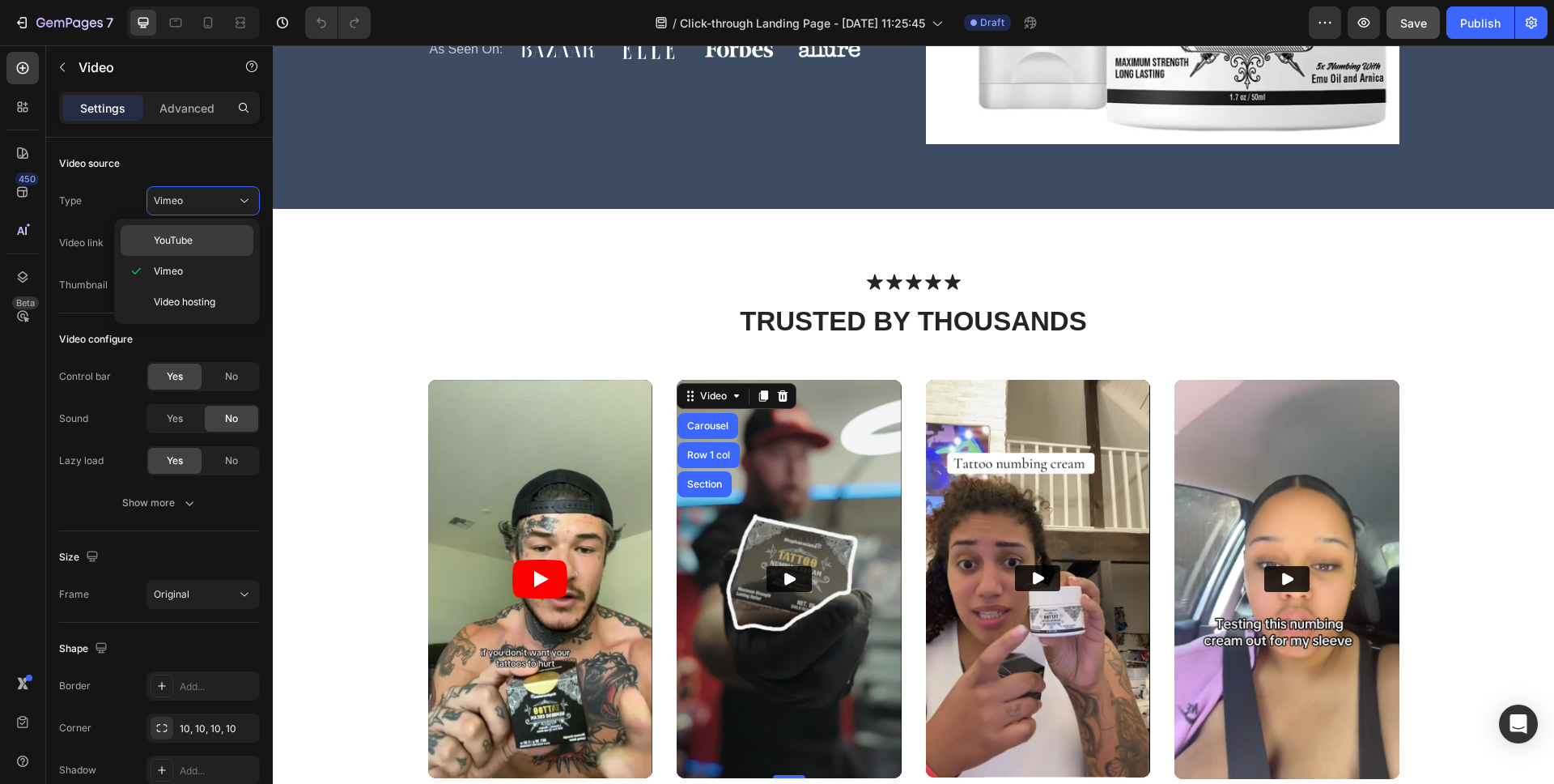
click at [197, 237] on p "YouTube" at bounding box center [201, 240] width 93 height 14
type input "[URL][DOMAIN_NAME]"
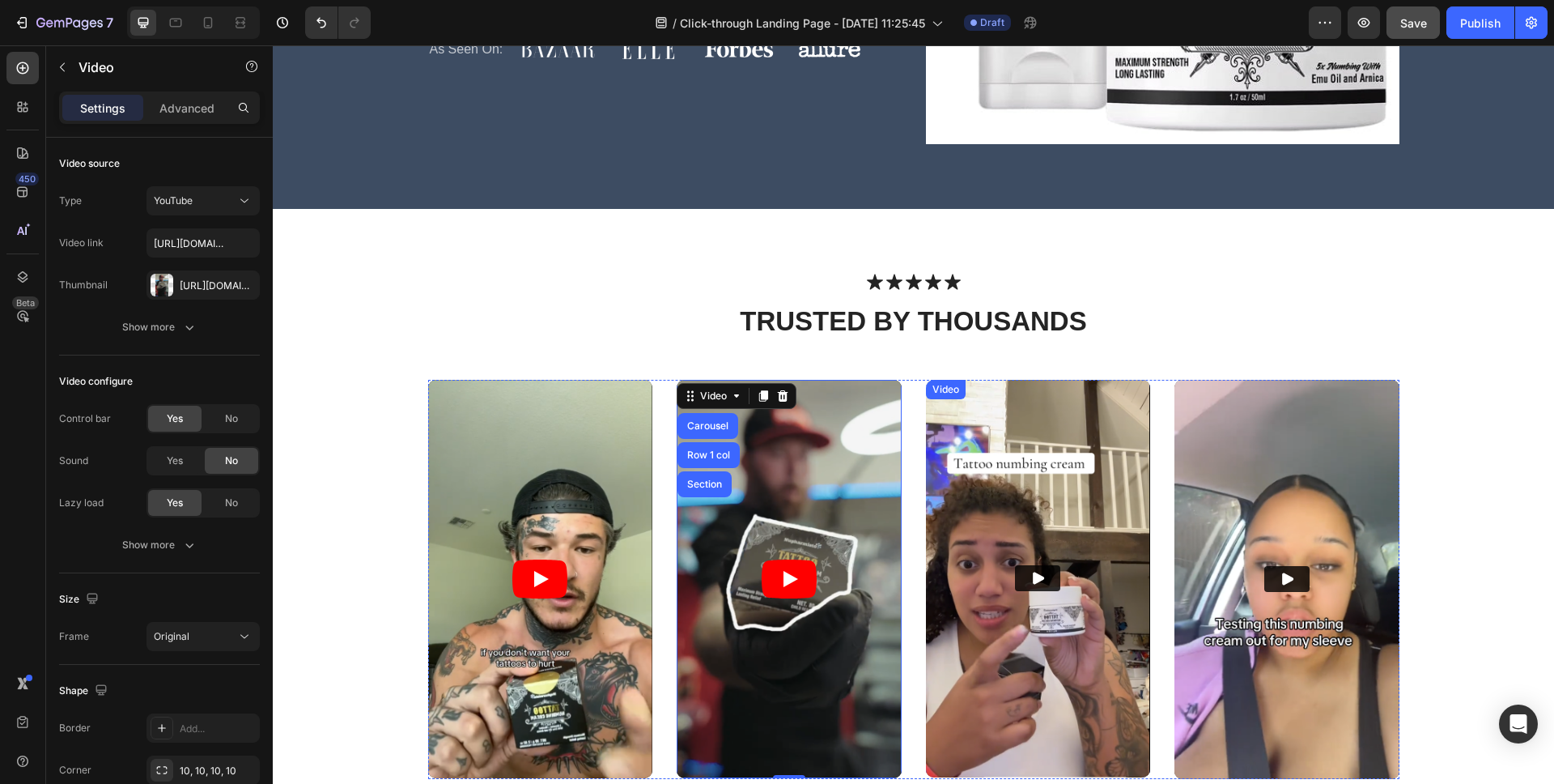
click at [934, 385] on div "Video" at bounding box center [946, 389] width 40 height 20
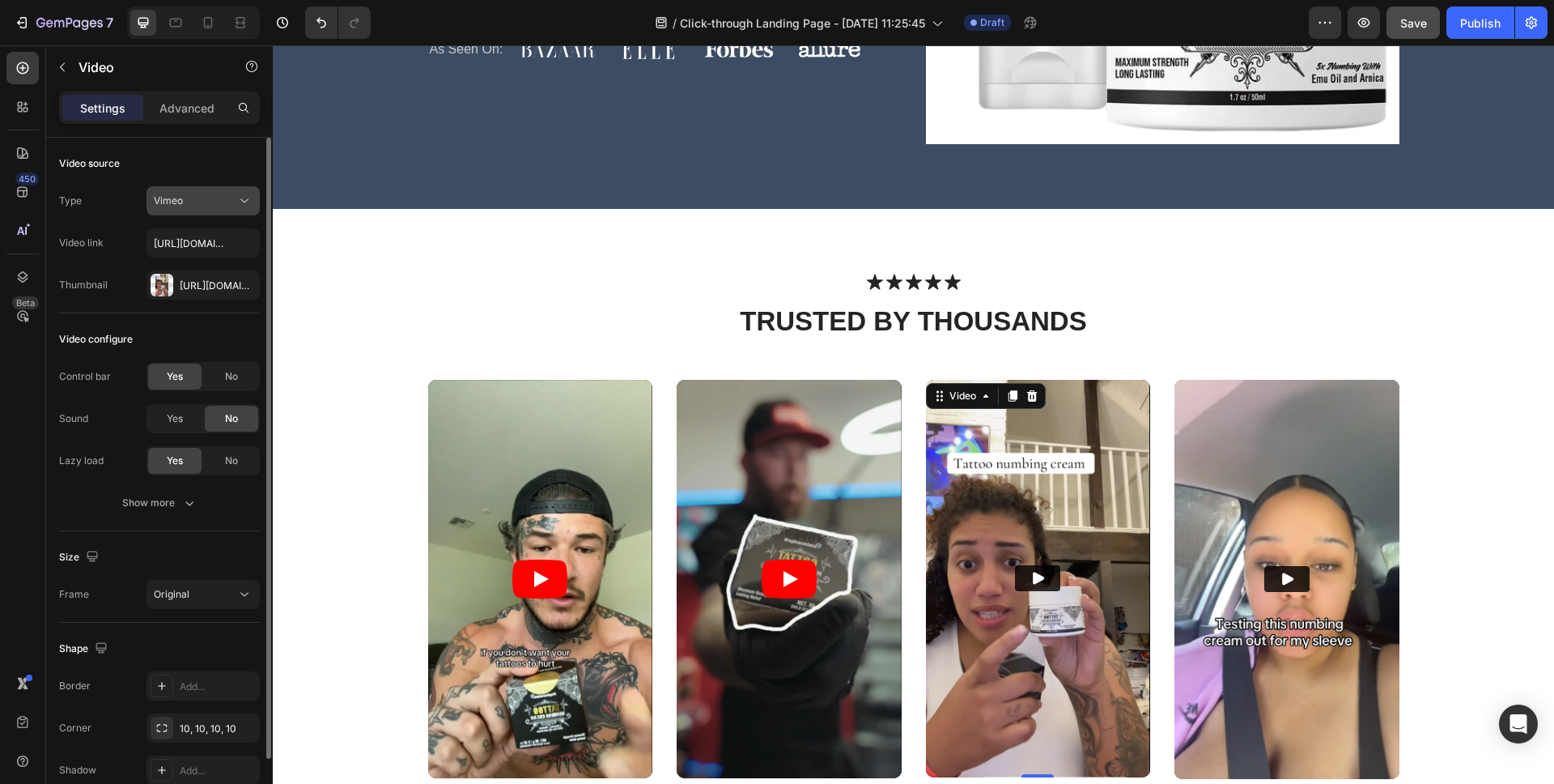
click at [200, 195] on div "Vimeo" at bounding box center [195, 200] width 82 height 14
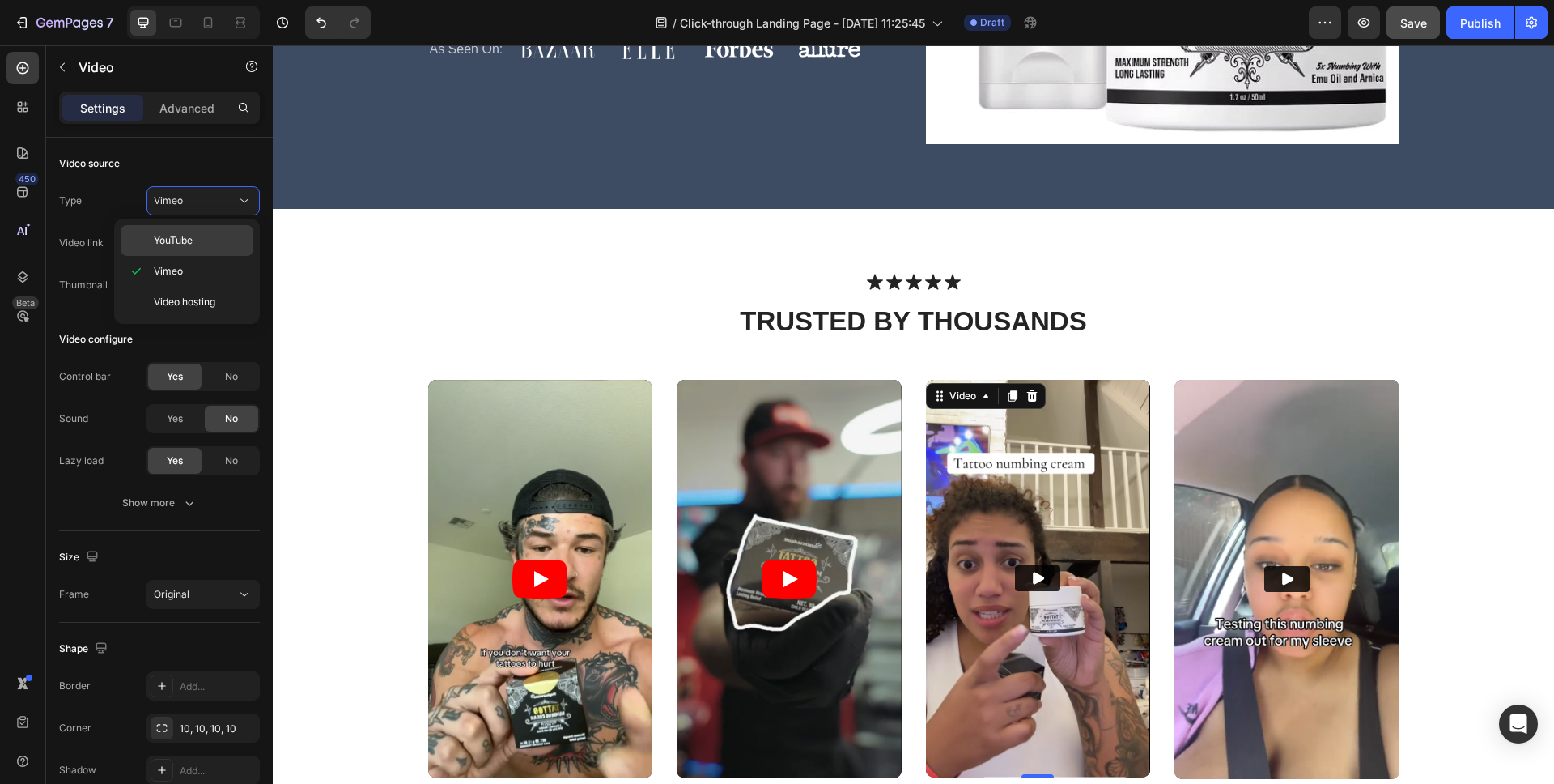
click at [182, 232] on div "YouTube" at bounding box center [187, 240] width 132 height 31
type input "[URL][DOMAIN_NAME]"
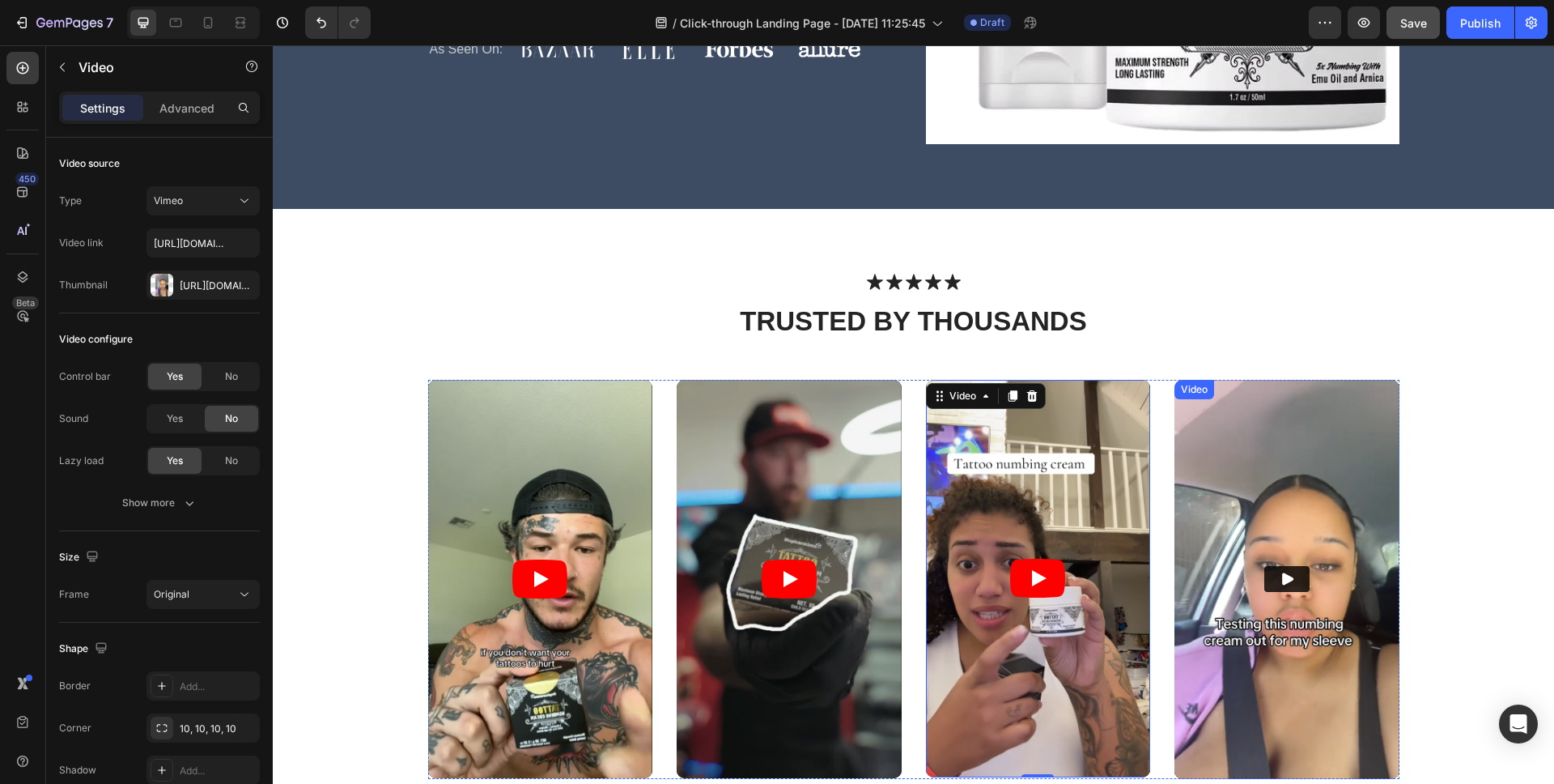
click at [1186, 387] on div "Video" at bounding box center [1194, 389] width 33 height 14
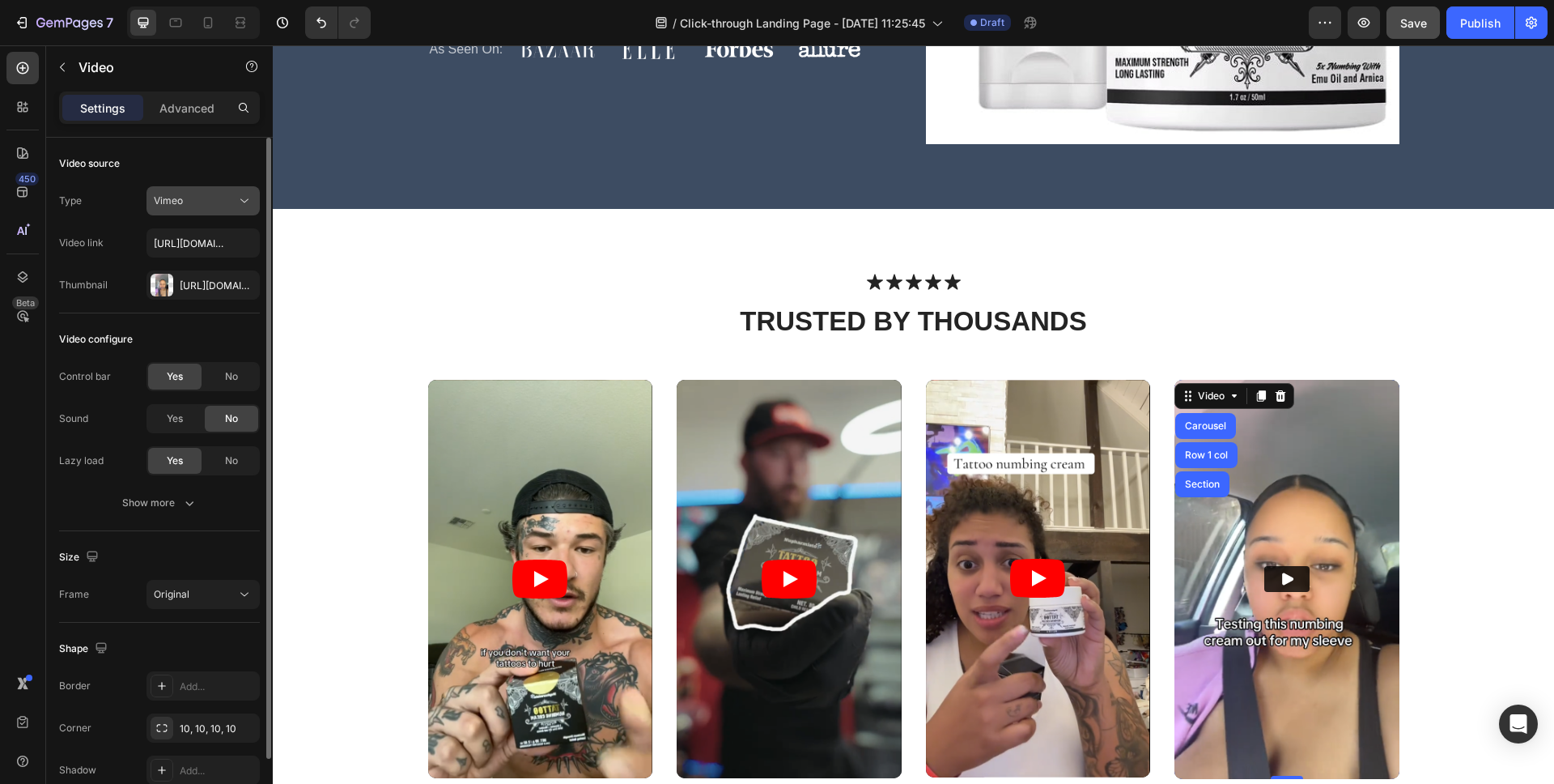
click at [190, 208] on div "Vimeo" at bounding box center [203, 200] width 98 height 16
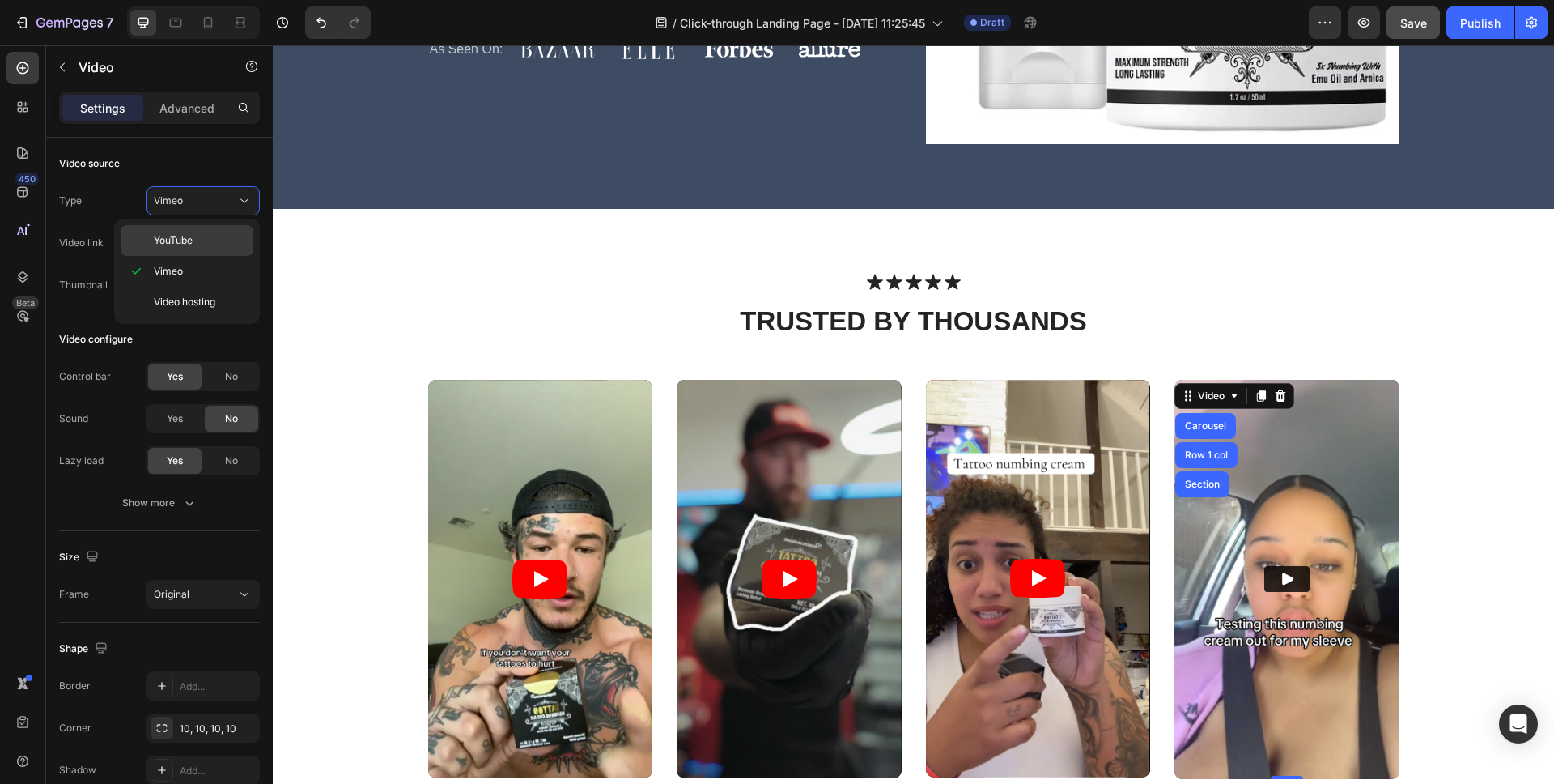
click at [190, 239] on span "YouTube" at bounding box center [173, 240] width 39 height 14
type input "[URL][DOMAIN_NAME]"
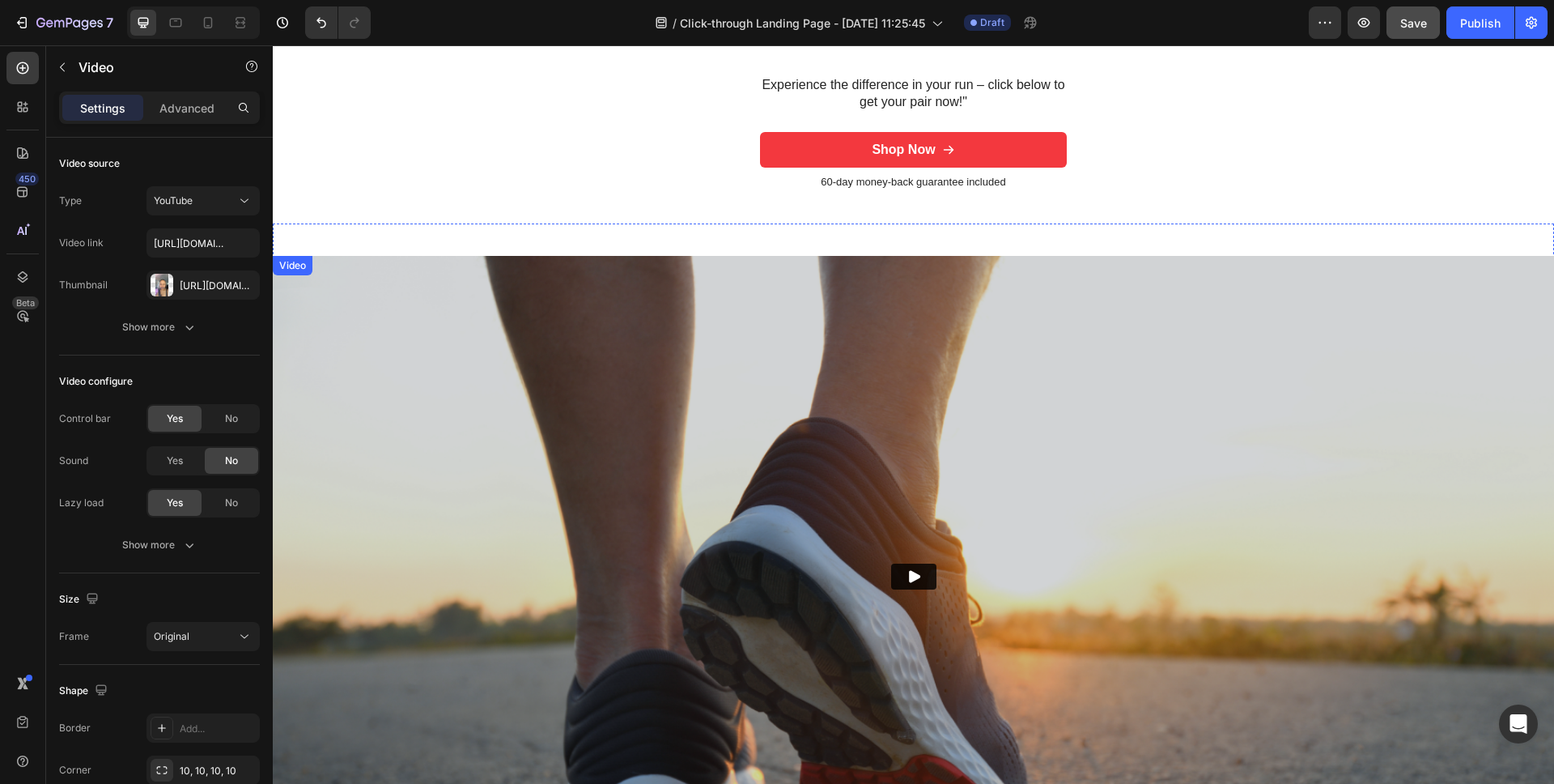
scroll to position [2275, 0]
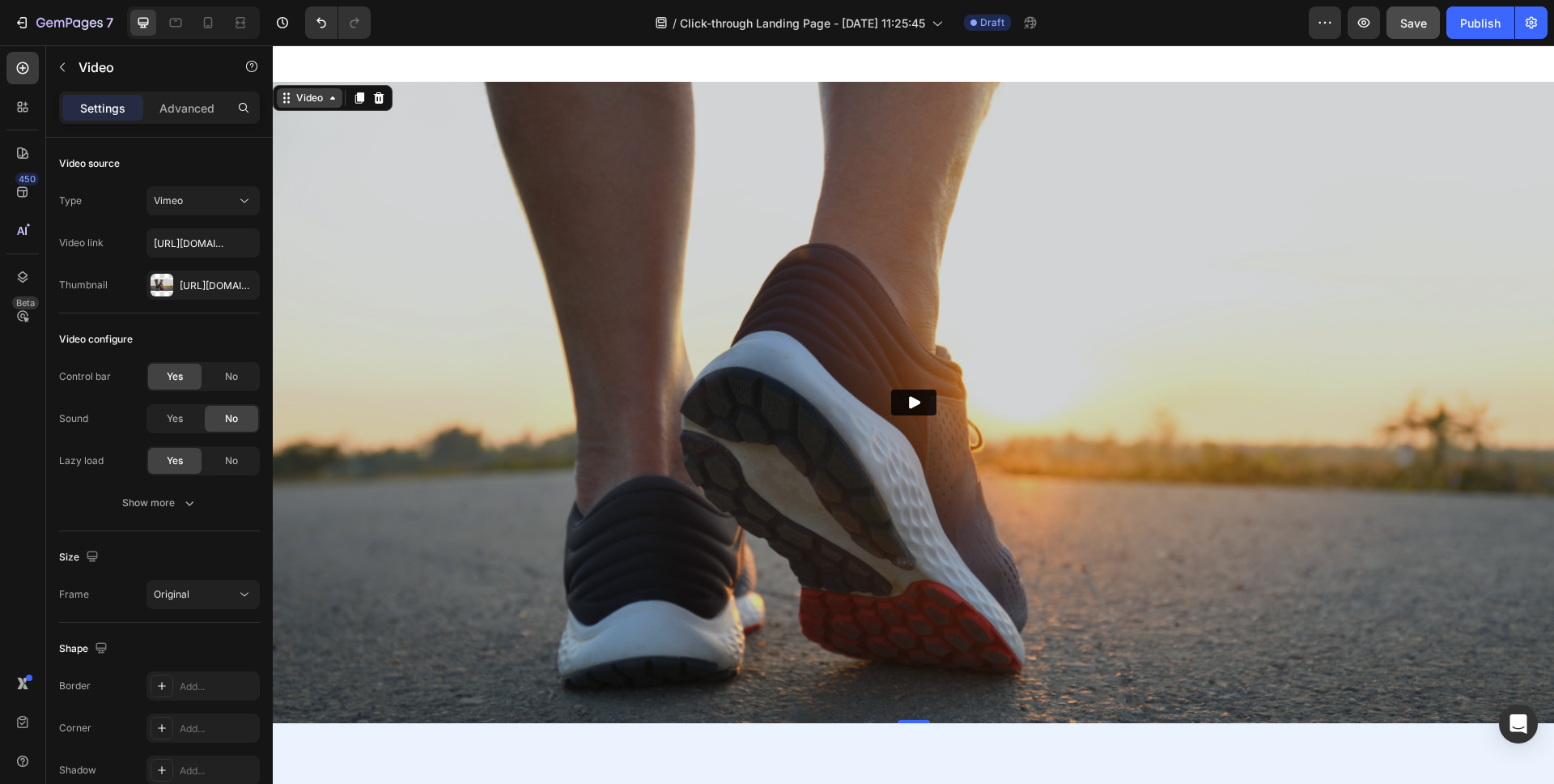
click at [298, 105] on div "Video" at bounding box center [309, 97] width 33 height 14
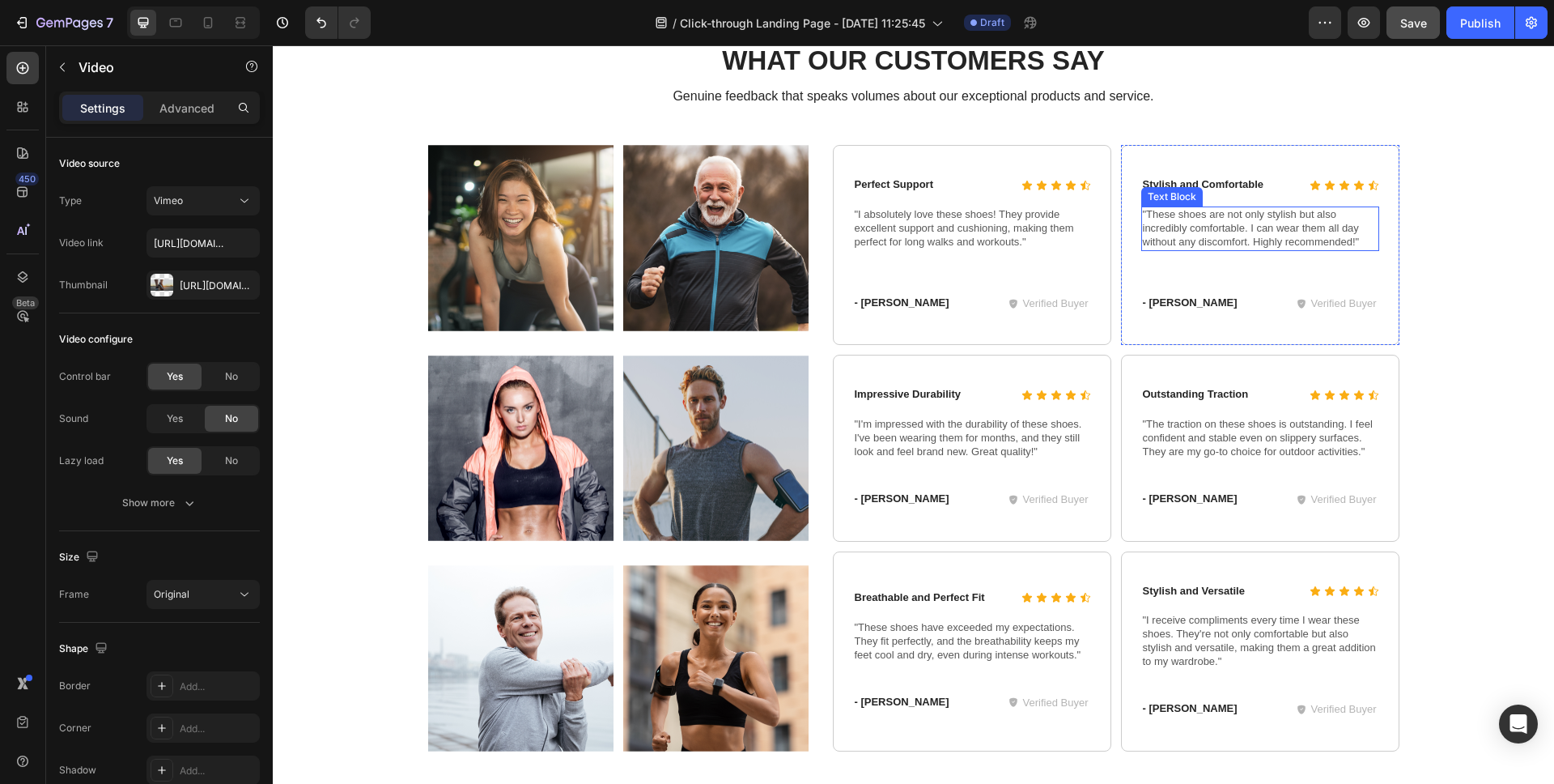
scroll to position [4811, 0]
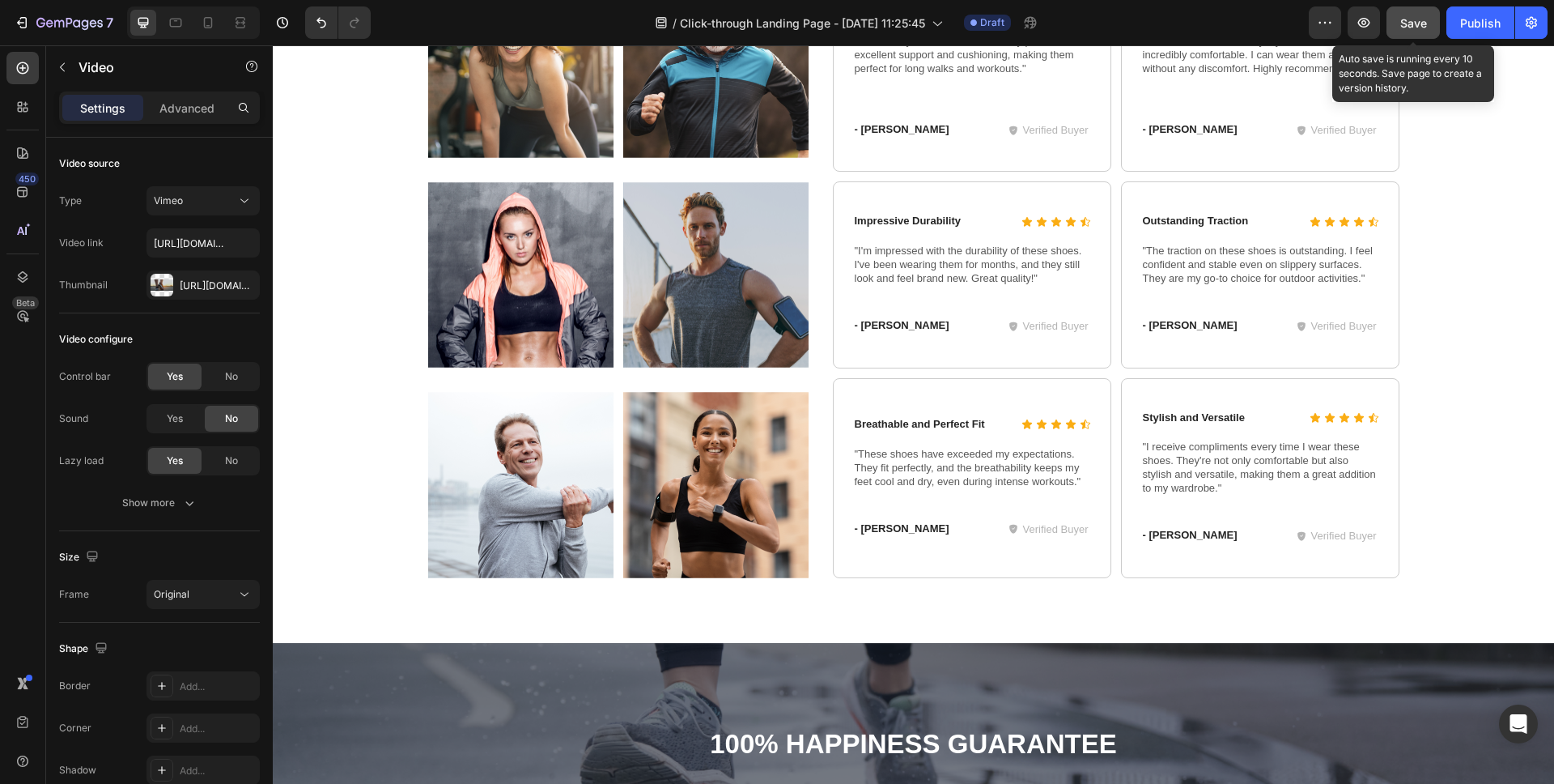
click at [1416, 27] on span "Save" at bounding box center [1414, 23] width 26 height 14
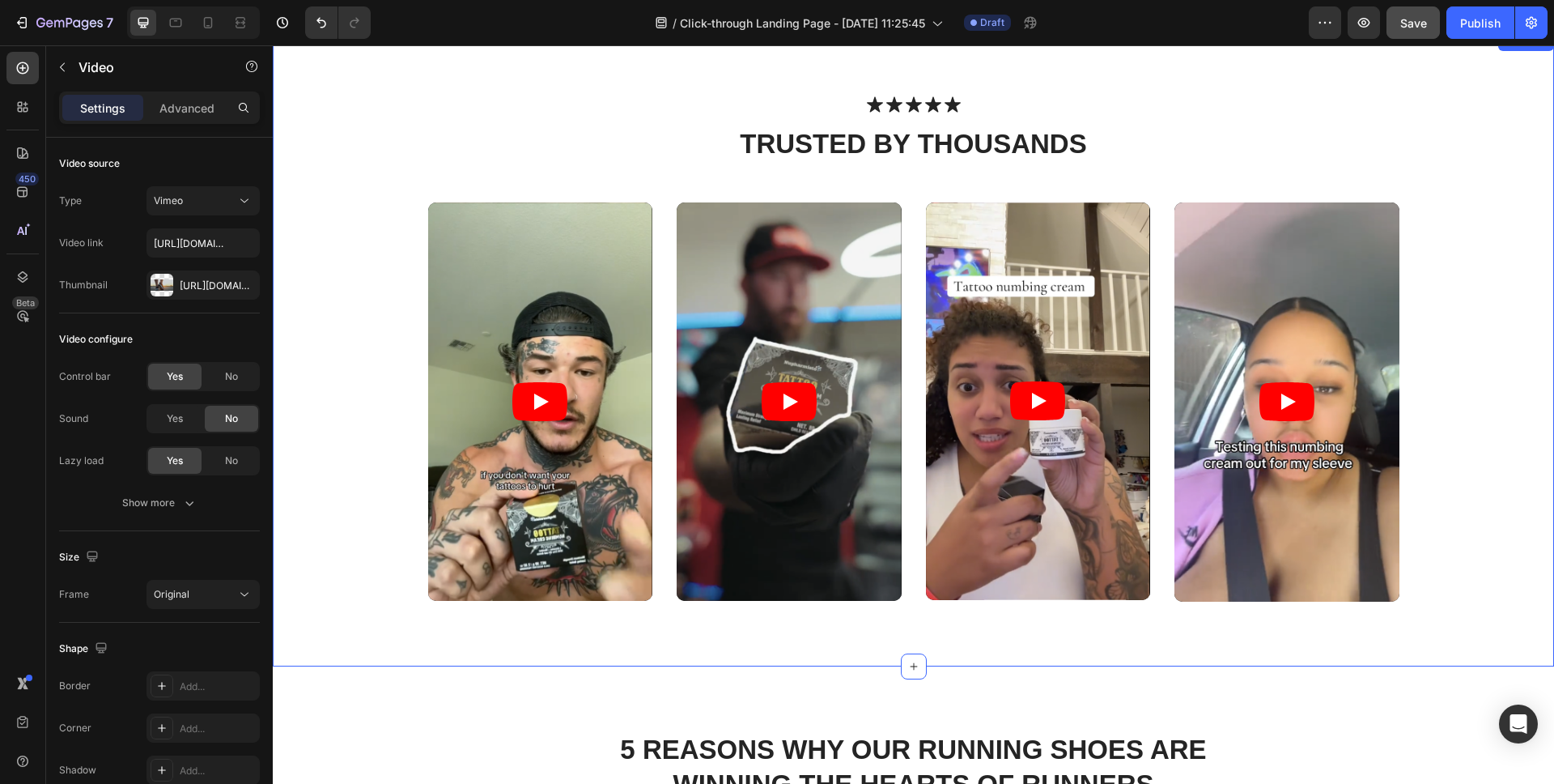
scroll to position [688, 0]
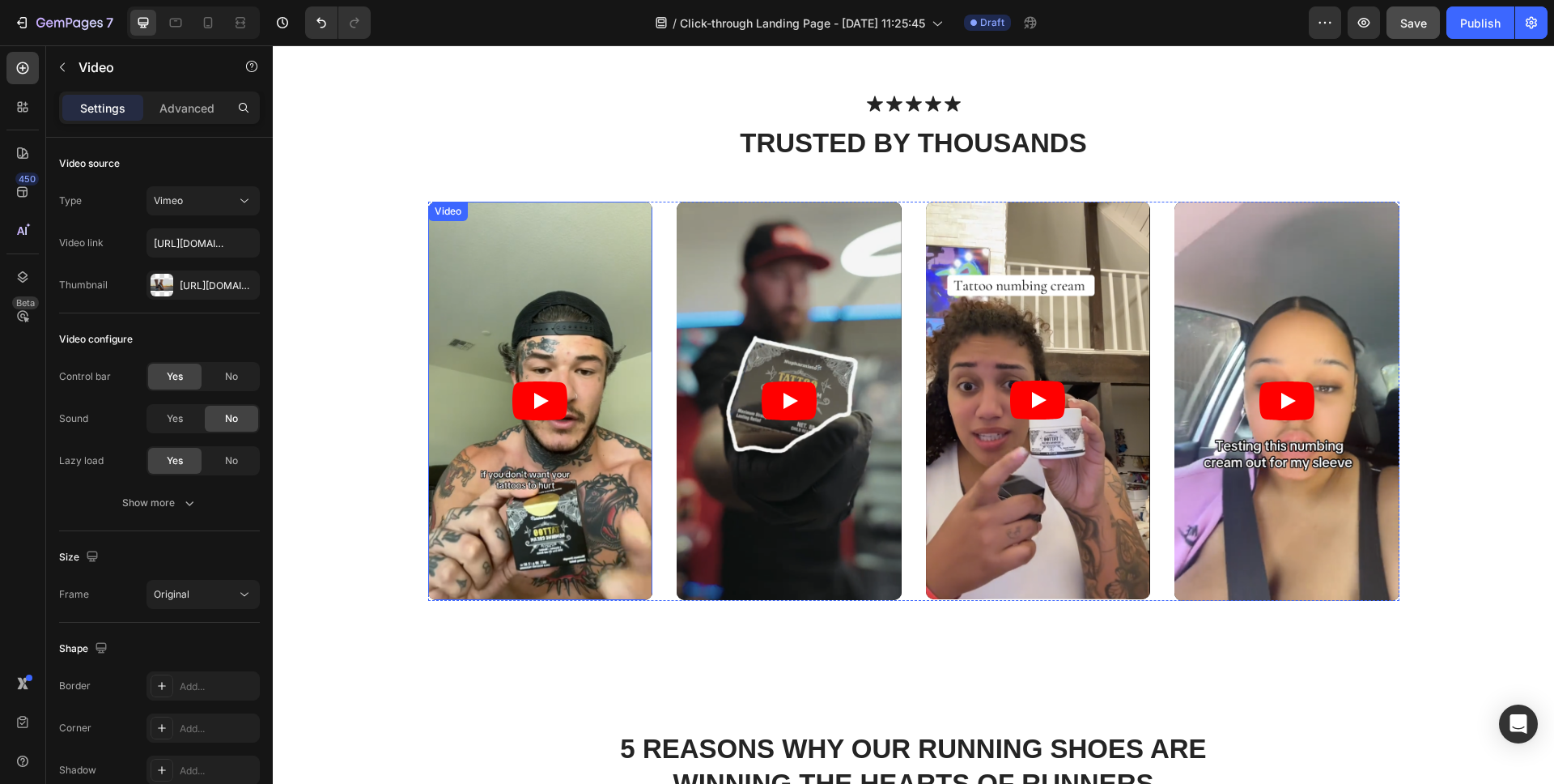
click at [548, 396] on icon "Play" at bounding box center [540, 400] width 55 height 39
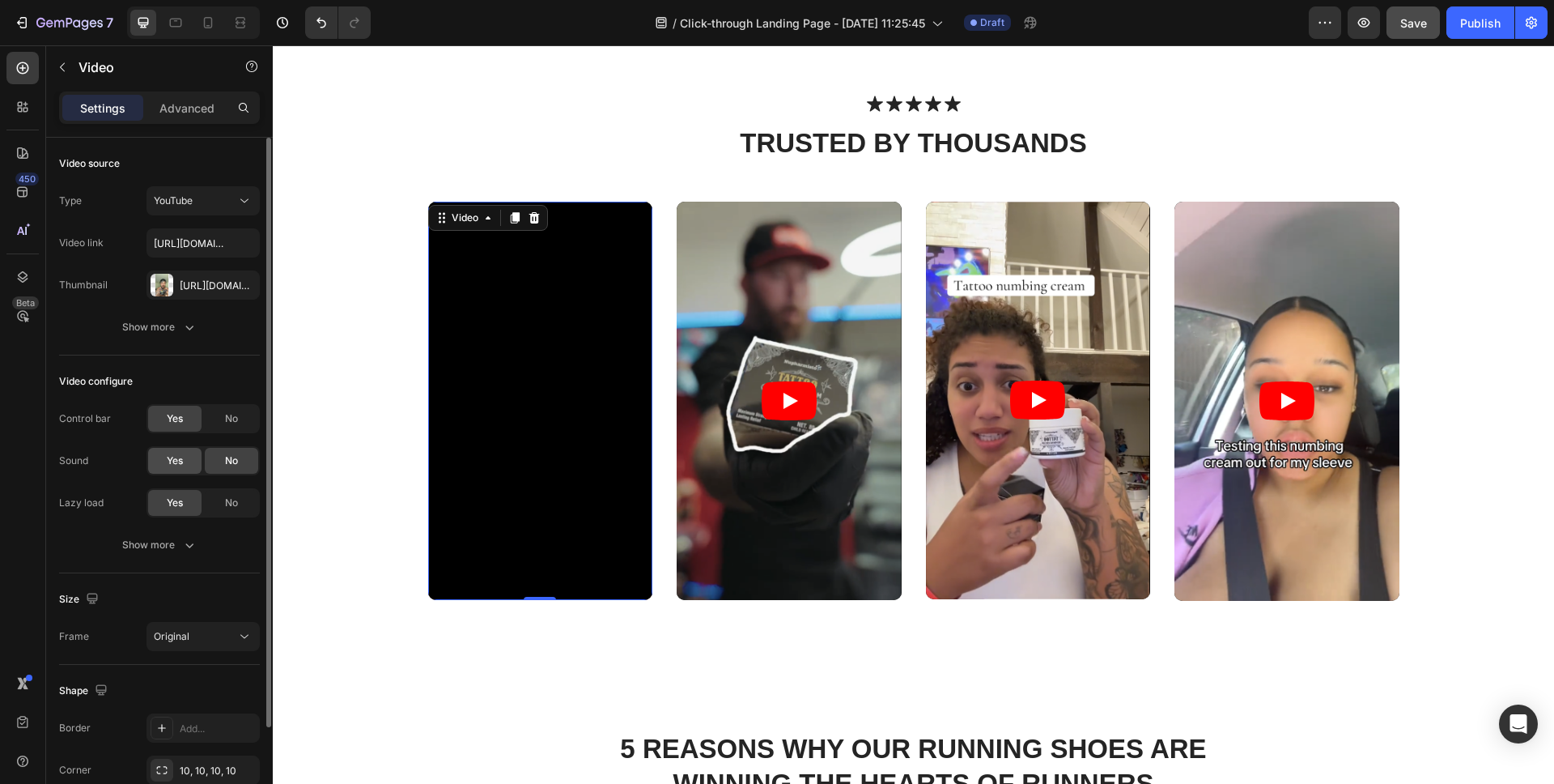
click at [182, 463] on span "Yes" at bounding box center [174, 460] width 16 height 14
click at [153, 551] on div "Show more" at bounding box center [160, 544] width 76 height 16
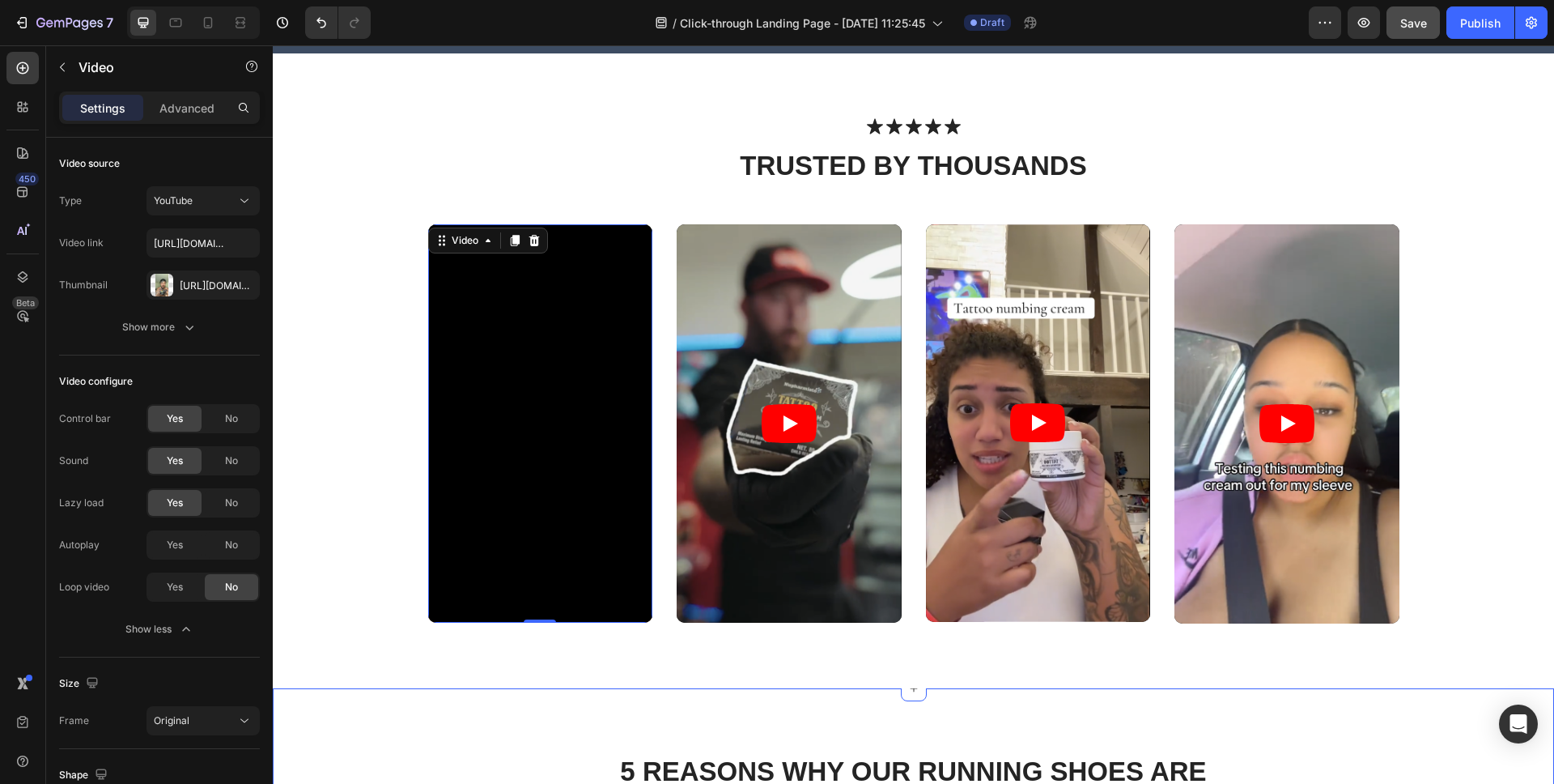
scroll to position [610, 0]
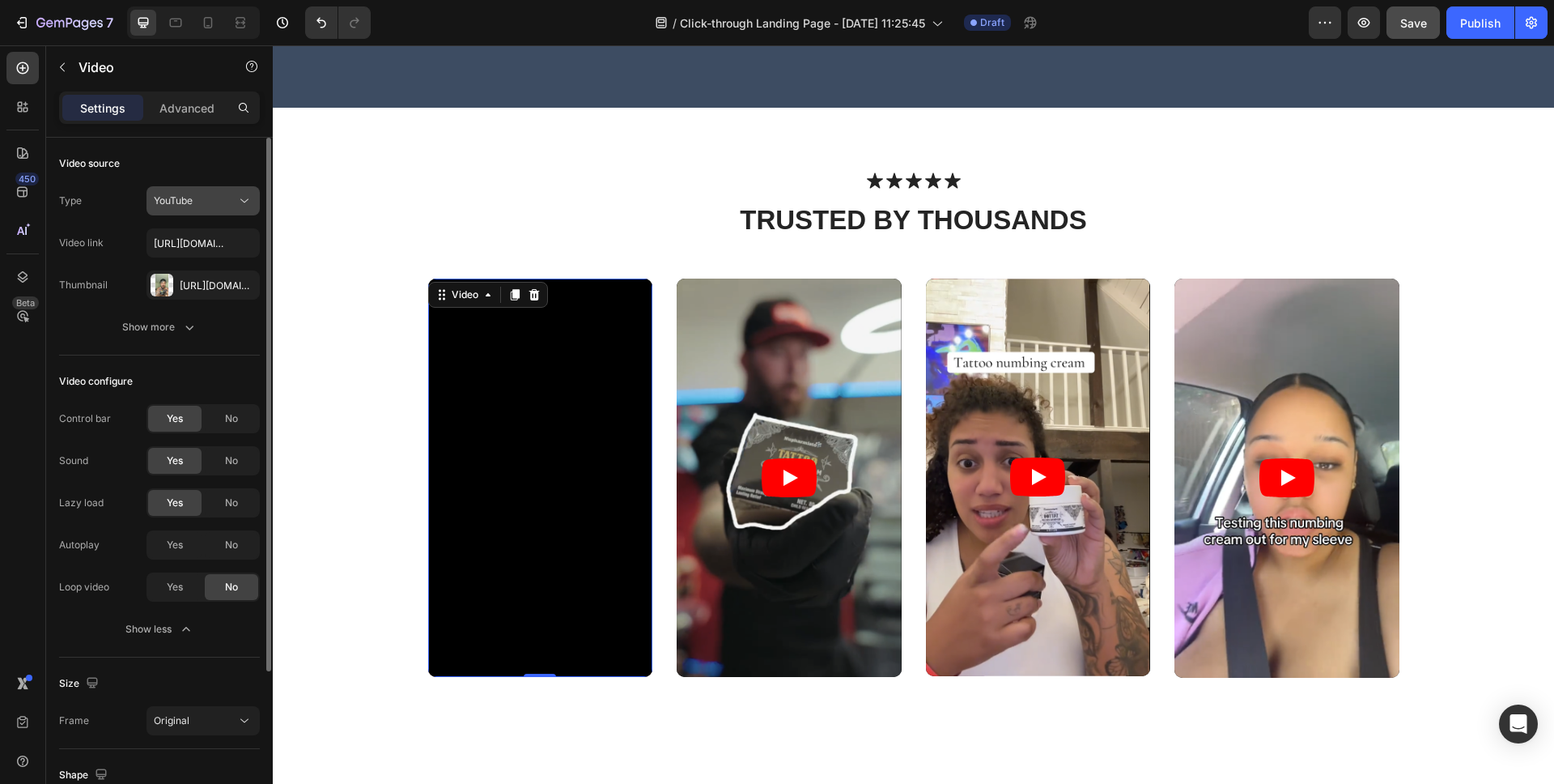
click at [200, 200] on div "YouTube" at bounding box center [195, 200] width 82 height 14
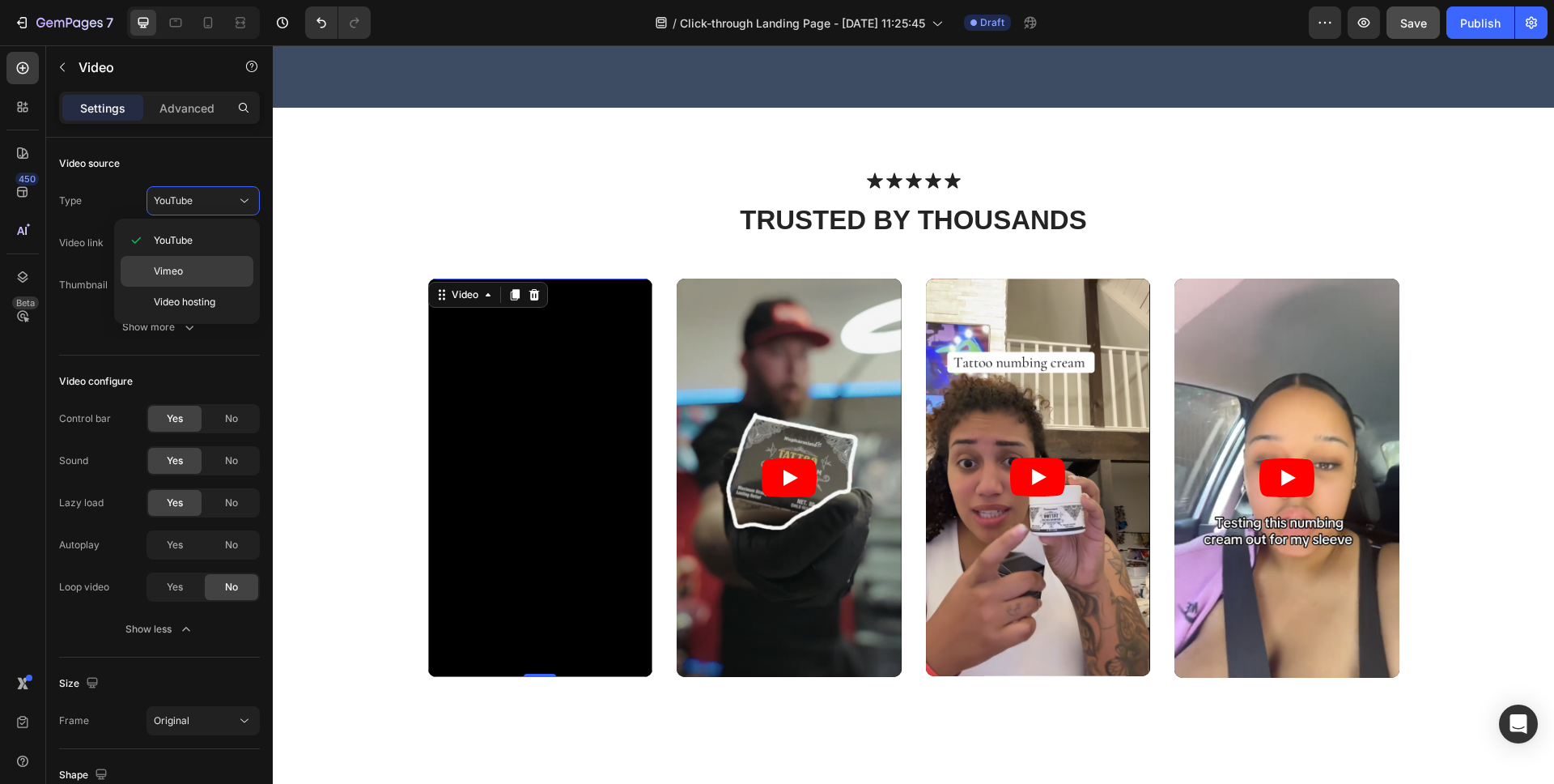
click at [188, 261] on div "Vimeo" at bounding box center [187, 270] width 132 height 31
type input "https://vimeo.com/347119375"
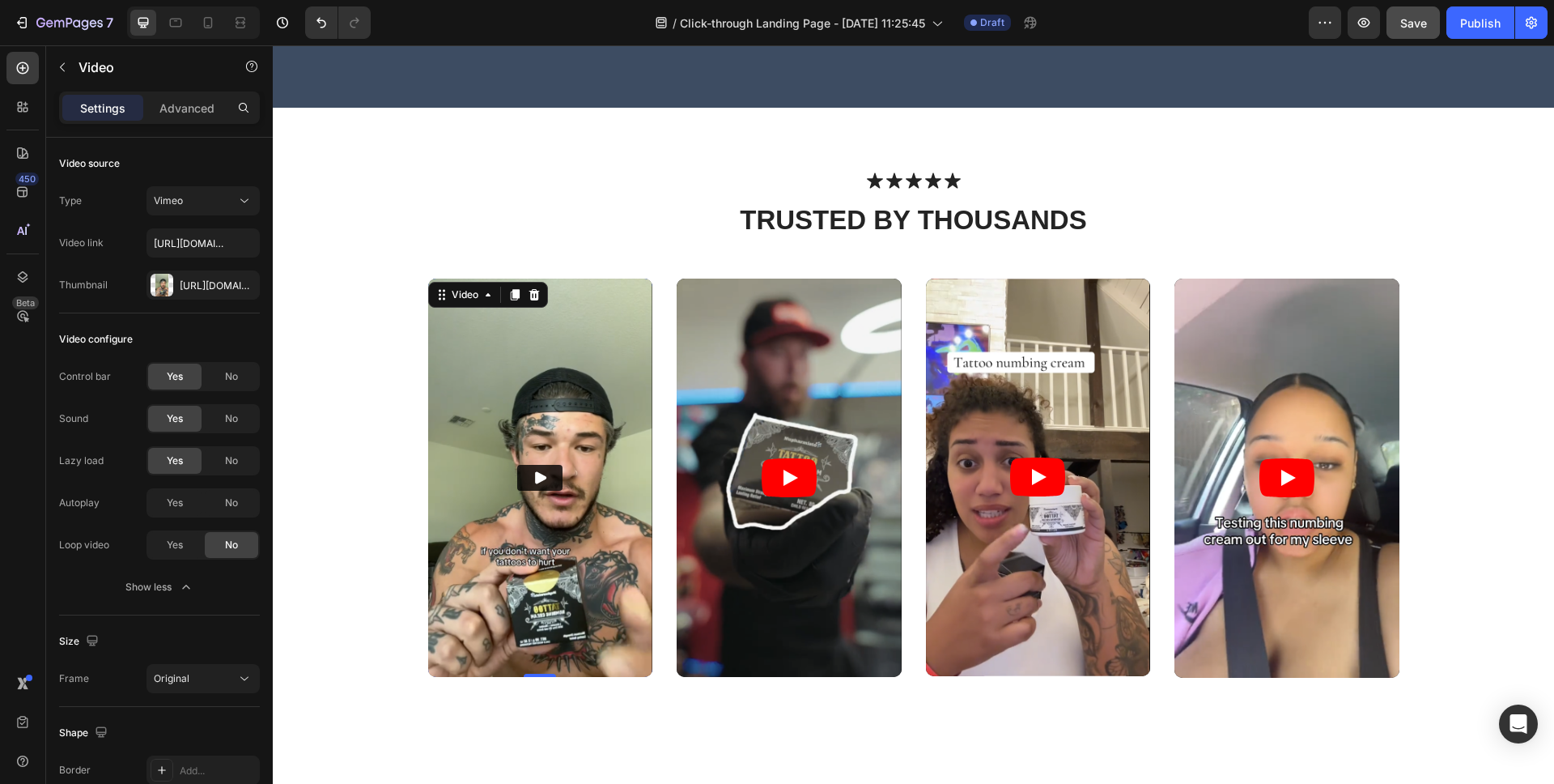
click at [537, 480] on icon "Play" at bounding box center [539, 477] width 16 height 16
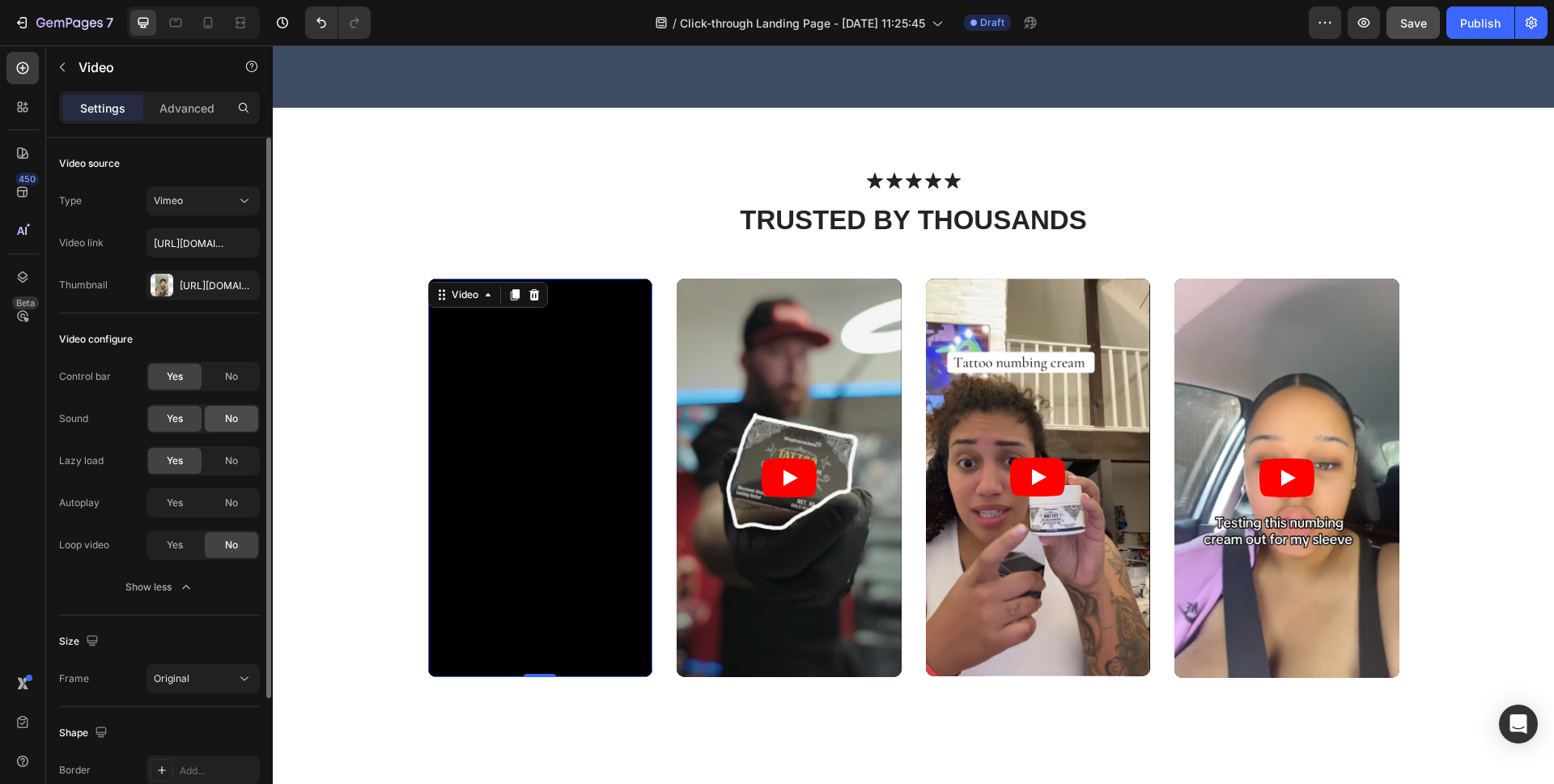
click at [242, 422] on div "No" at bounding box center [232, 418] width 53 height 26
click at [160, 421] on div "Yes" at bounding box center [175, 418] width 53 height 26
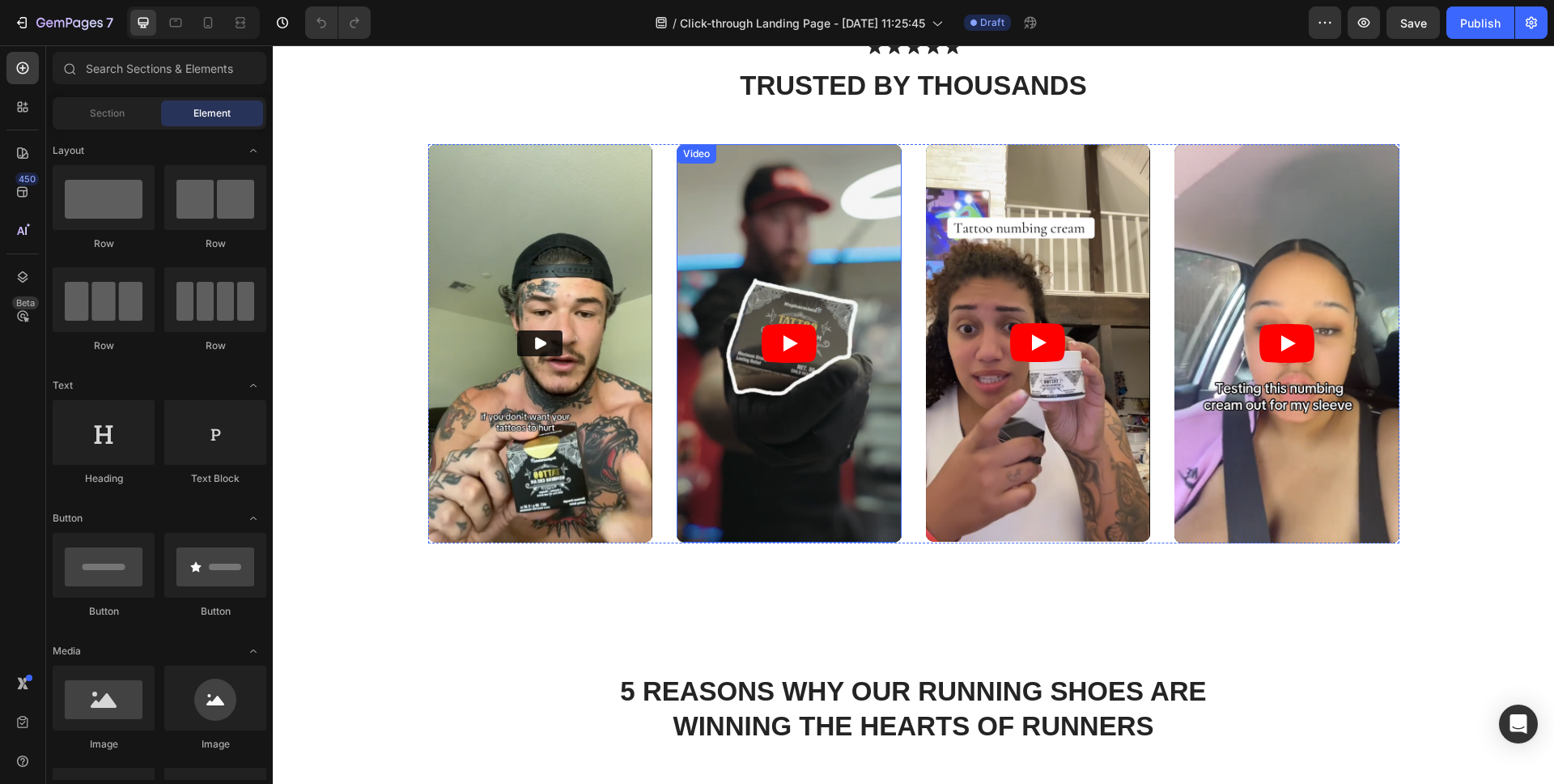
scroll to position [744, 0]
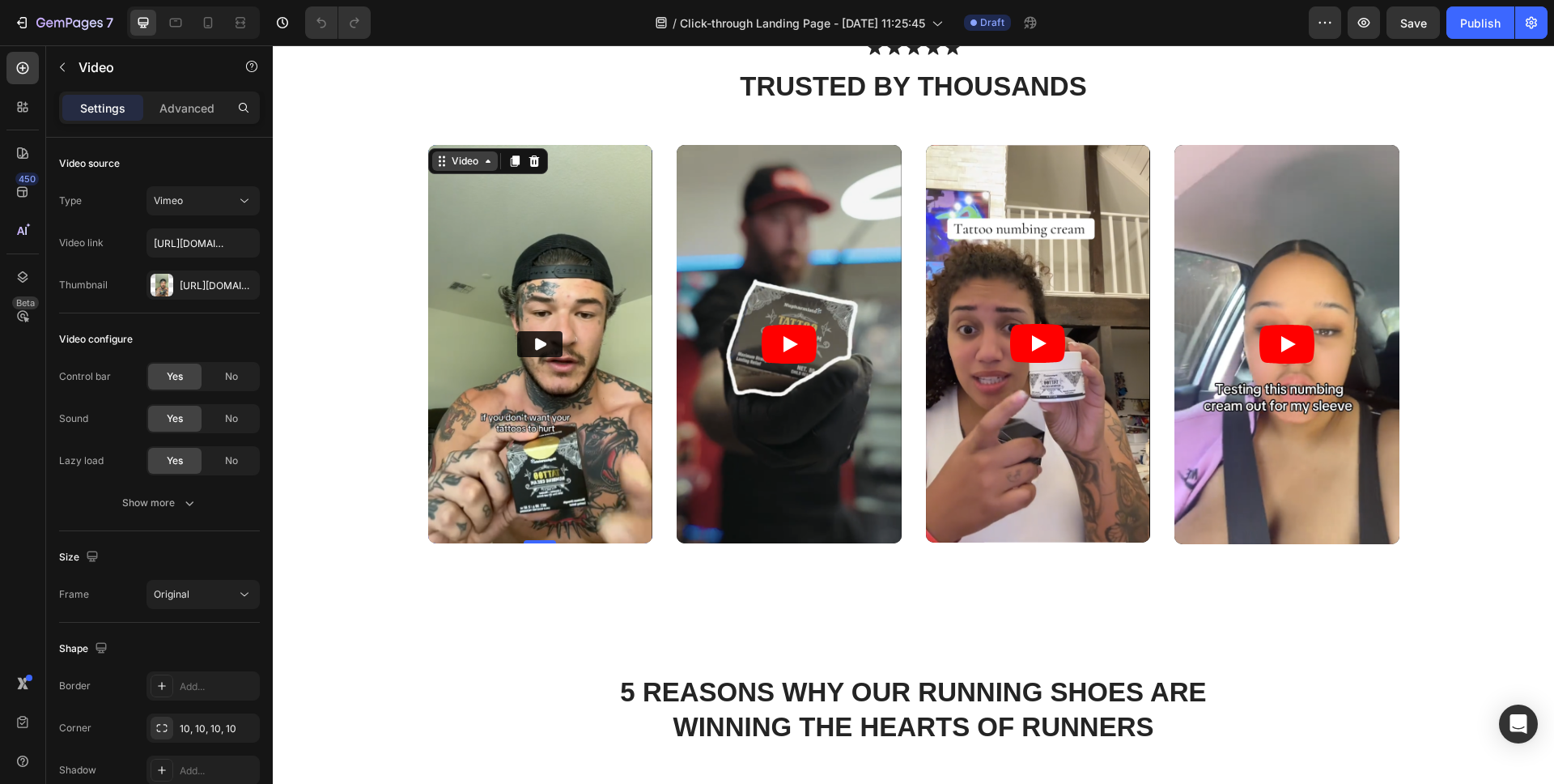
click at [448, 156] on div "Video" at bounding box center [464, 161] width 33 height 14
click at [535, 343] on icon "Play" at bounding box center [541, 343] width 11 height 12
